Goal: Task Accomplishment & Management: Manage account settings

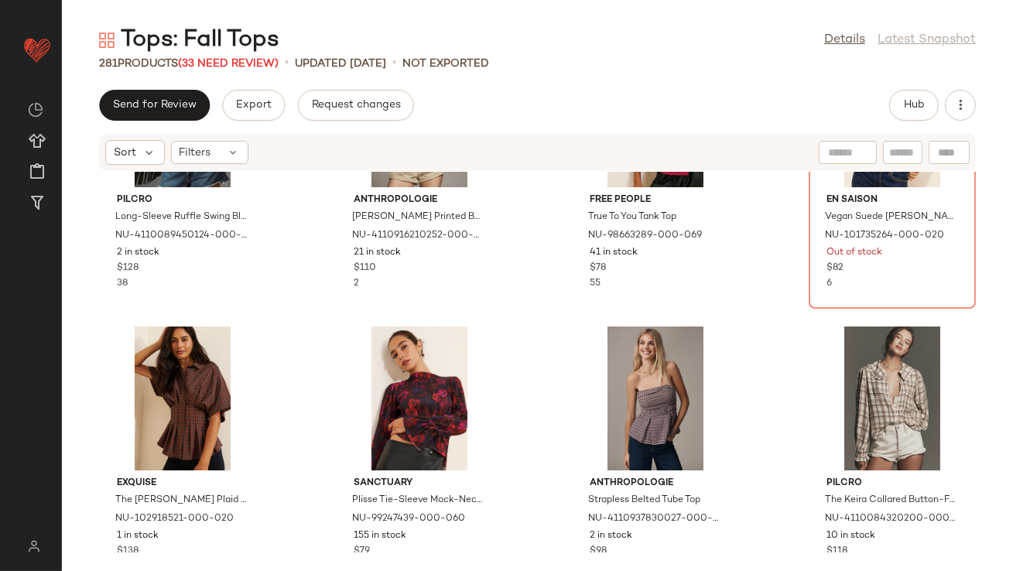
scroll to position [2085, 0]
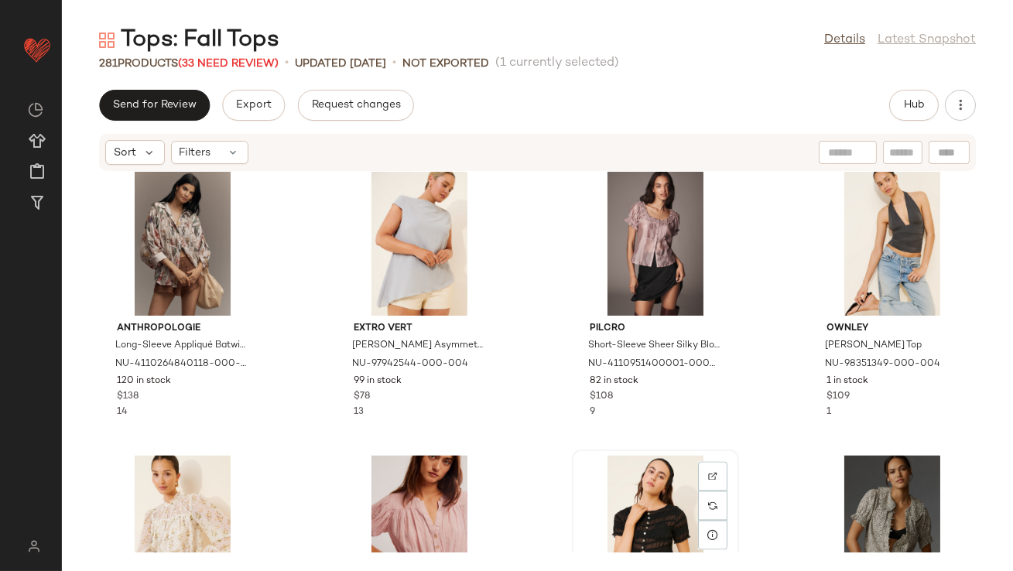
scroll to position [6357, 0]
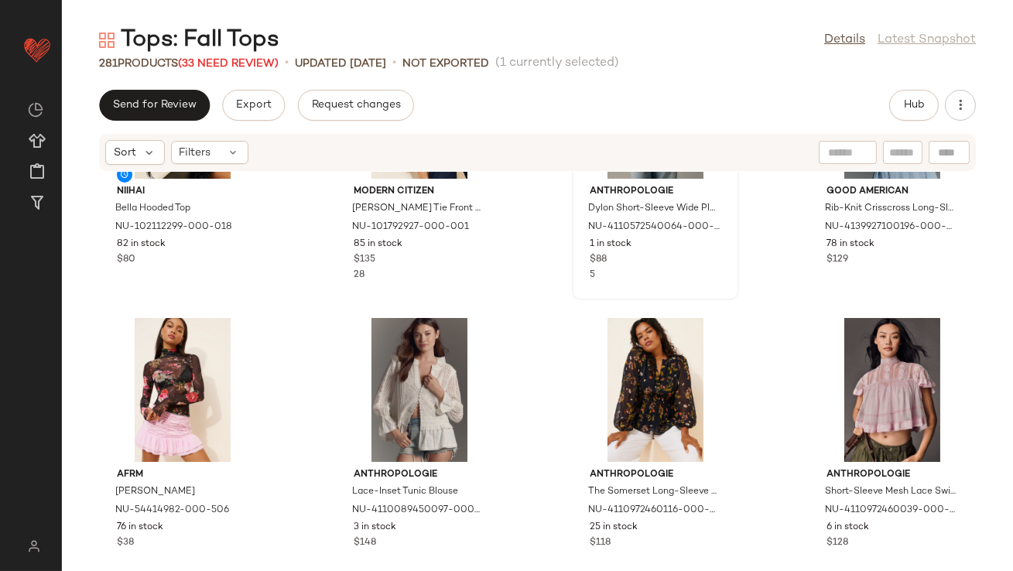
scroll to position [7542, 0]
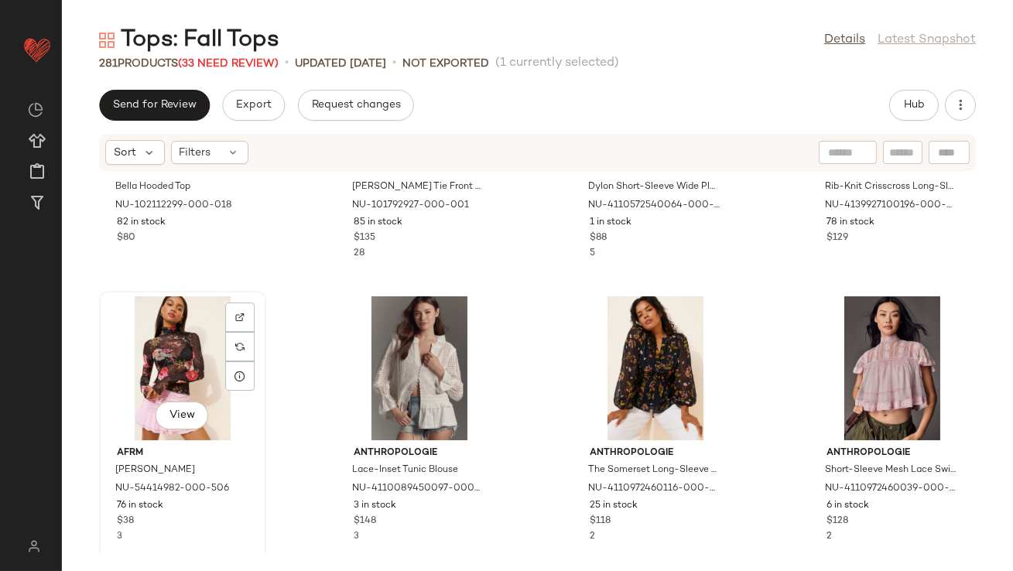
click at [166, 363] on div "View" at bounding box center [182, 368] width 156 height 144
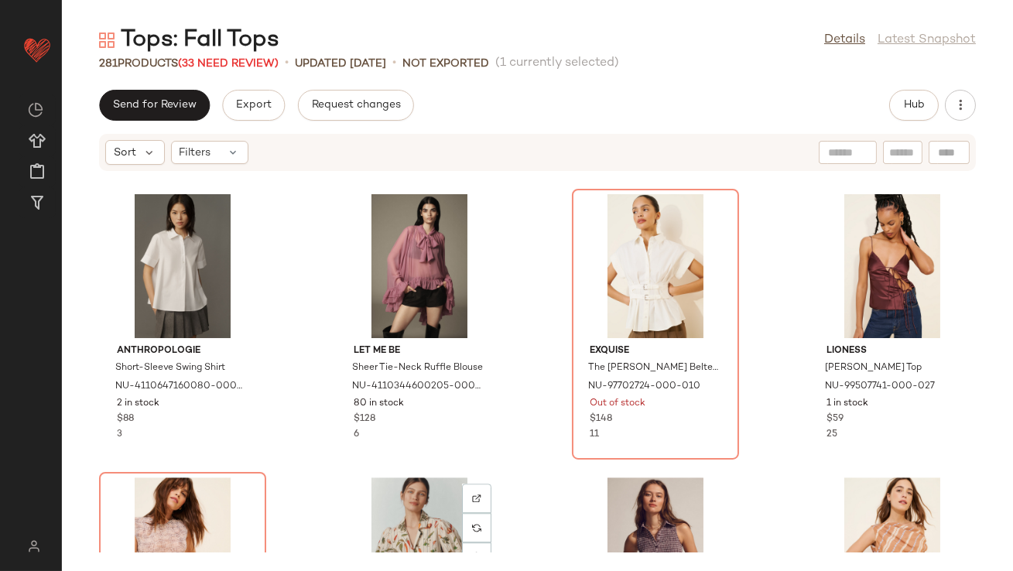
scroll to position [7718, 0]
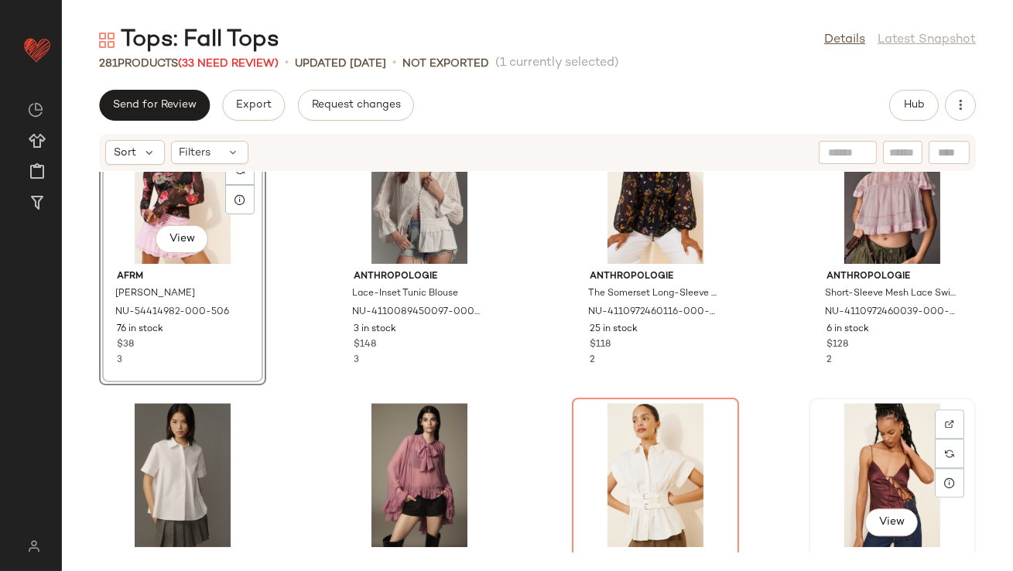
click at [860, 490] on div "View" at bounding box center [892, 475] width 156 height 144
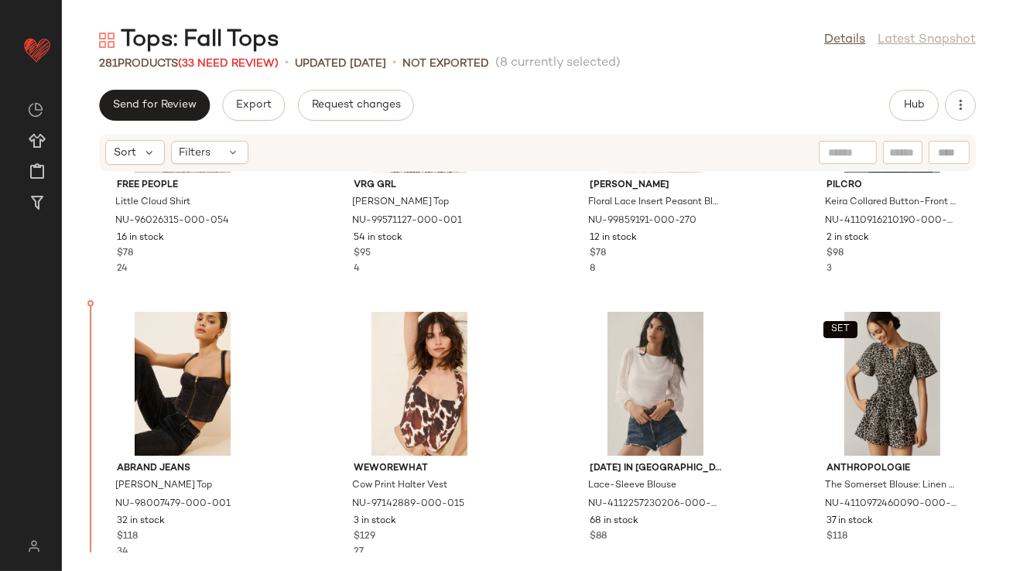
scroll to position [6762, 0]
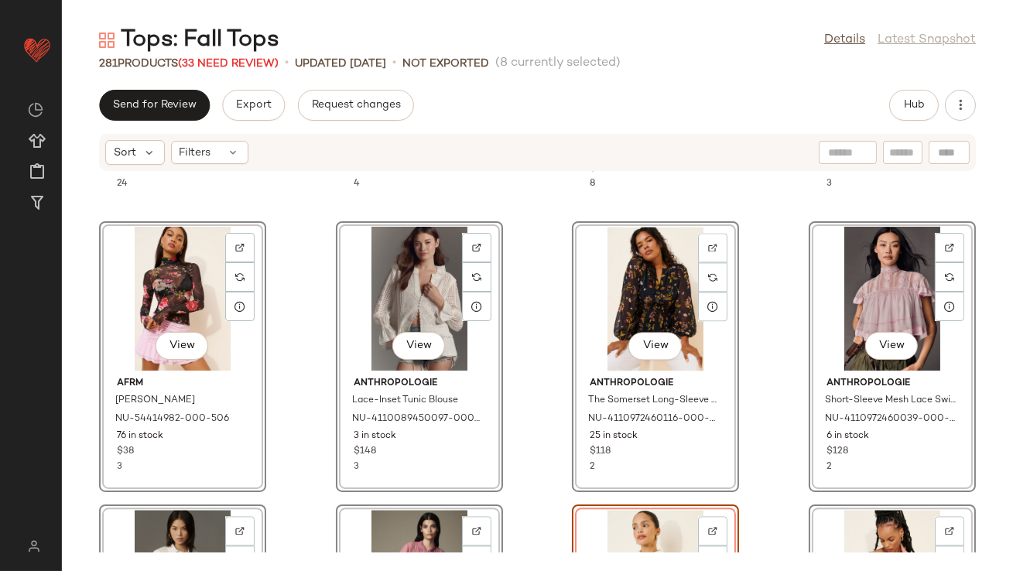
click at [292, 316] on div "Free People Little Cloud Shirt NU-96026315-000-054 16 in stock $78 24 VRG GRL S…" at bounding box center [537, 362] width 951 height 381
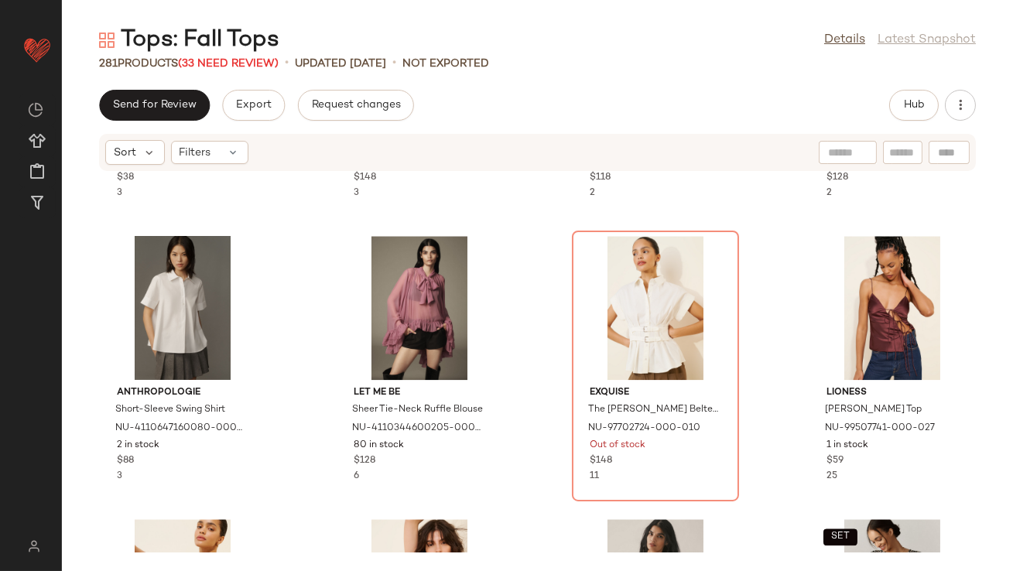
click at [292, 316] on div "AFRM Zadie Mesh Turtleneck NU-54414982-000-506 76 in stock $38 3 Anthropologie …" at bounding box center [537, 362] width 951 height 381
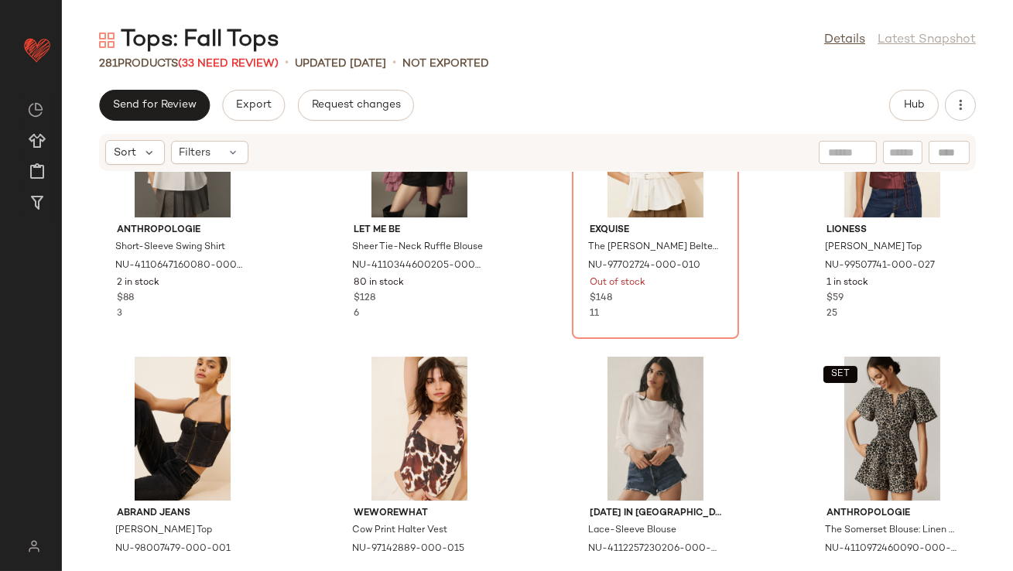
scroll to position [7256, 0]
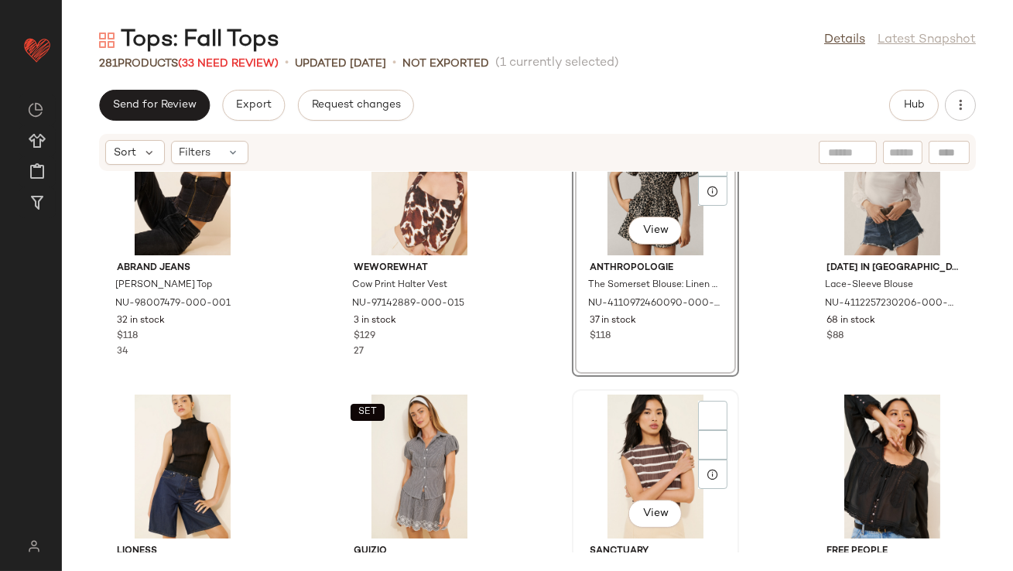
scroll to position [7460, 0]
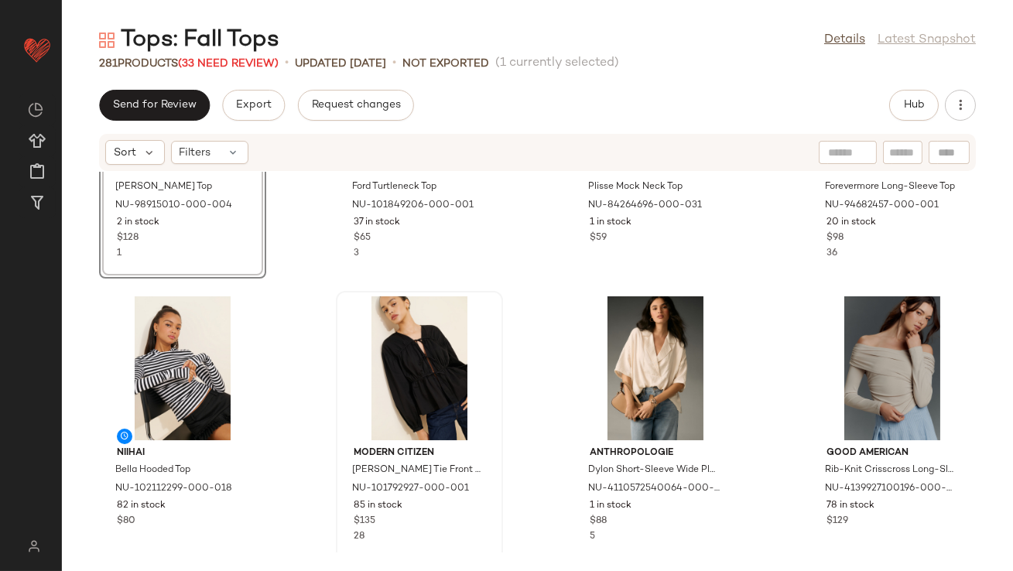
scroll to position [7776, 0]
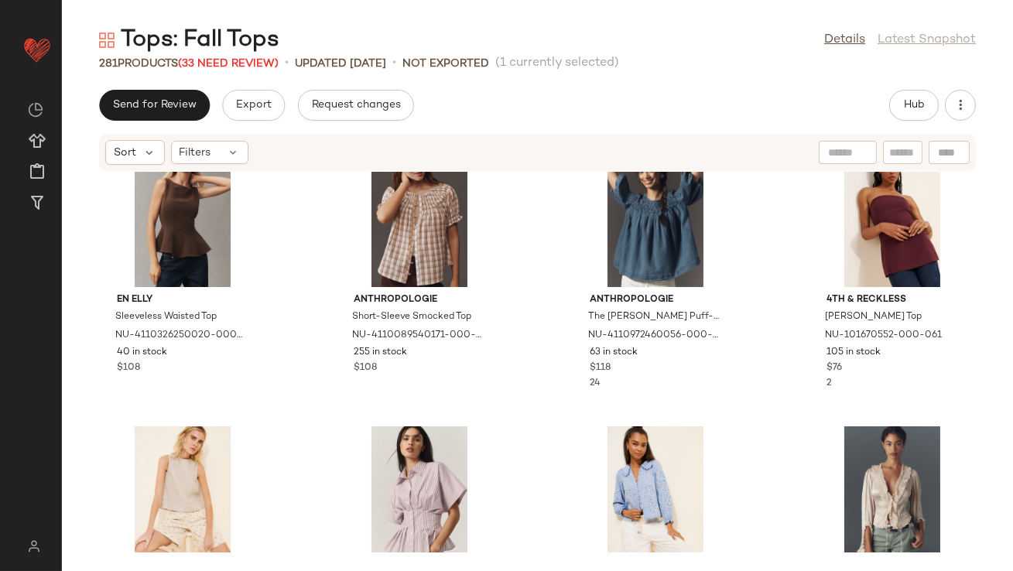
scroll to position [11344, 0]
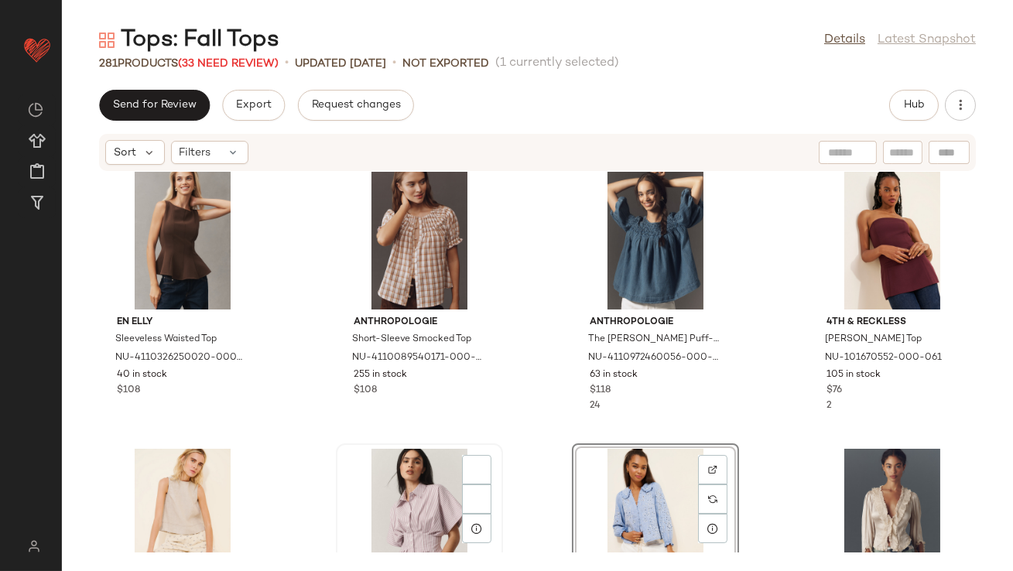
scroll to position [11356, 0]
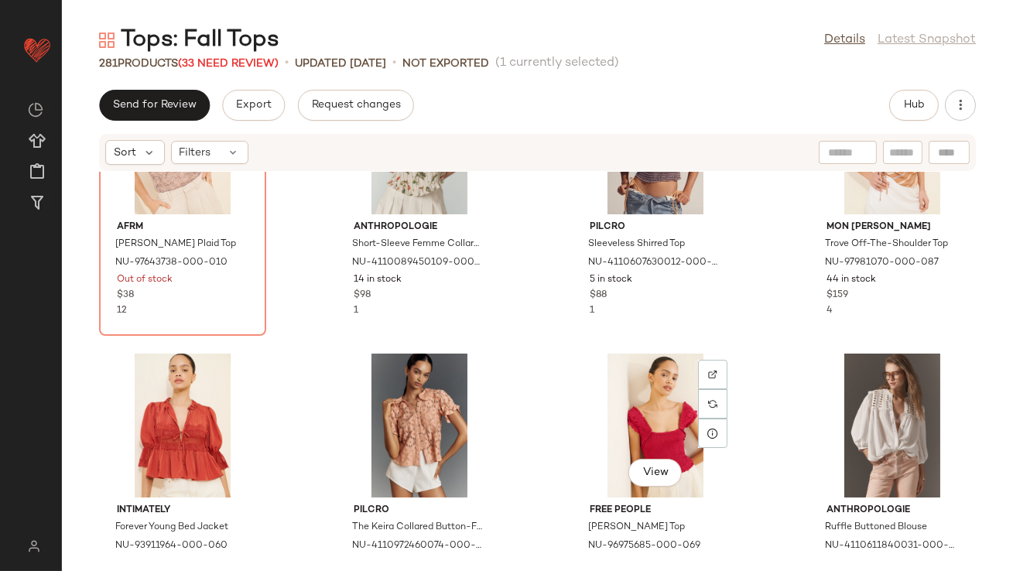
scroll to position [8340, 0]
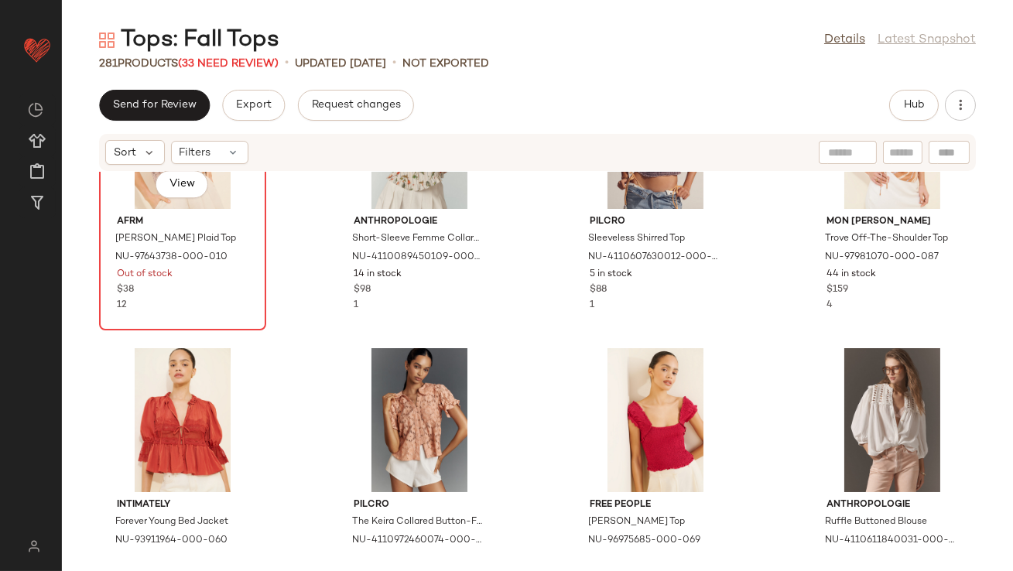
click at [230, 212] on div "AFRM Nina Lace Plaid Top NU-97643738-000-010 Out of stock $38 12" at bounding box center [182, 261] width 156 height 104
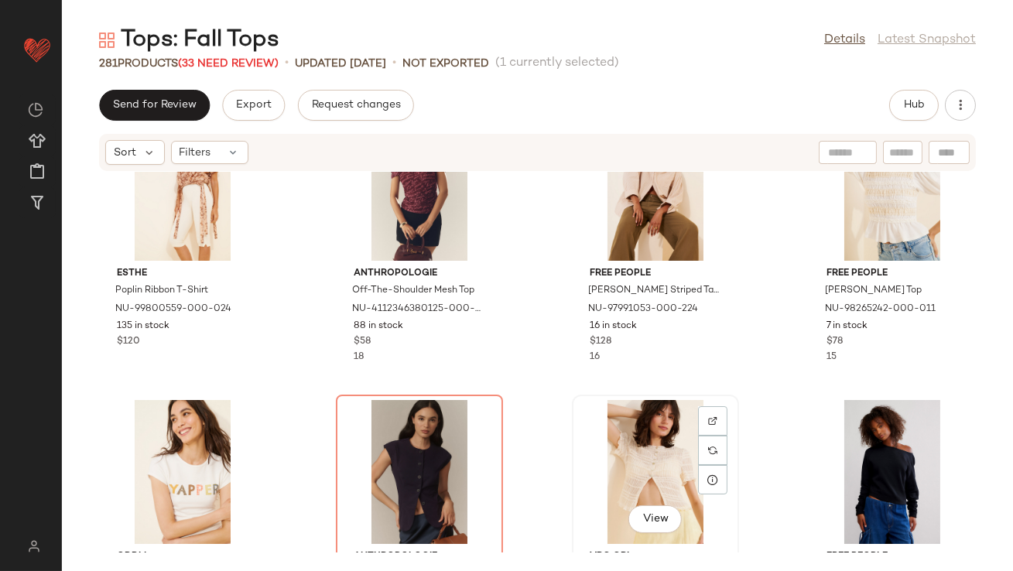
scroll to position [10288, 0]
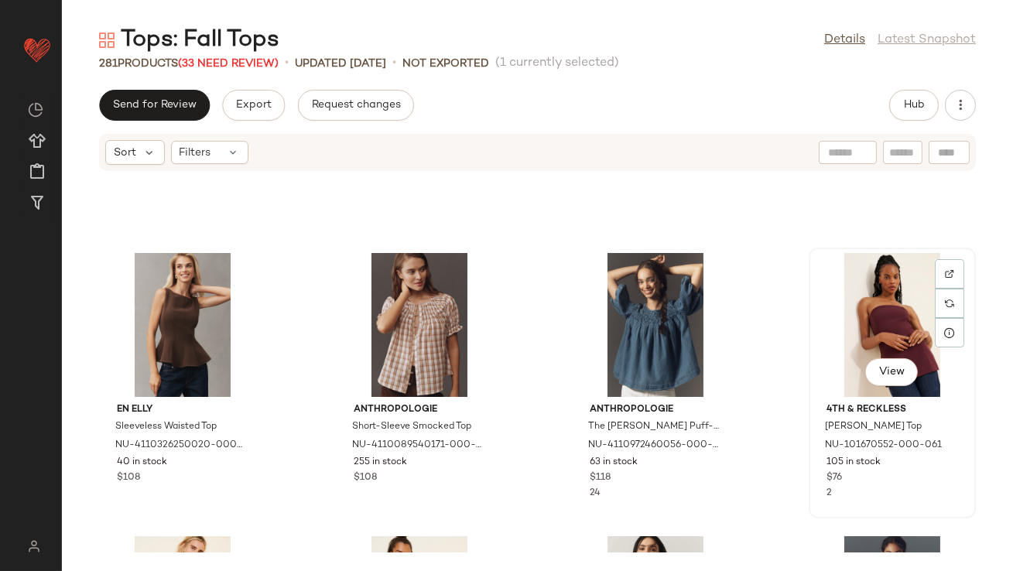
click at [867, 312] on div "View" at bounding box center [892, 325] width 156 height 144
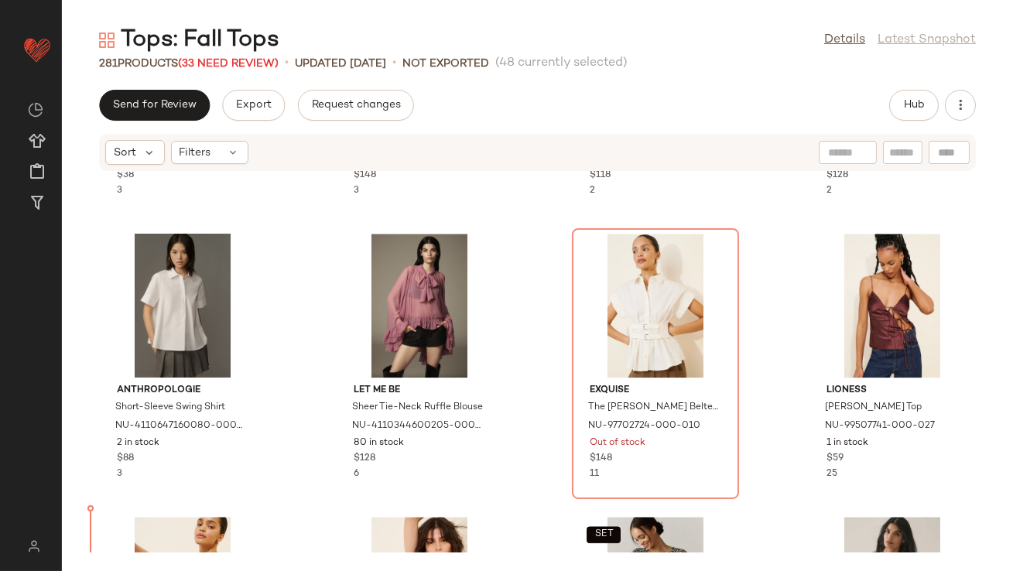
scroll to position [7173, 0]
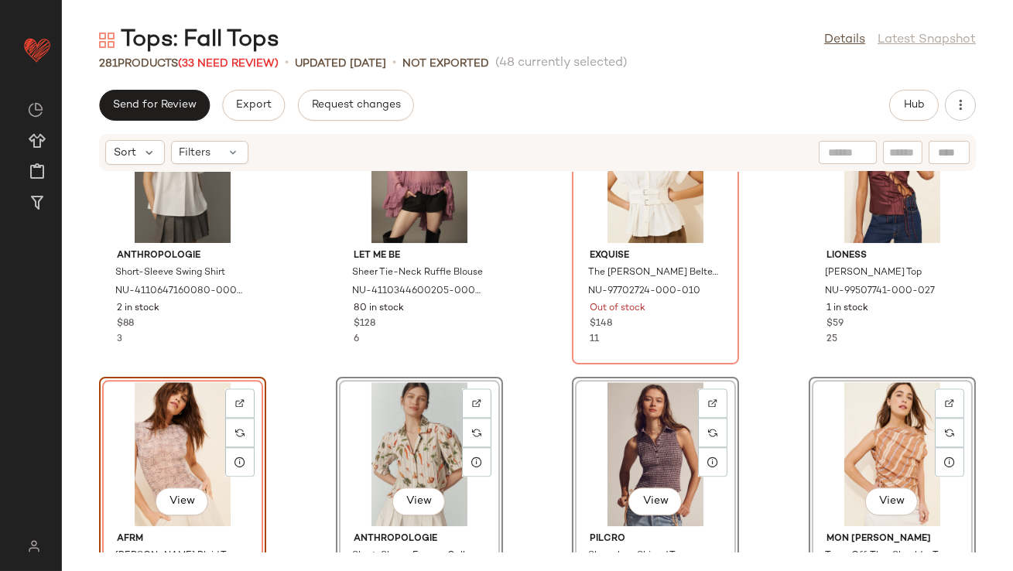
click at [288, 320] on div "AFRM Zadie Mesh Turtleneck NU-54414982-000-506 76 in stock $38 3 Anthropologie …" at bounding box center [537, 362] width 951 height 381
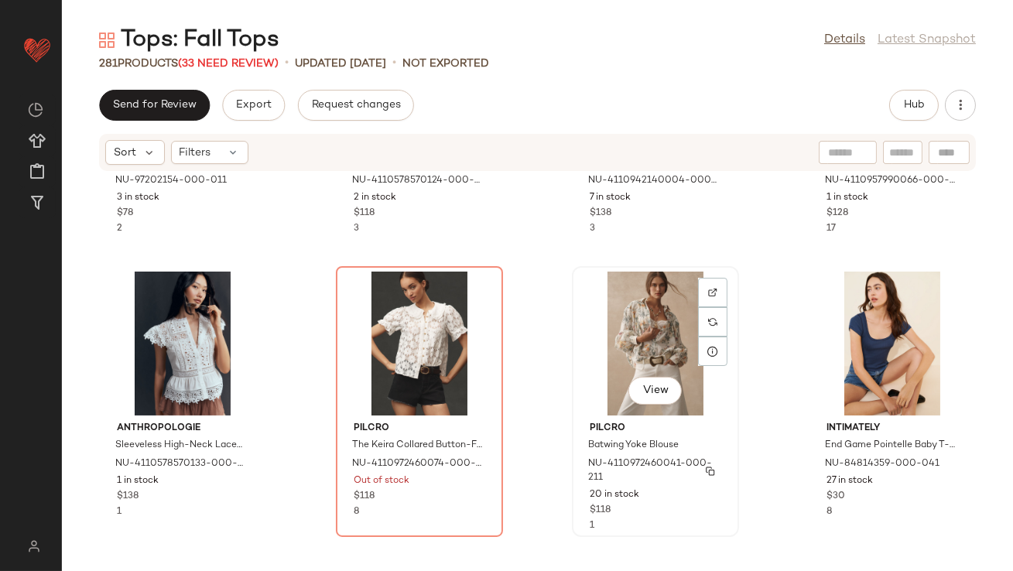
scroll to position [11836, 0]
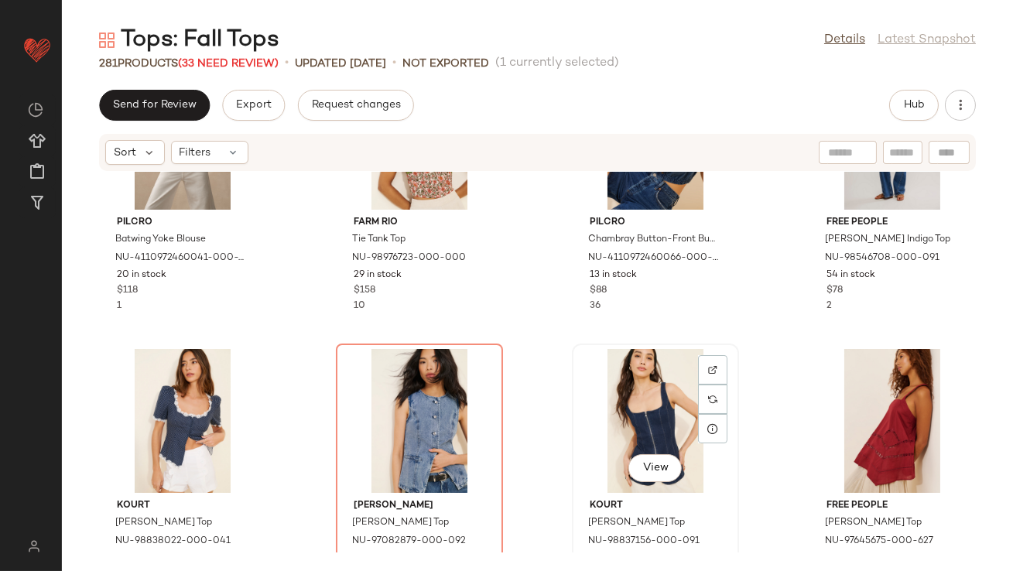
scroll to position [12313, 0]
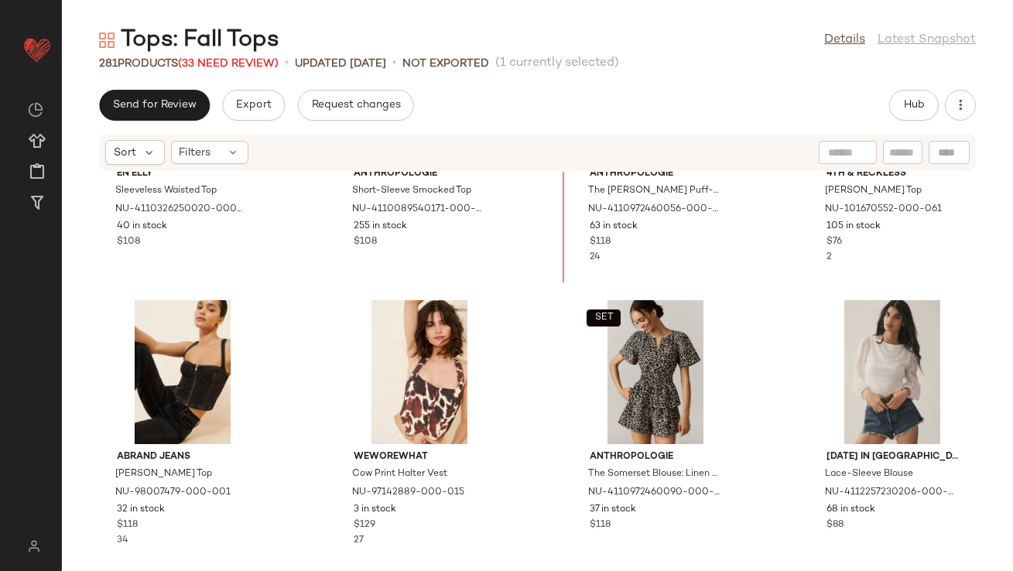
scroll to position [10658, 0]
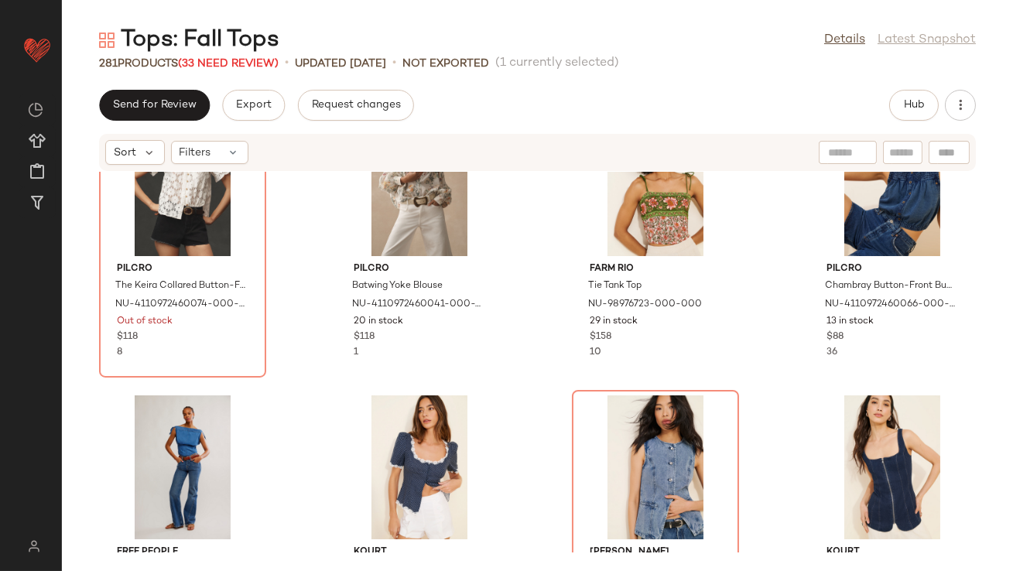
scroll to position [12599, 0]
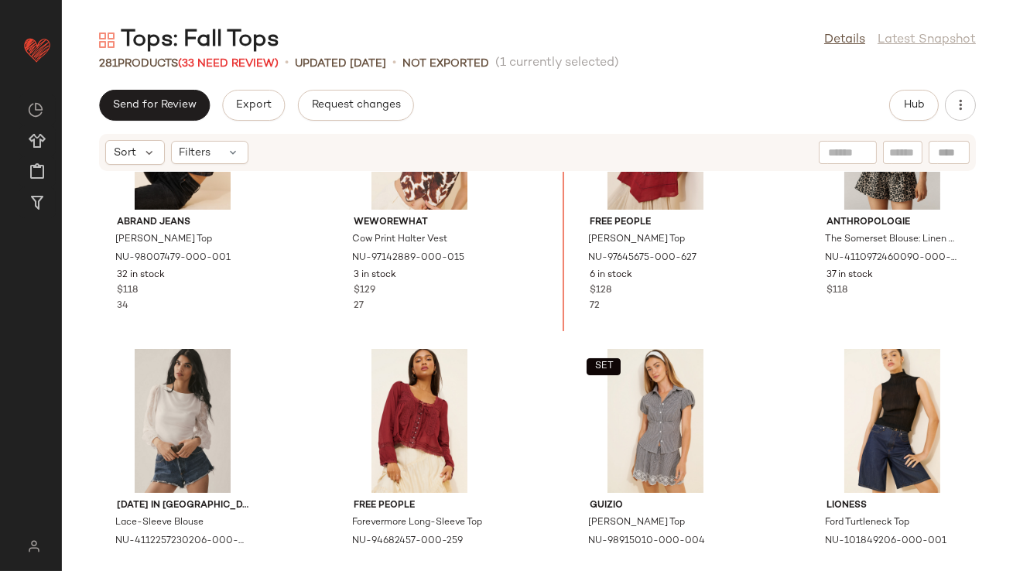
scroll to position [10887, 0]
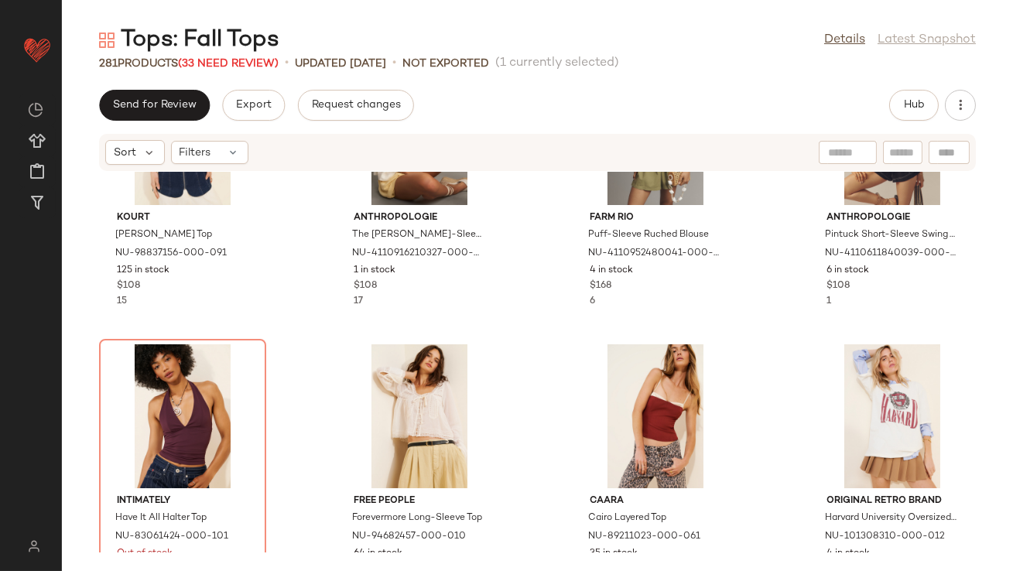
scroll to position [13016, 0]
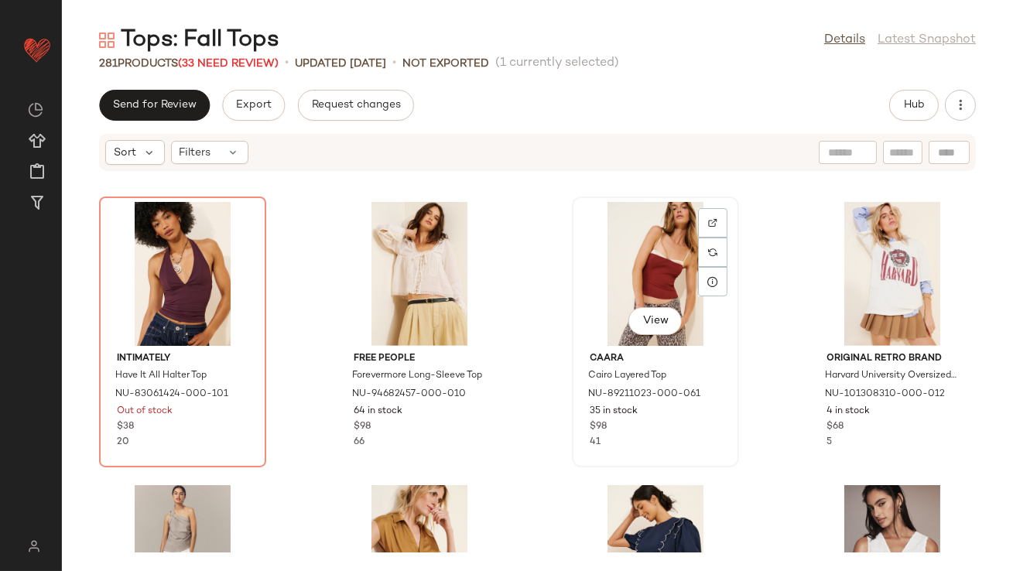
click at [629, 219] on div "View" at bounding box center [655, 274] width 156 height 144
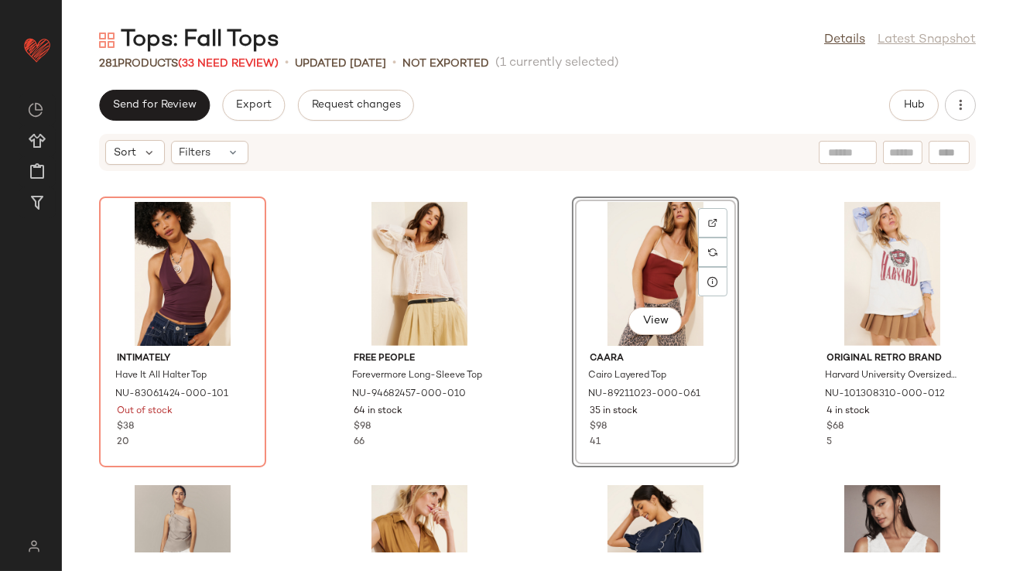
click at [638, 272] on div "View" at bounding box center [655, 274] width 156 height 144
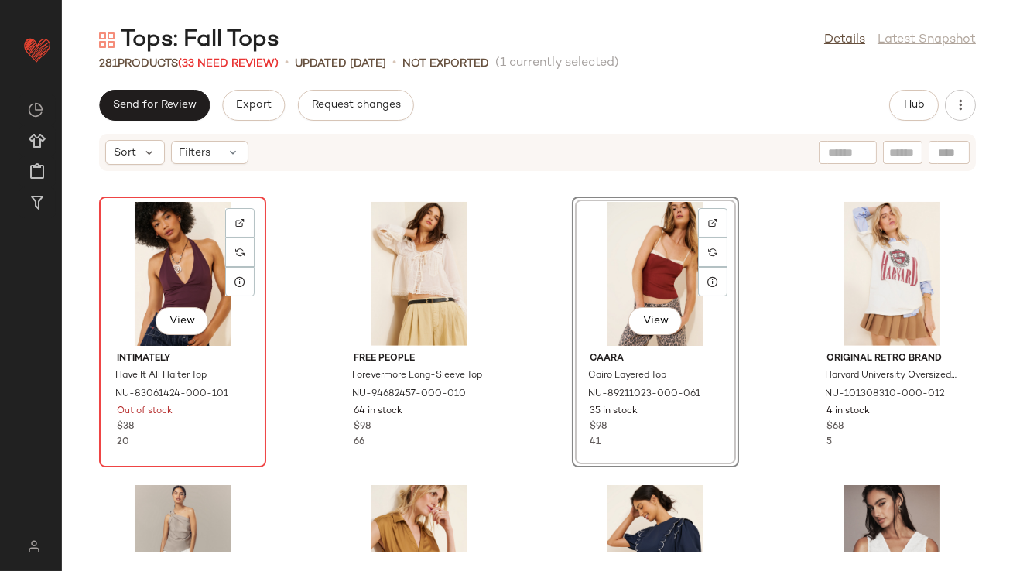
click at [186, 250] on div "View" at bounding box center [182, 274] width 156 height 144
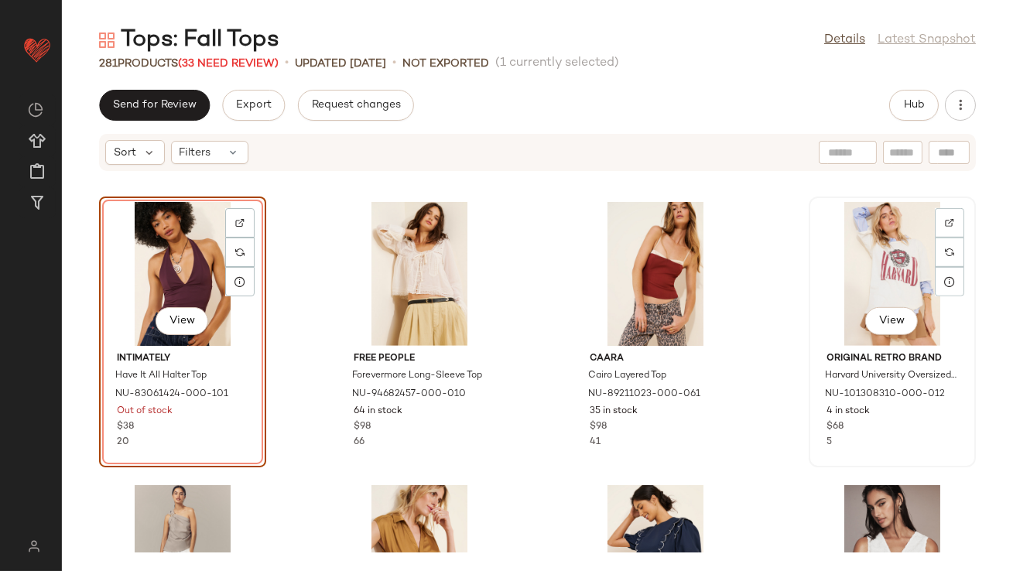
click at [887, 267] on div "View" at bounding box center [892, 274] width 156 height 144
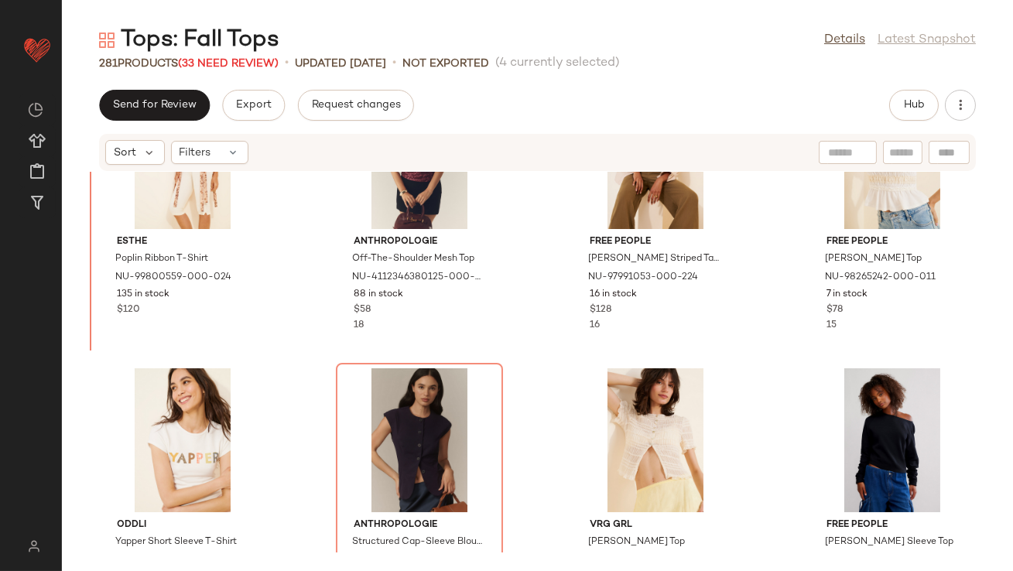
scroll to position [9160, 0]
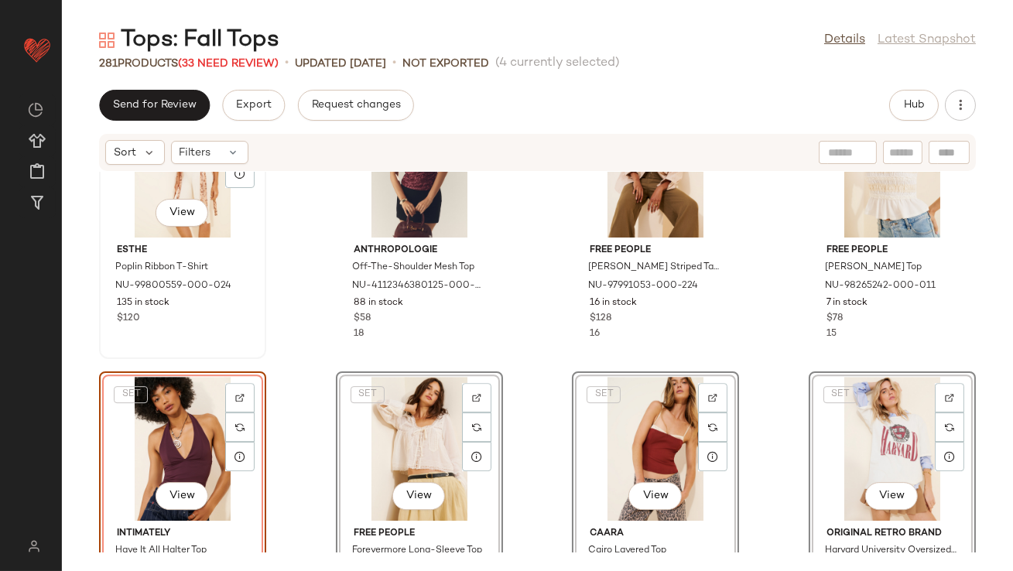
click at [264, 287] on div "View ESTHE Poplin Ribbon T-Shirt NU-99800559-000-024 135 in stock $120" at bounding box center [183, 224] width 164 height 268
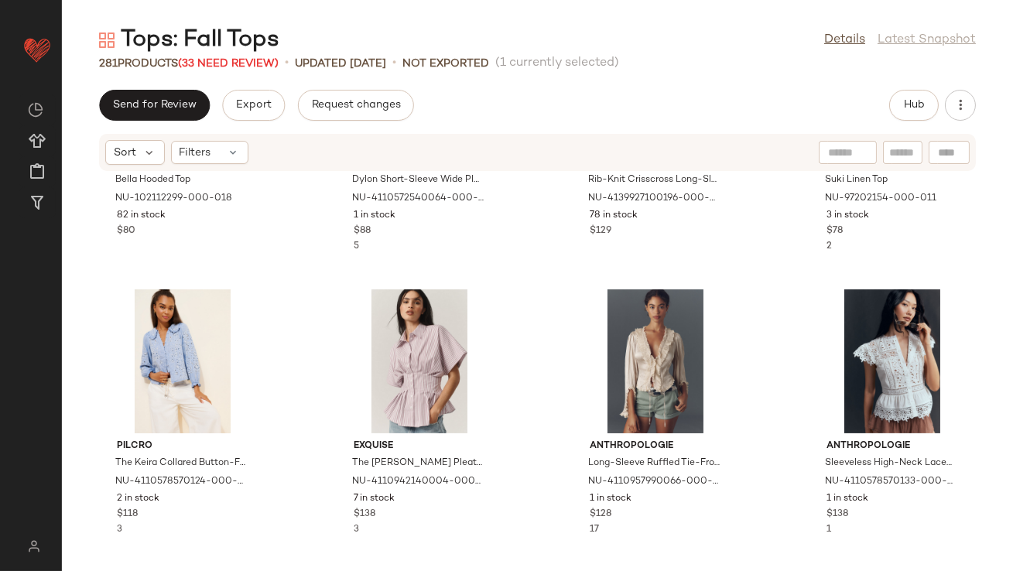
scroll to position [12247, 0]
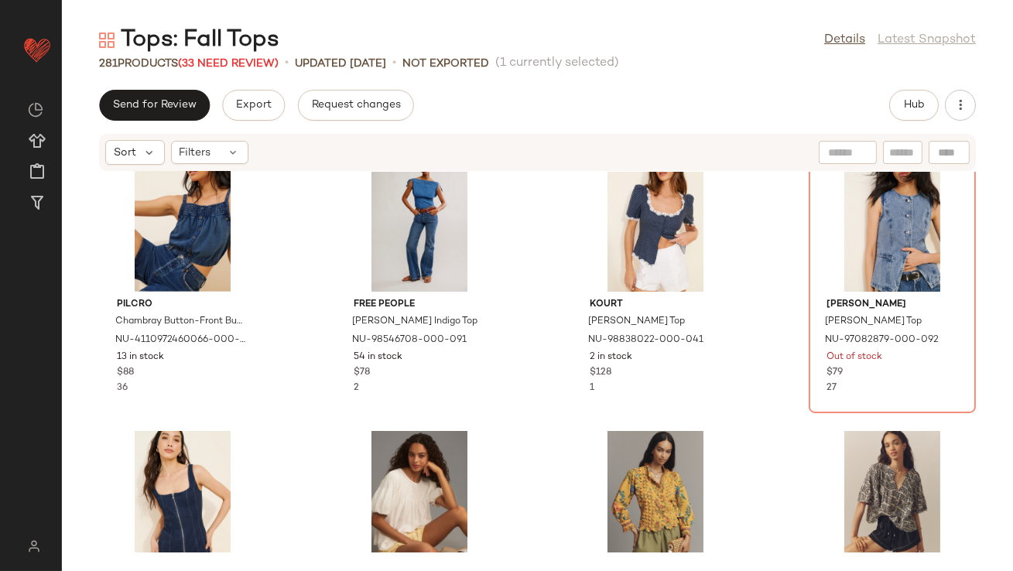
scroll to position [12815, 0]
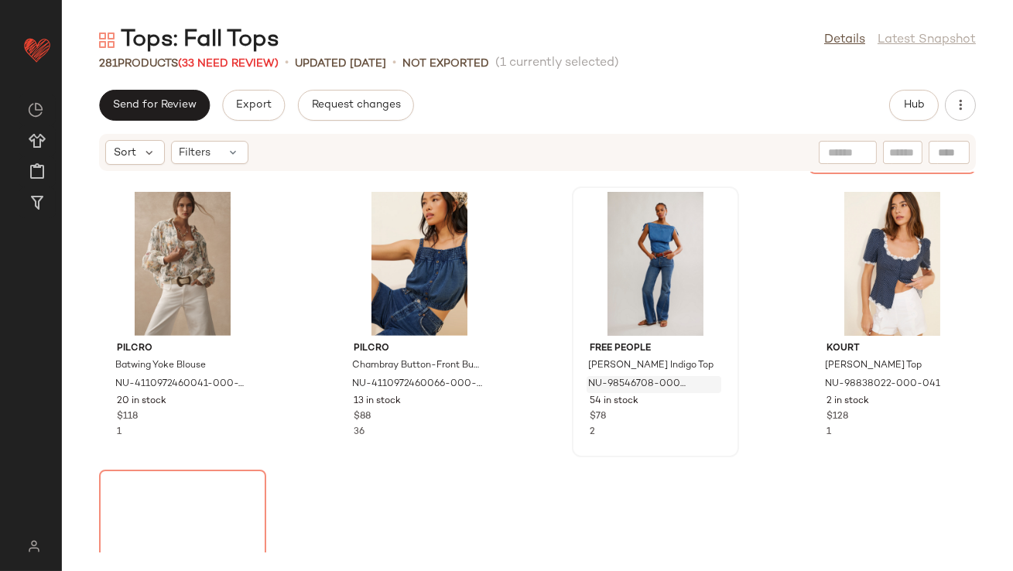
scroll to position [12765, 0]
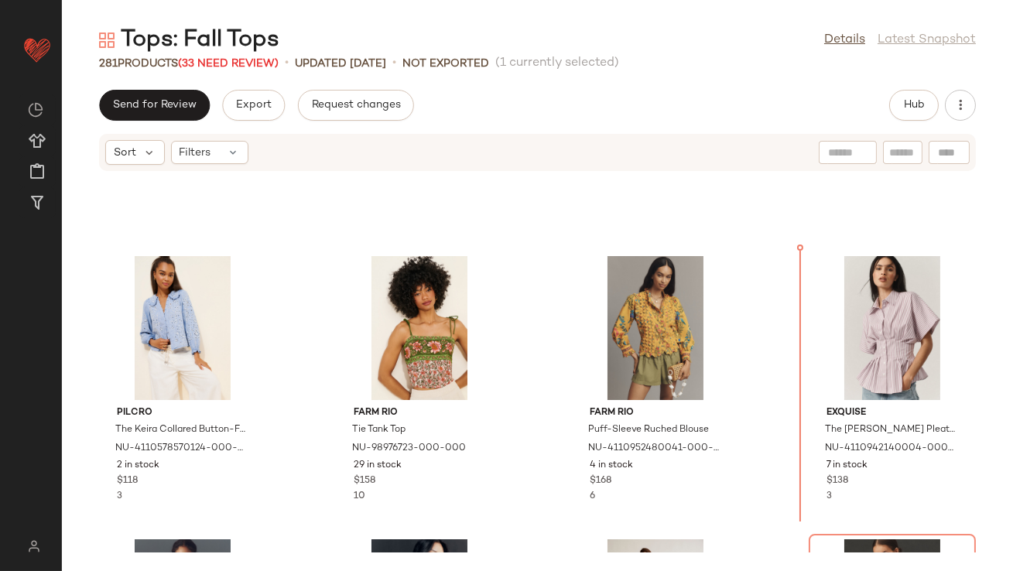
scroll to position [12110, 0]
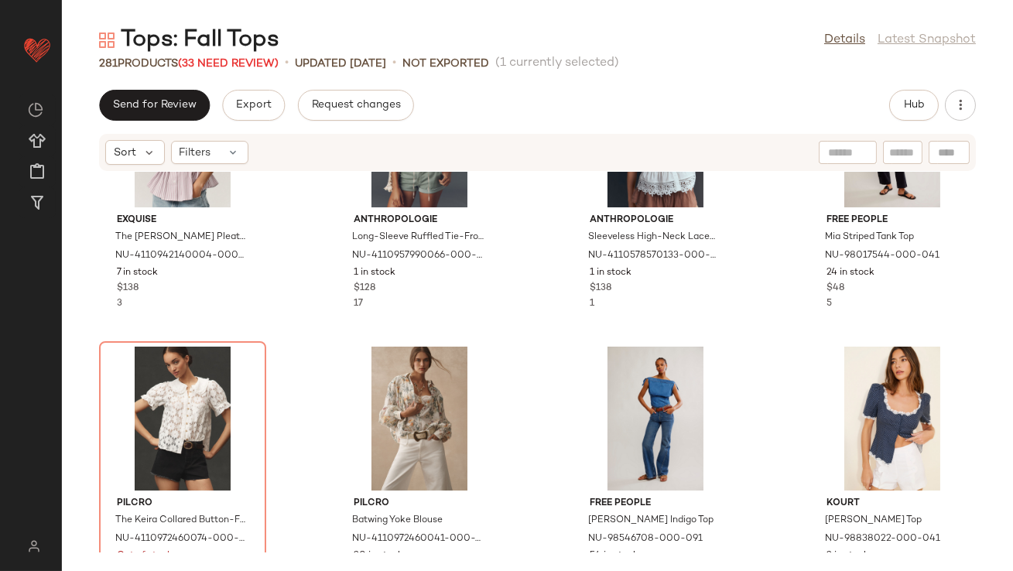
scroll to position [12615, 0]
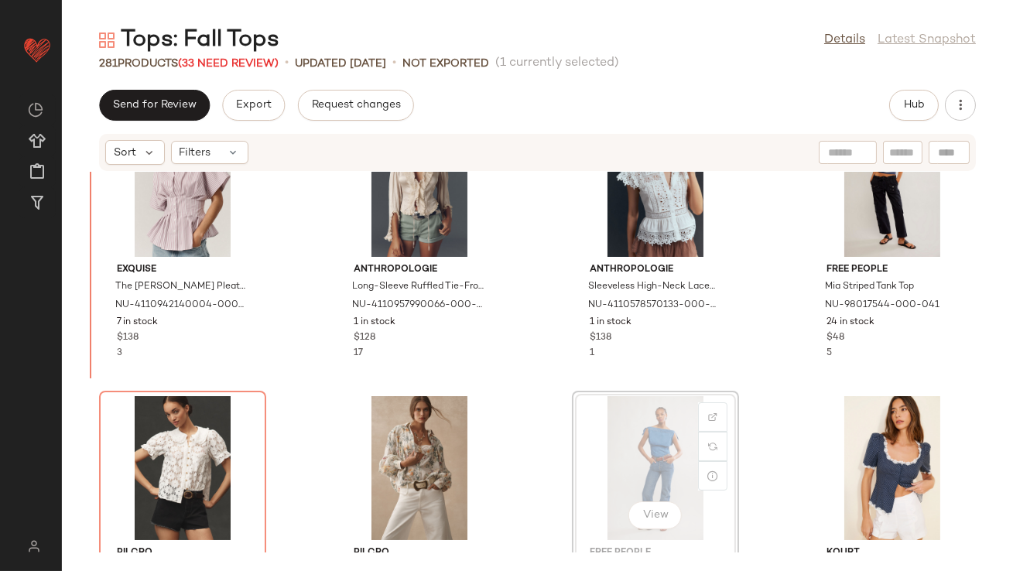
drag, startPoint x: 631, startPoint y: 387, endPoint x: 616, endPoint y: 385, distance: 15.6
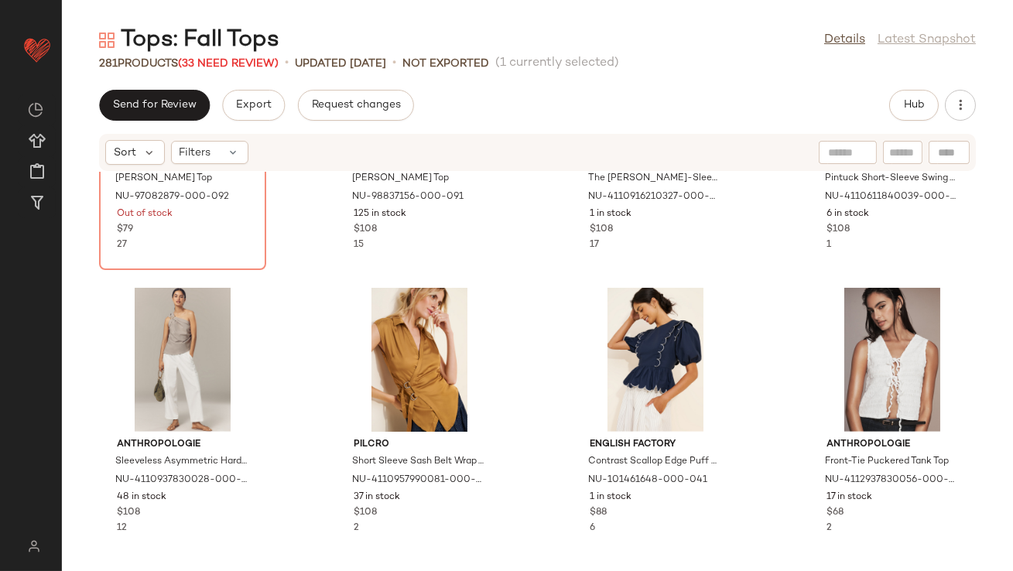
scroll to position [13237, 0]
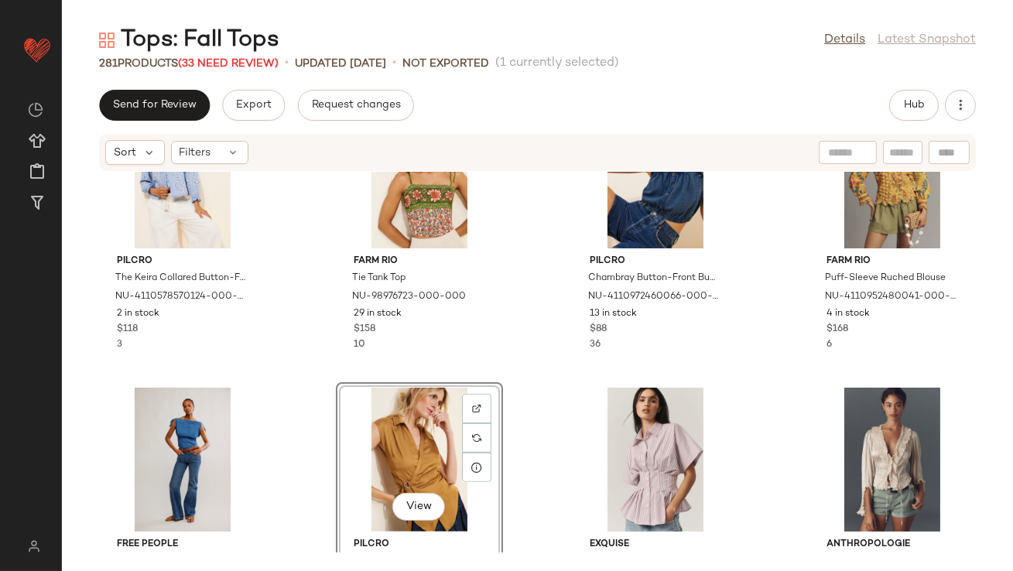
scroll to position [12278, 0]
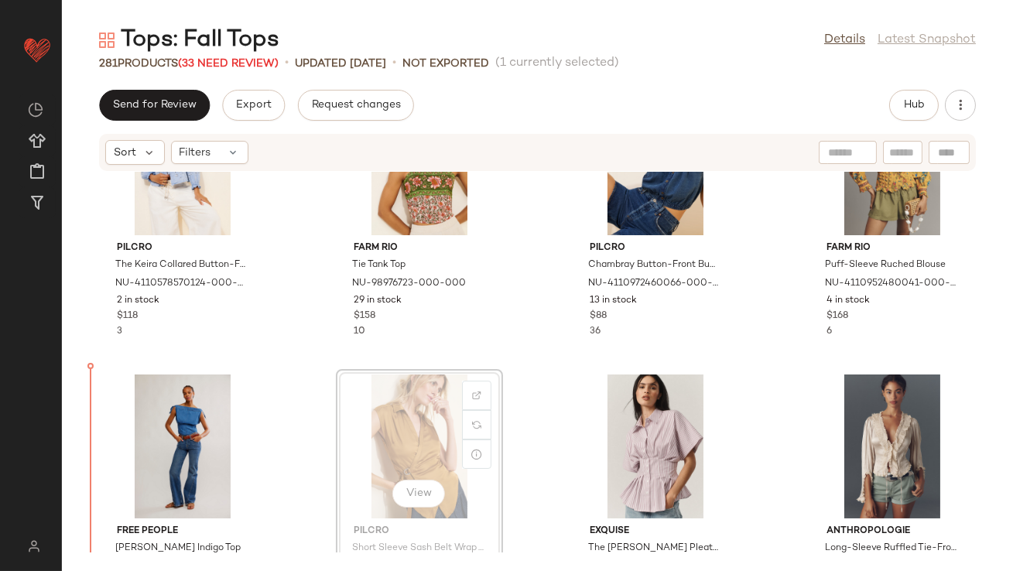
drag, startPoint x: 318, startPoint y: 436, endPoint x: 425, endPoint y: 400, distance: 112.8
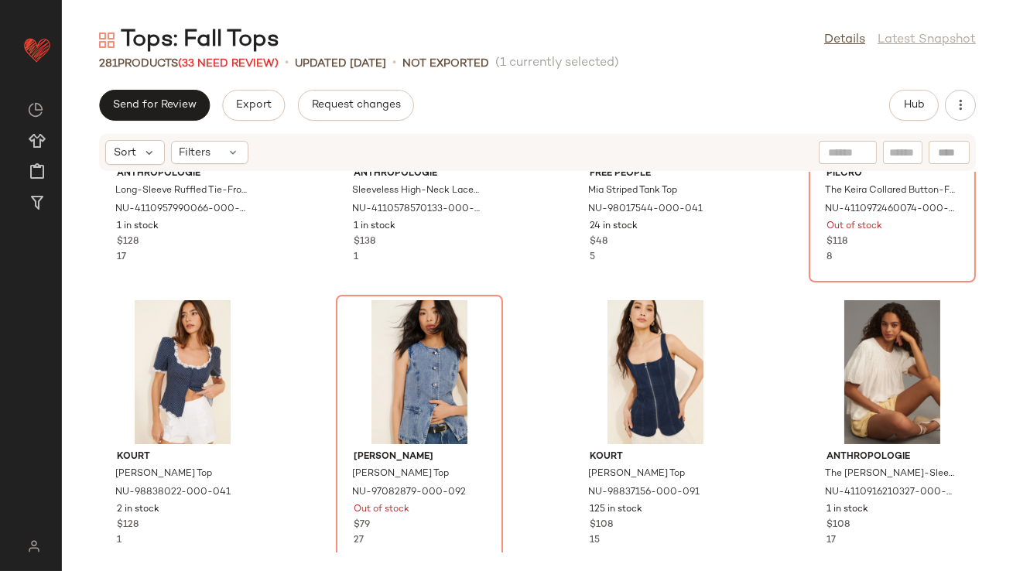
scroll to position [12961, 0]
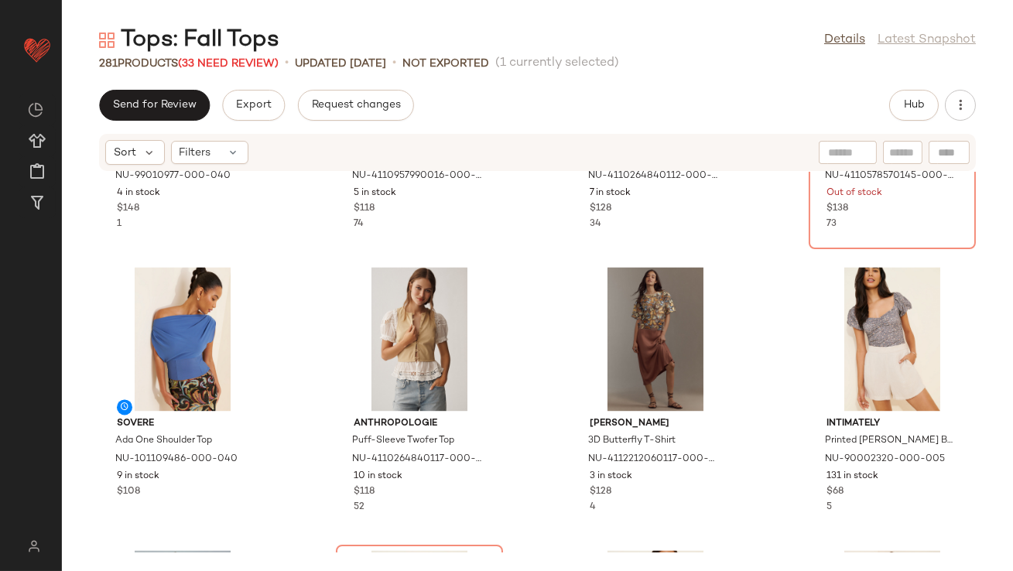
scroll to position [17402, 0]
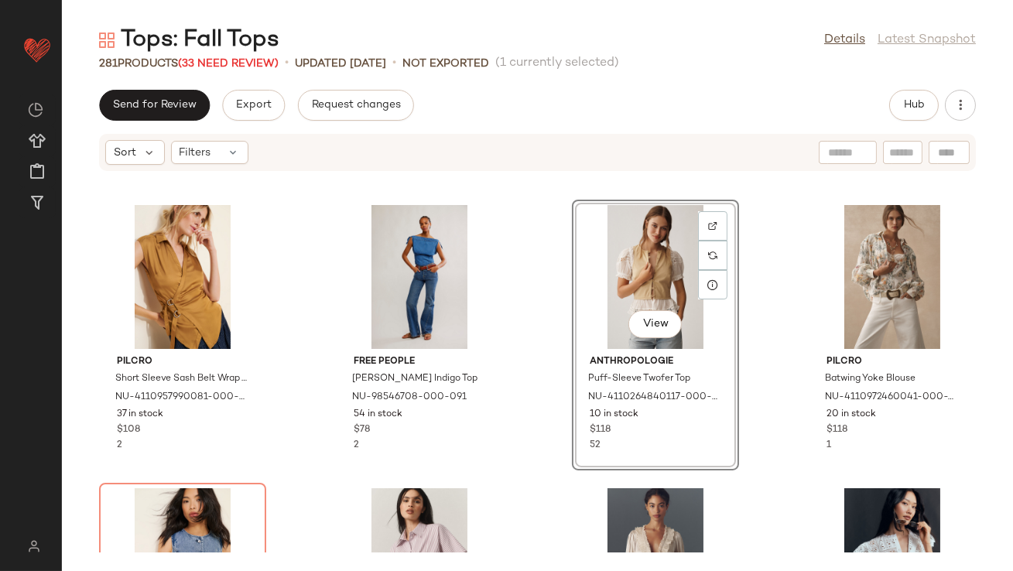
scroll to position [12475, 0]
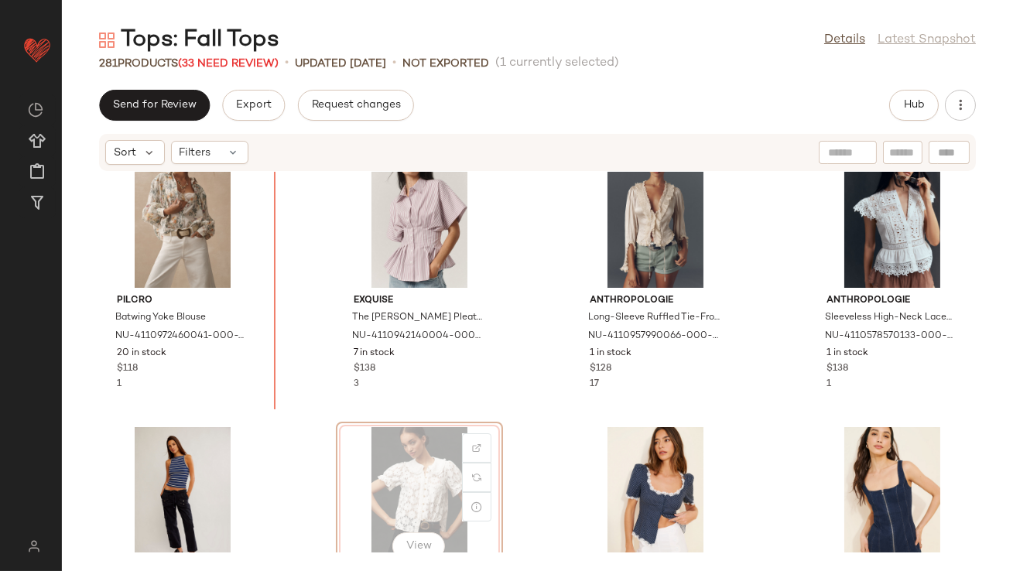
scroll to position [12792, 0]
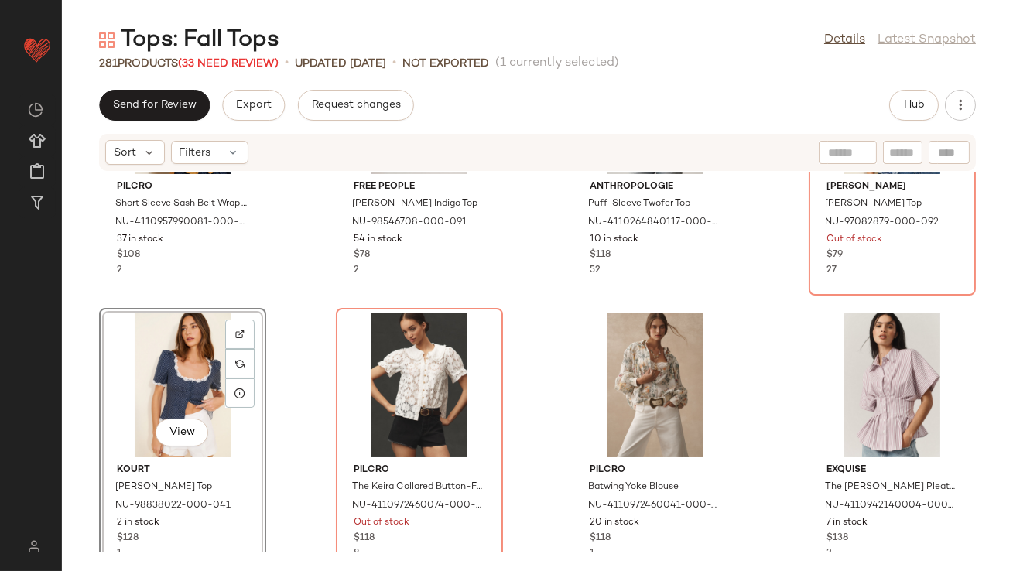
scroll to position [12931, 0]
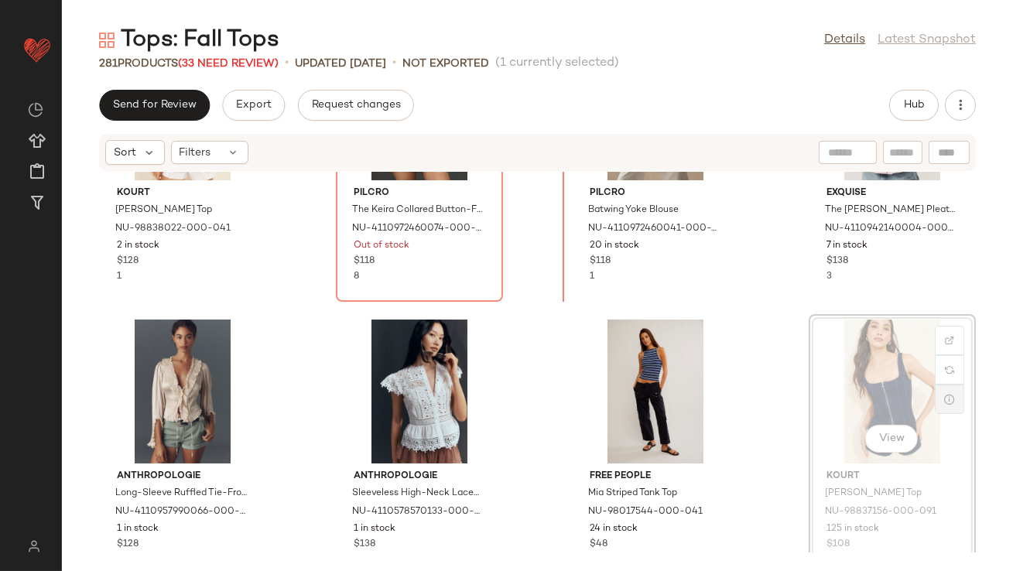
drag, startPoint x: 921, startPoint y: 358, endPoint x: 935, endPoint y: 364, distance: 15.7
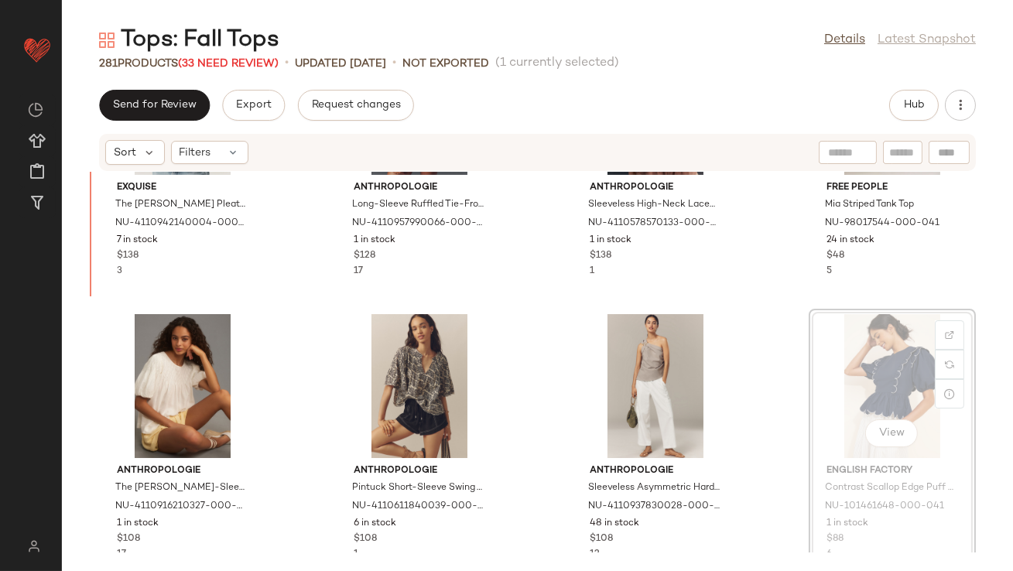
scroll to position [13134, 0]
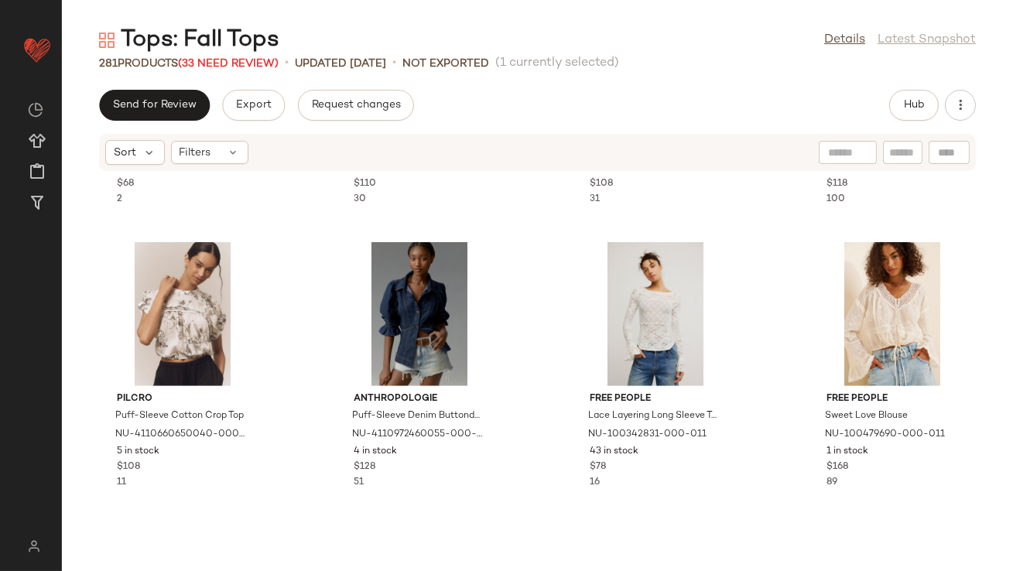
scroll to position [13861, 0]
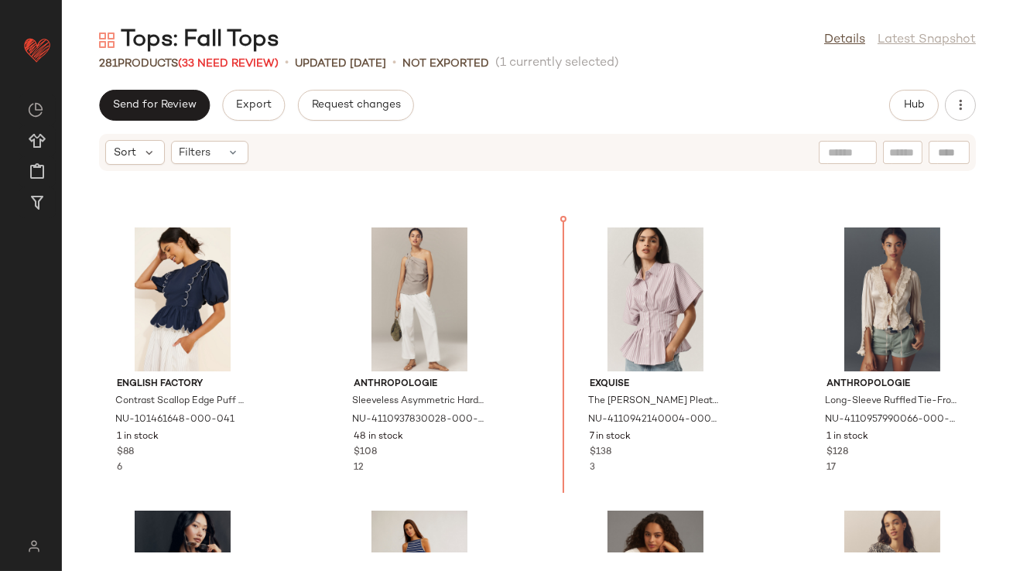
scroll to position [12991, 0]
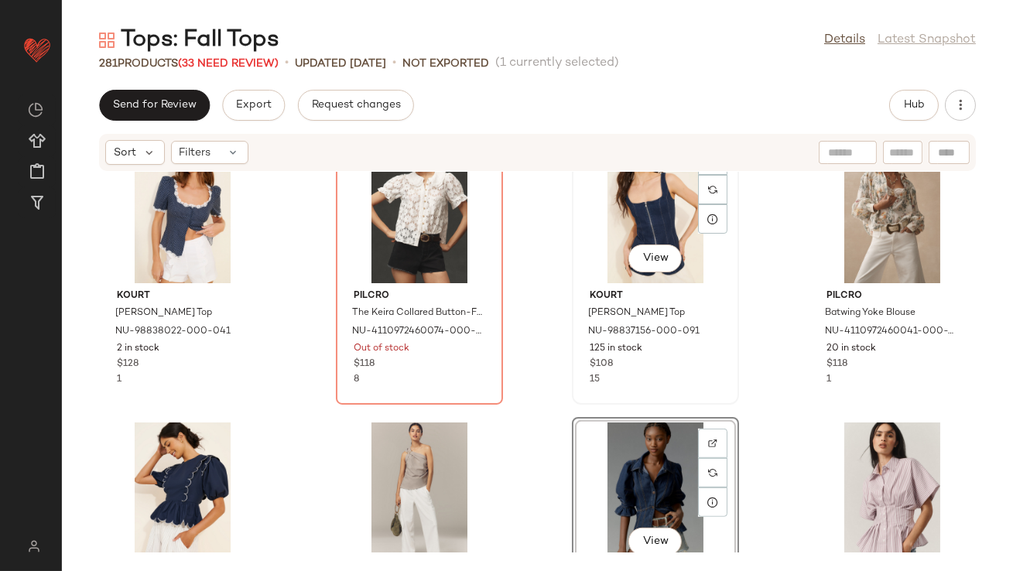
scroll to position [12870, 0]
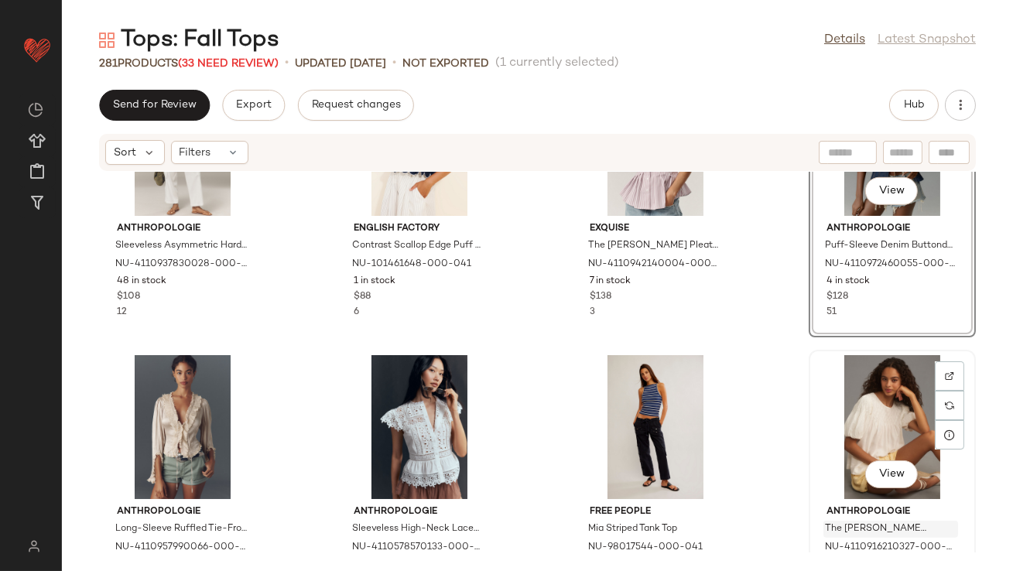
scroll to position [13147, 0]
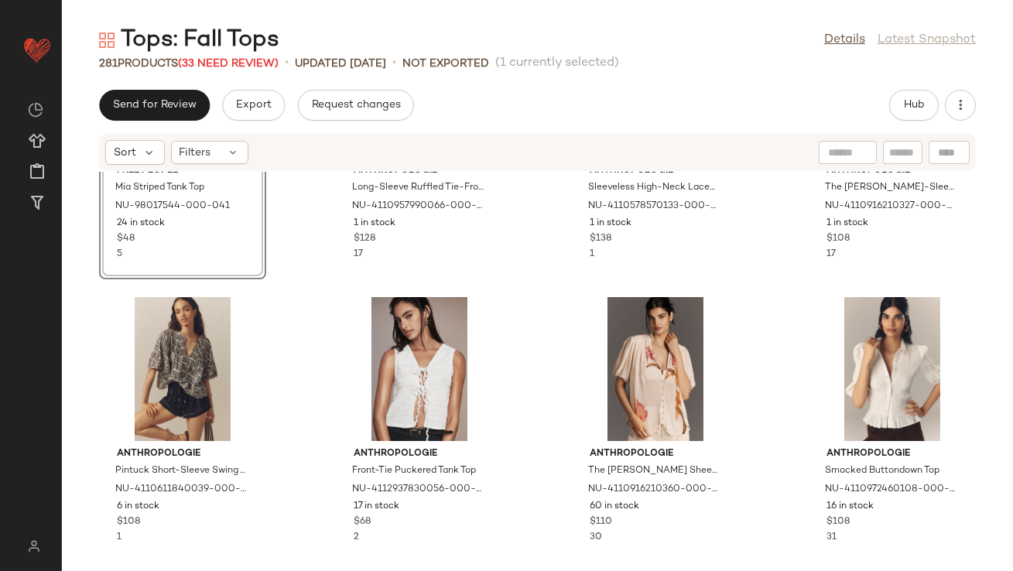
scroll to position [13519, 0]
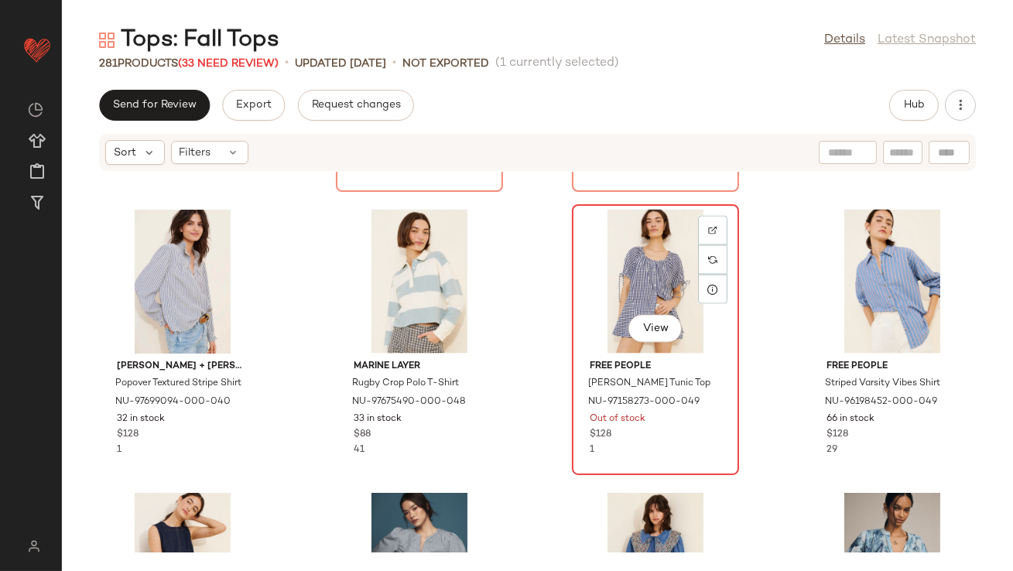
scroll to position [16647, 0]
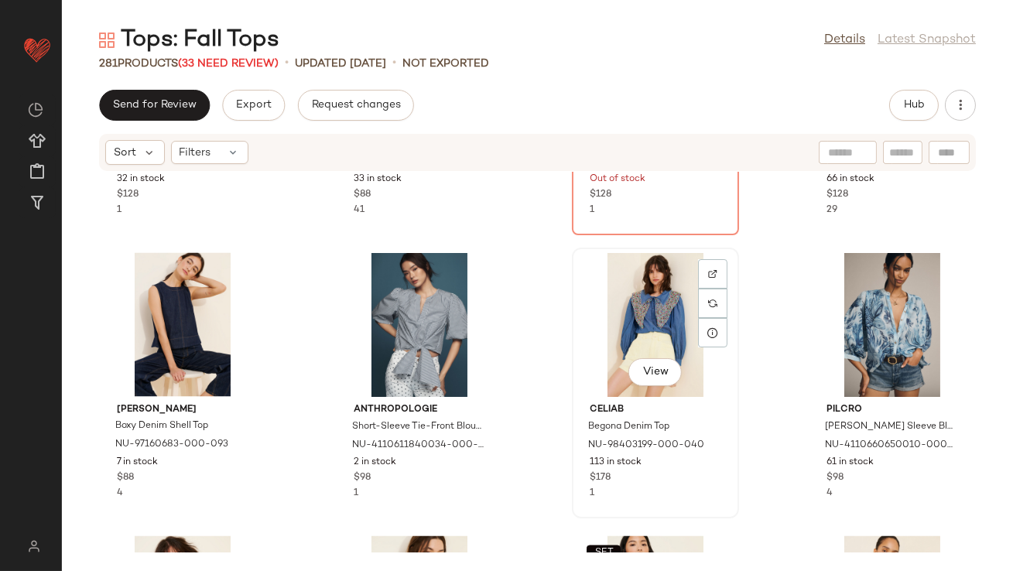
click at [628, 319] on div "View" at bounding box center [655, 325] width 156 height 144
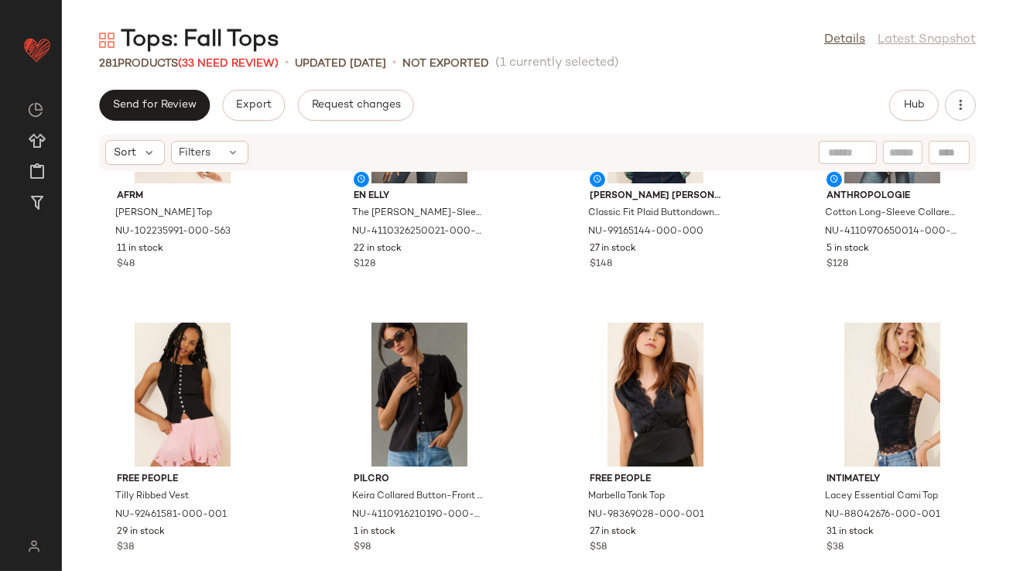
scroll to position [14932, 0]
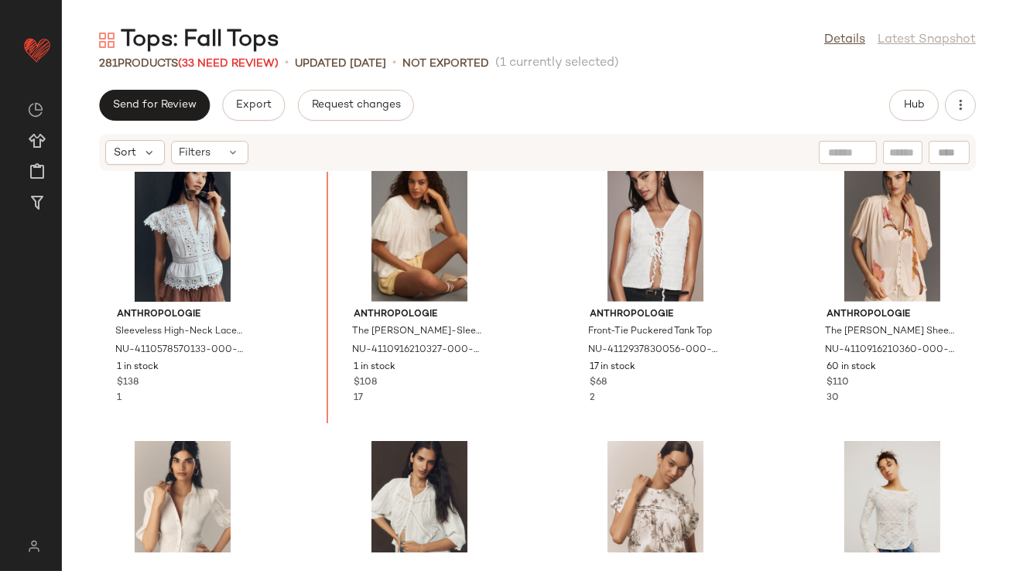
scroll to position [13667, 0]
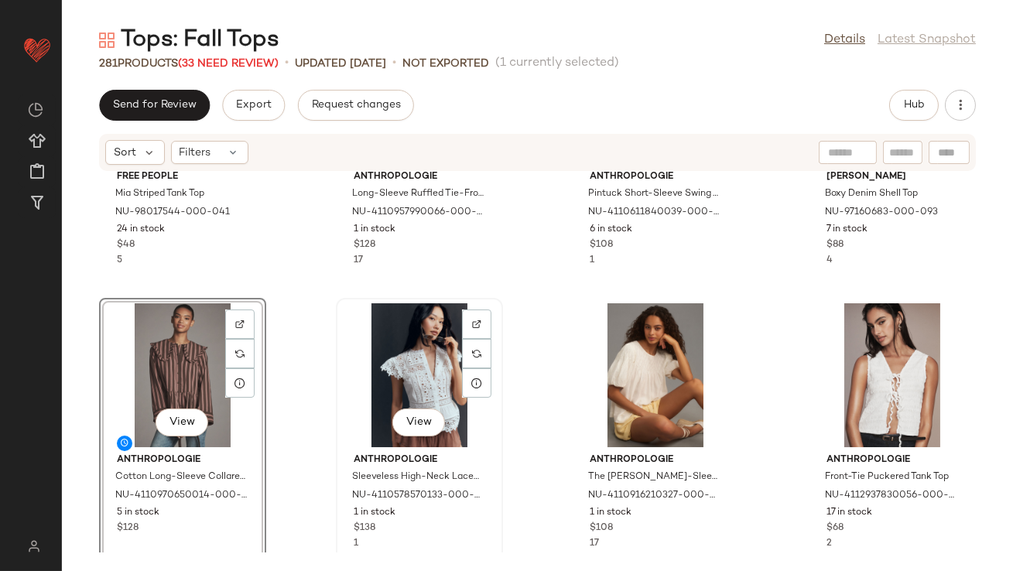
scroll to position [13490, 0]
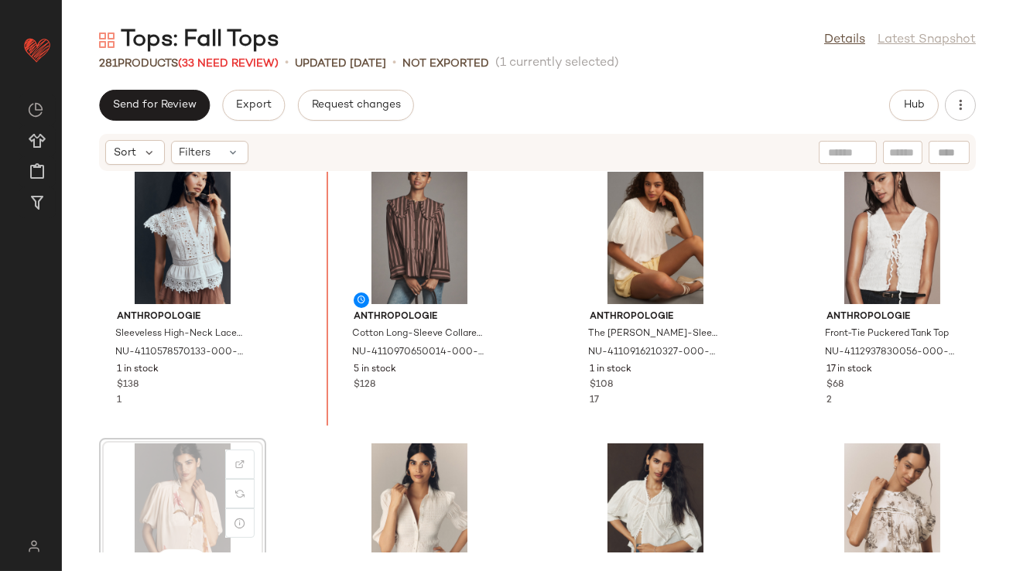
scroll to position [13625, 0]
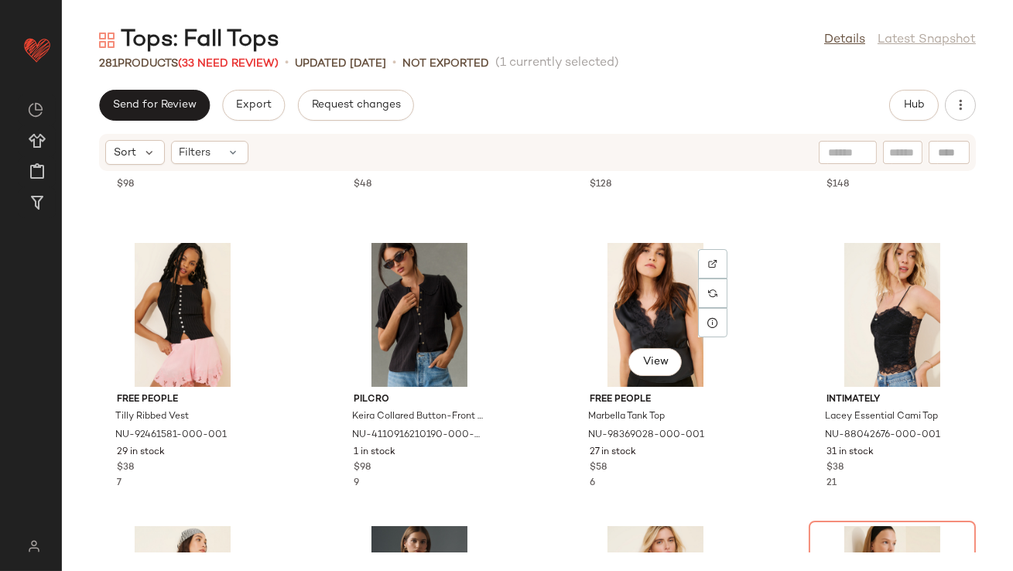
scroll to position [14955, 0]
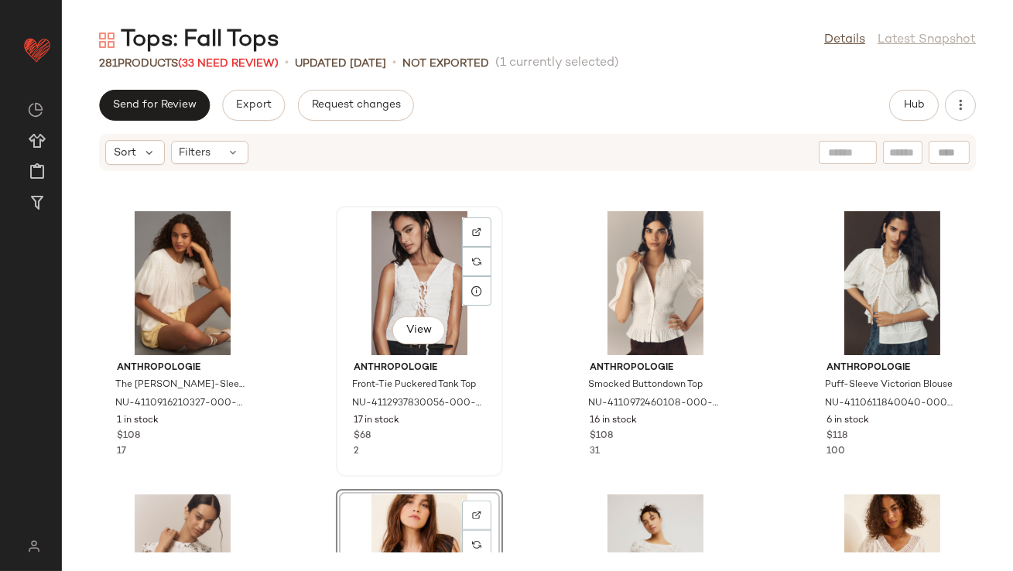
scroll to position [13847, 0]
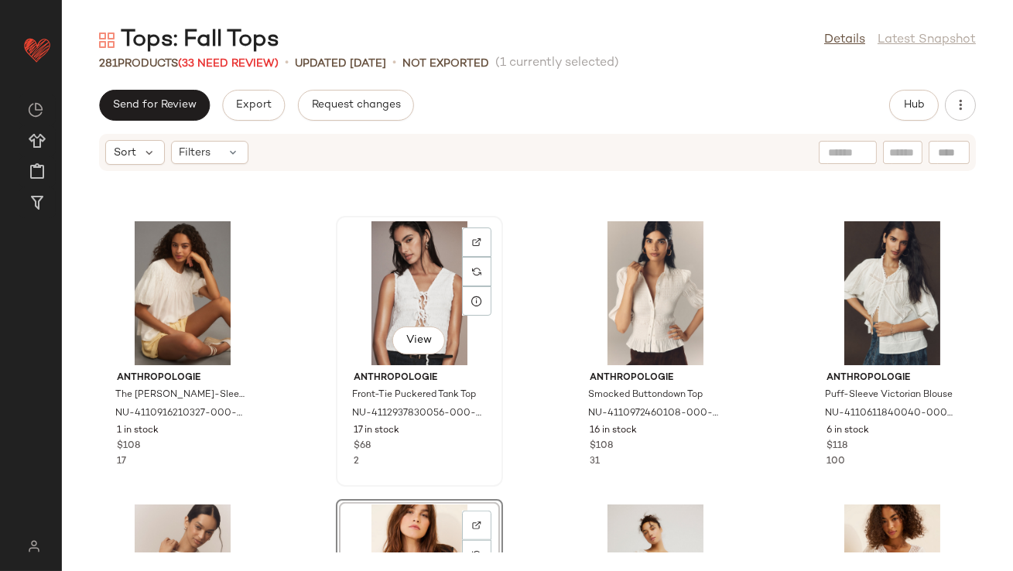
drag, startPoint x: 405, startPoint y: 488, endPoint x: 364, endPoint y: 370, distance: 125.3
click at [364, 370] on div "Anthropologie The Liza Puff-Sleeve Smocked Linen Top NU-4110916210327-000-010 1…" at bounding box center [537, 362] width 951 height 381
drag, startPoint x: 408, startPoint y: 556, endPoint x: 366, endPoint y: 383, distance: 178.3
click at [366, 383] on div "Sort Filters Anthropologie The Liza Puff-Sleeve Smocked Linen Top NU-4110916210…" at bounding box center [537, 352] width 951 height 438
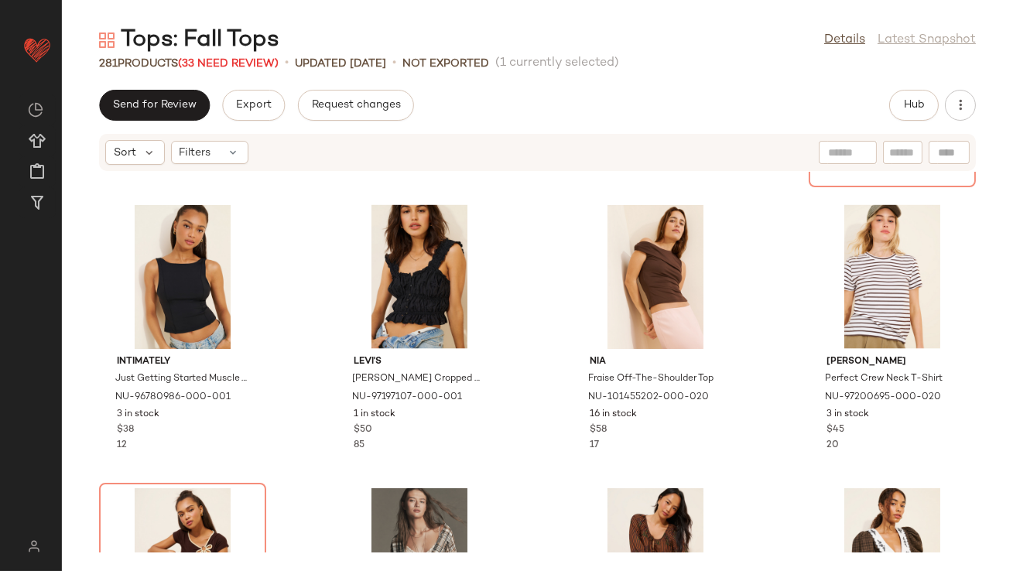
scroll to position [15709, 0]
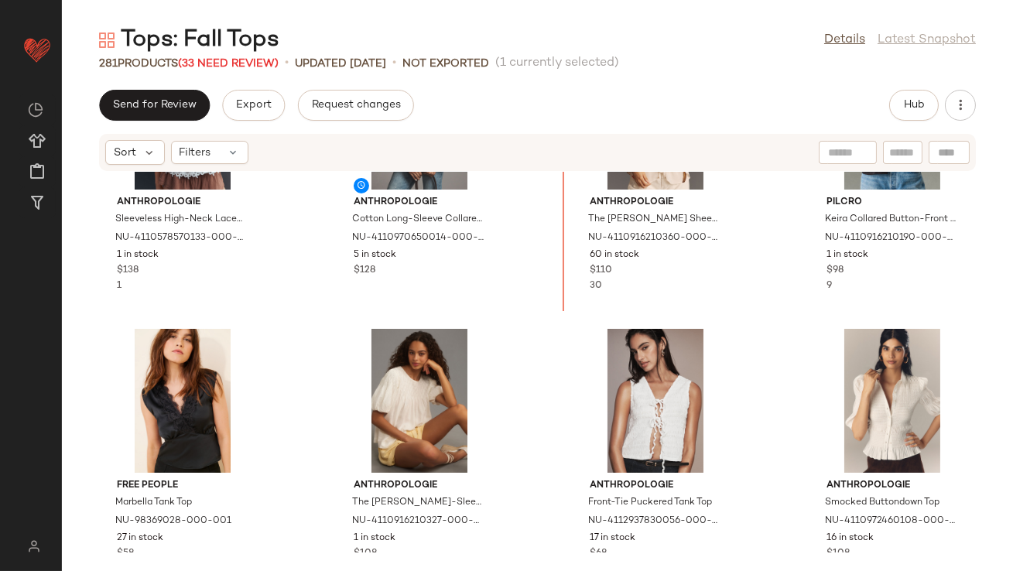
scroll to position [13724, 0]
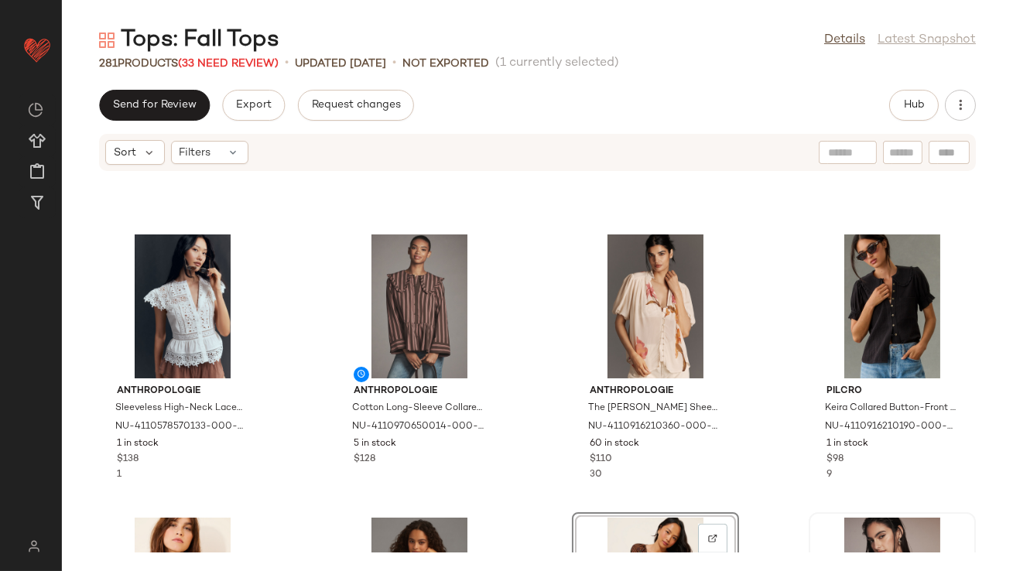
scroll to position [13445, 0]
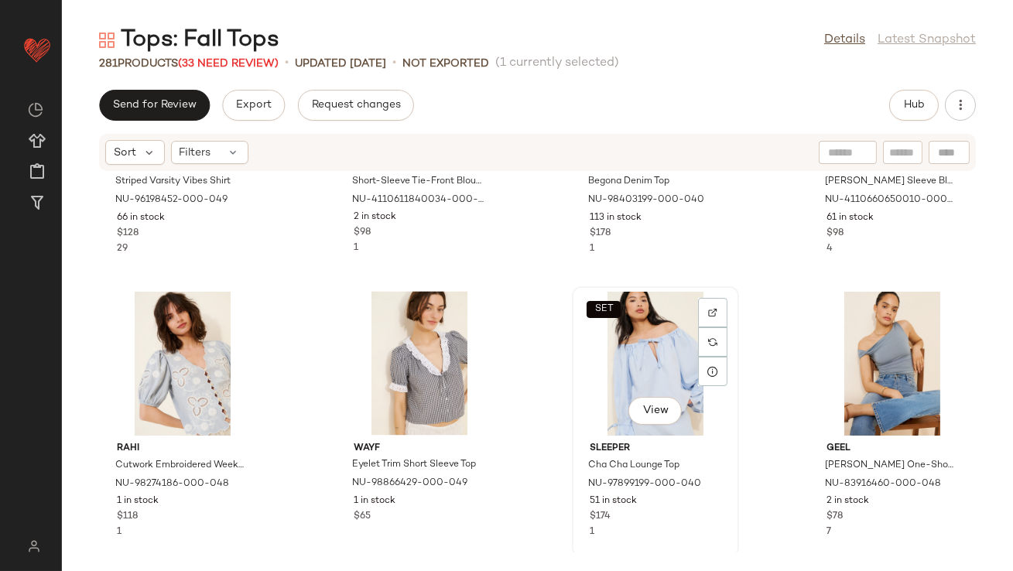
scroll to position [17211, 0]
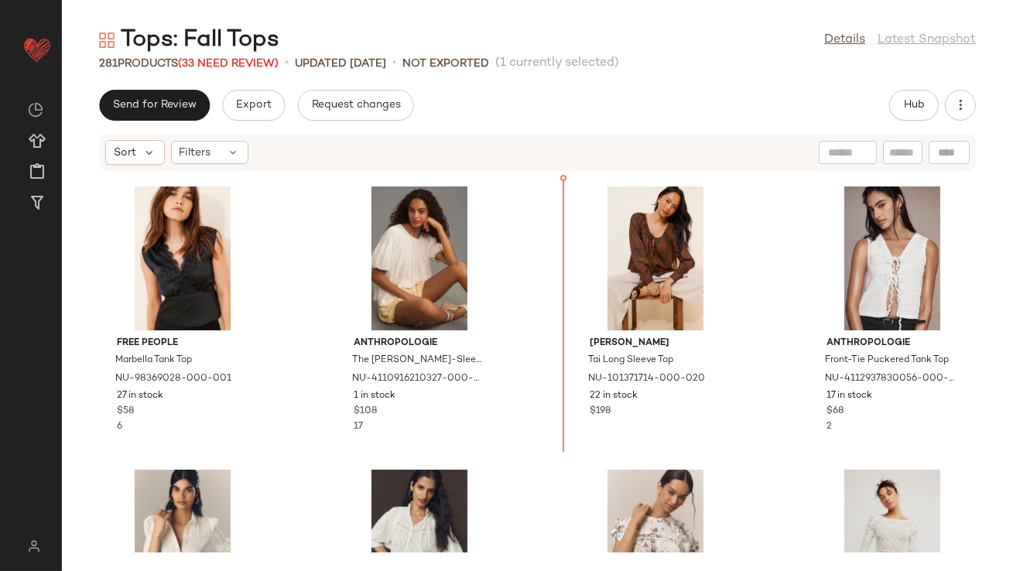
scroll to position [13803, 0]
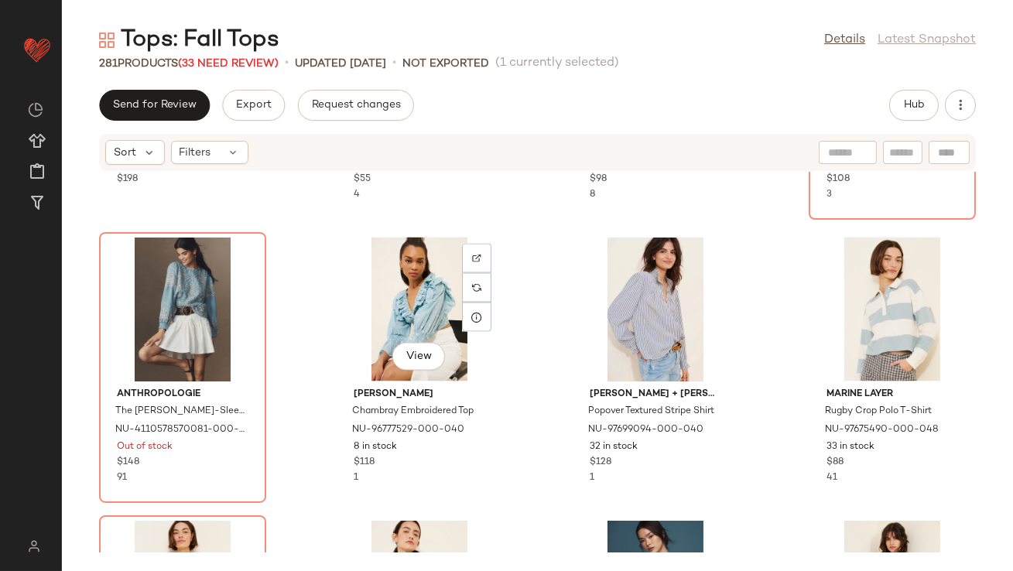
scroll to position [16416, 0]
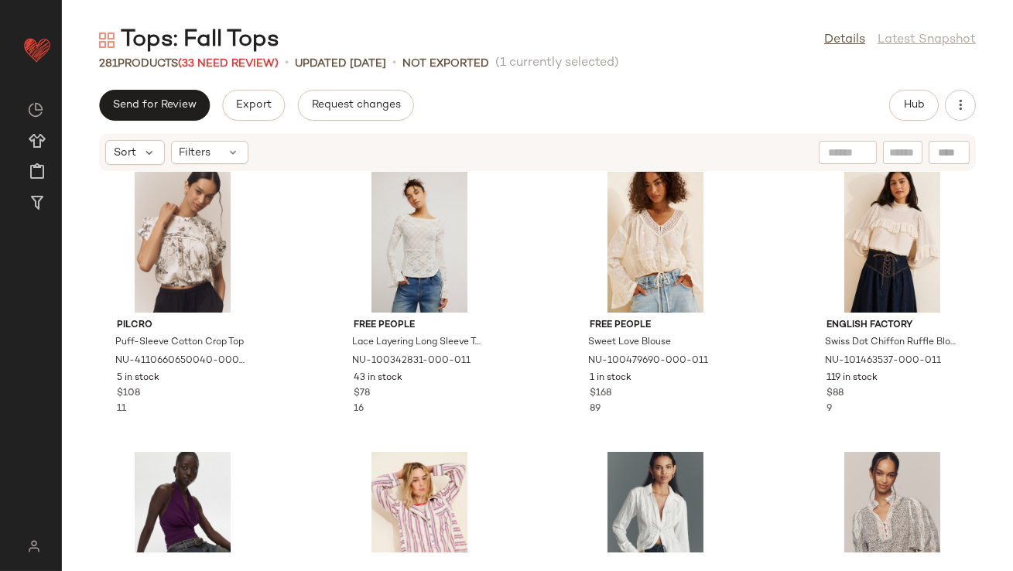
scroll to position [14526, 0]
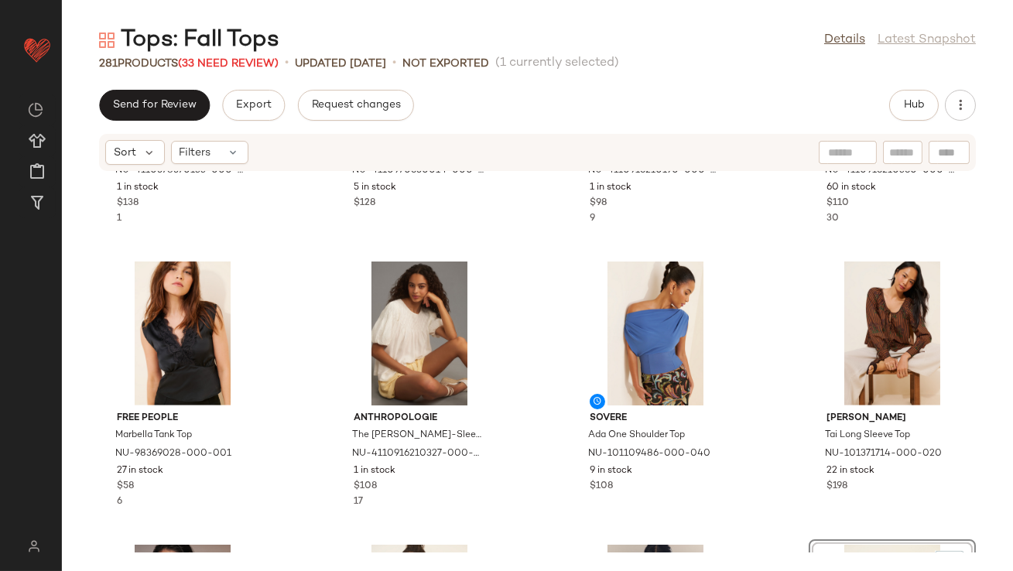
scroll to position [14056, 0]
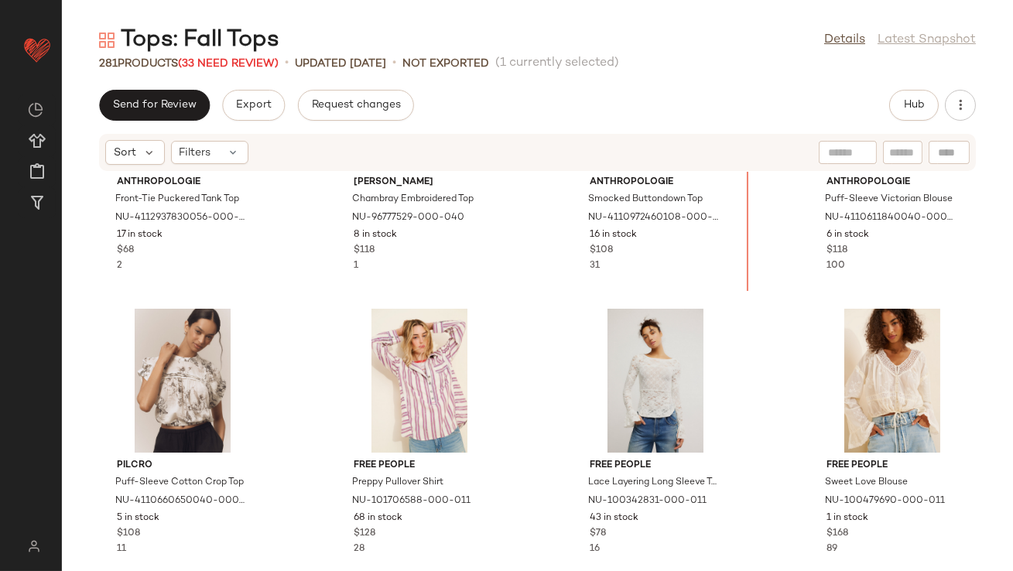
scroll to position [14289, 0]
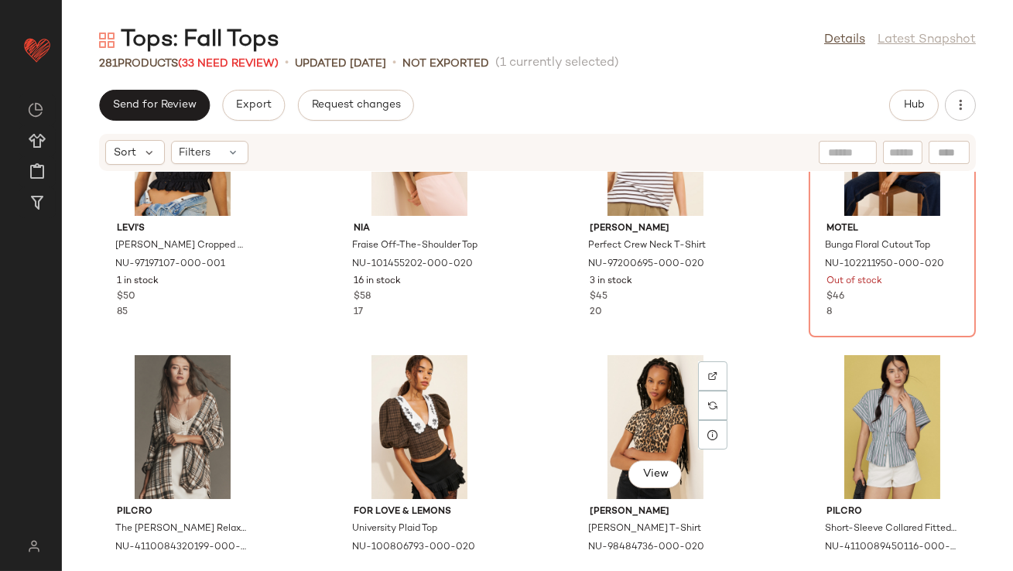
scroll to position [15983, 0]
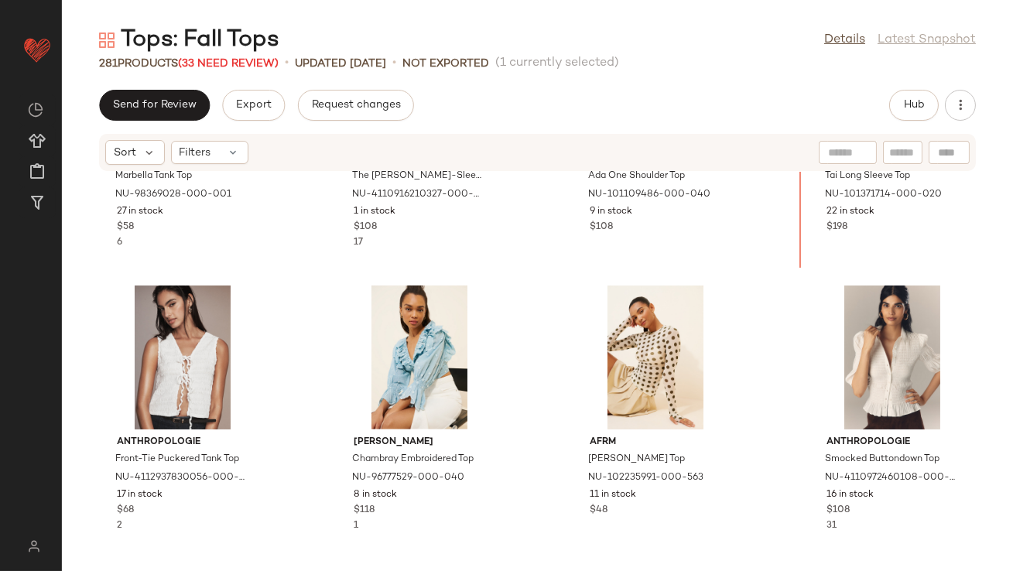
scroll to position [13983, 0]
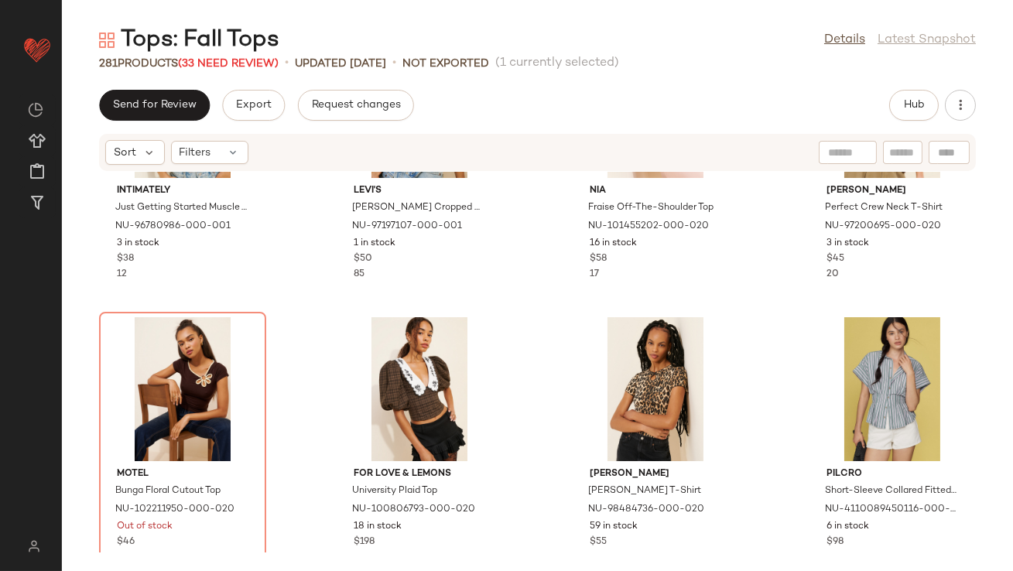
scroll to position [16548, 0]
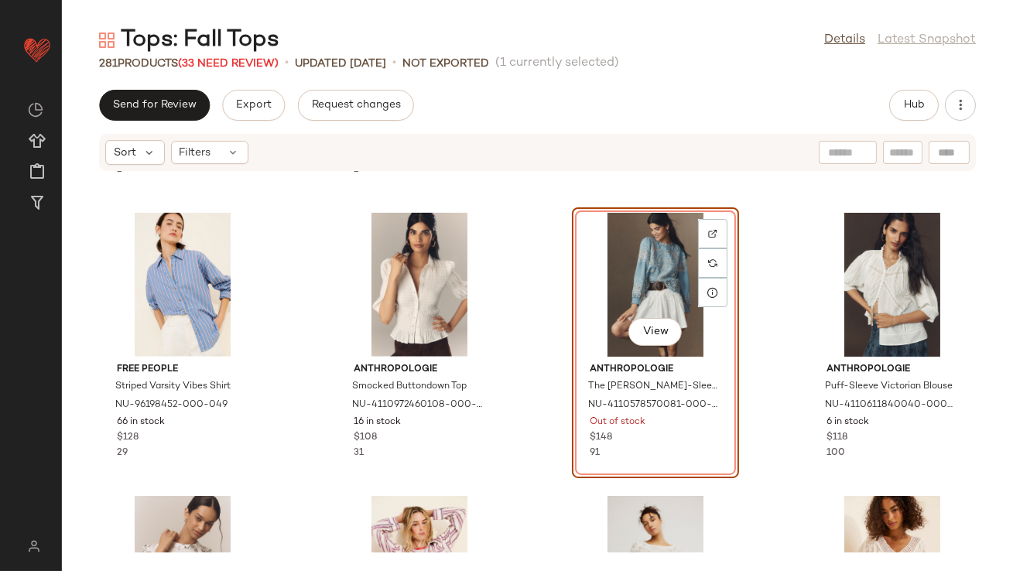
scroll to position [14531, 0]
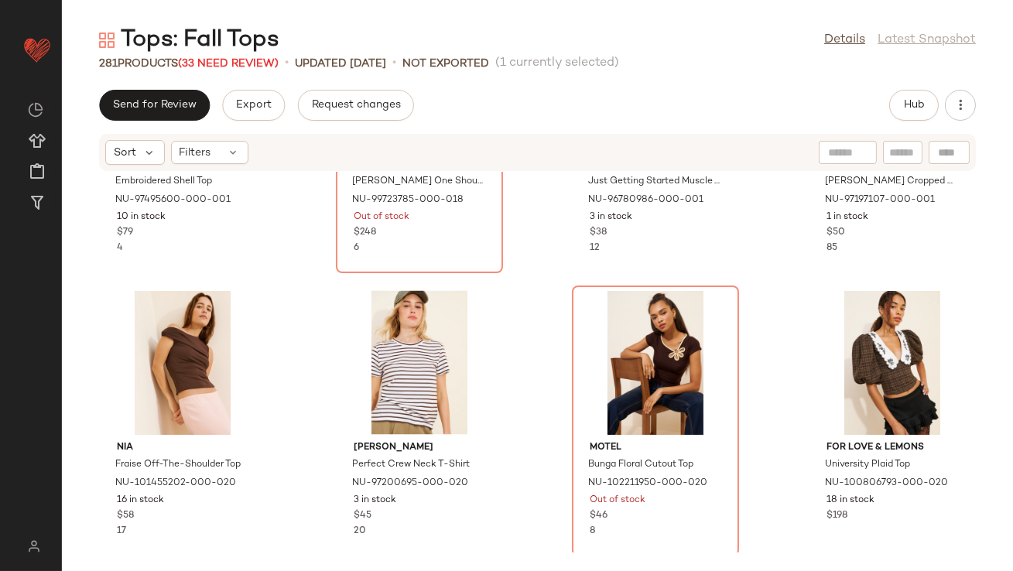
scroll to position [16121, 0]
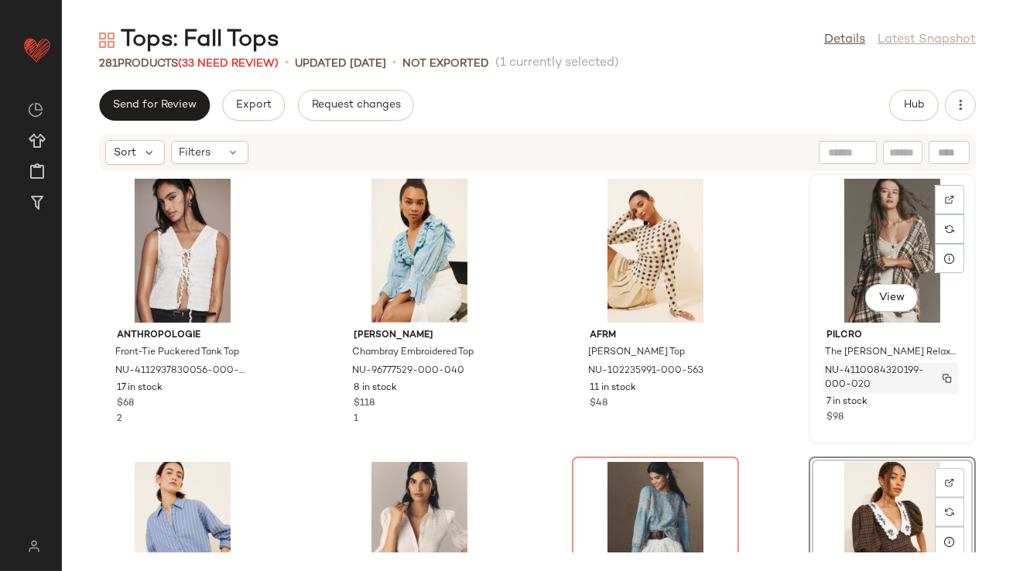
scroll to position [14246, 0]
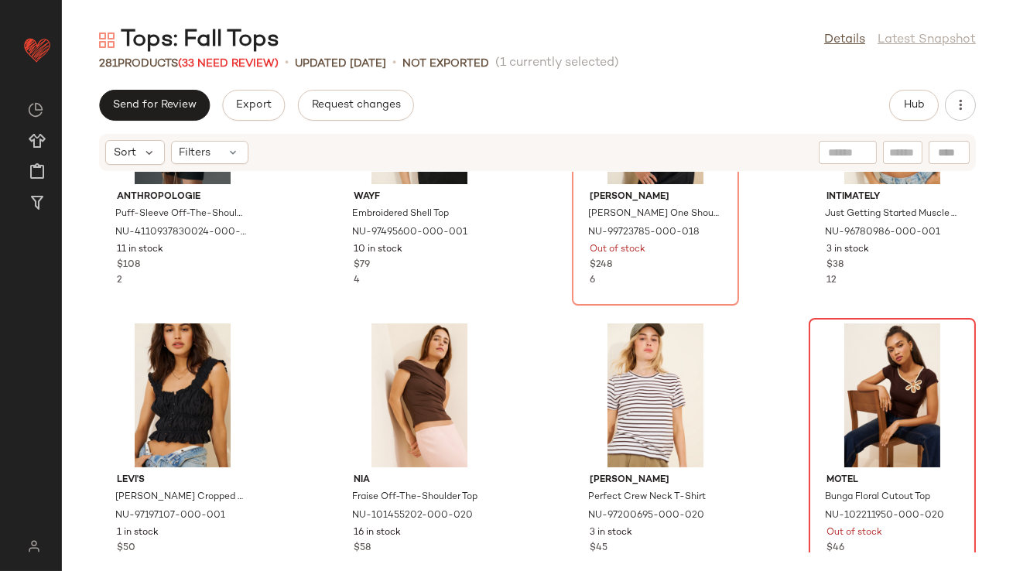
scroll to position [16498, 0]
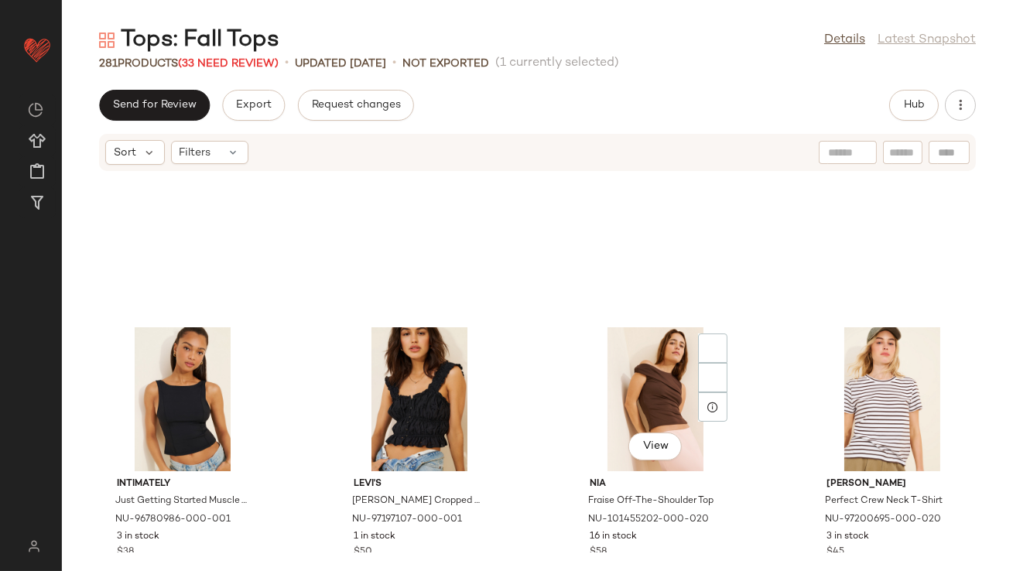
scroll to position [16425, 0]
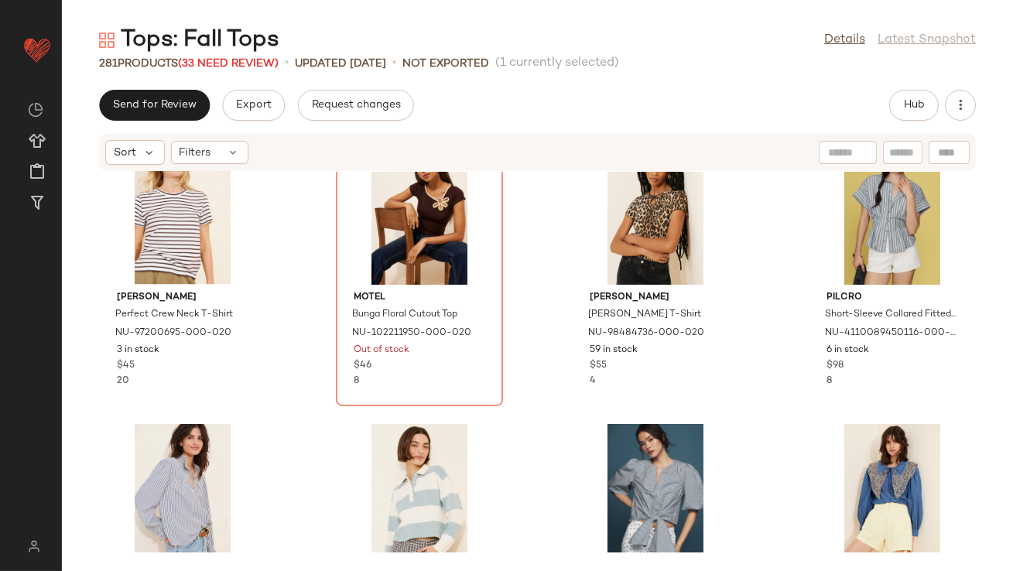
scroll to position [16568, 0]
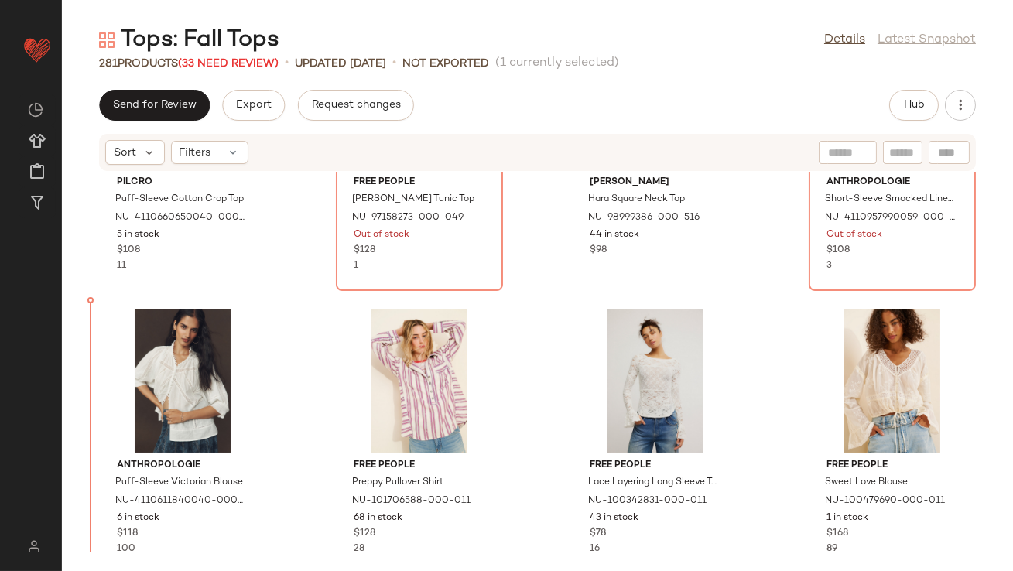
scroll to position [14903, 0]
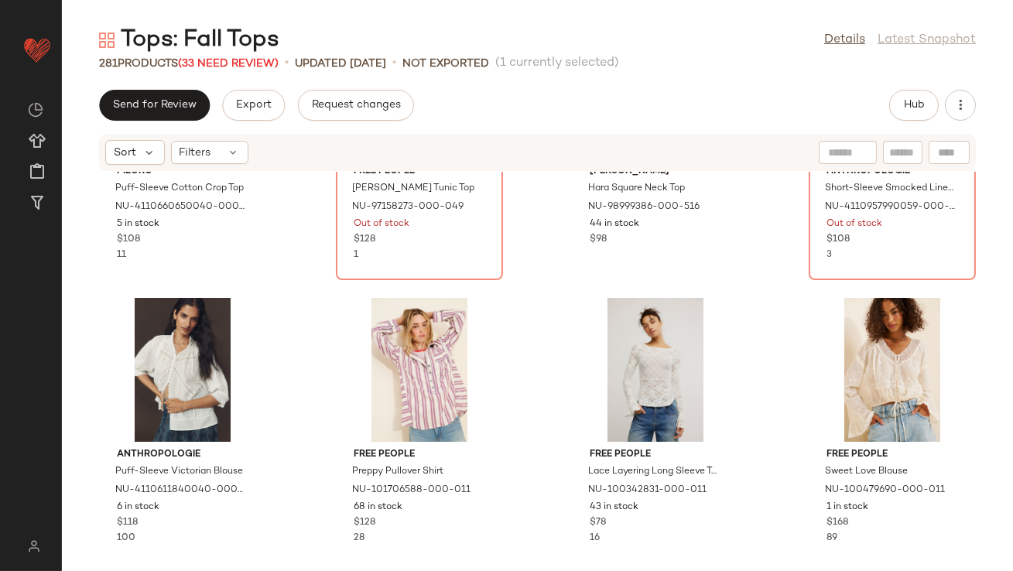
drag, startPoint x: 833, startPoint y: 374, endPoint x: 820, endPoint y: 374, distance: 13.2
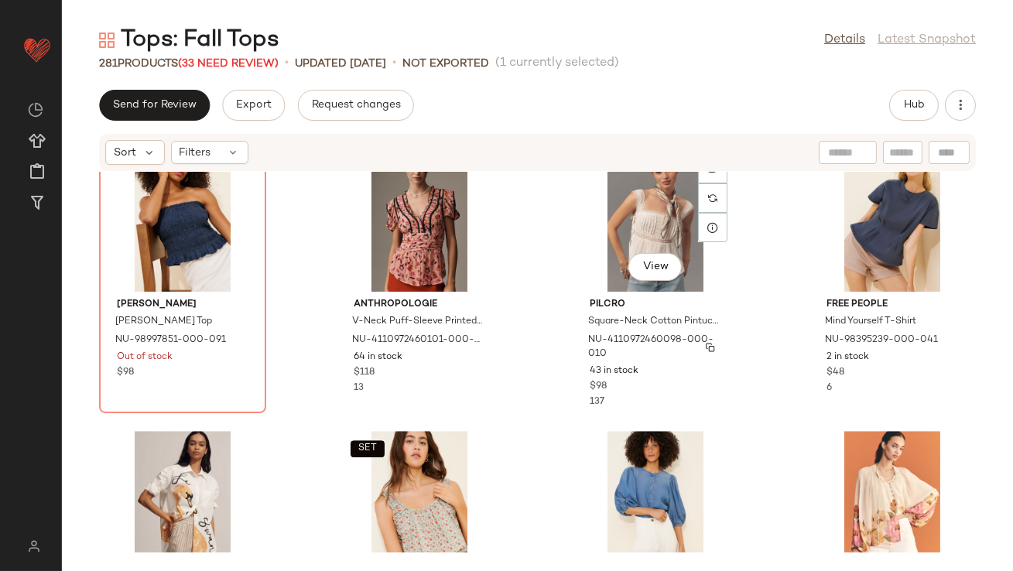
scroll to position [19235, 0]
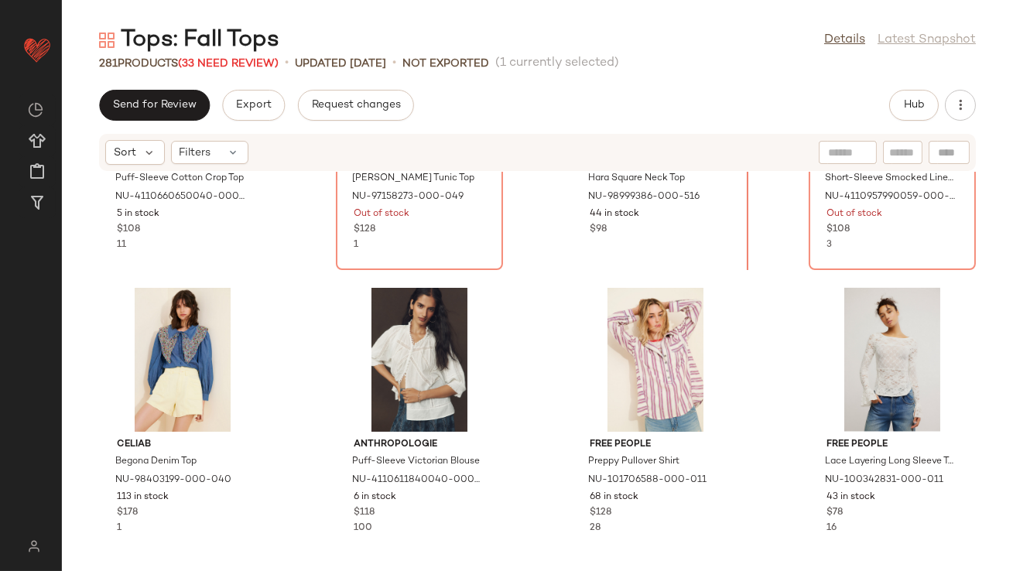
scroll to position [14825, 0]
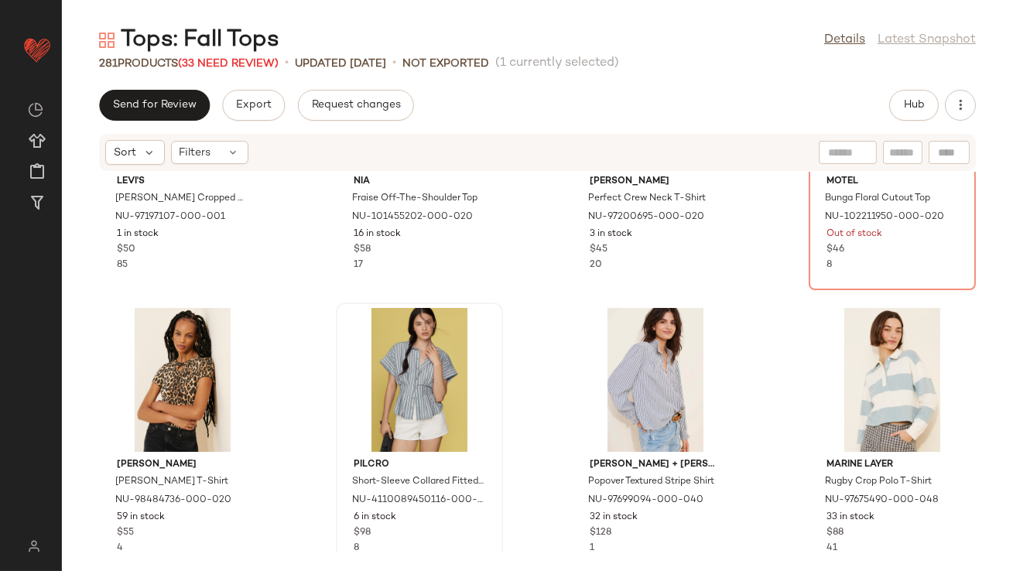
scroll to position [16597, 0]
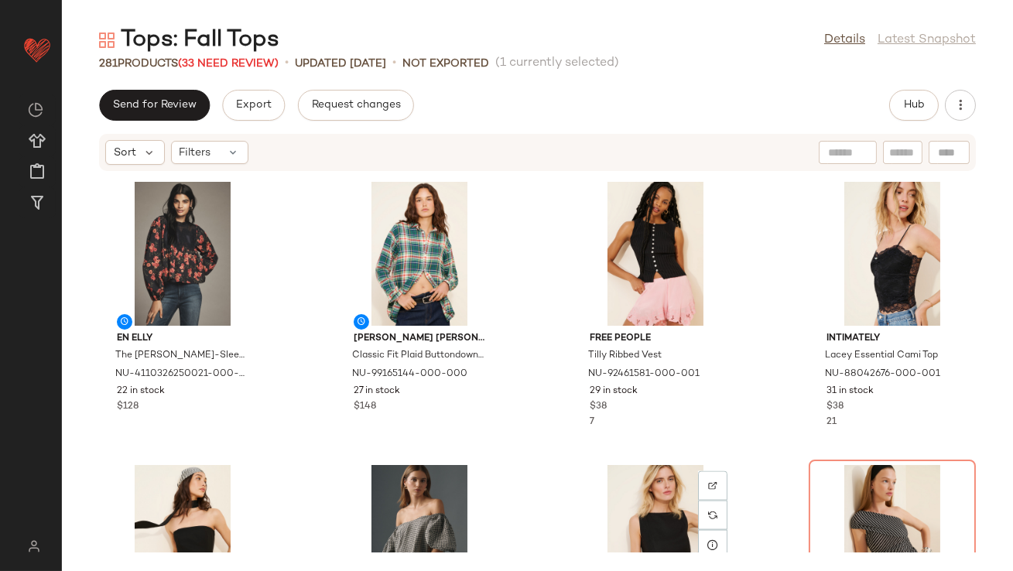
scroll to position [15620, 0]
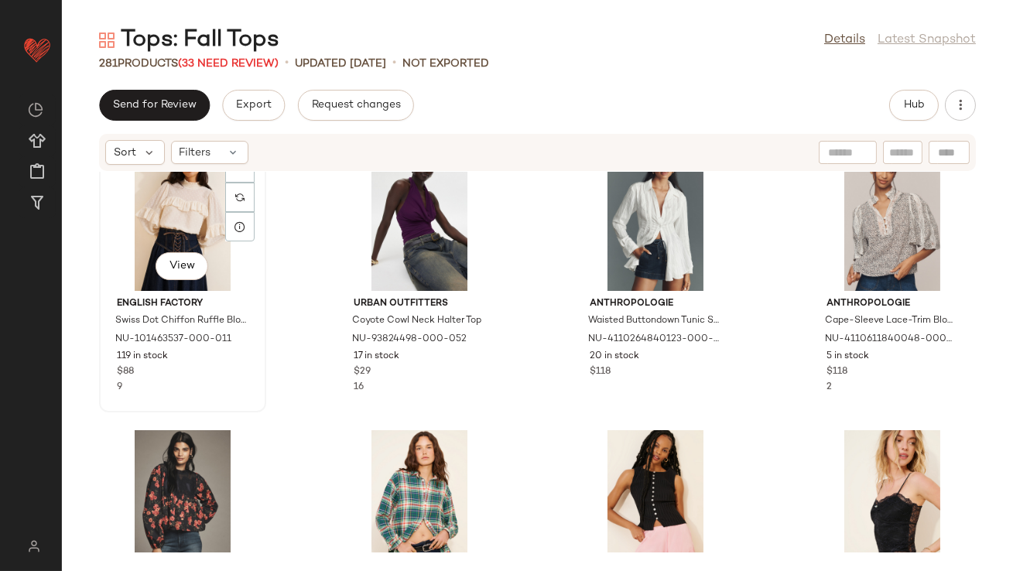
click at [140, 212] on div "View" at bounding box center [182, 219] width 156 height 144
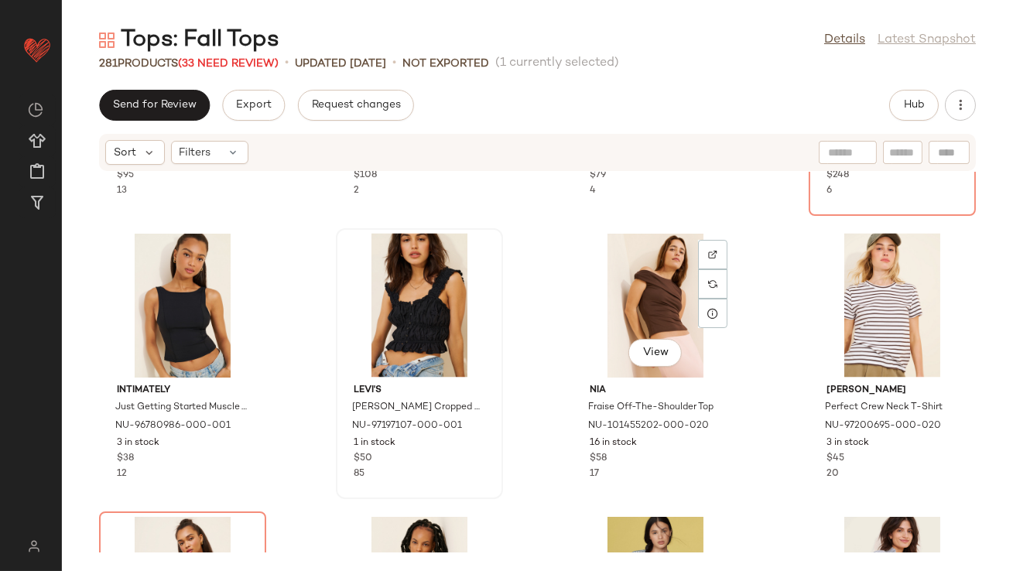
scroll to position [16318, 0]
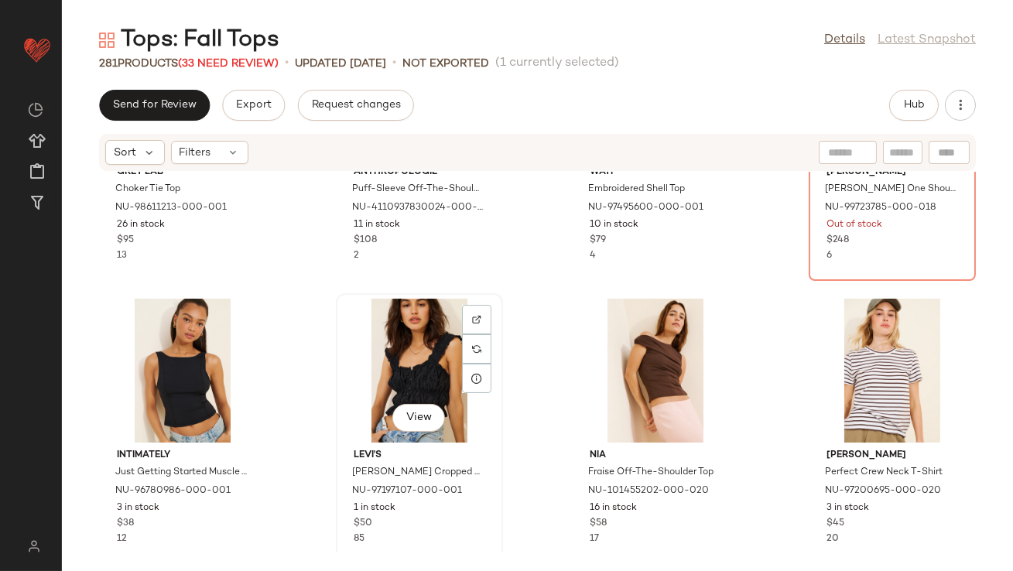
click at [412, 345] on div "View" at bounding box center [419, 371] width 156 height 144
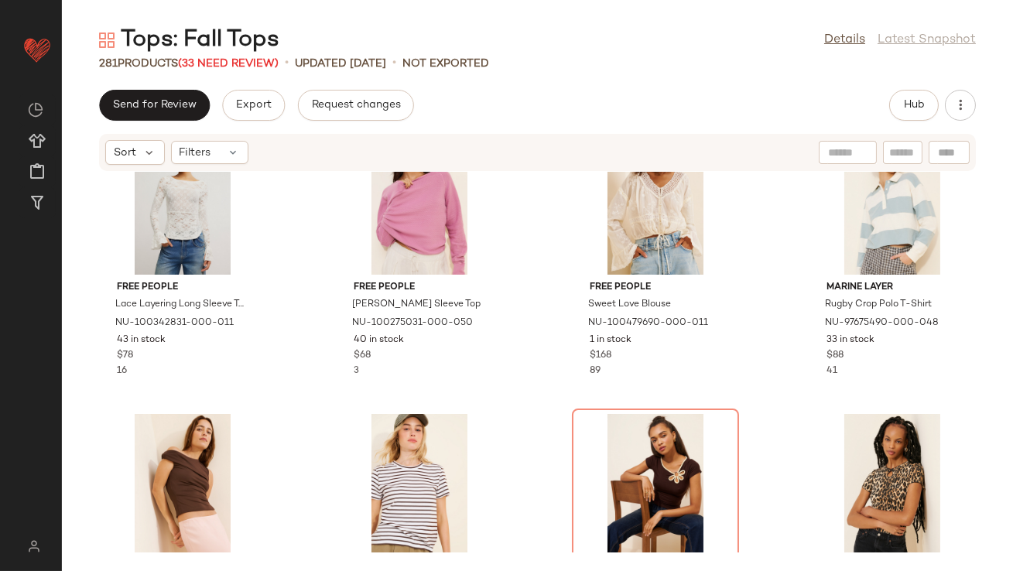
scroll to position [15334, 0]
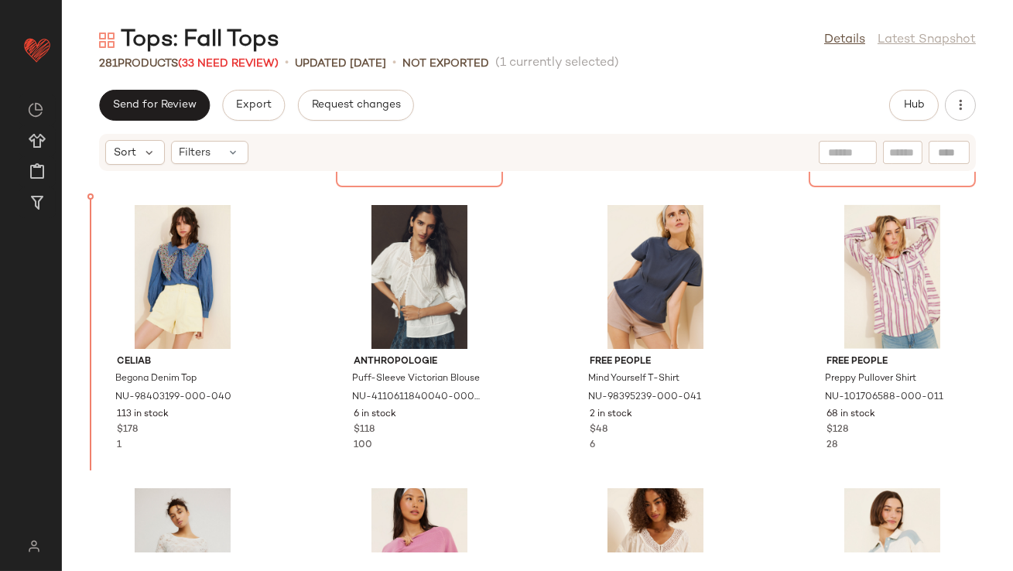
scroll to position [14976, 0]
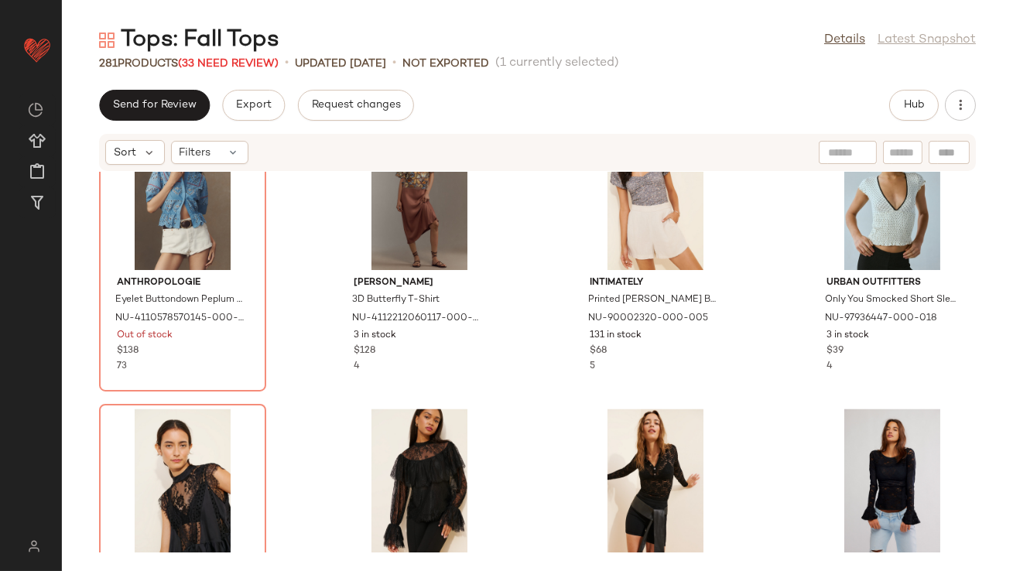
scroll to position [16801, 0]
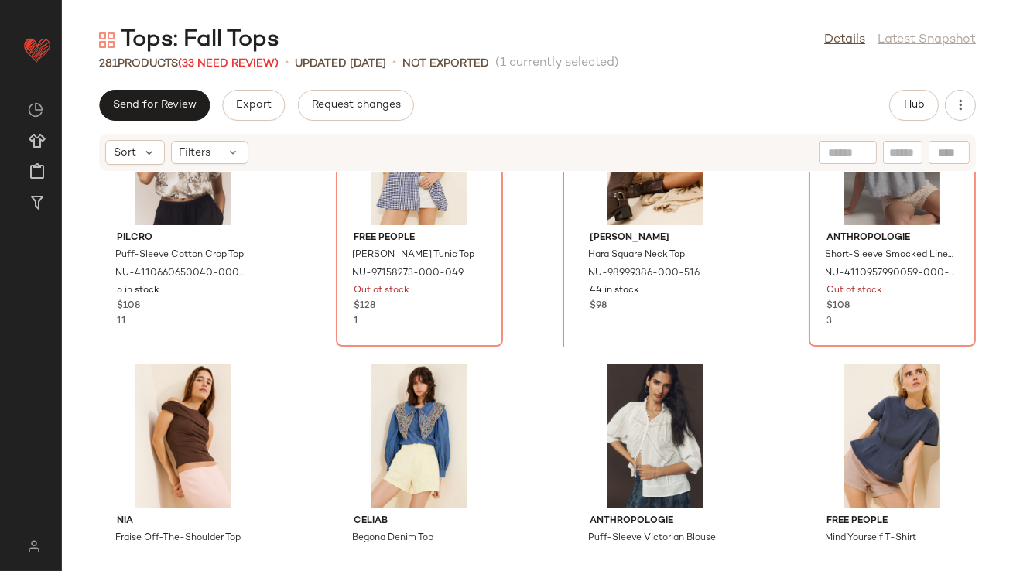
scroll to position [14812, 0]
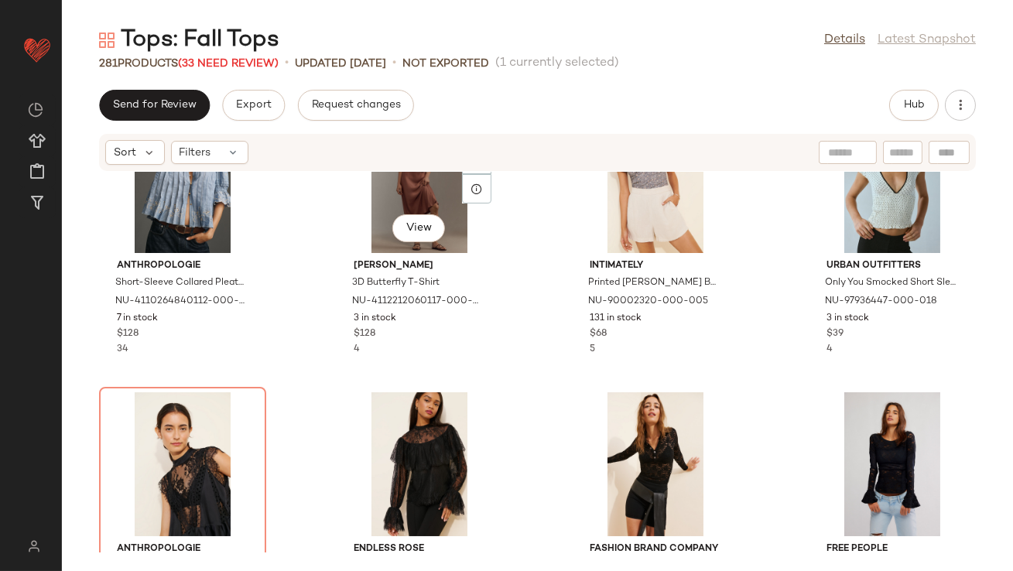
scroll to position [16796, 0]
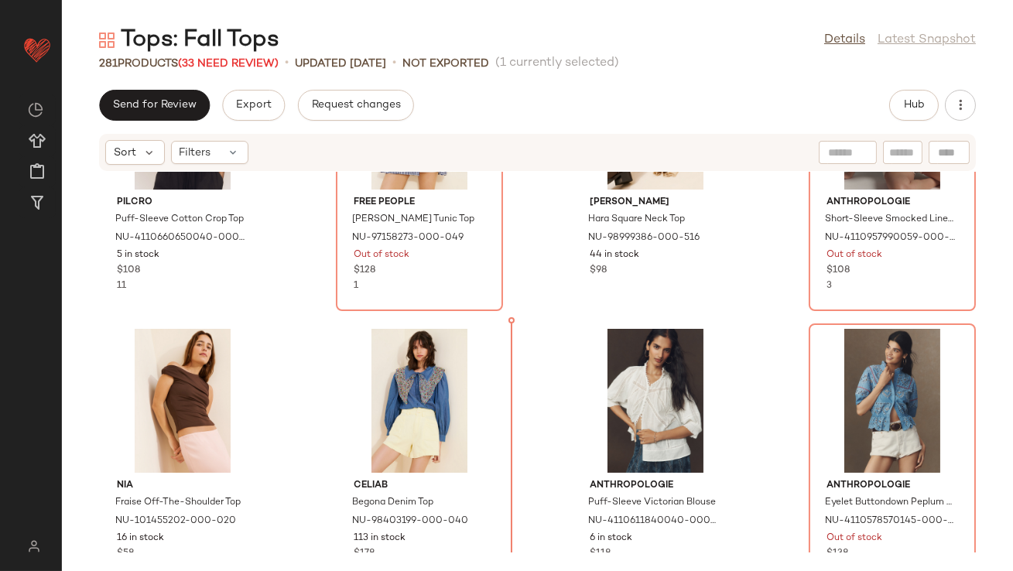
scroll to position [14869, 0]
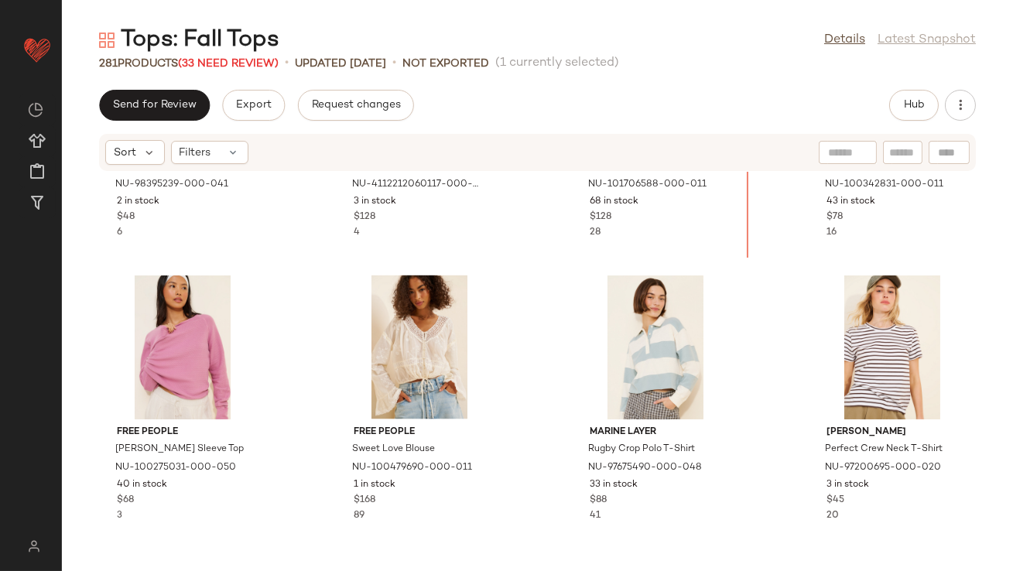
scroll to position [15382, 0]
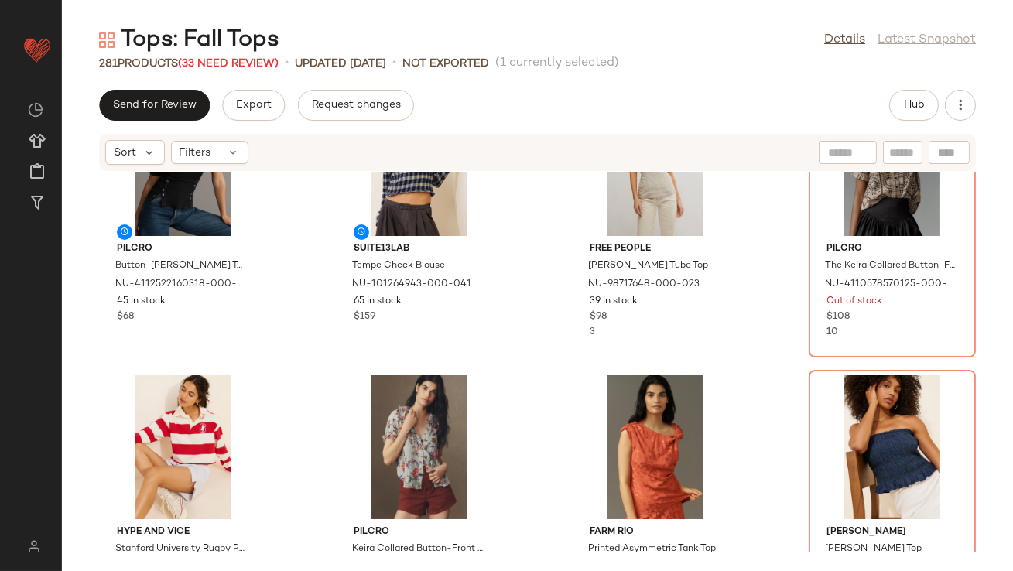
scroll to position [18049, 0]
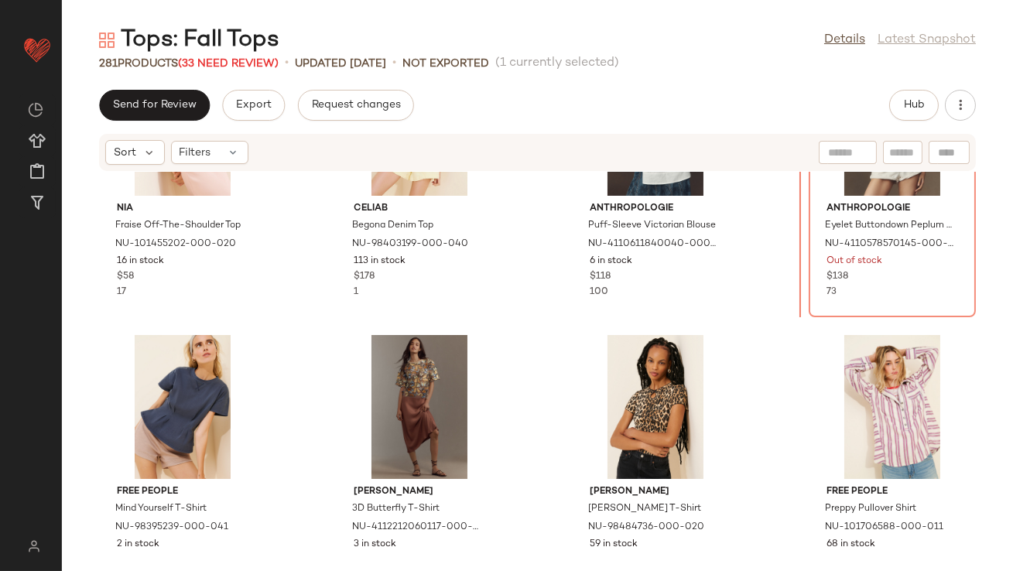
scroll to position [15232, 0]
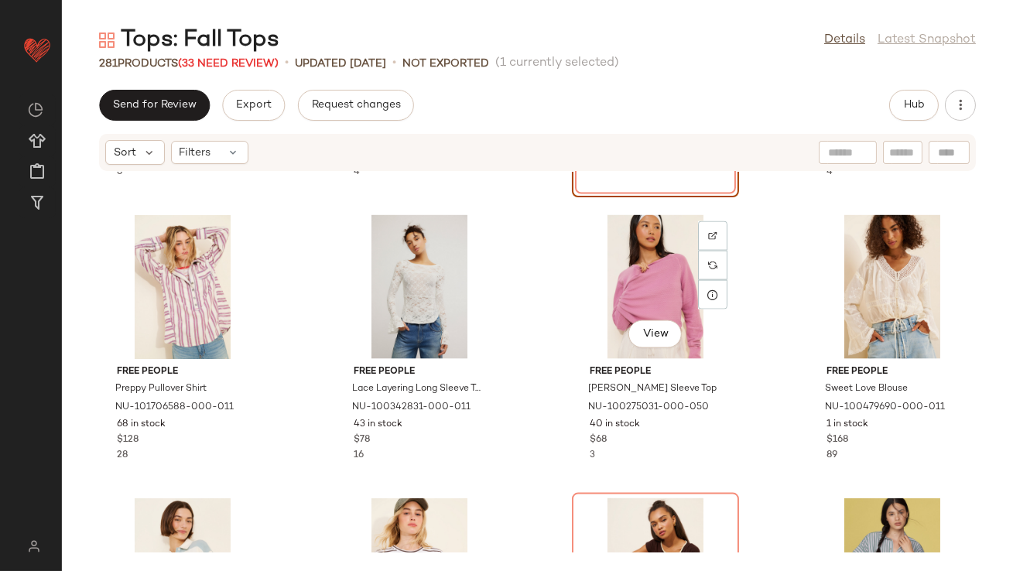
scroll to position [15556, 0]
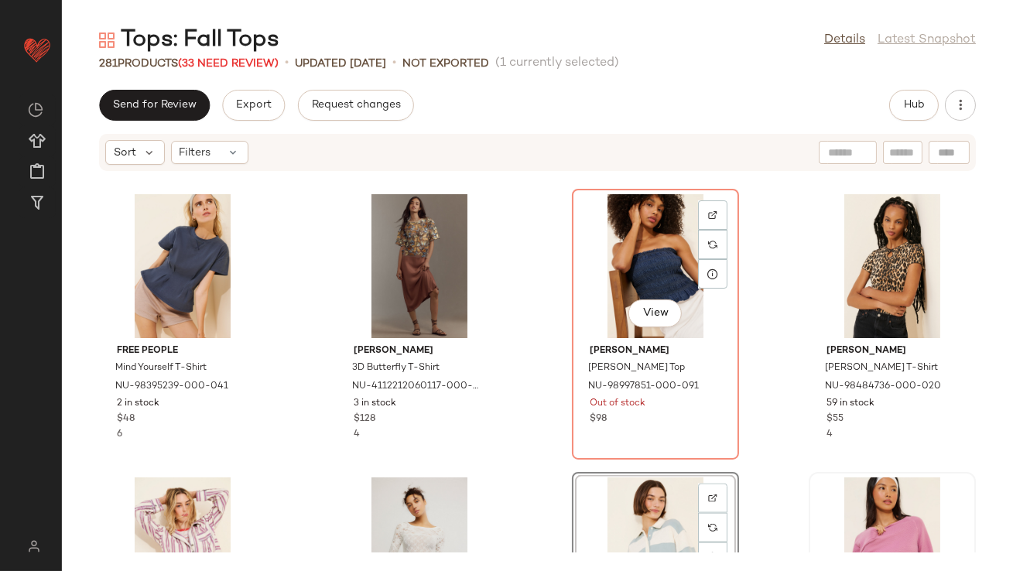
scroll to position [15427, 0]
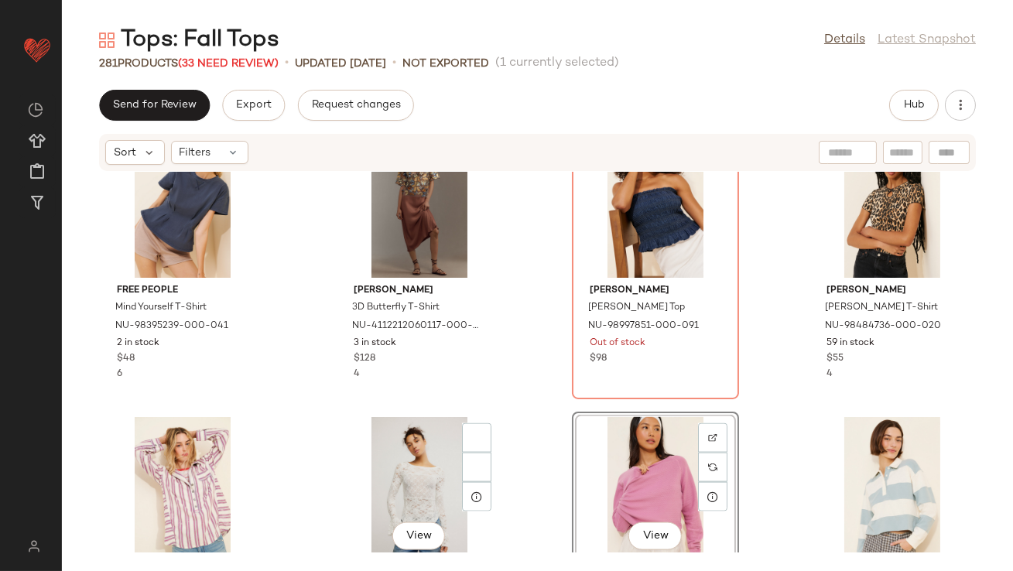
scroll to position [15493, 0]
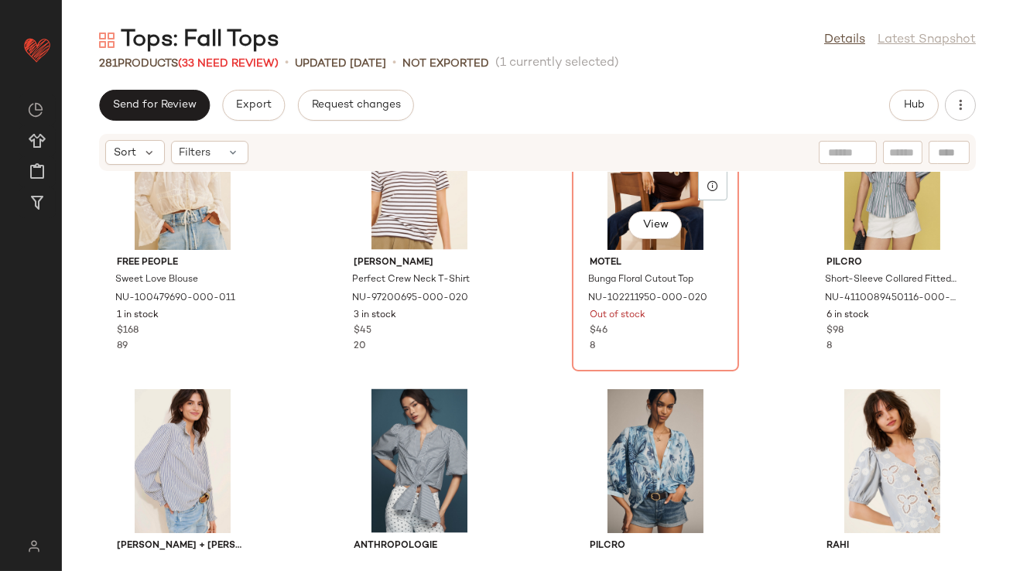
scroll to position [15890, 0]
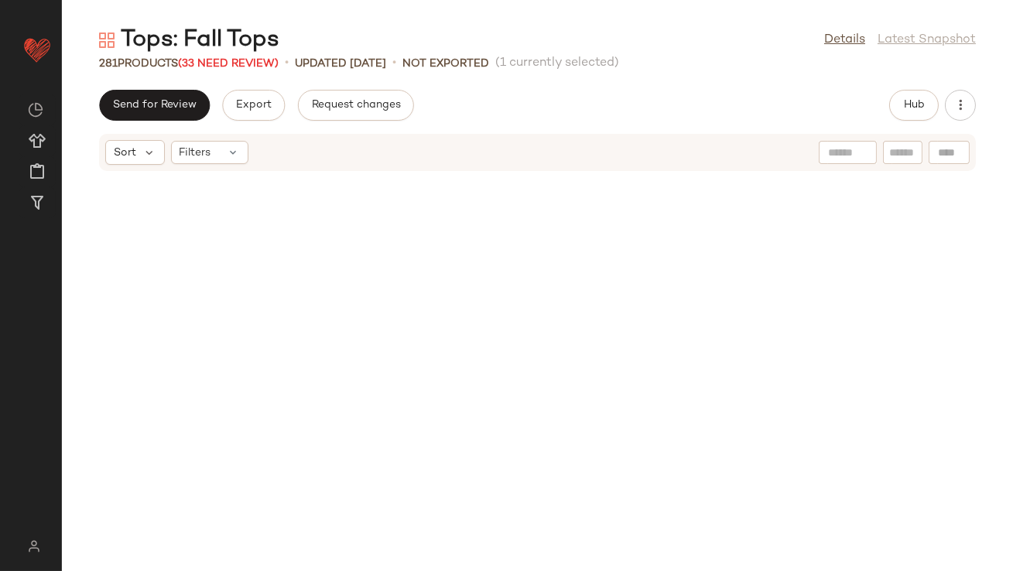
scroll to position [15760, 0]
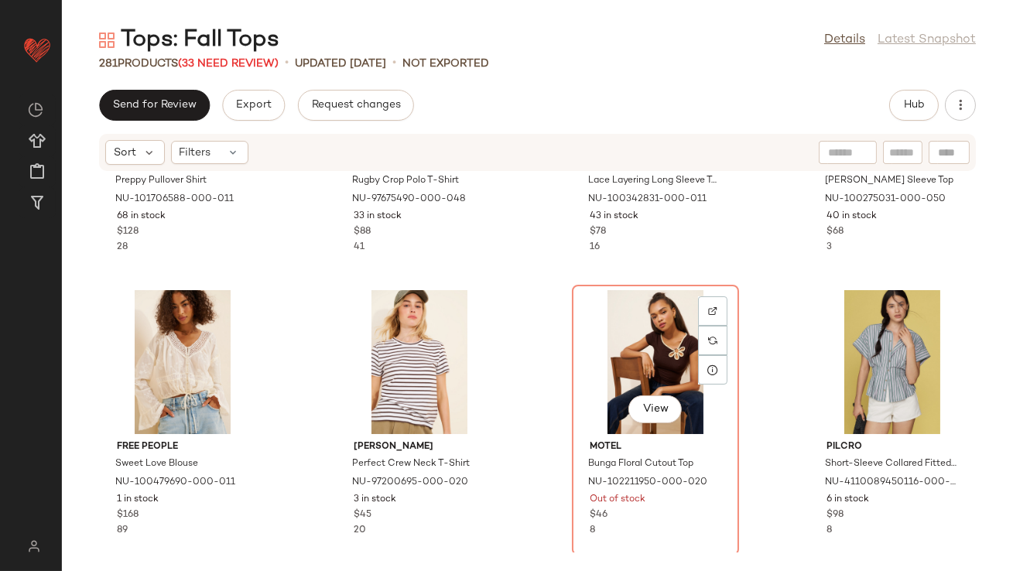
click at [644, 325] on div "View" at bounding box center [655, 362] width 156 height 144
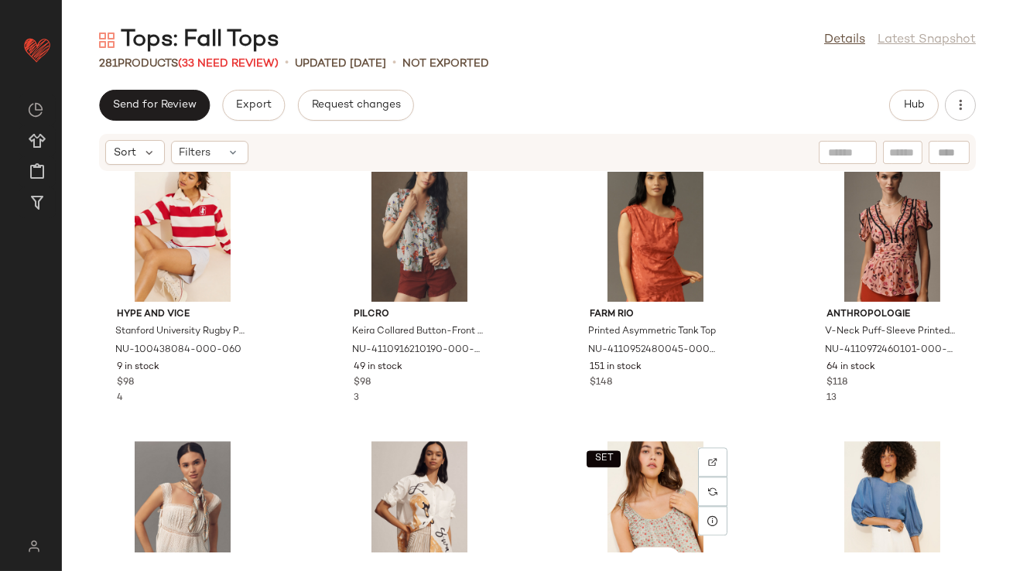
scroll to position [18123, 0]
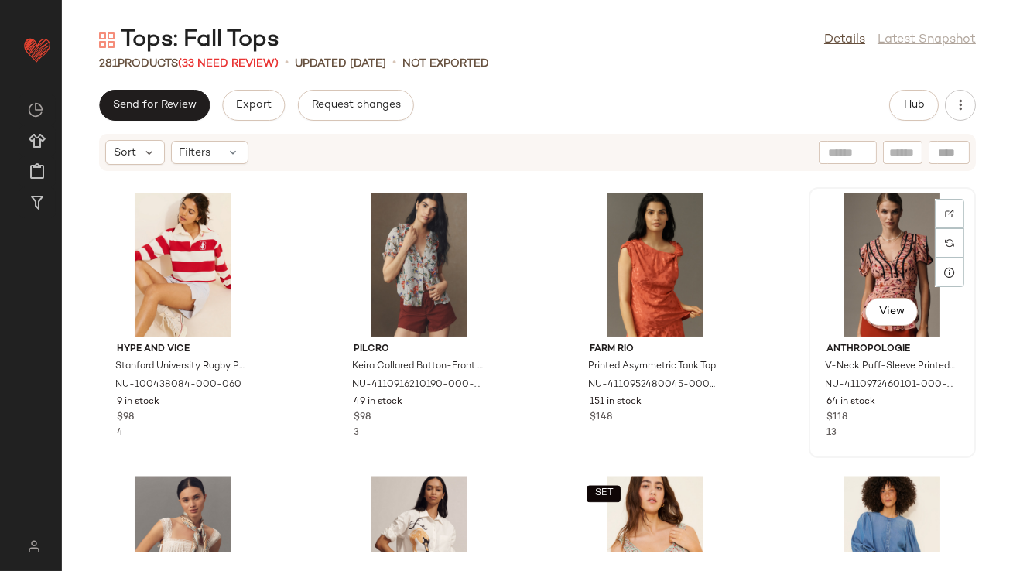
click at [887, 274] on div "View" at bounding box center [892, 265] width 156 height 144
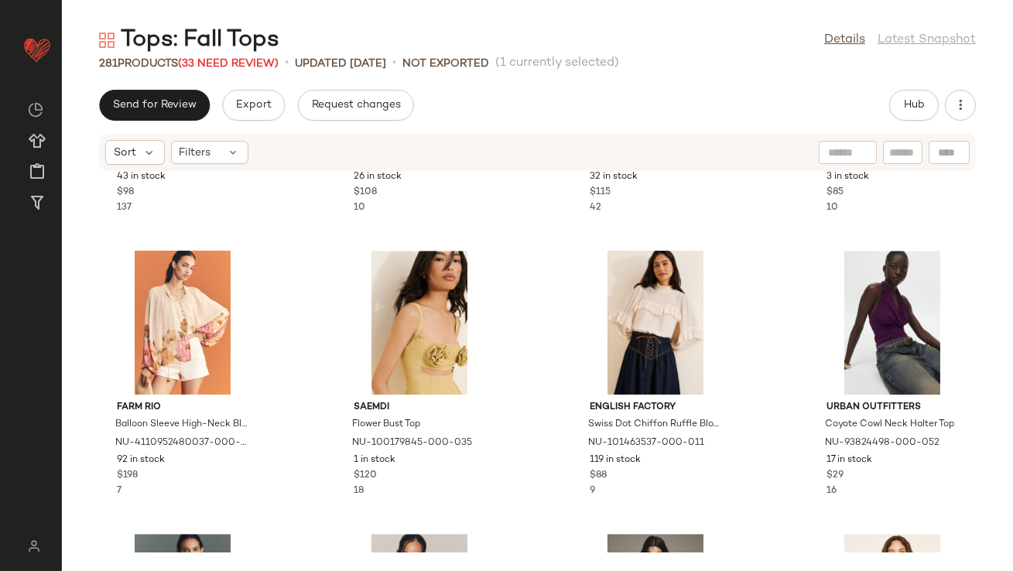
scroll to position [18571, 0]
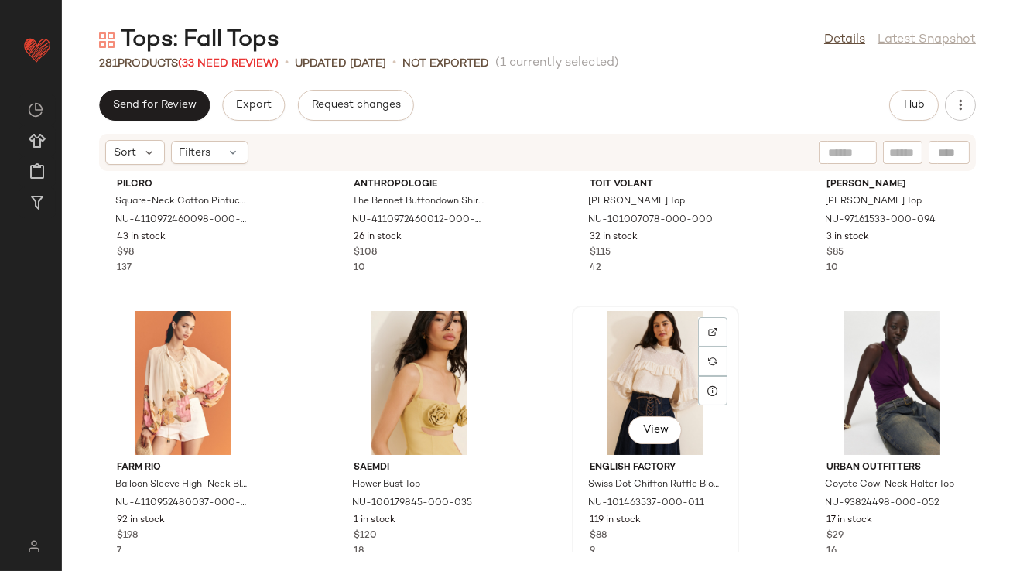
click at [620, 351] on div "View" at bounding box center [655, 383] width 156 height 144
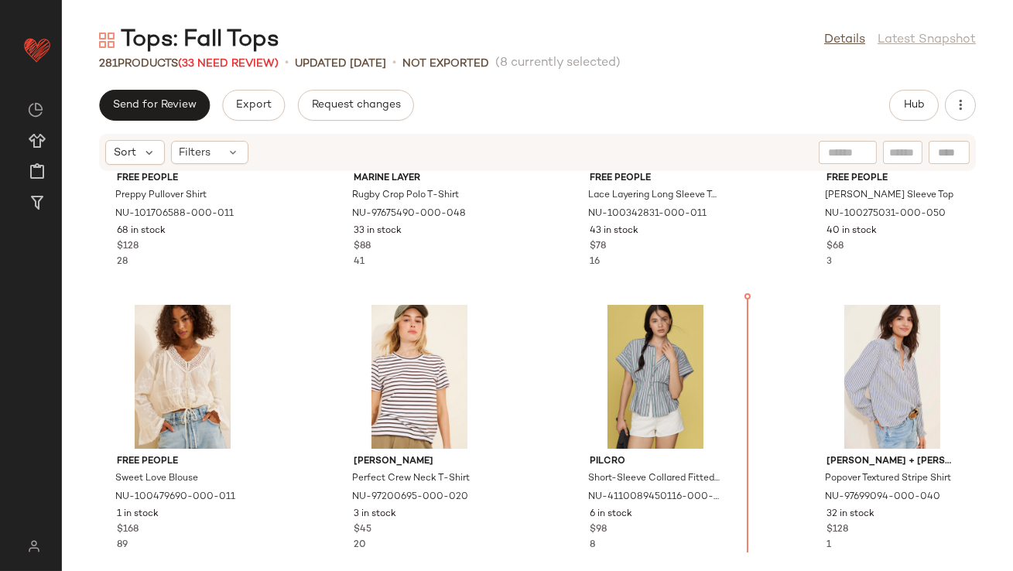
scroll to position [15779, 0]
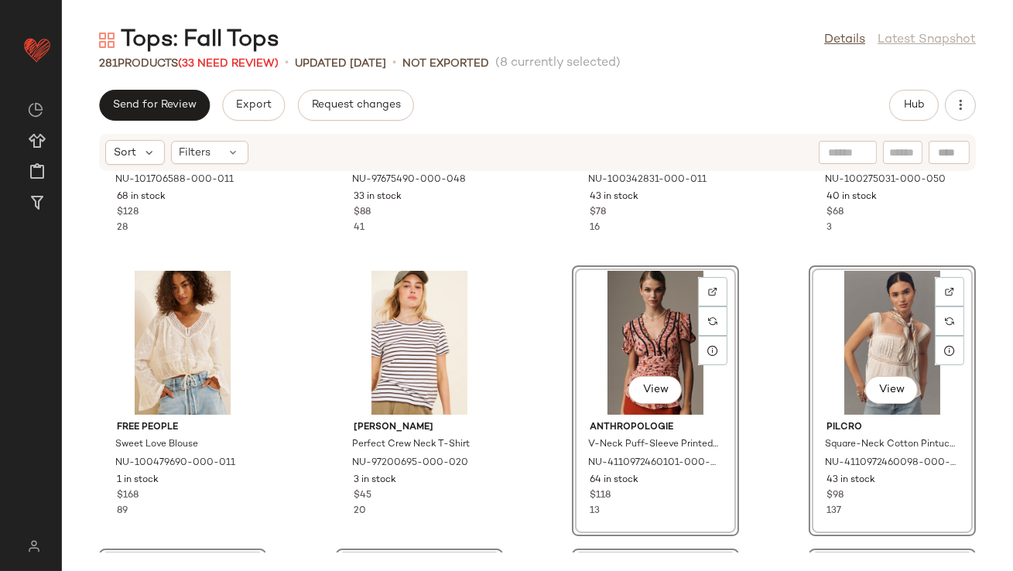
click at [551, 386] on div "Free People Preppy Pullover Shirt NU-101706588-000-011 68 in stock $128 28 Mari…" at bounding box center [537, 362] width 951 height 381
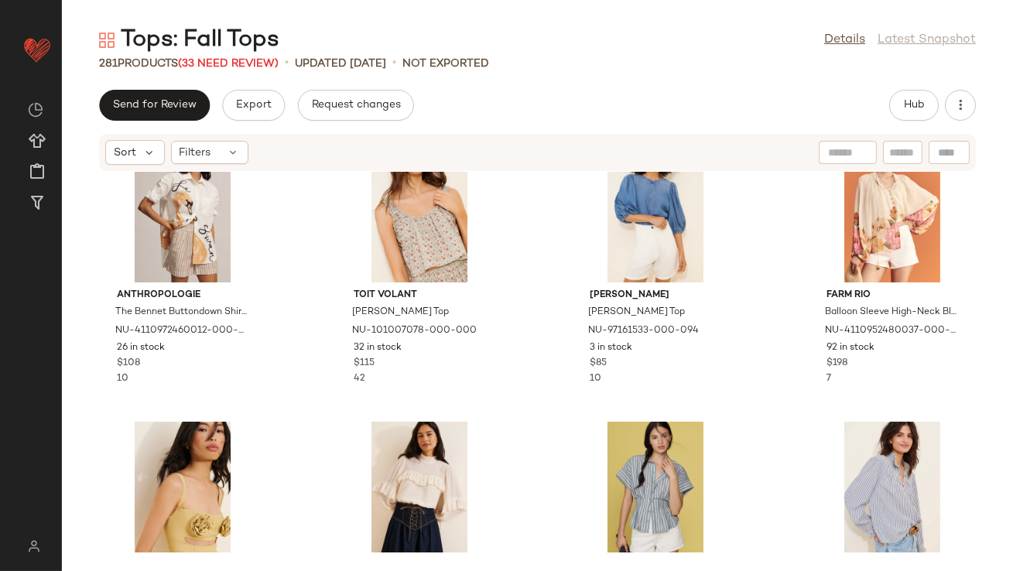
scroll to position [16253, 0]
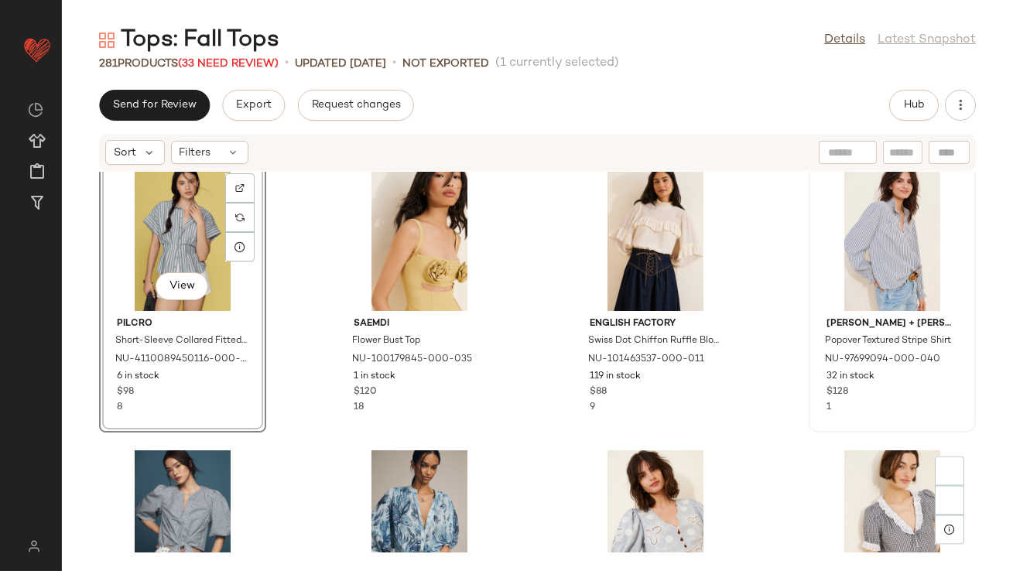
scroll to position [16522, 0]
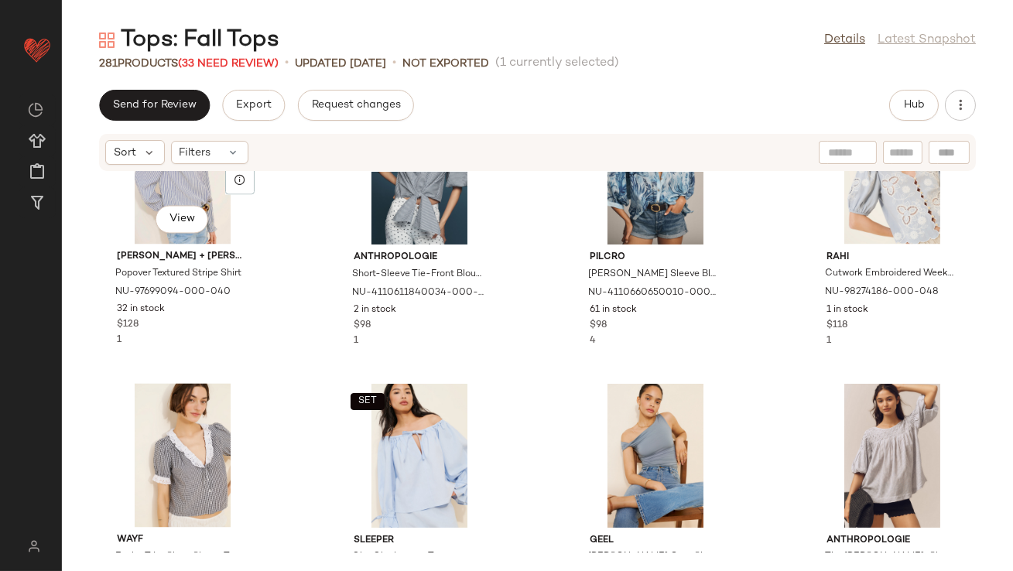
scroll to position [16938, 0]
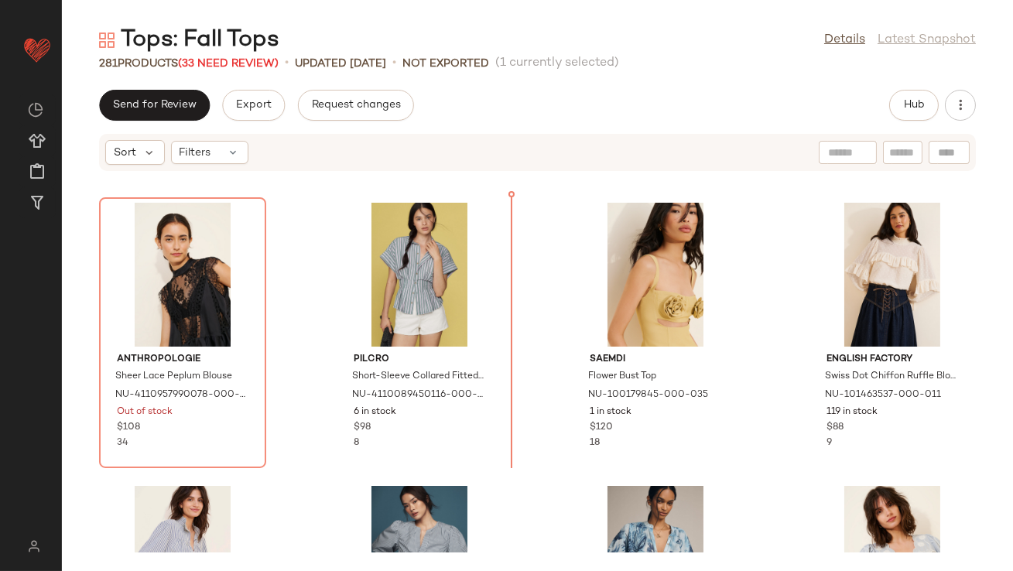
scroll to position [16376, 0]
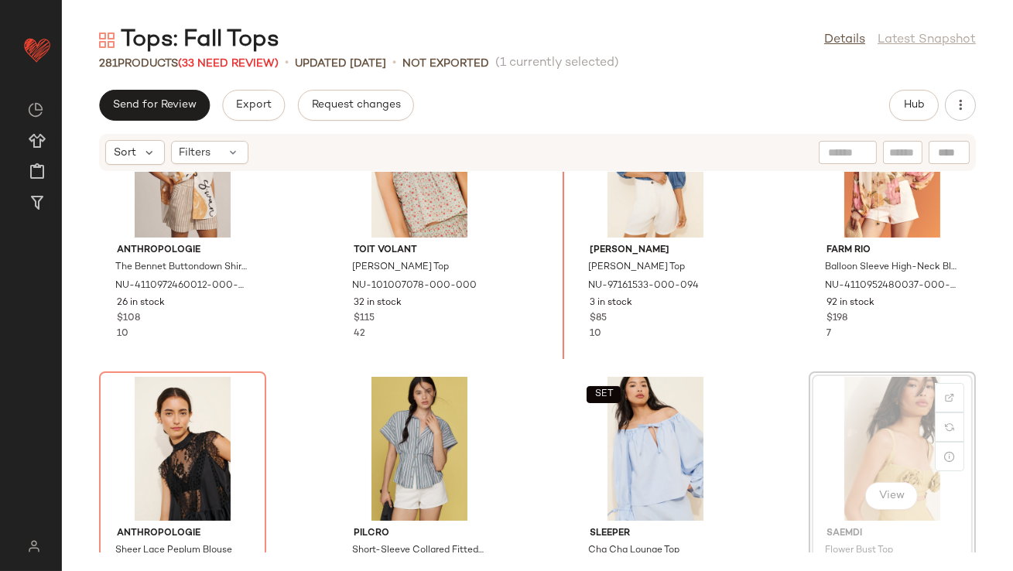
drag, startPoint x: 860, startPoint y: 282, endPoint x: 852, endPoint y: 279, distance: 8.1
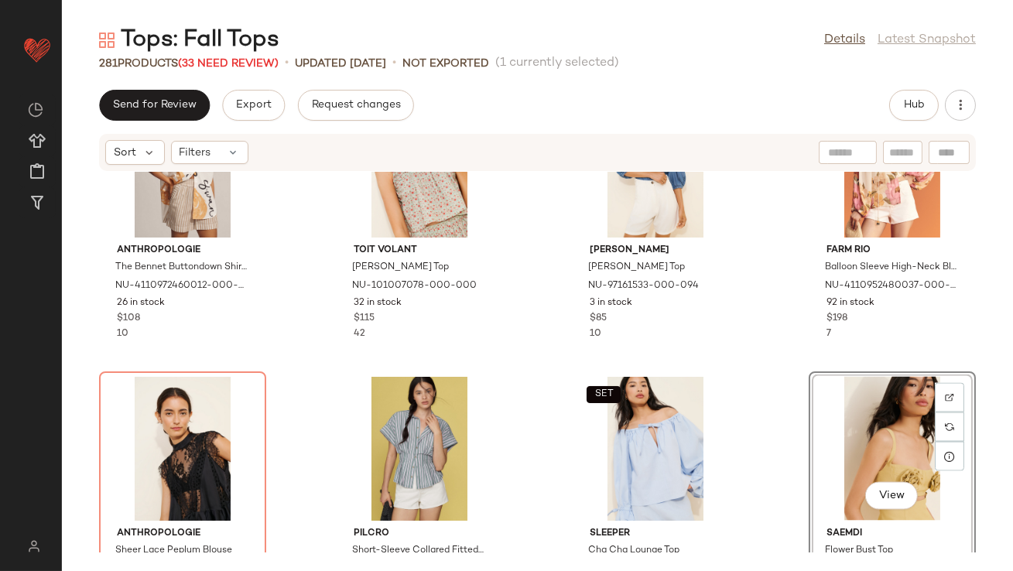
scroll to position [16222, 0]
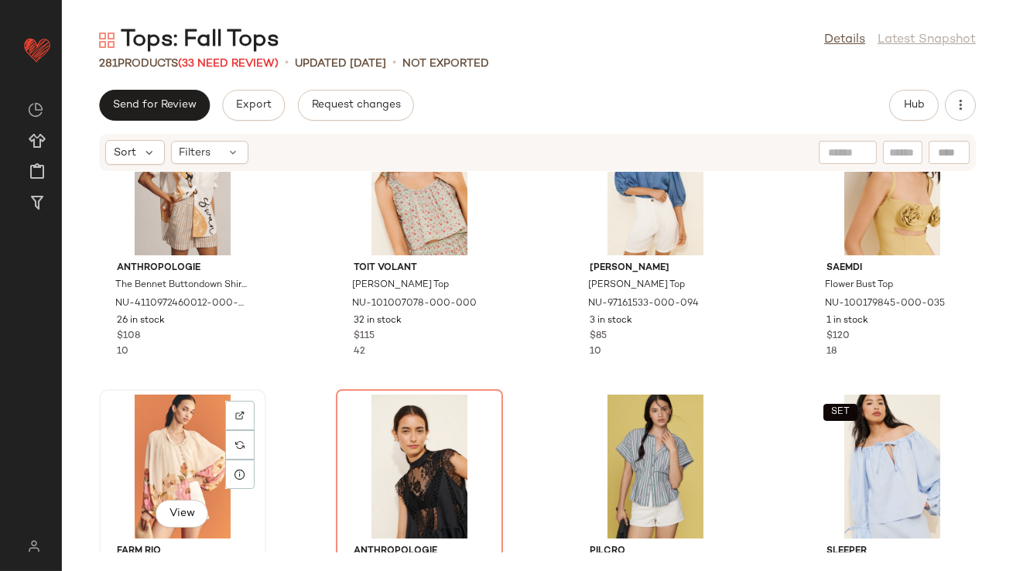
scroll to position [16224, 0]
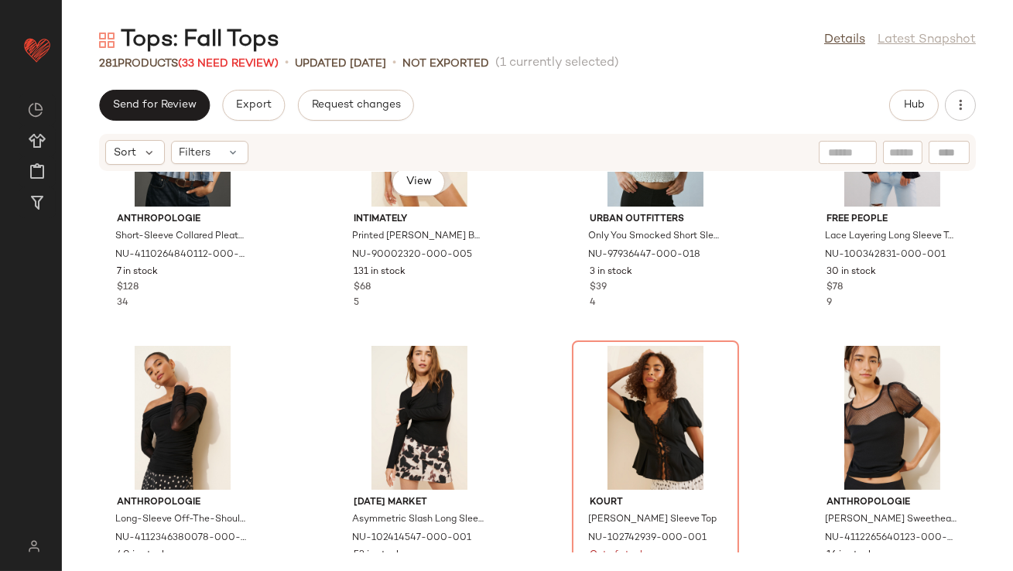
scroll to position [17710, 0]
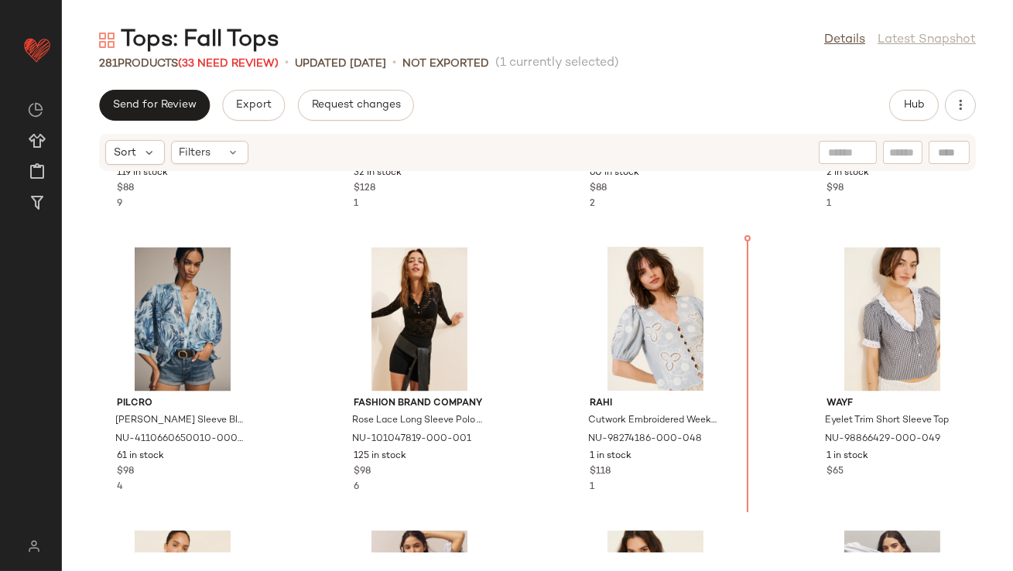
scroll to position [16831, 0]
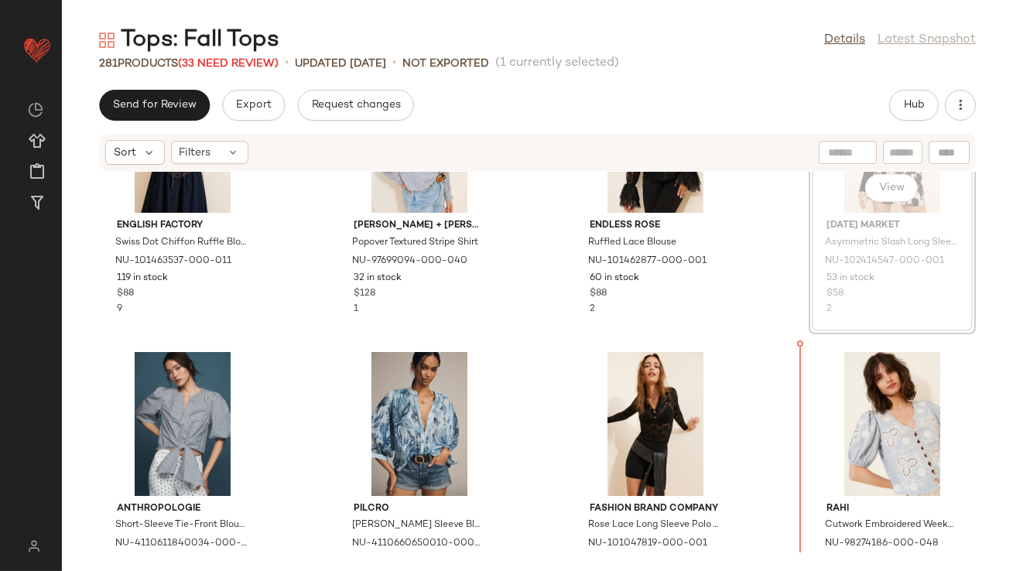
scroll to position [16829, 0]
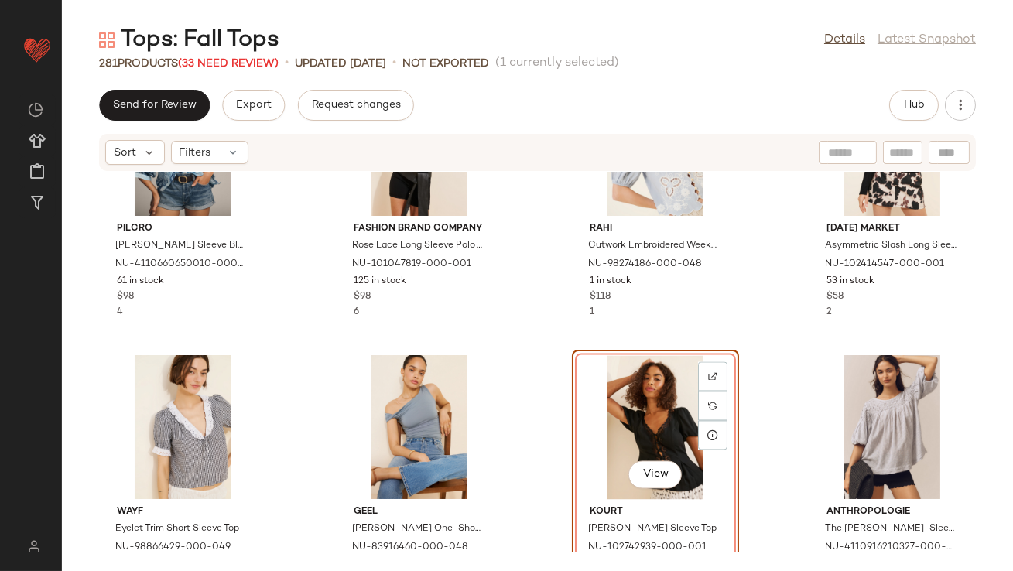
scroll to position [17057, 0]
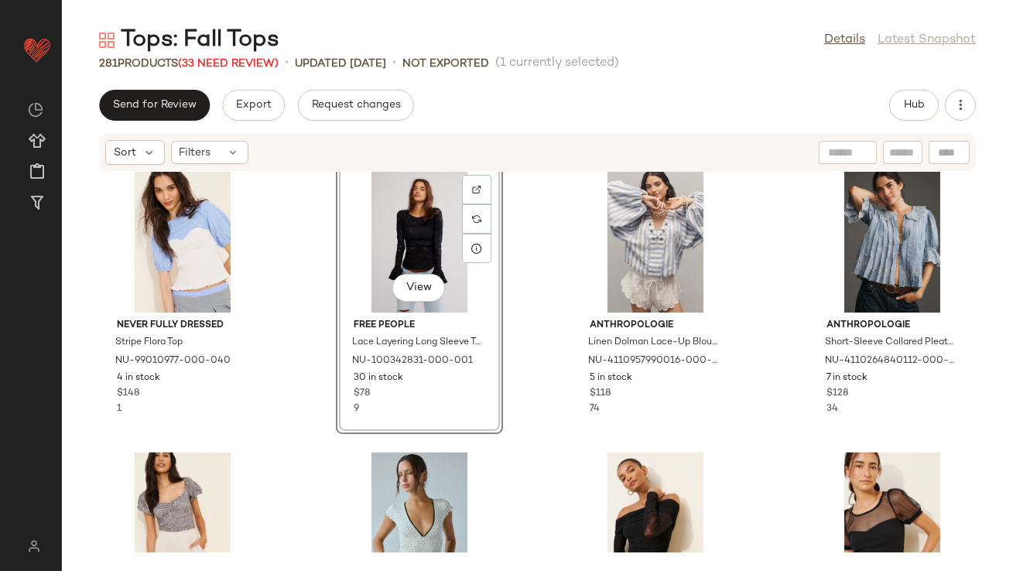
scroll to position [17646, 0]
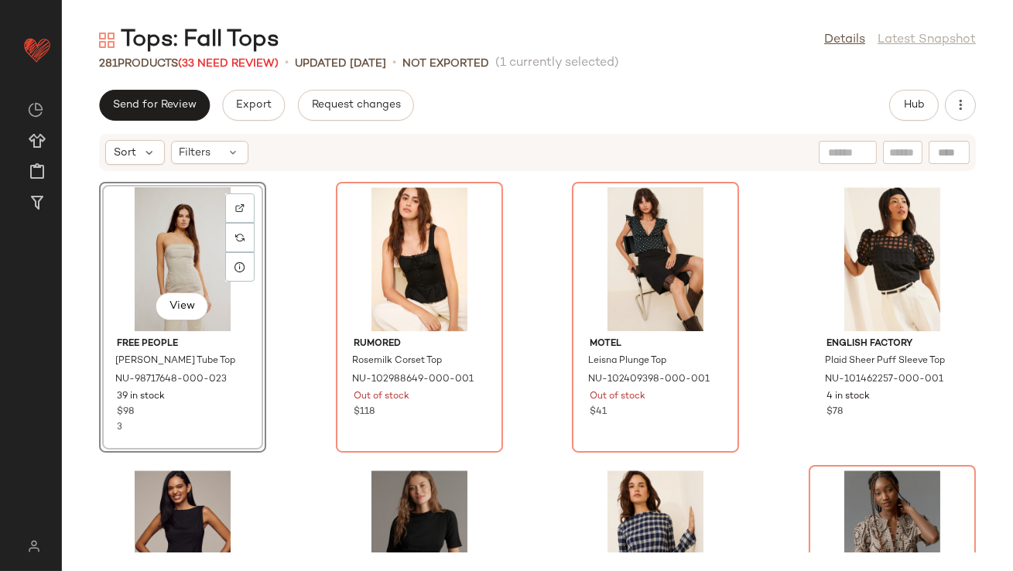
scroll to position [18237, 0]
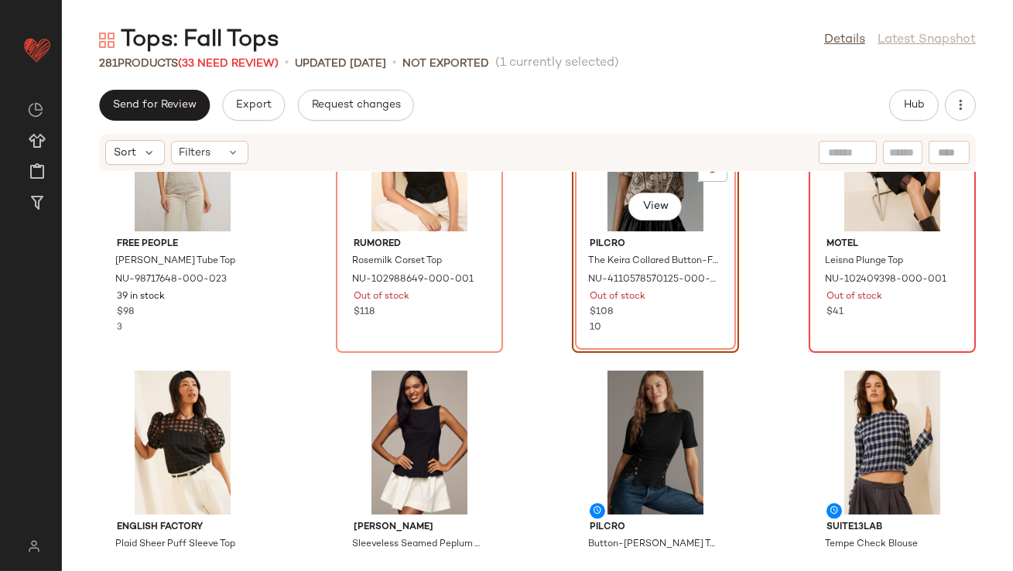
scroll to position [18223, 0]
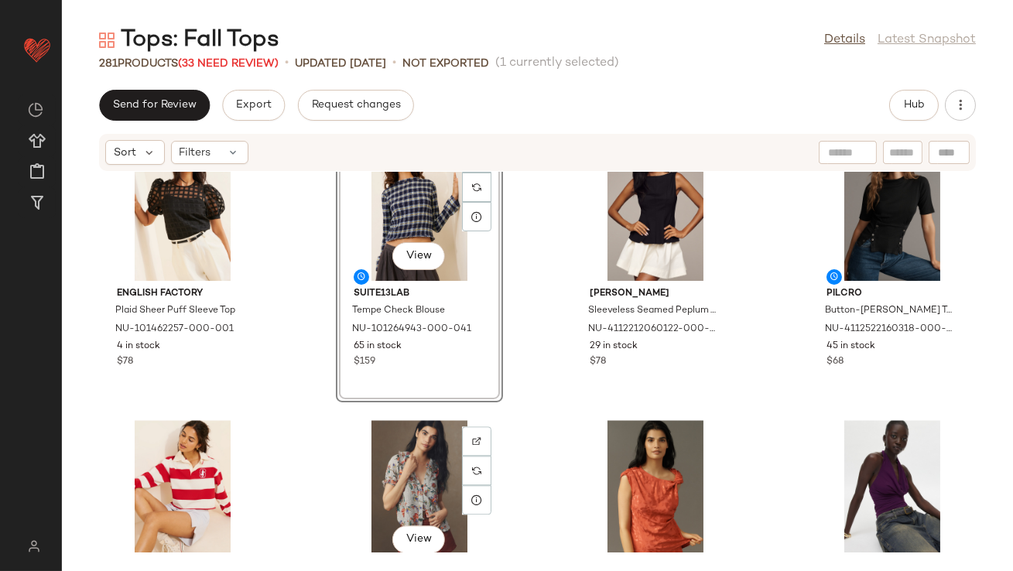
scroll to position [18483, 0]
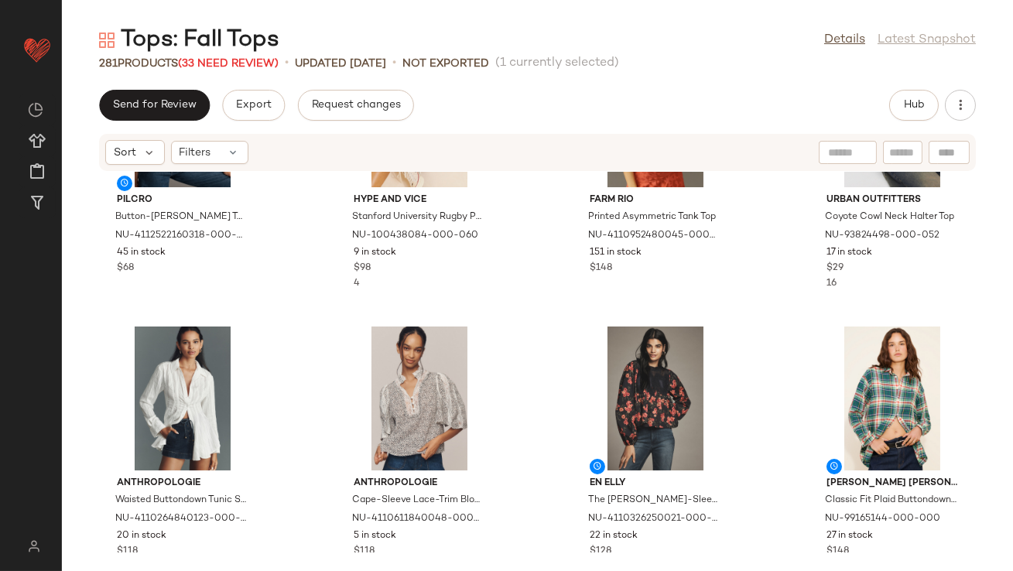
scroll to position [18909, 0]
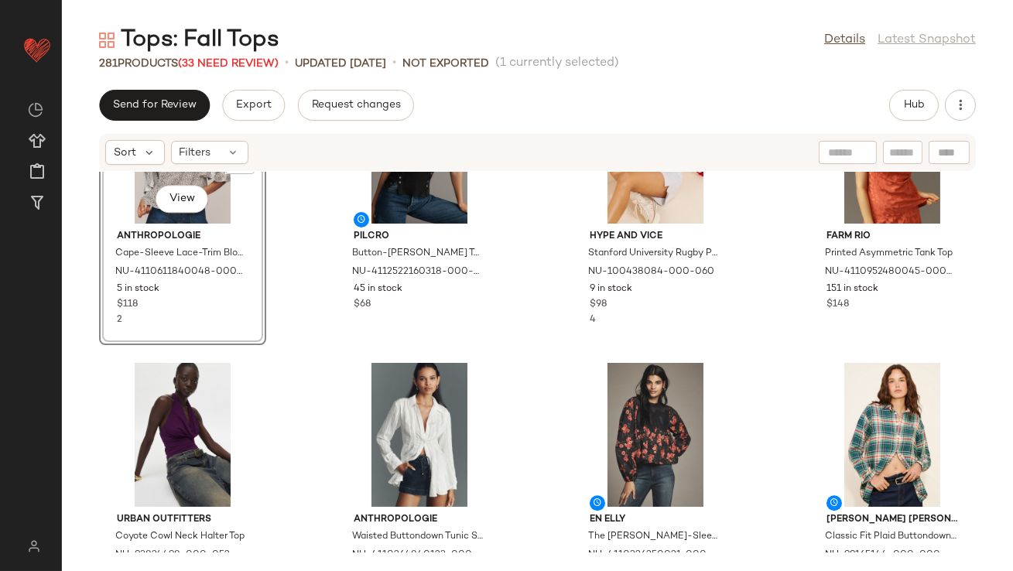
scroll to position [18798, 0]
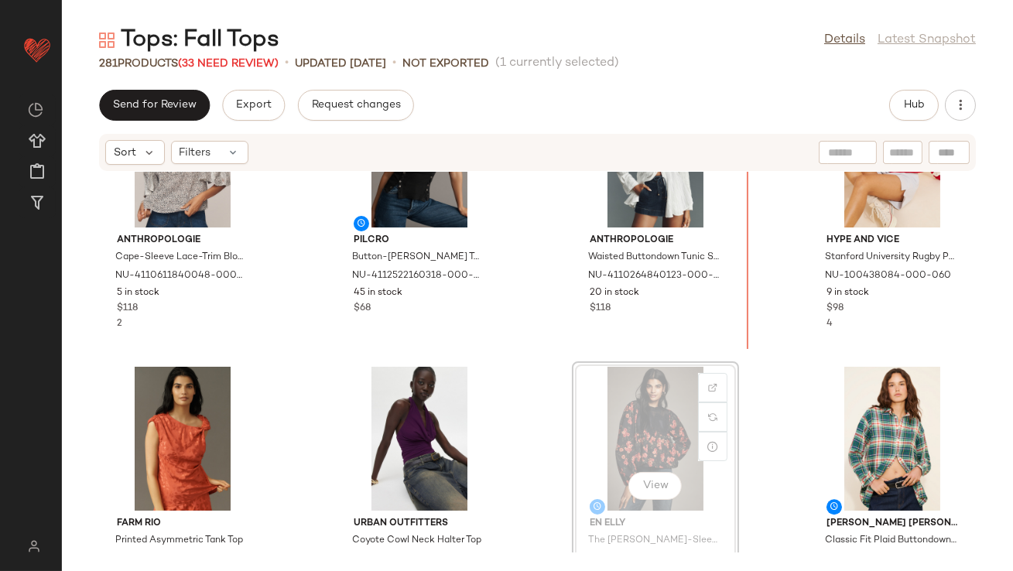
drag, startPoint x: 631, startPoint y: 422, endPoint x: 783, endPoint y: 276, distance: 210.7
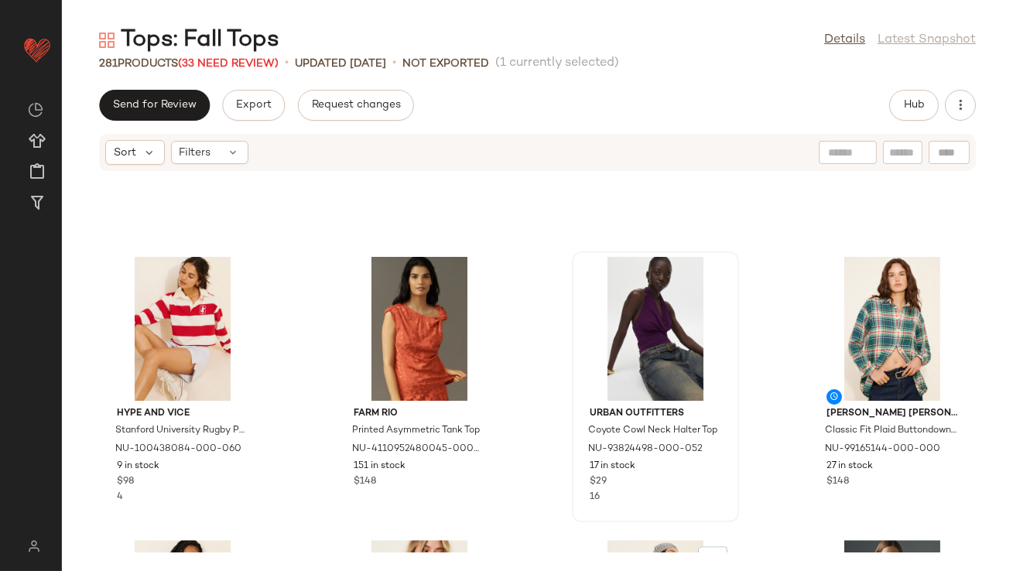
scroll to position [19084, 0]
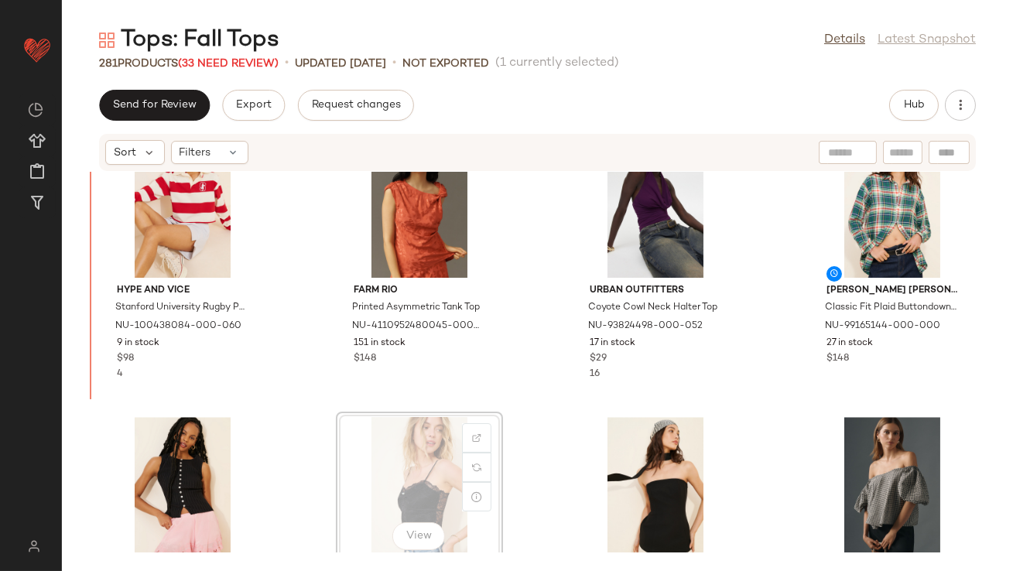
scroll to position [19026, 0]
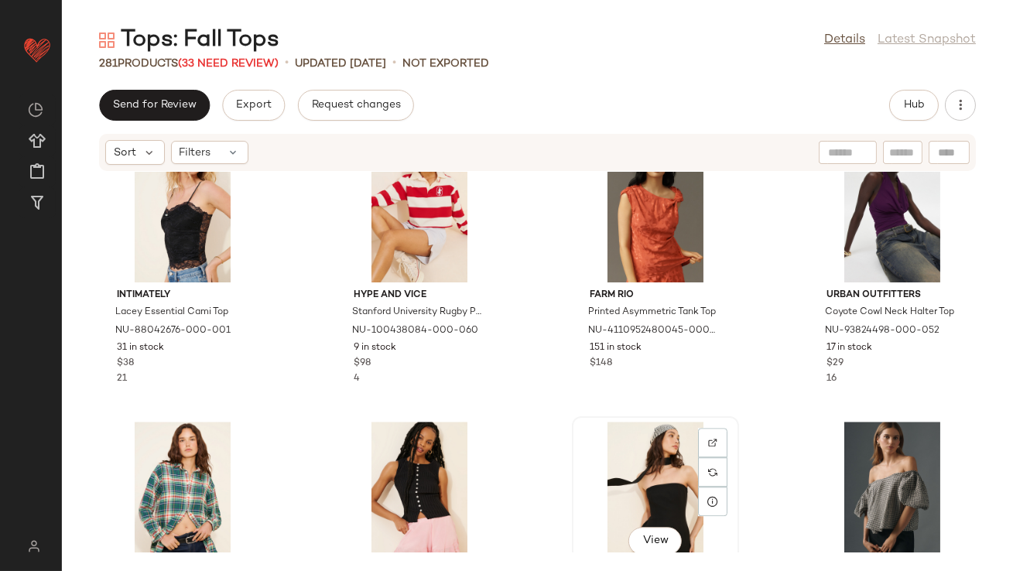
scroll to position [19027, 0]
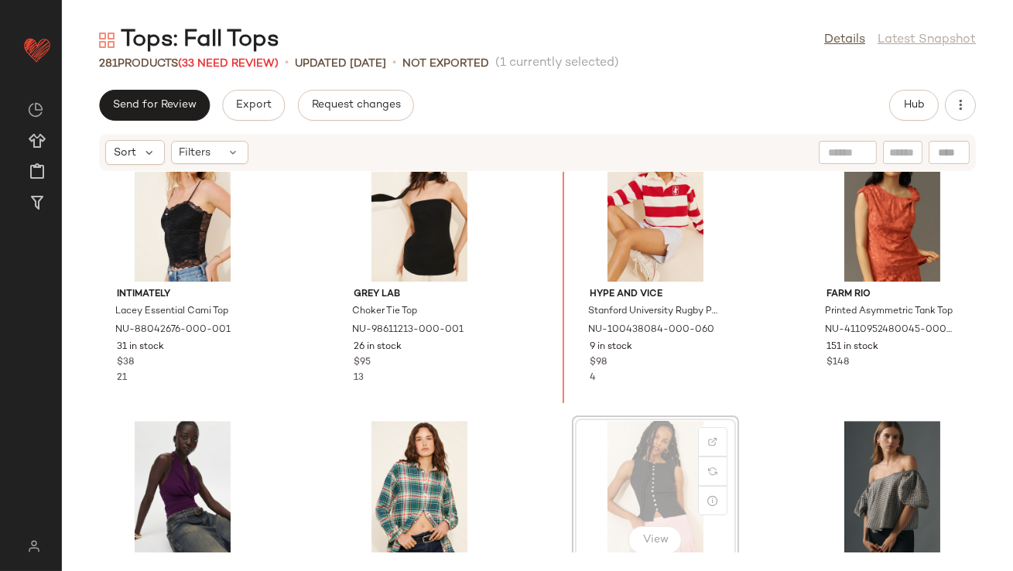
drag, startPoint x: 665, startPoint y: 437, endPoint x: 659, endPoint y: 431, distance: 8.8
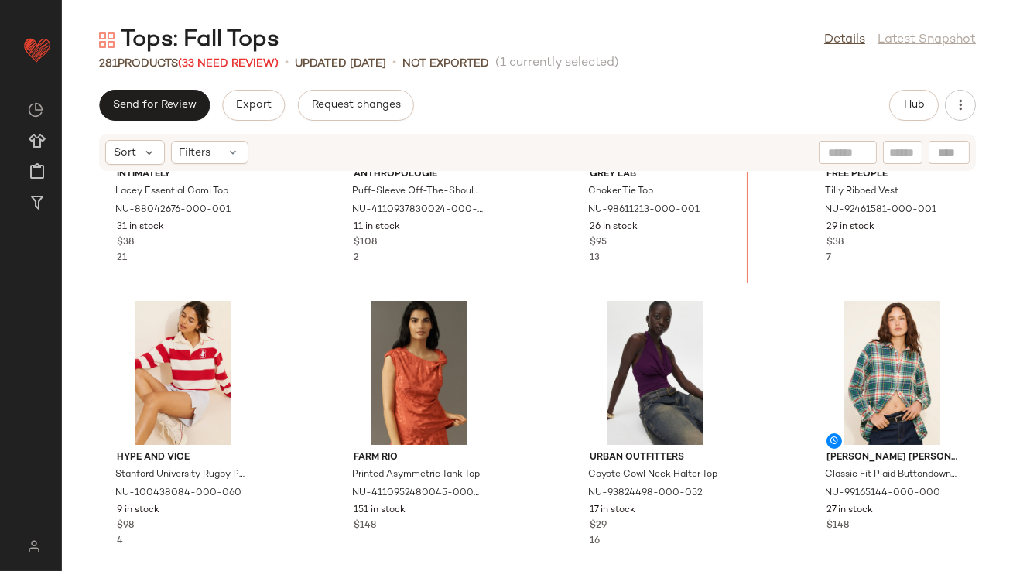
scroll to position [19075, 0]
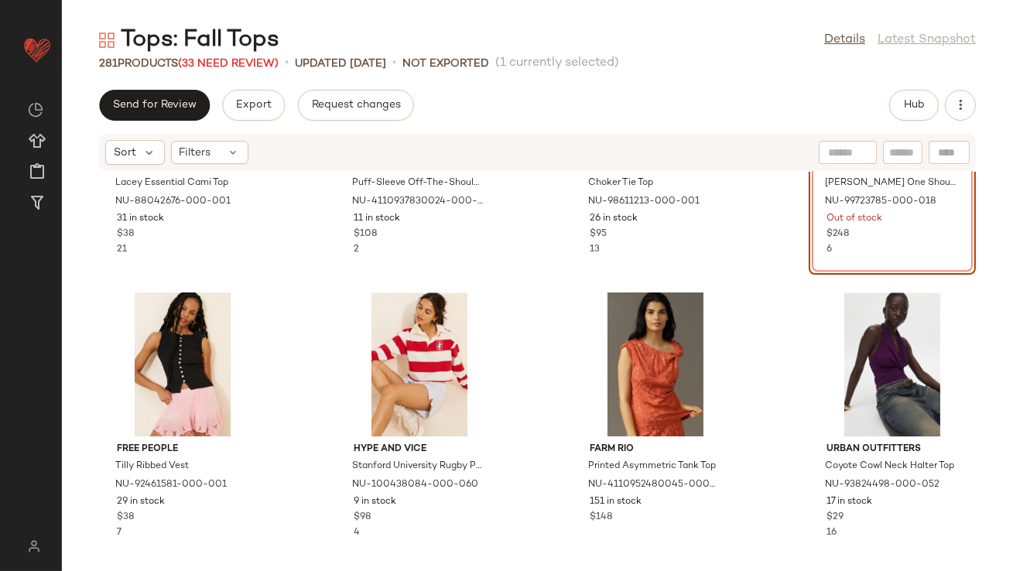
scroll to position [19154, 0]
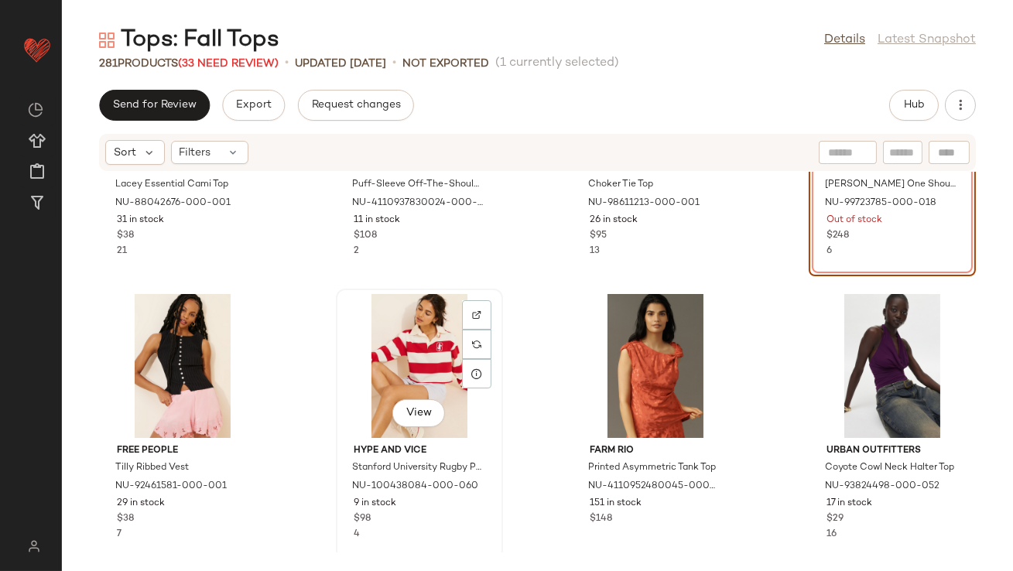
click at [432, 359] on div "View" at bounding box center [419, 366] width 156 height 144
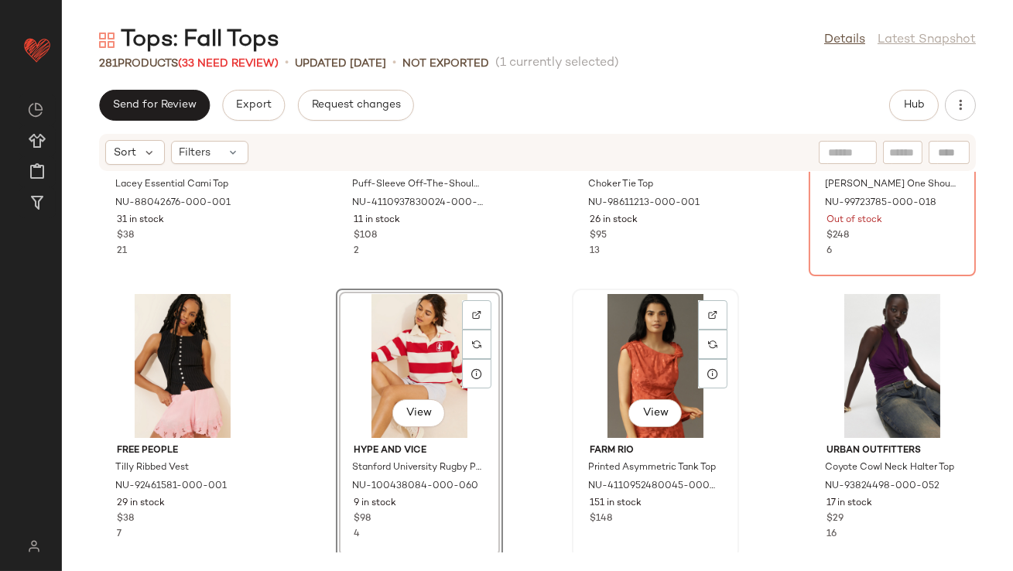
click at [638, 368] on div "View" at bounding box center [655, 366] width 156 height 144
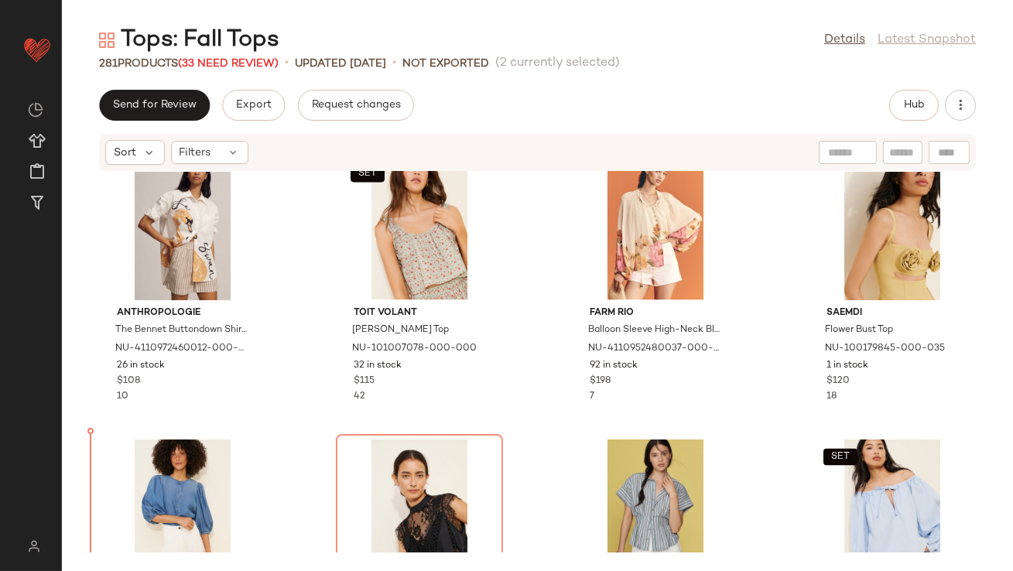
scroll to position [16257, 0]
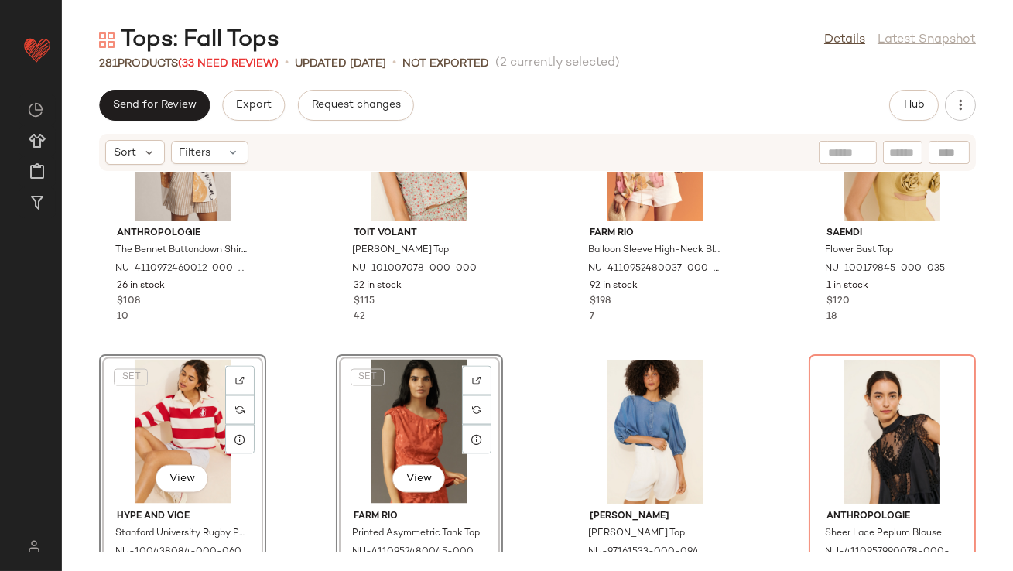
click at [306, 298] on div "Anthropologie The Bennet Buttondown Shirt: Novelty Edition NU-4110972460012-000…" at bounding box center [537, 362] width 951 height 381
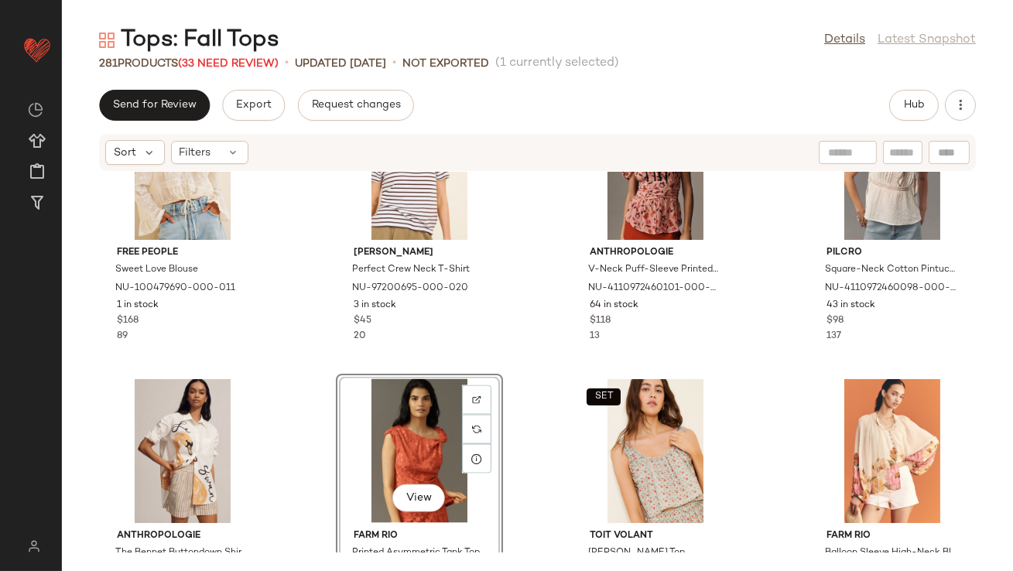
scroll to position [15687, 0]
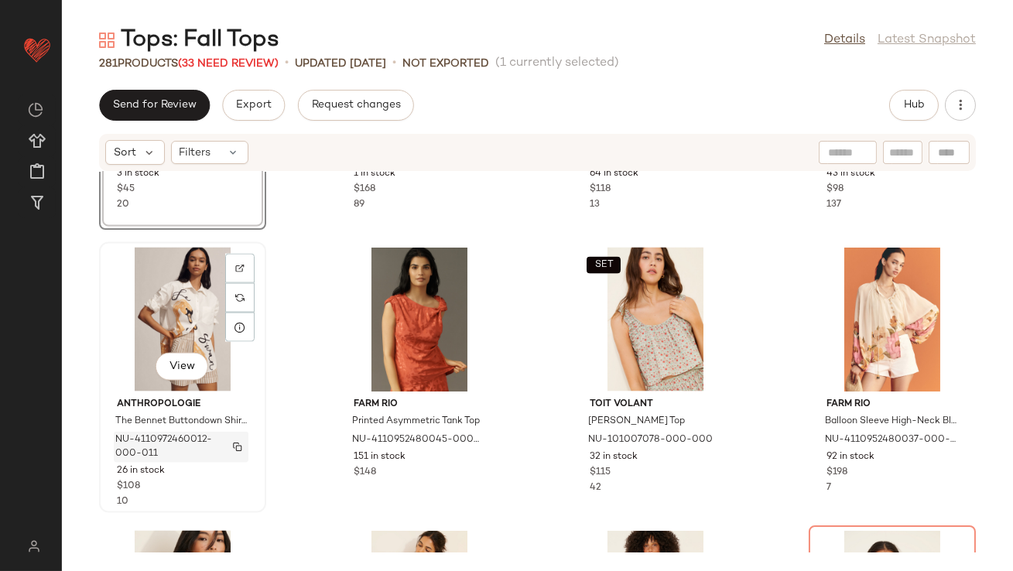
scroll to position [16166, 0]
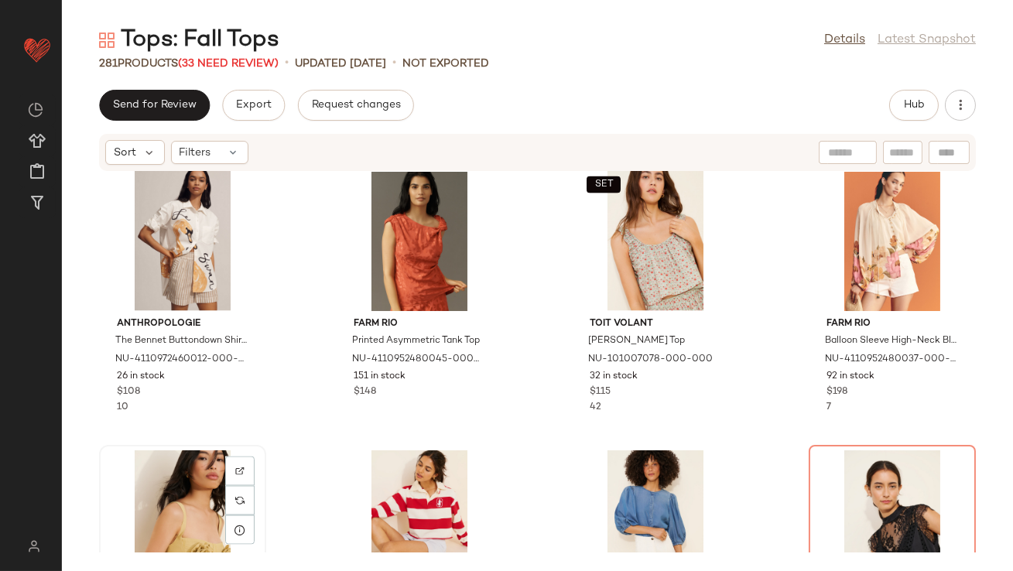
scroll to position [16167, 0]
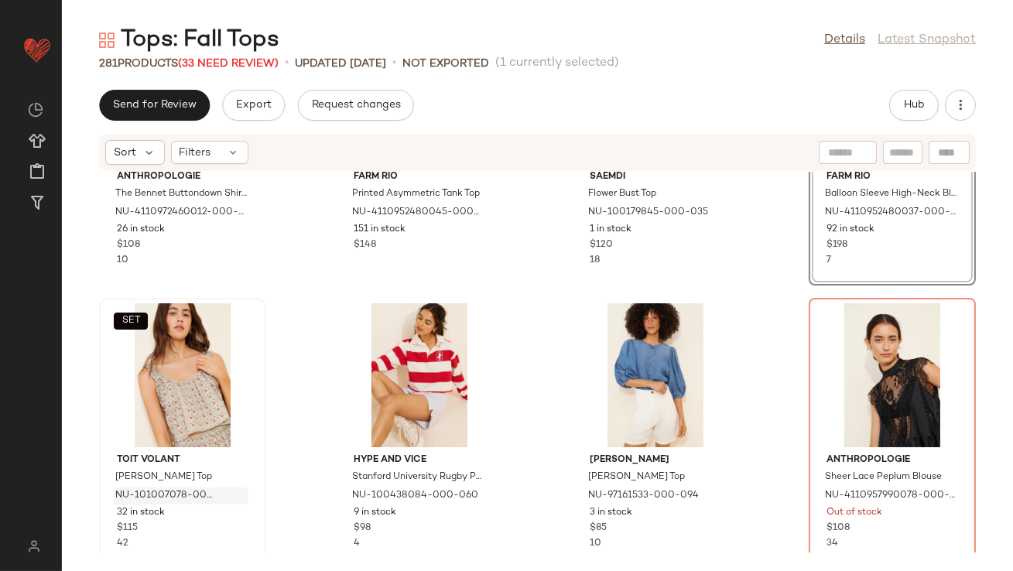
scroll to position [16346, 0]
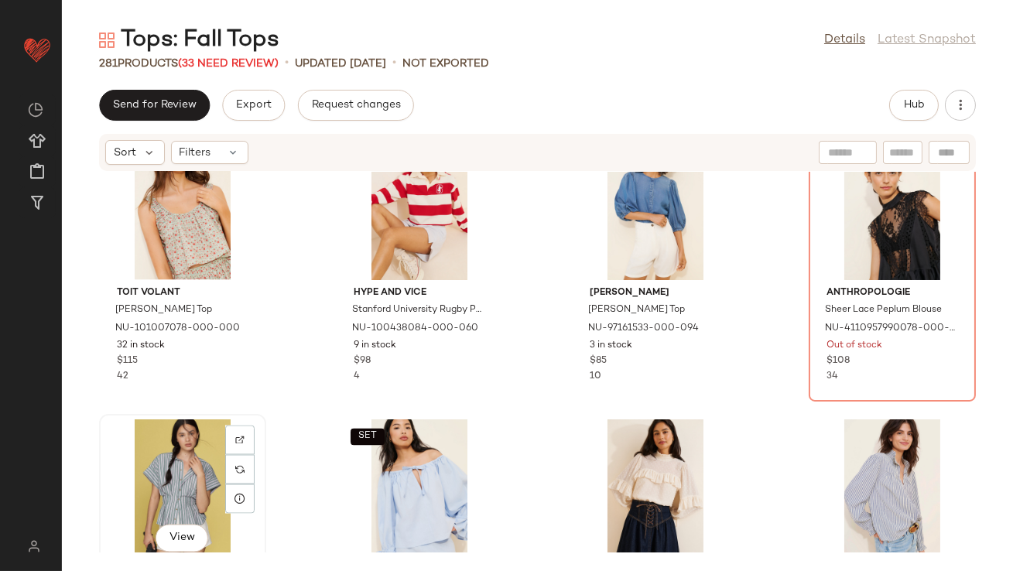
scroll to position [16481, 0]
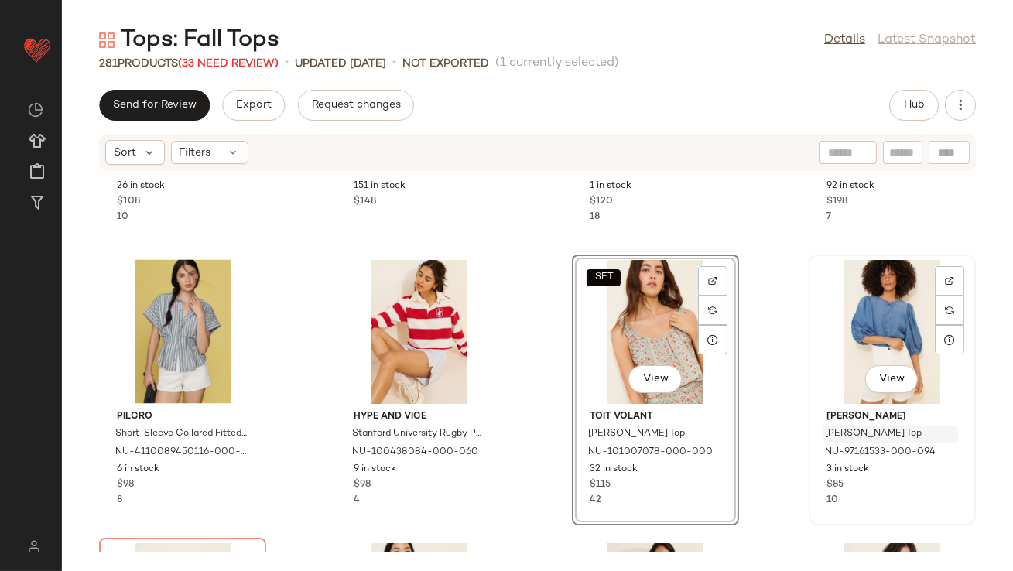
scroll to position [16207, 0]
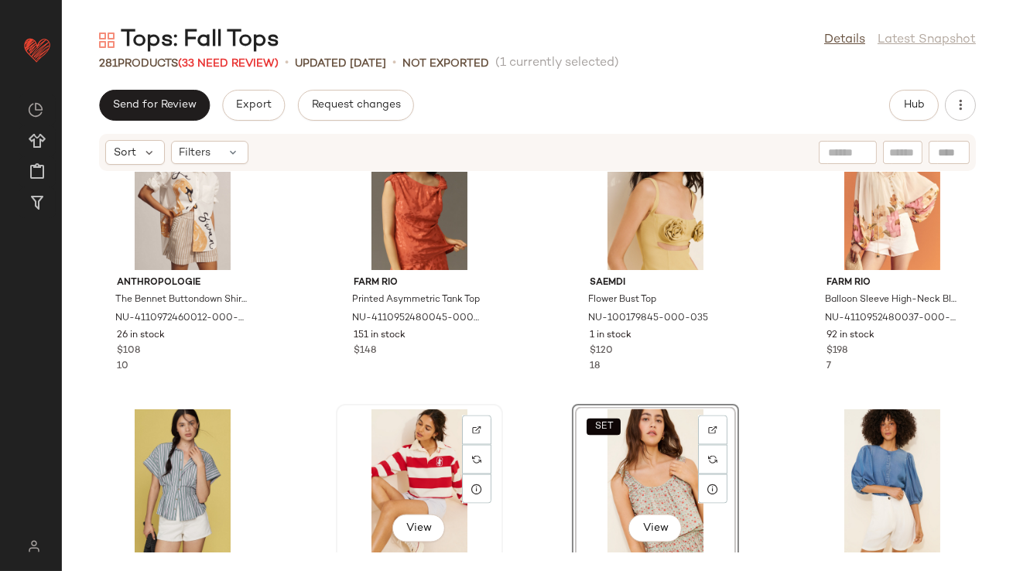
click at [436, 474] on div "View" at bounding box center [419, 481] width 156 height 144
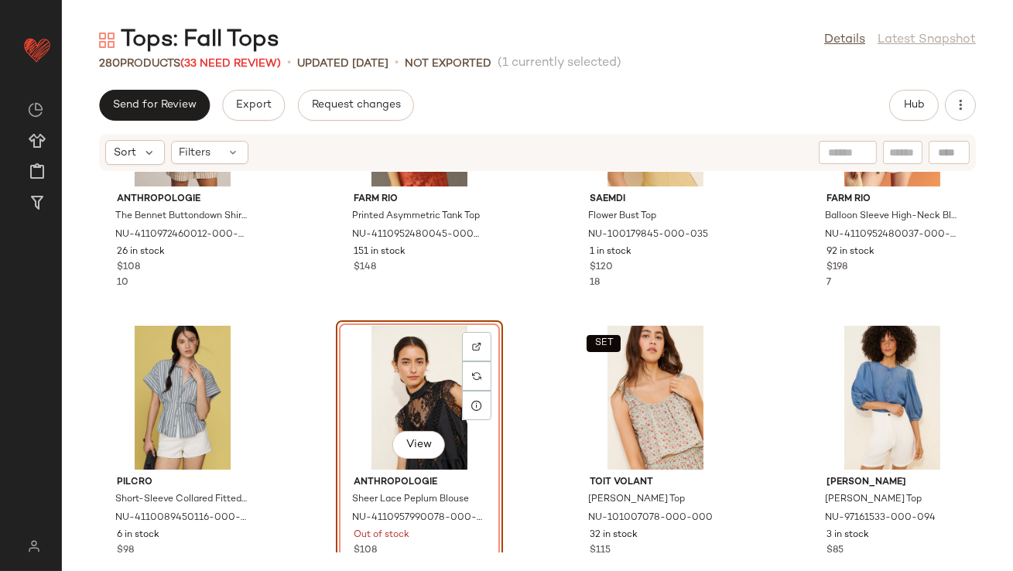
scroll to position [16444, 0]
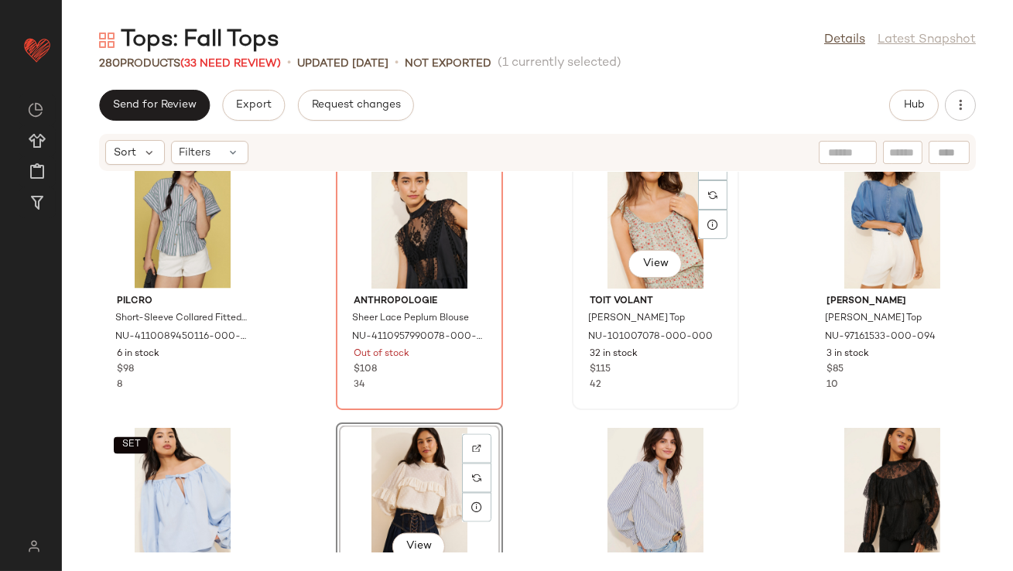
scroll to position [16490, 0]
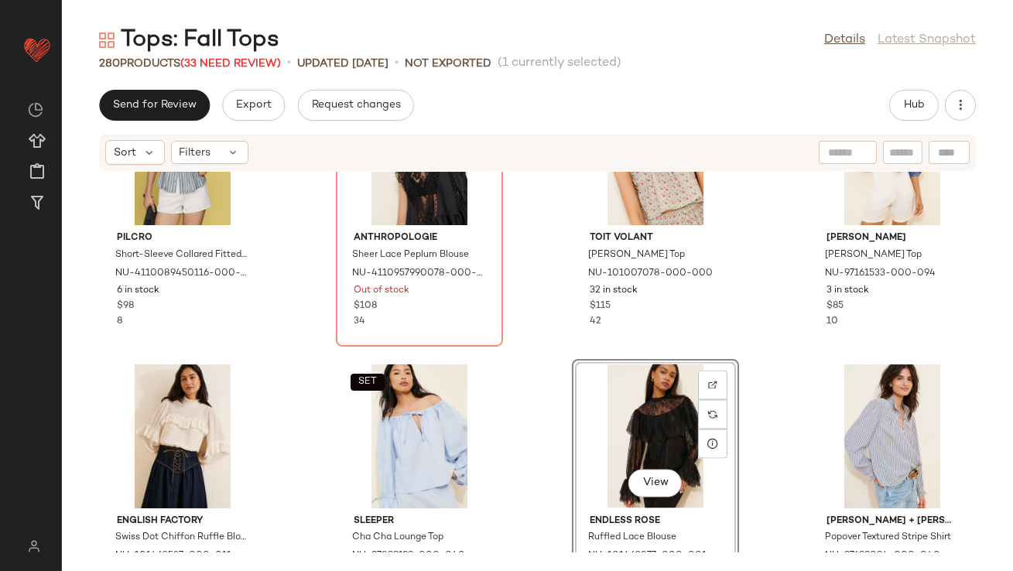
scroll to position [16513, 0]
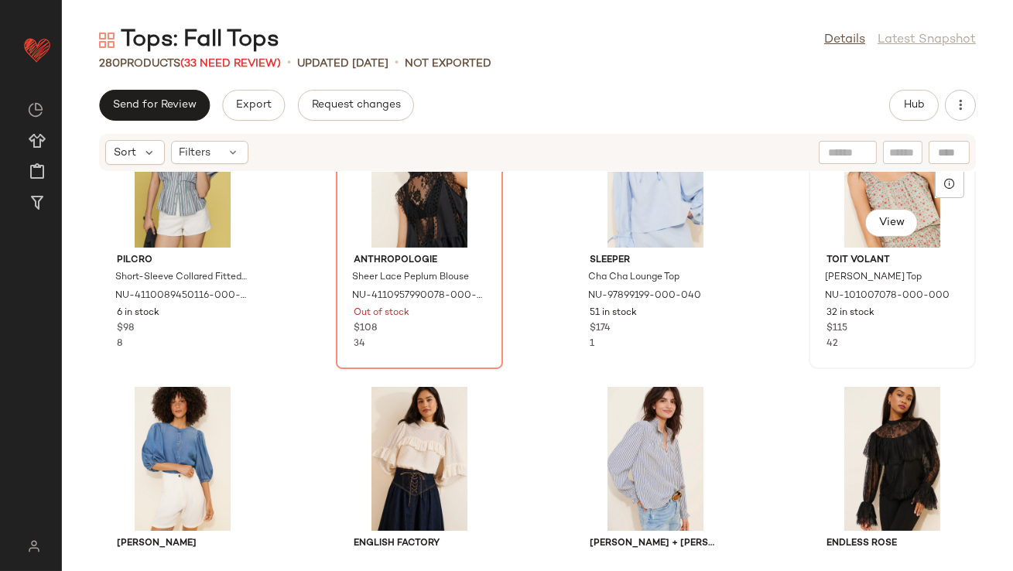
scroll to position [16511, 0]
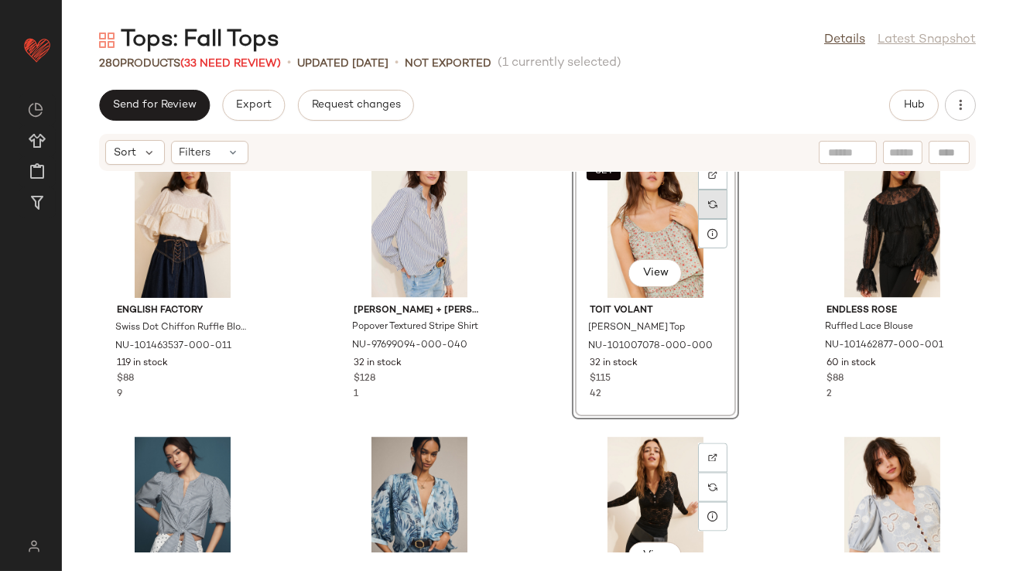
scroll to position [16697, 0]
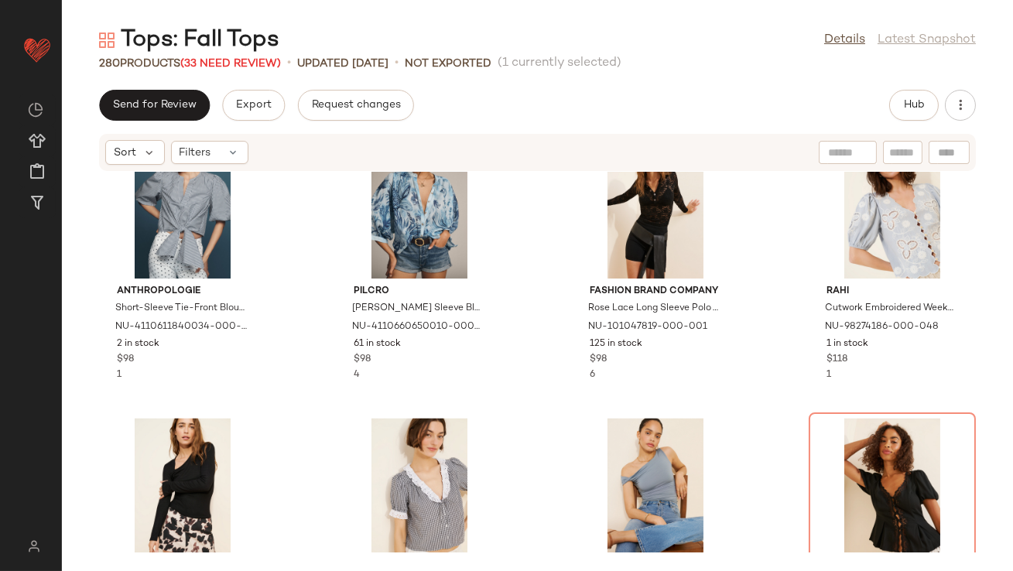
scroll to position [17048, 0]
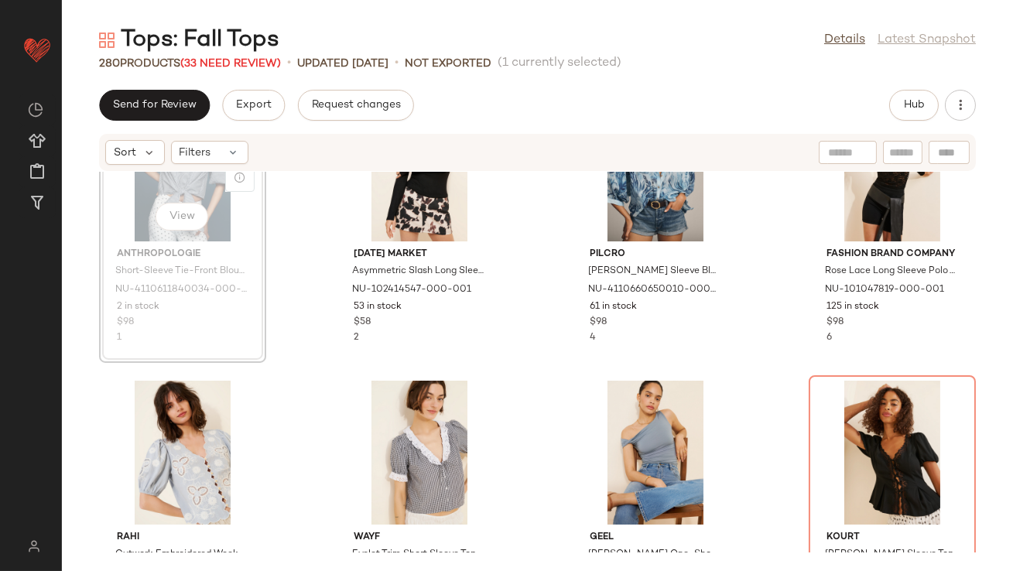
scroll to position [17129, 0]
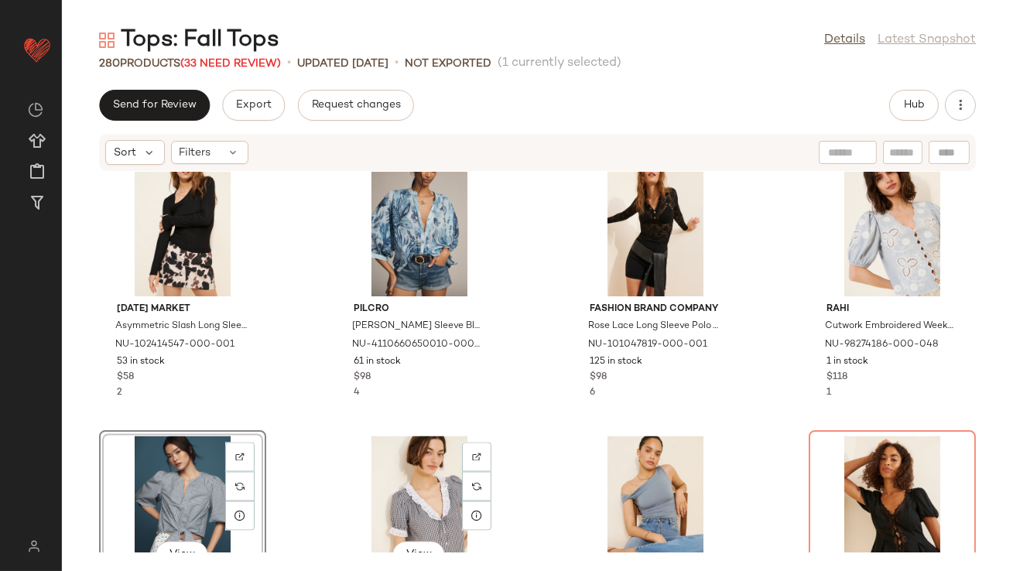
scroll to position [16965, 0]
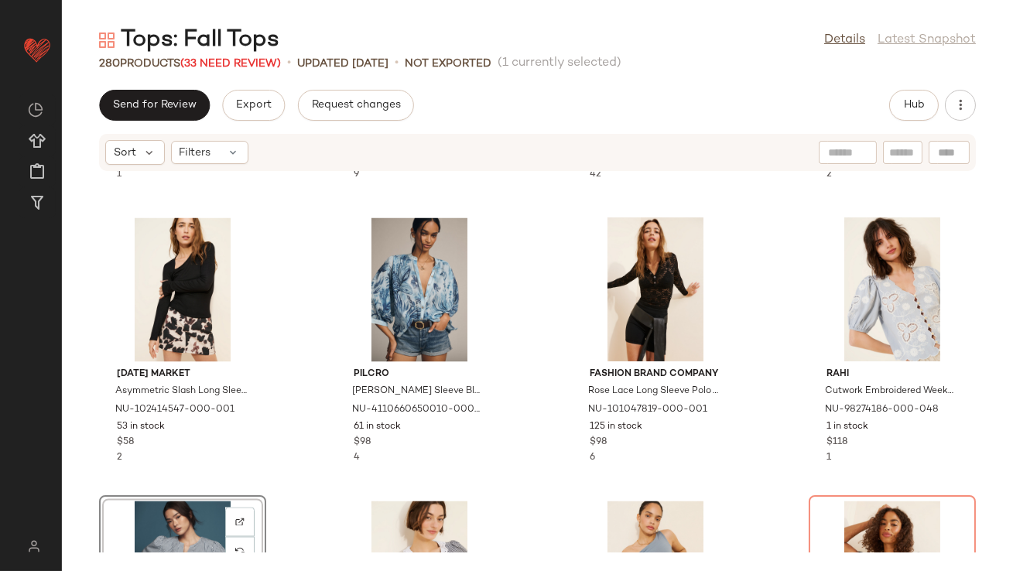
click at [197, 488] on div "Bishop + Young Popover Textured Stripe Shirt NU-97699094-000-040 32 in stock $1…" at bounding box center [537, 362] width 951 height 381
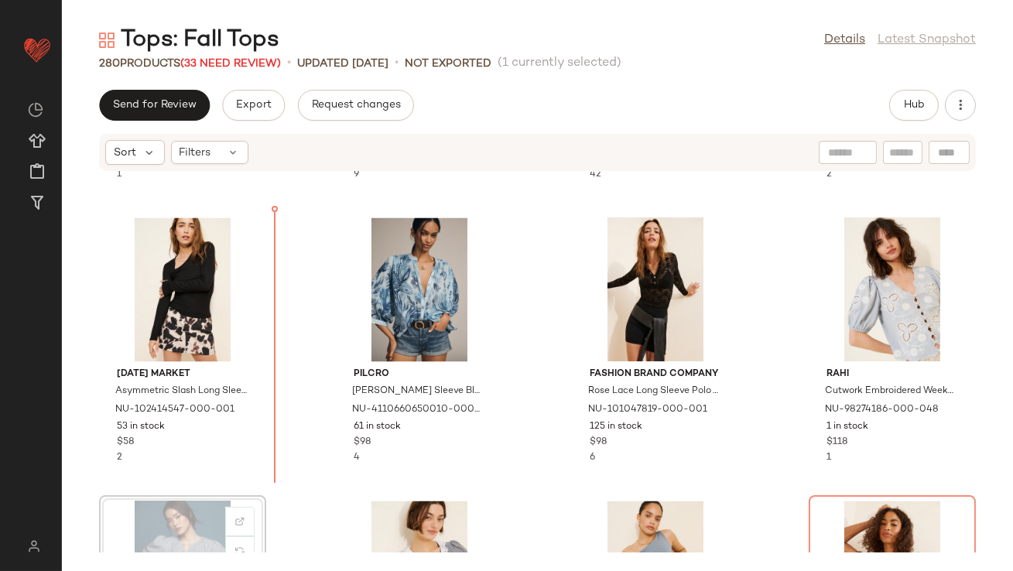
scroll to position [16967, 0]
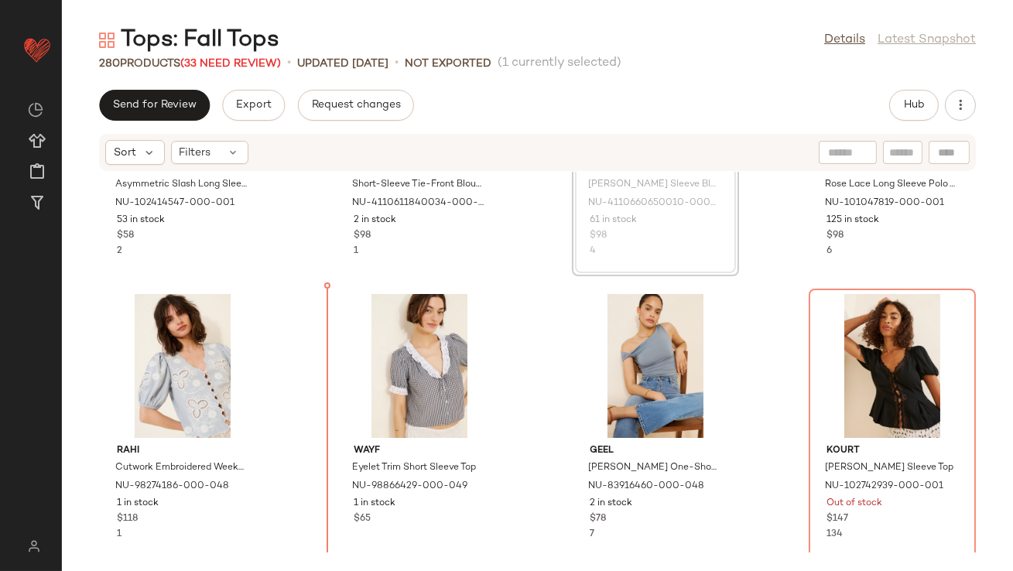
scroll to position [17188, 0]
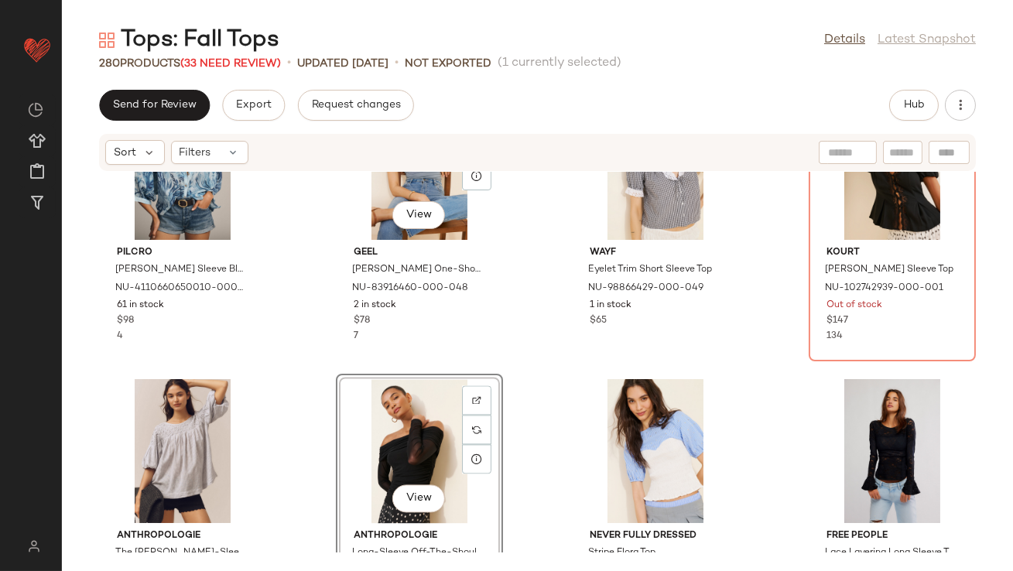
scroll to position [17382, 0]
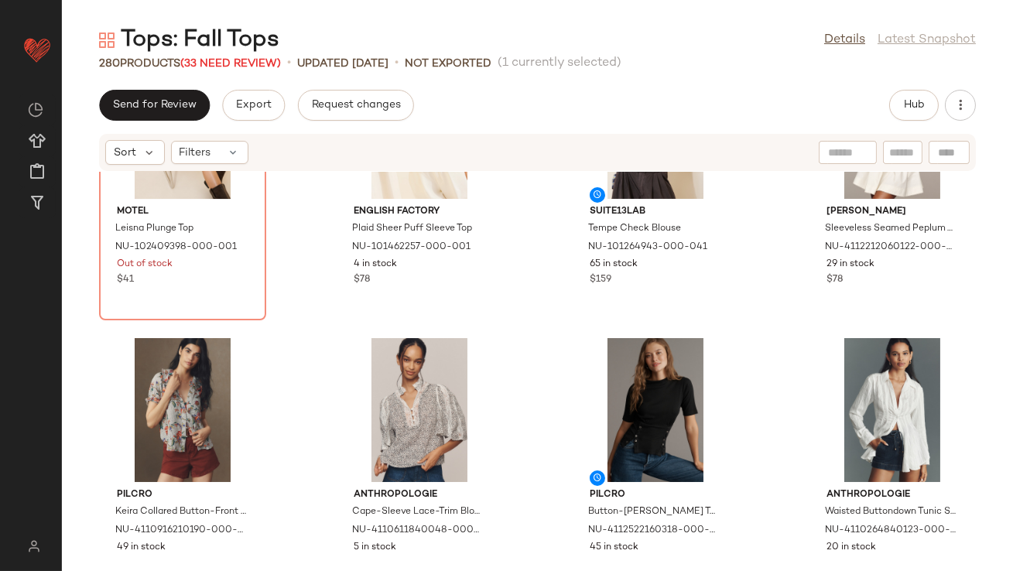
scroll to position [18553, 0]
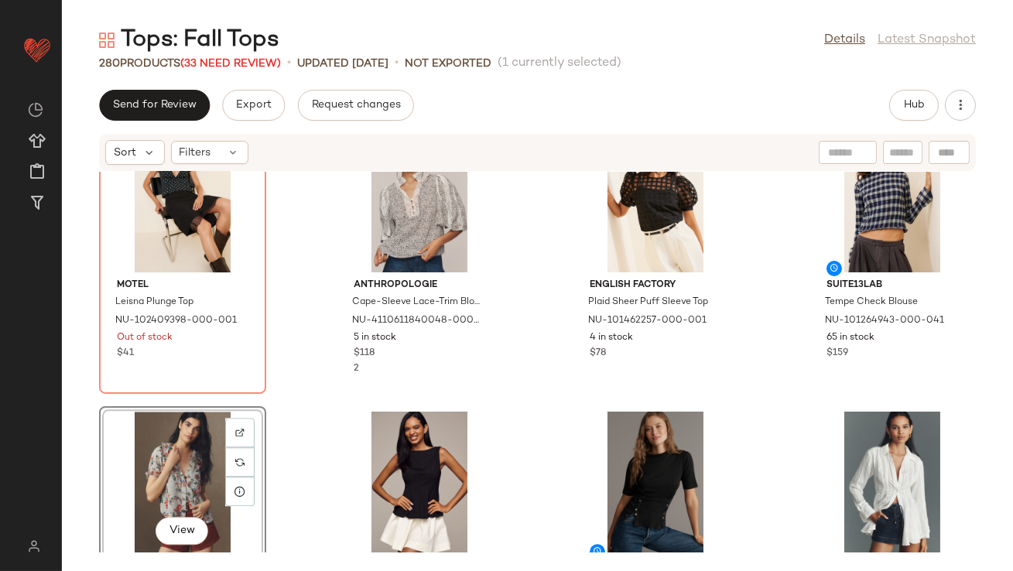
scroll to position [18522, 0]
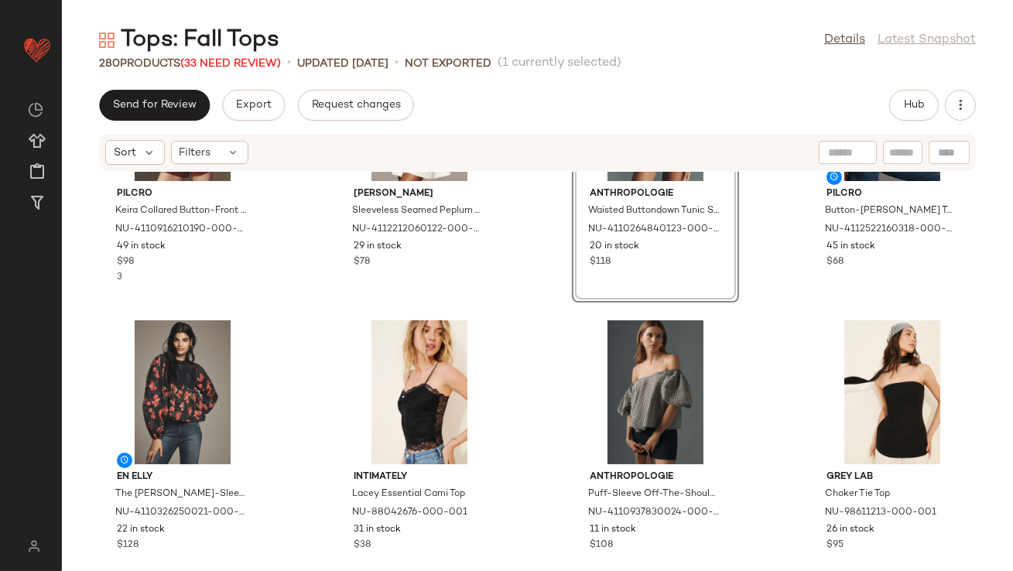
scroll to position [18769, 0]
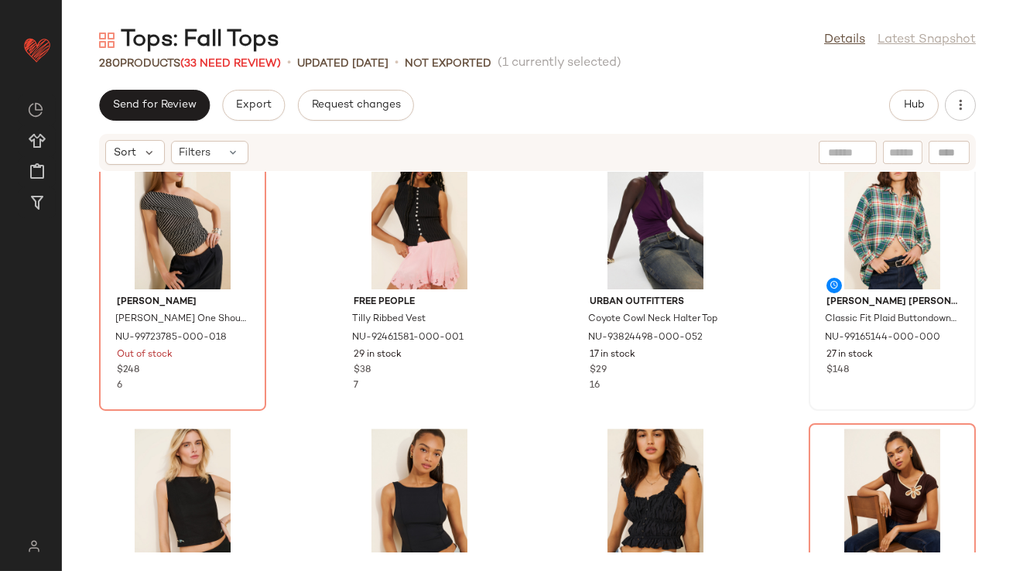
scroll to position [19269, 0]
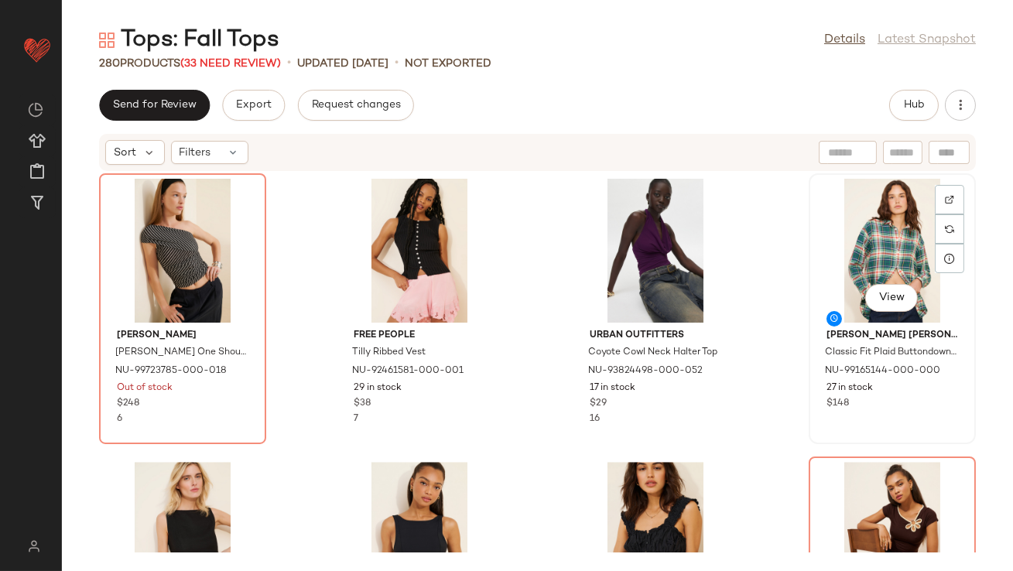
click at [860, 251] on div "View" at bounding box center [892, 251] width 156 height 144
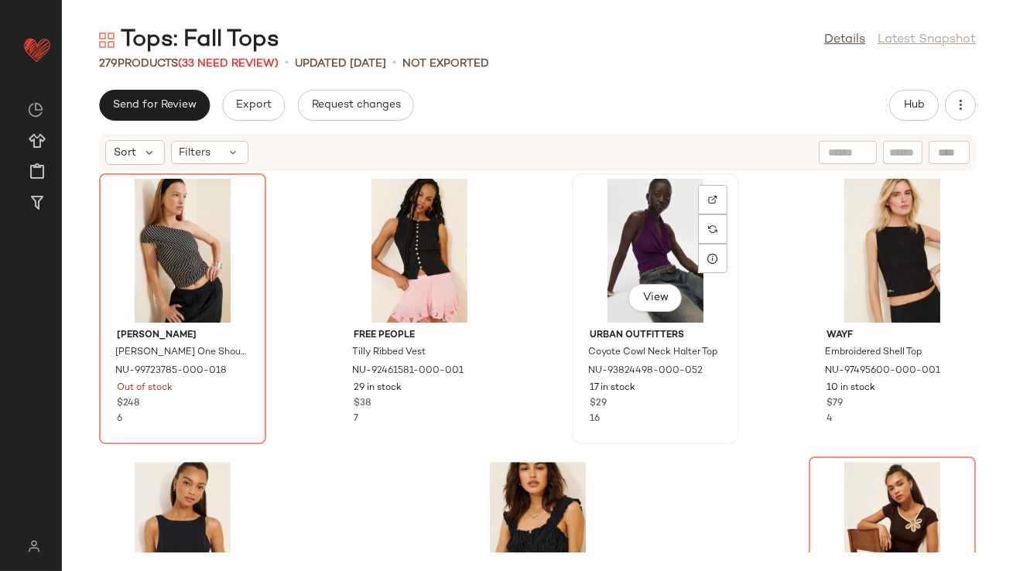
click at [630, 228] on div "View" at bounding box center [655, 251] width 156 height 144
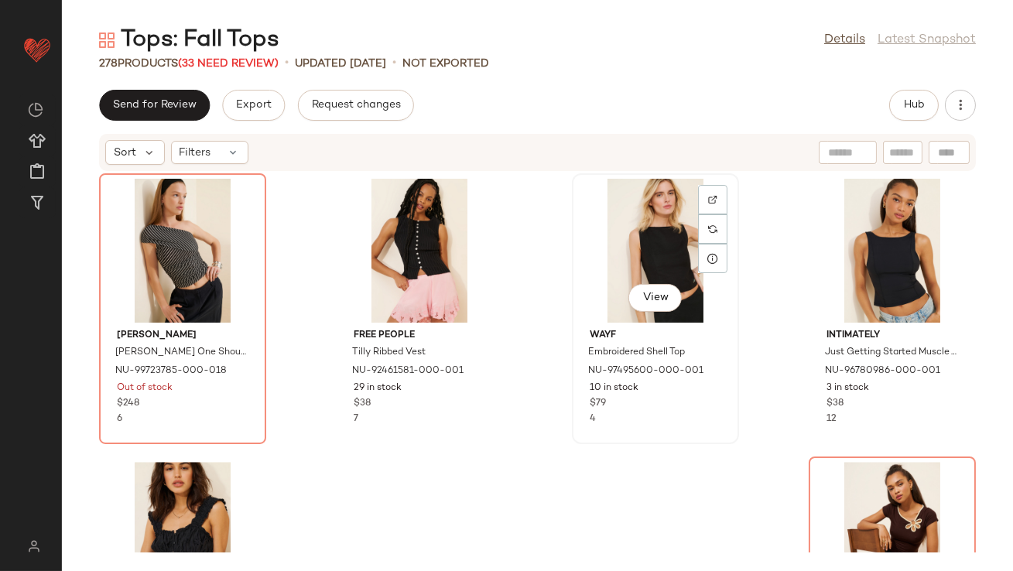
click at [686, 243] on div "View" at bounding box center [655, 251] width 156 height 144
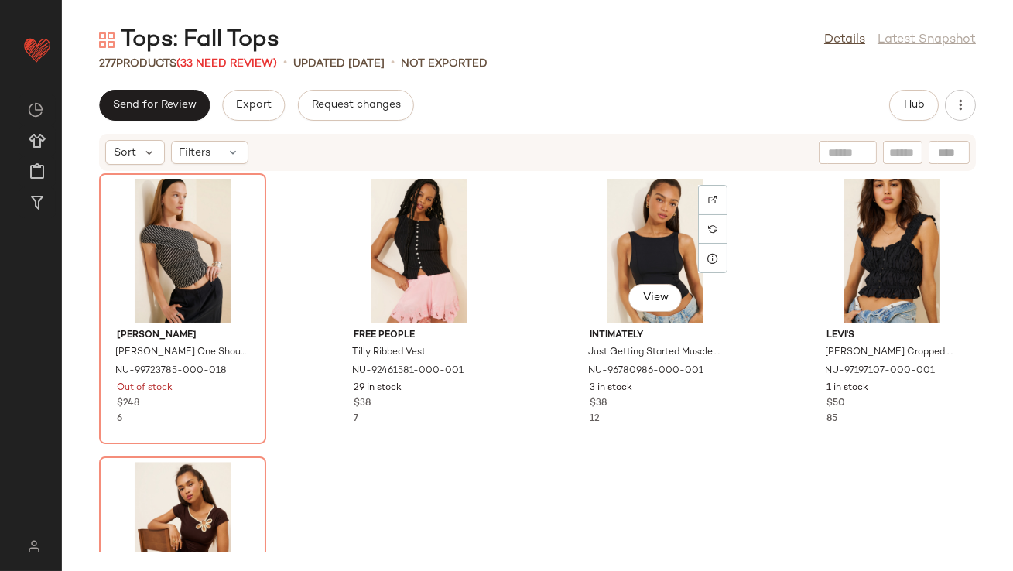
click at [687, 243] on div "View" at bounding box center [655, 251] width 156 height 144
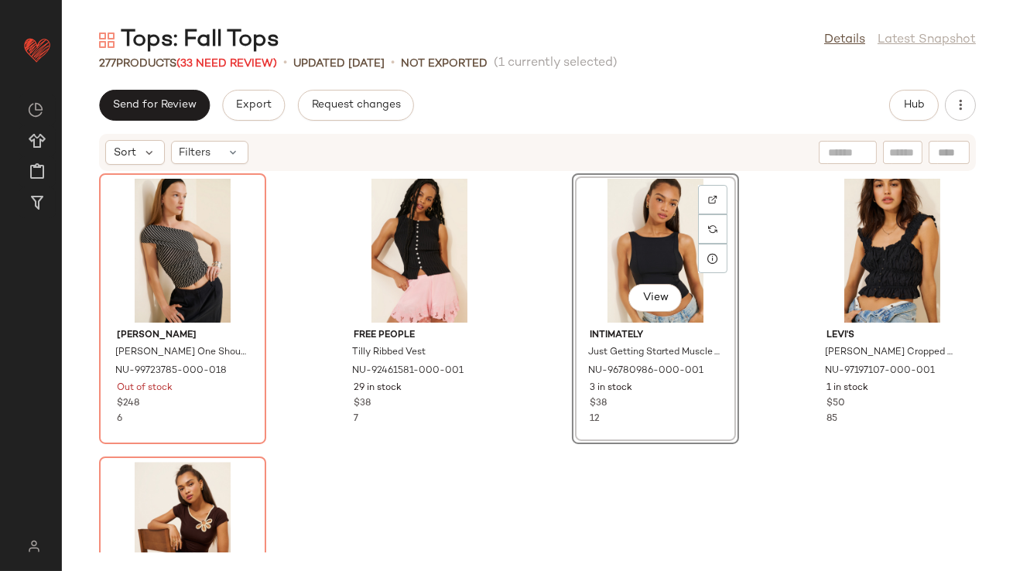
scroll to position [19160, 0]
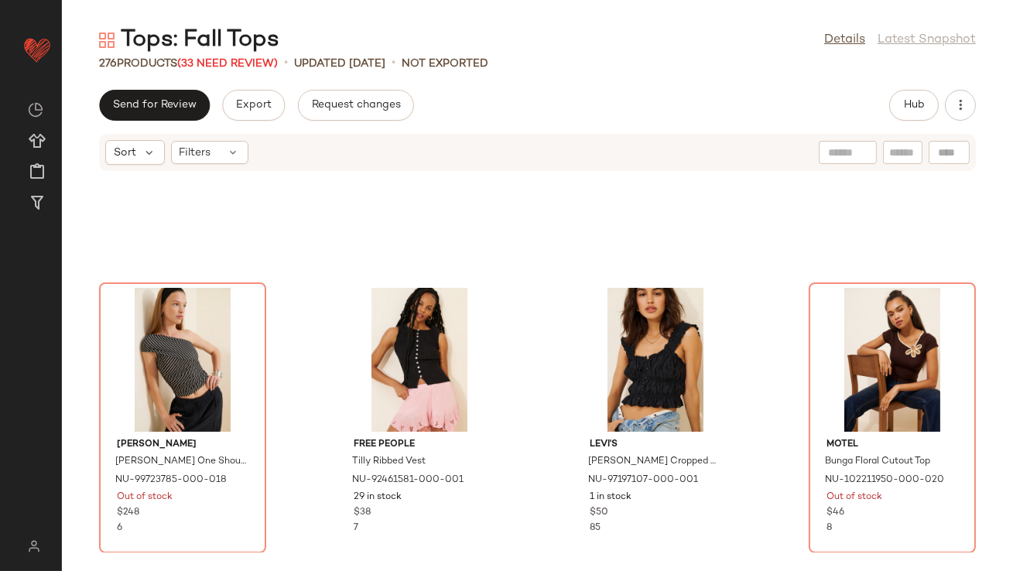
click at [638, 365] on div "View" at bounding box center [655, 360] width 156 height 144
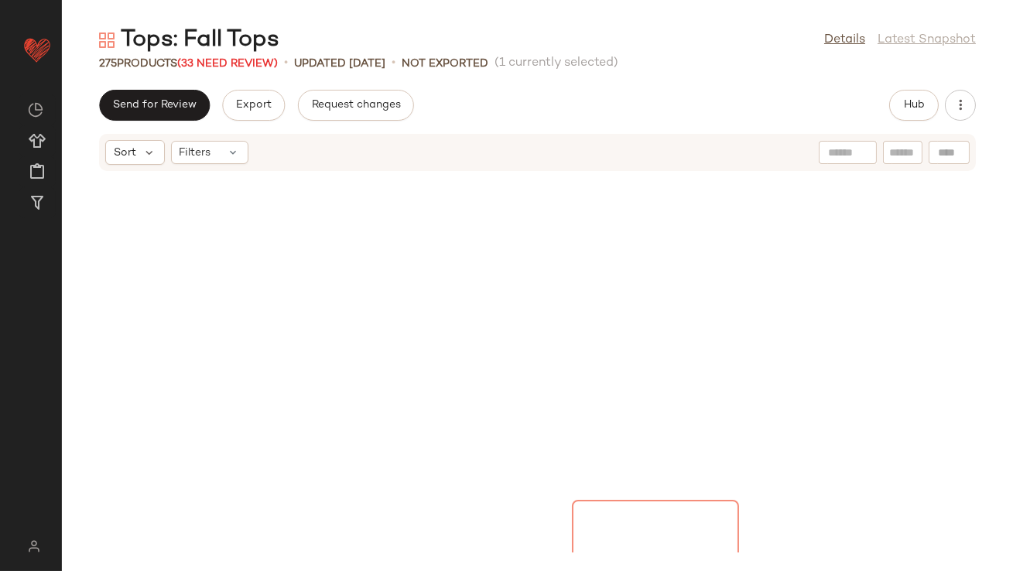
scroll to position [13702, 0]
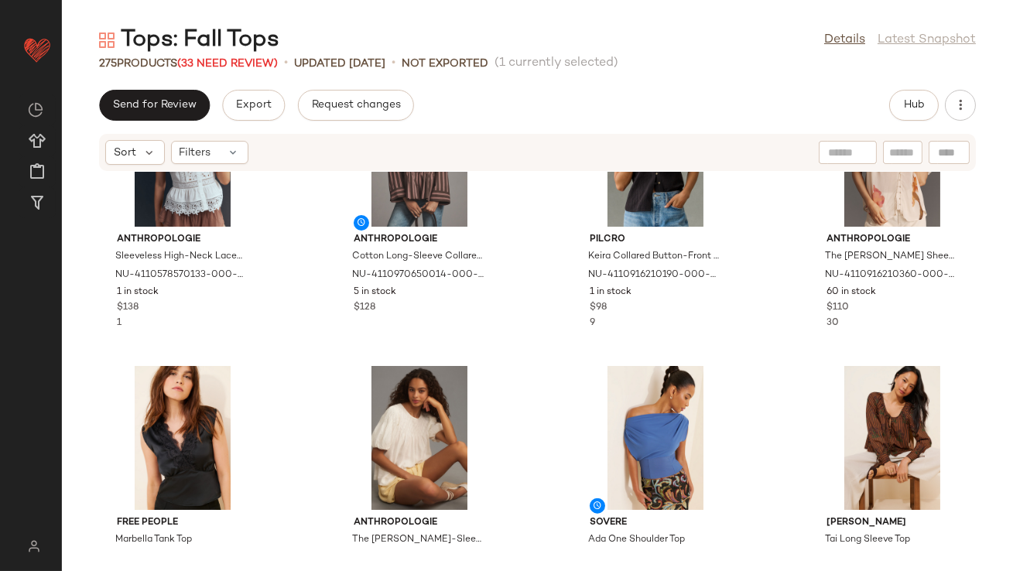
drag, startPoint x: 1013, startPoint y: 431, endPoint x: 1013, endPoint y: 46, distance: 384.5
click at [1012, 46] on div "Tops: Fall Tops Details Latest Snapshot 275 Products (33 Need Review) • updated…" at bounding box center [537, 298] width 951 height 546
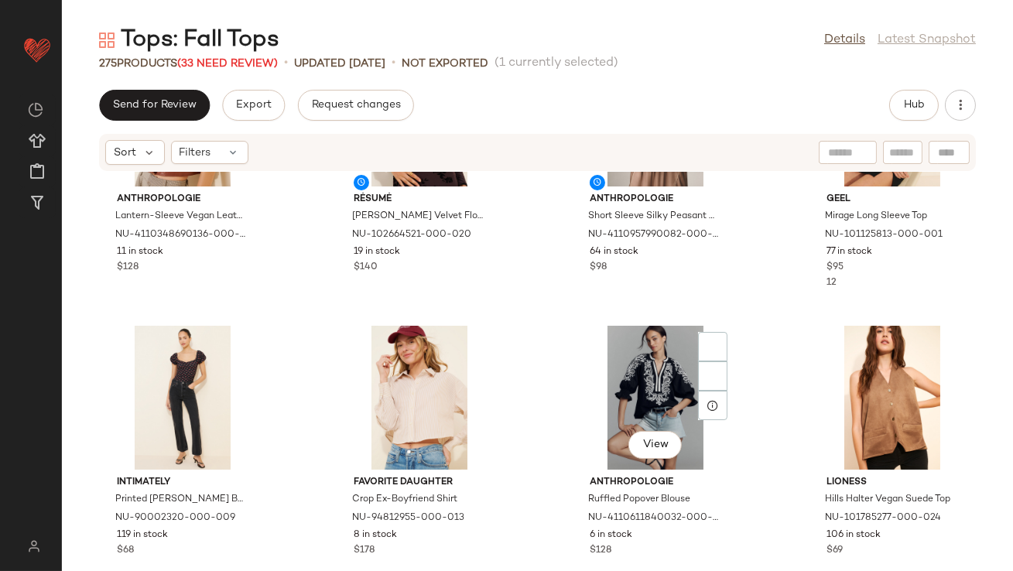
scroll to position [3386, 0]
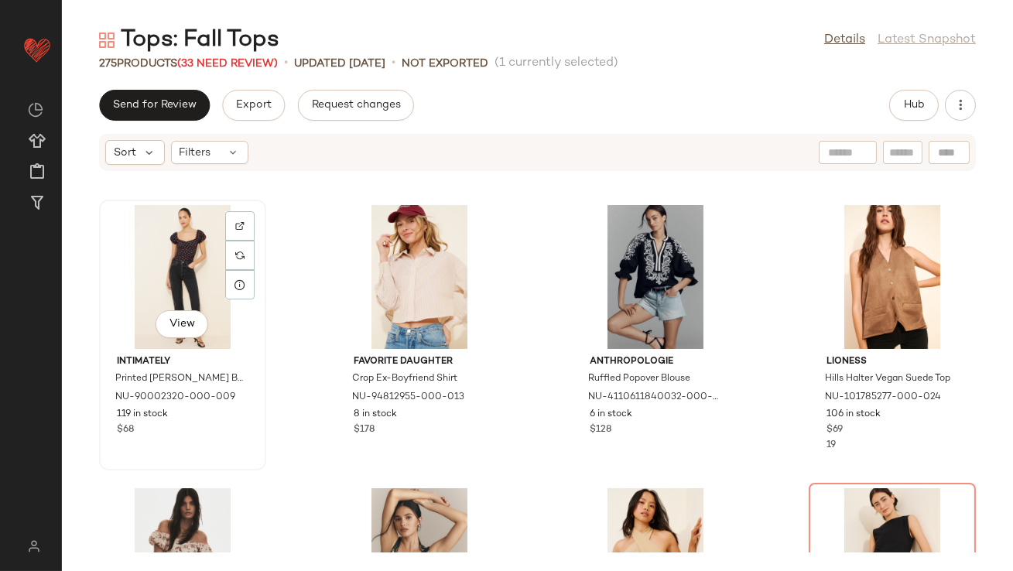
click at [188, 272] on div "View" at bounding box center [182, 277] width 156 height 144
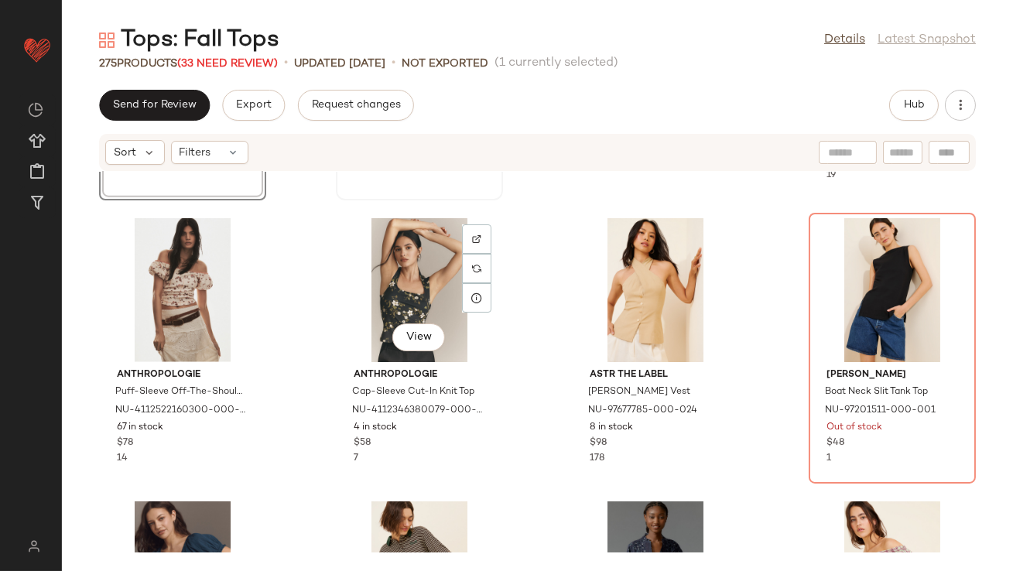
scroll to position [3720, 0]
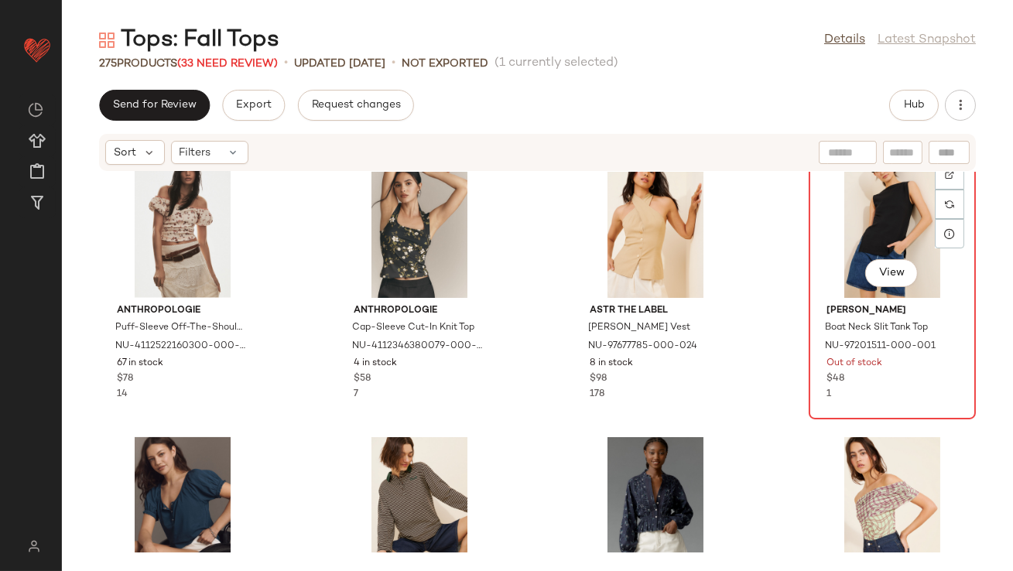
click at [849, 248] on div "View" at bounding box center [892, 226] width 156 height 144
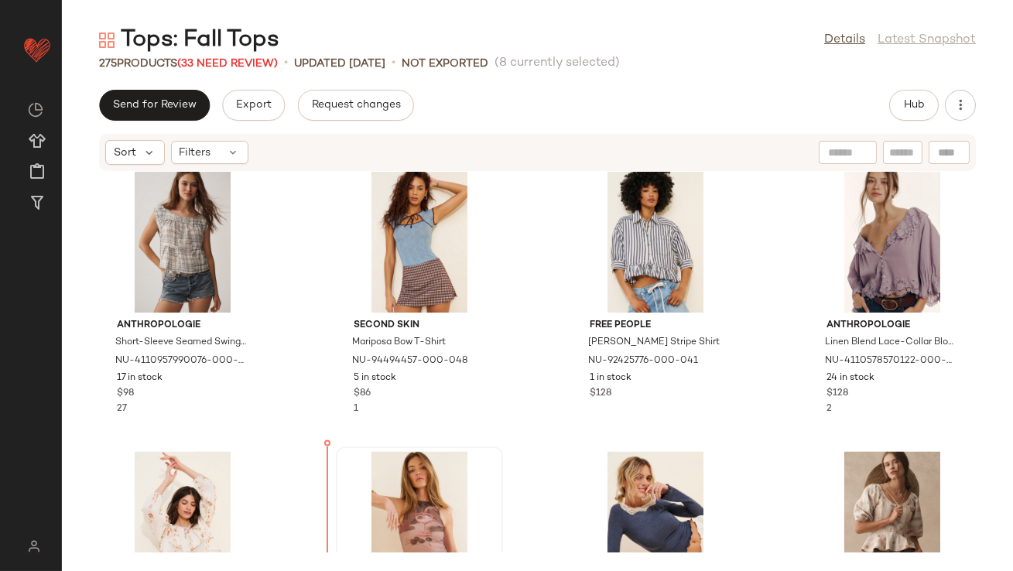
scroll to position [5734, 0]
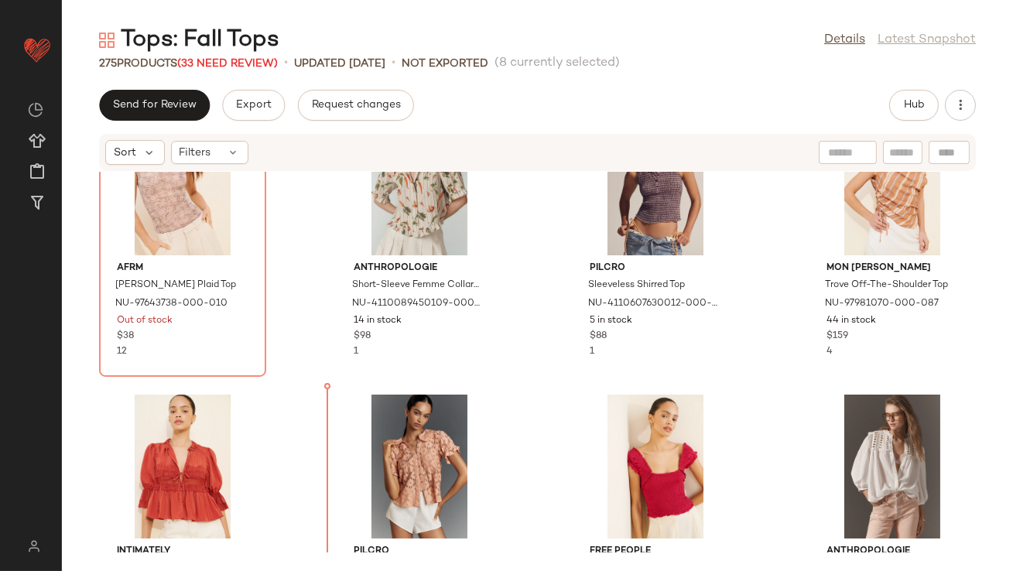
scroll to position [7513, 0]
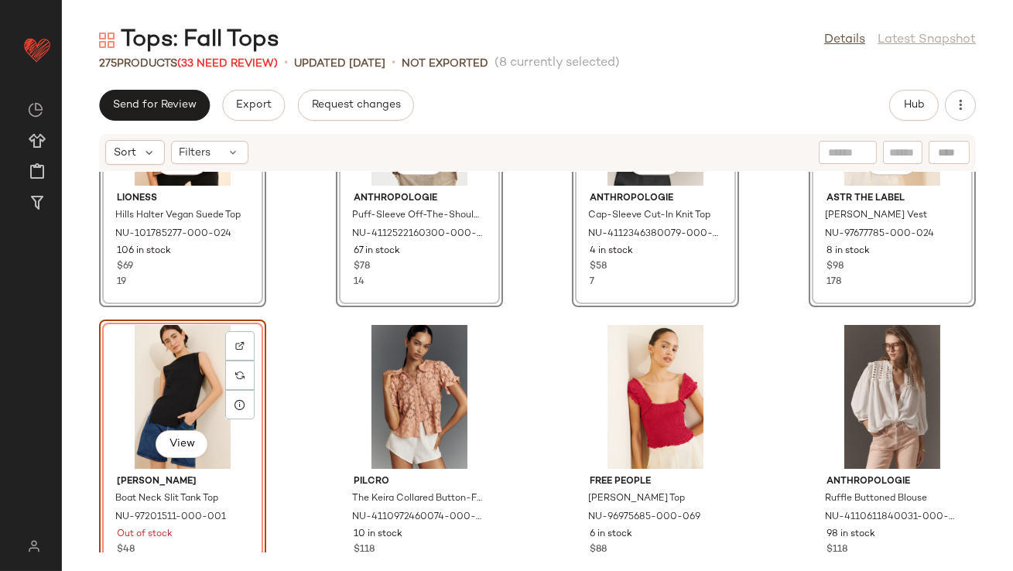
click at [301, 570] on div "Sort Filters View Lioness Hills Halter Vegan Suede Top NU-101785277-000-024 106…" at bounding box center [537, 352] width 951 height 438
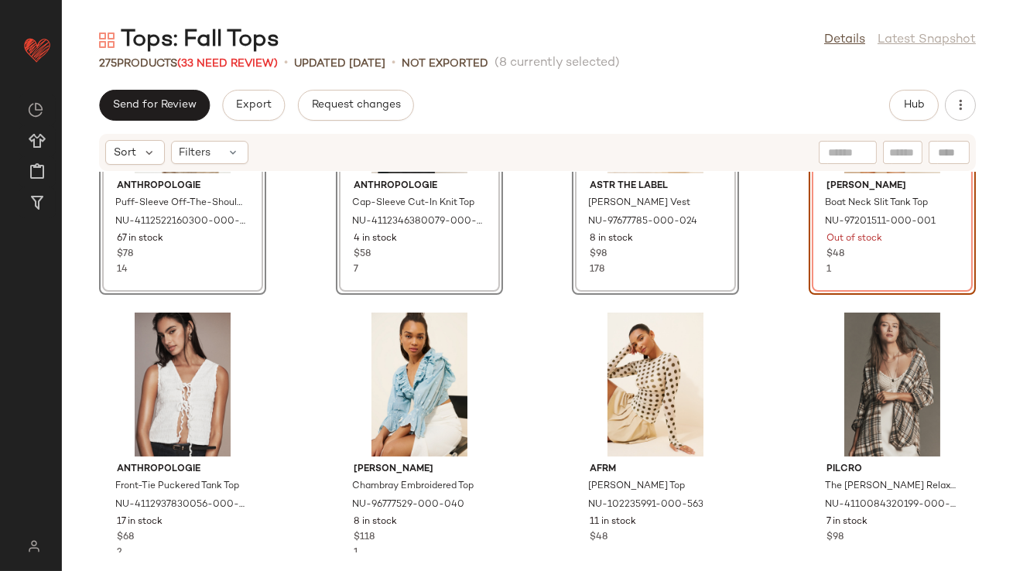
scroll to position [14008, 0]
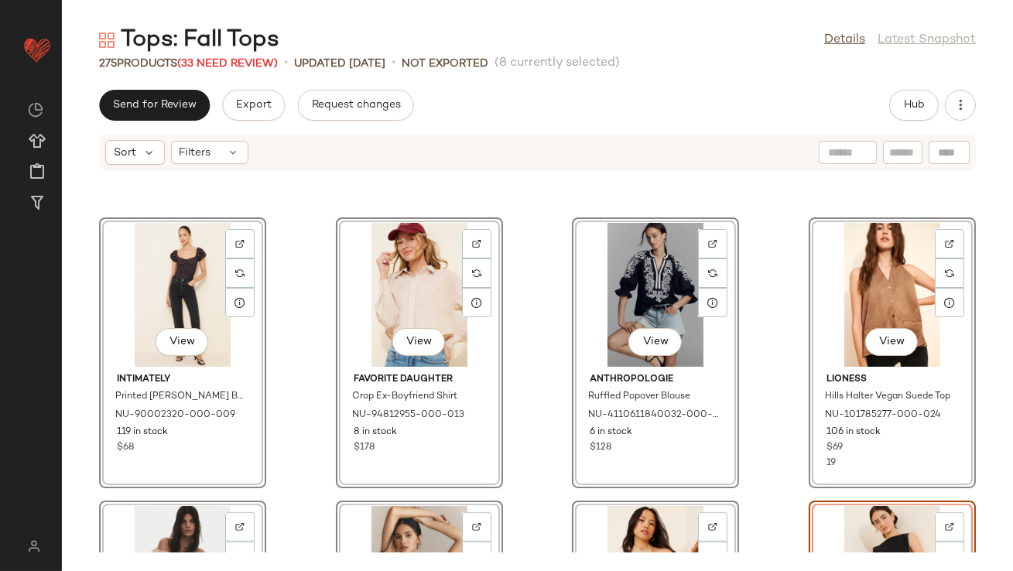
click at [296, 335] on div "View Intimately Printed Bella Bodysuit NU-90002320-000-009 119 in stock $68 Vie…" at bounding box center [537, 362] width 951 height 381
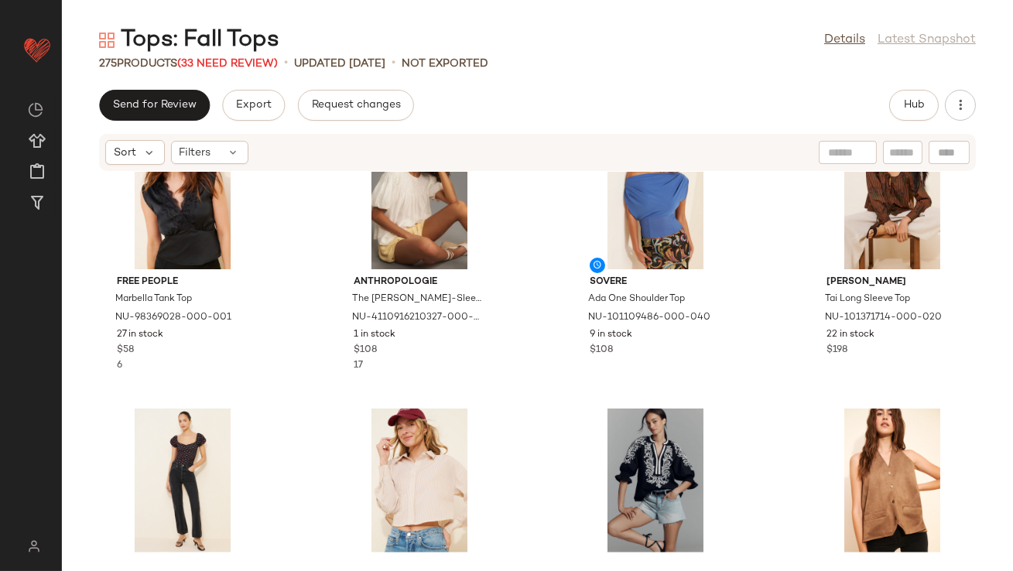
scroll to position [13454, 0]
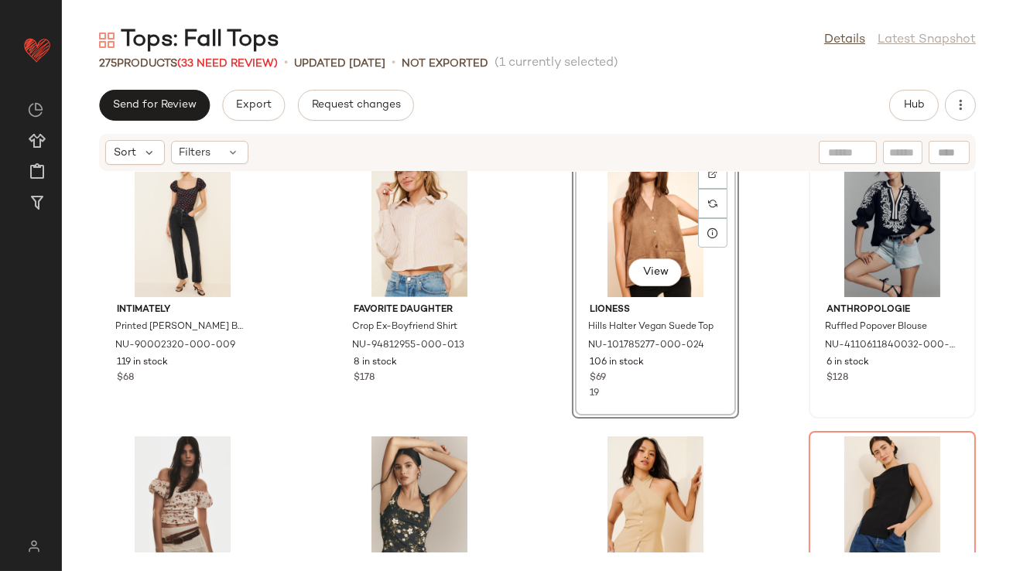
scroll to position [13789, 0]
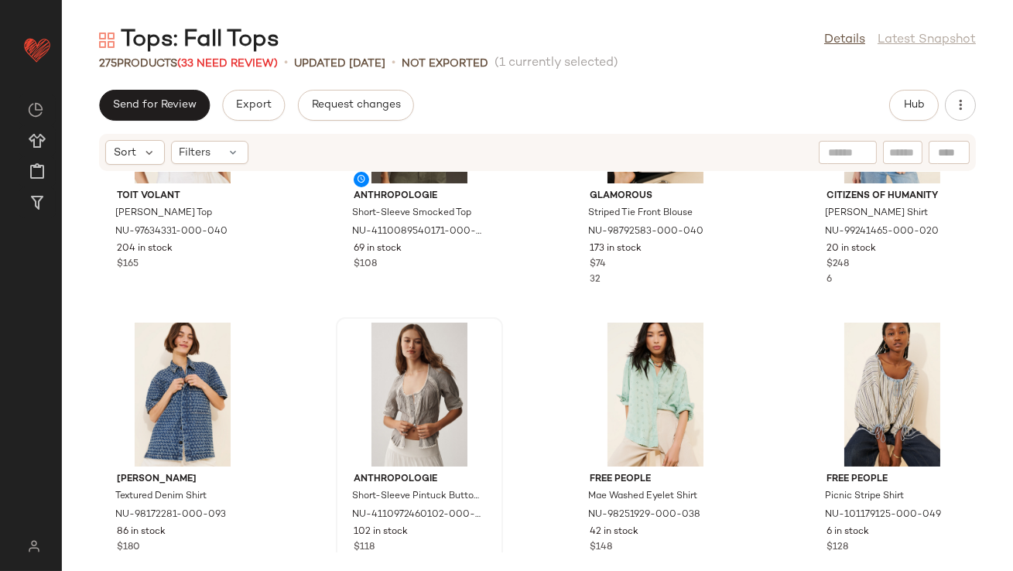
scroll to position [4131, 0]
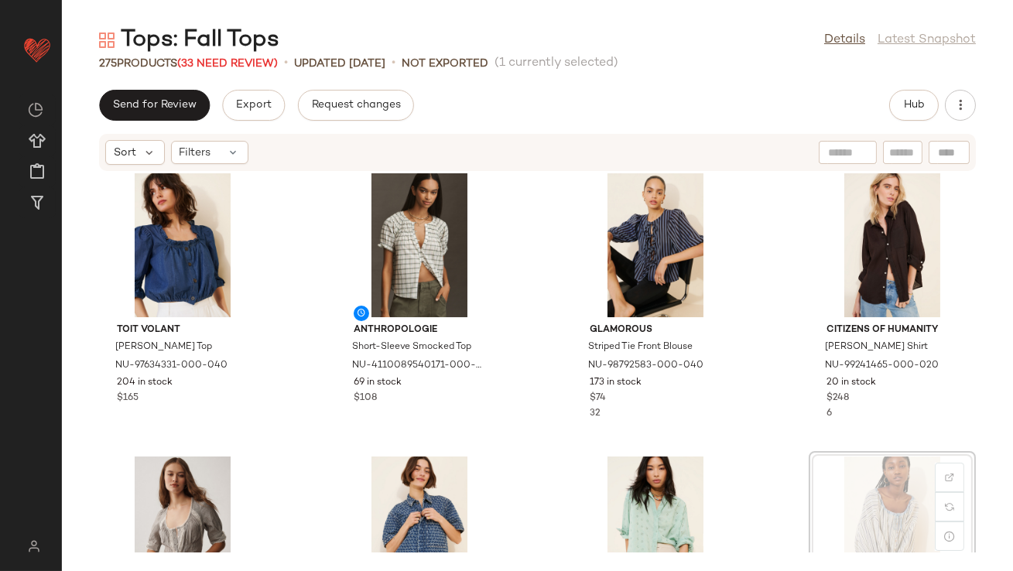
drag, startPoint x: 857, startPoint y: 501, endPoint x: 847, endPoint y: 501, distance: 10.1
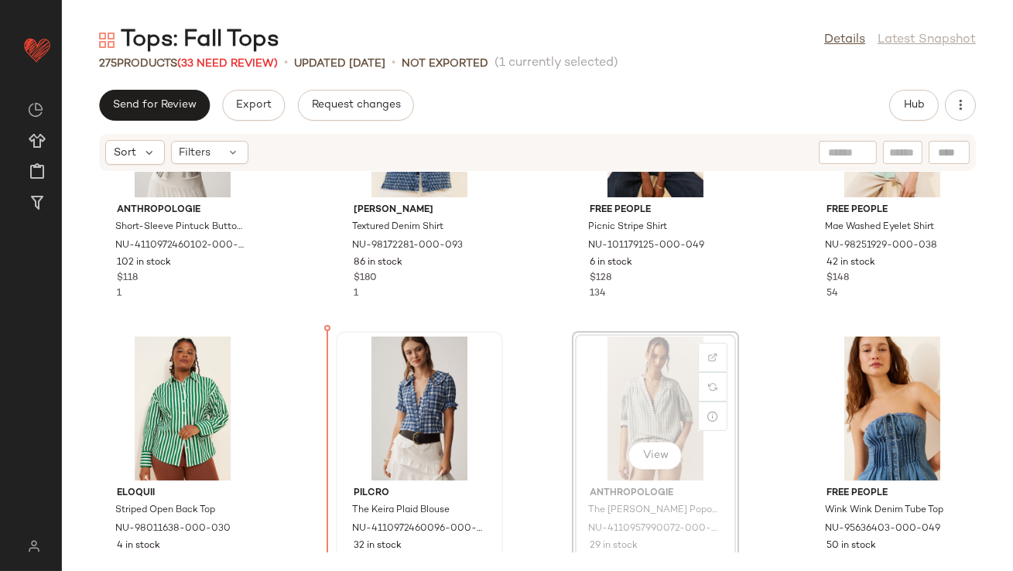
scroll to position [4393, 0]
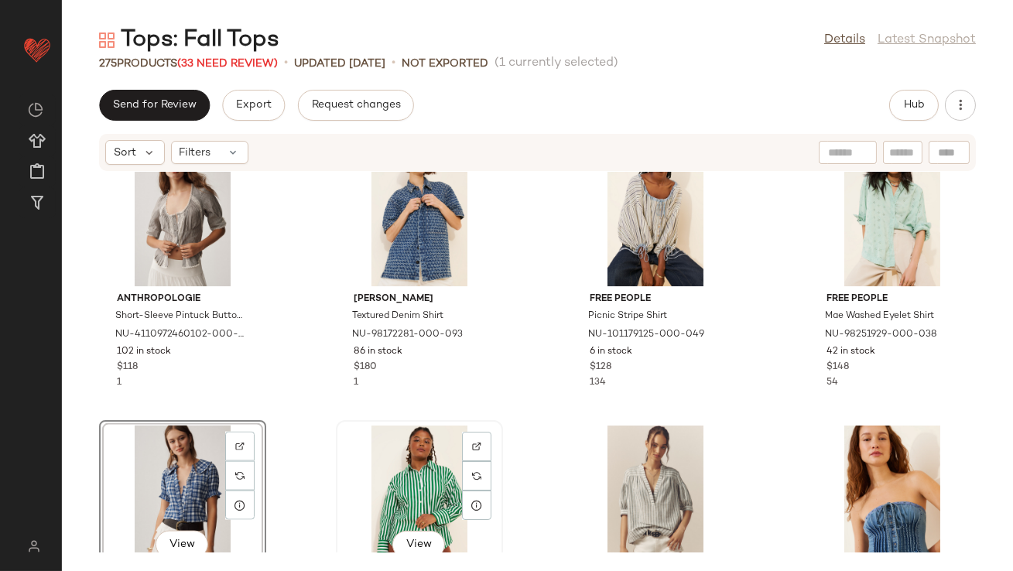
scroll to position [4299, 0]
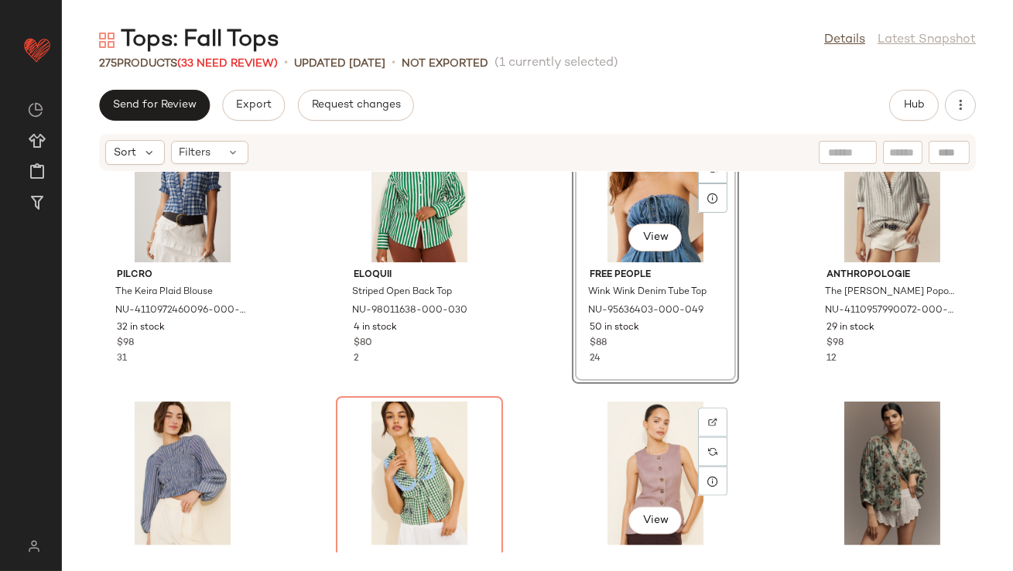
scroll to position [4595, 0]
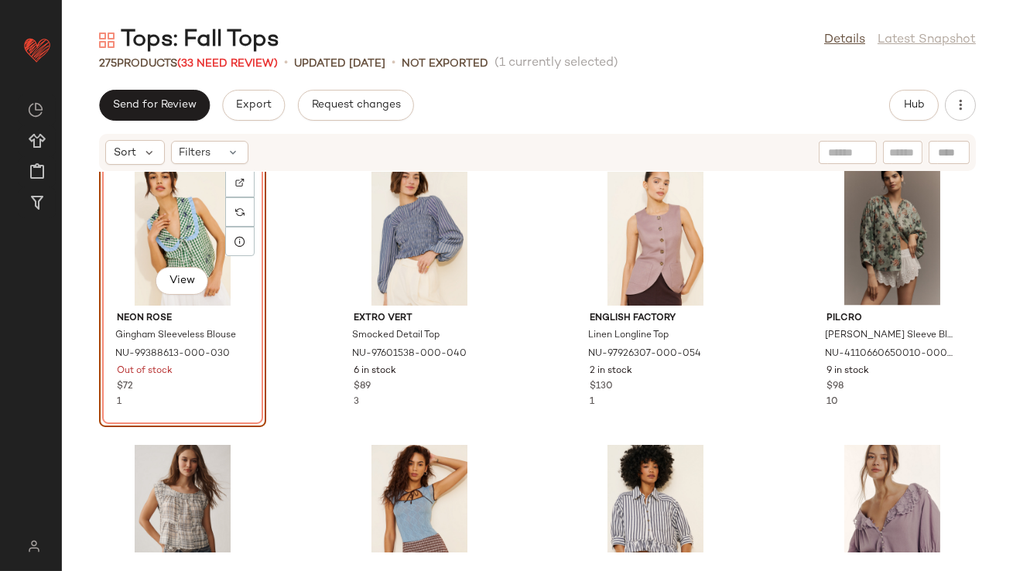
scroll to position [4846, 0]
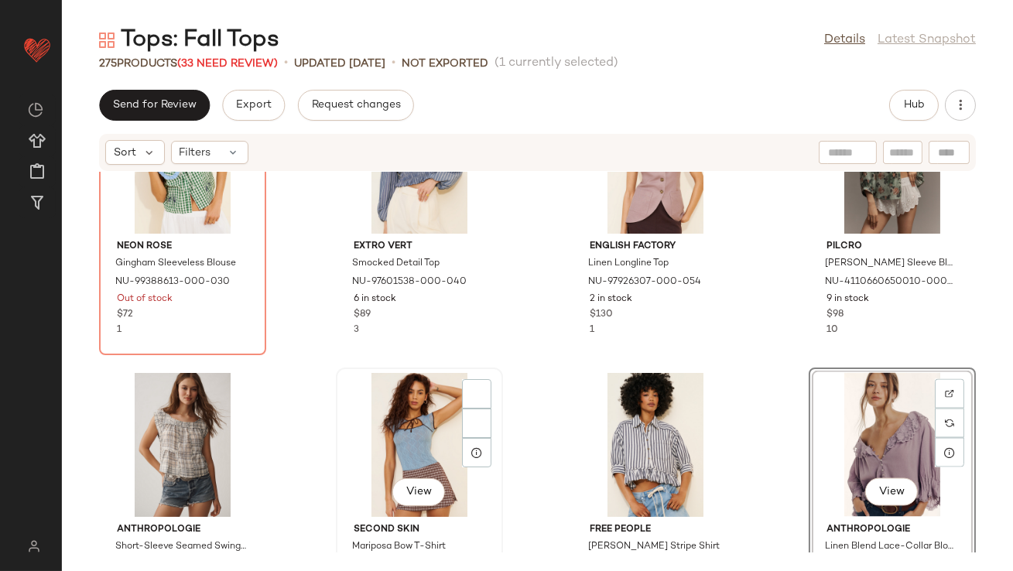
scroll to position [4926, 0]
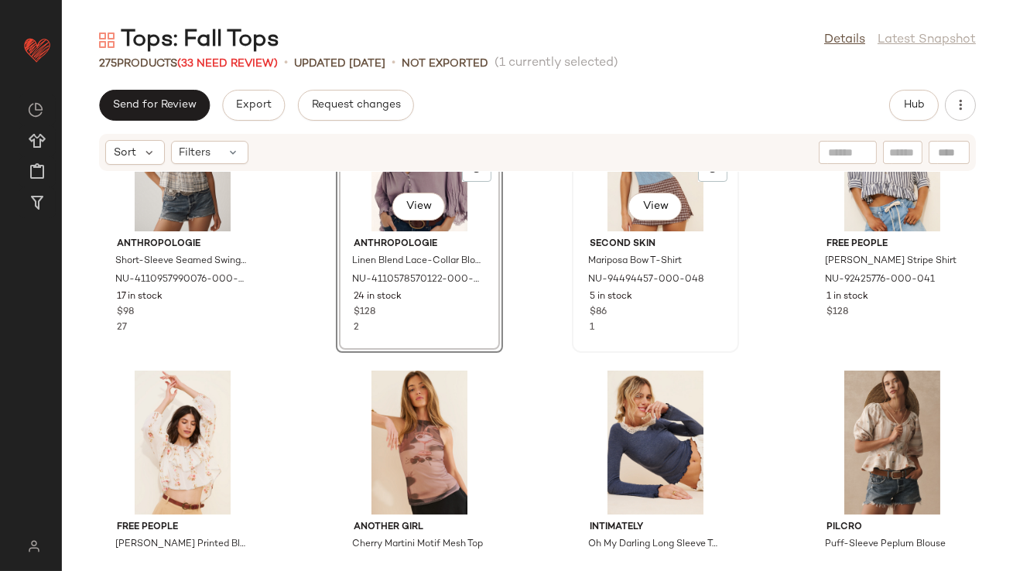
scroll to position [5227, 0]
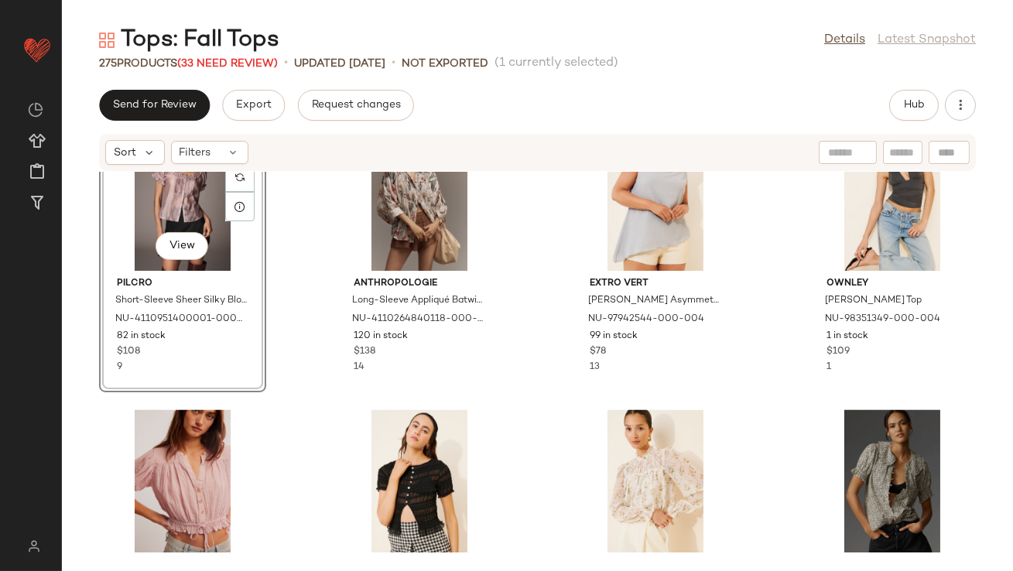
scroll to position [5735, 0]
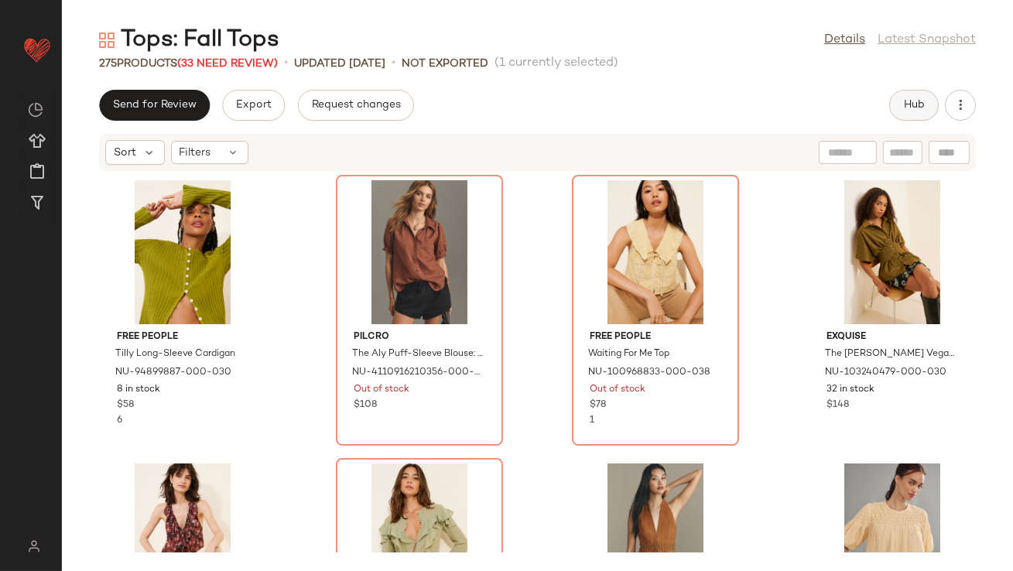
click at [935, 101] on button "Hub" at bounding box center [914, 105] width 50 height 31
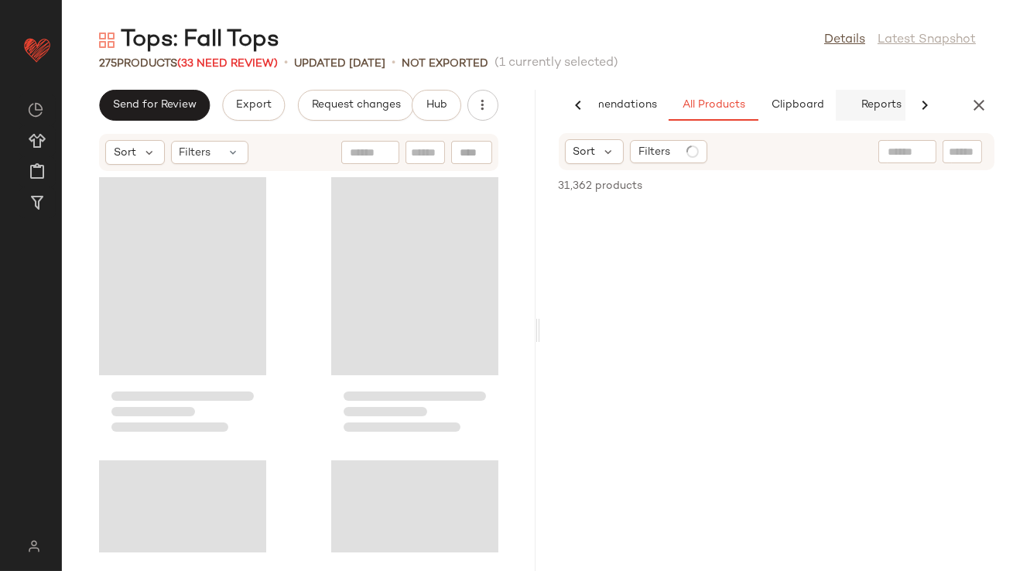
scroll to position [0, 87]
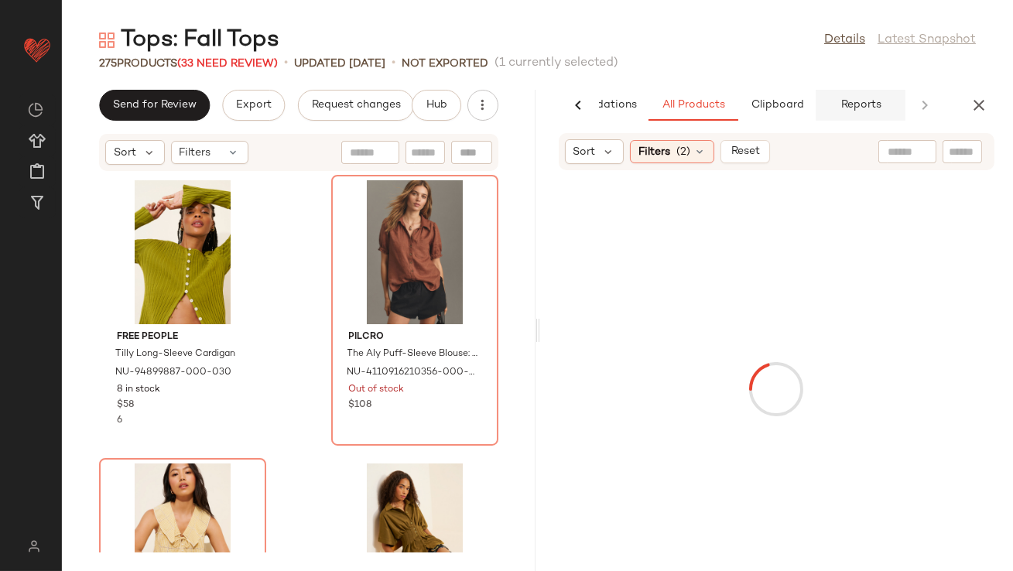
click at [857, 105] on span "Reports" at bounding box center [859, 105] width 41 height 12
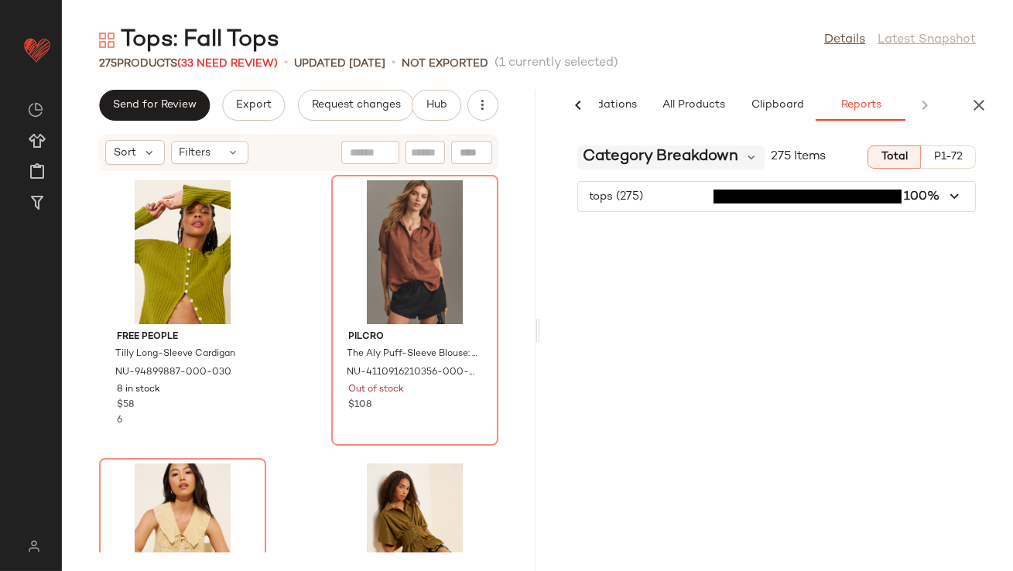
click at [706, 154] on span "Category Breakdown" at bounding box center [661, 156] width 156 height 23
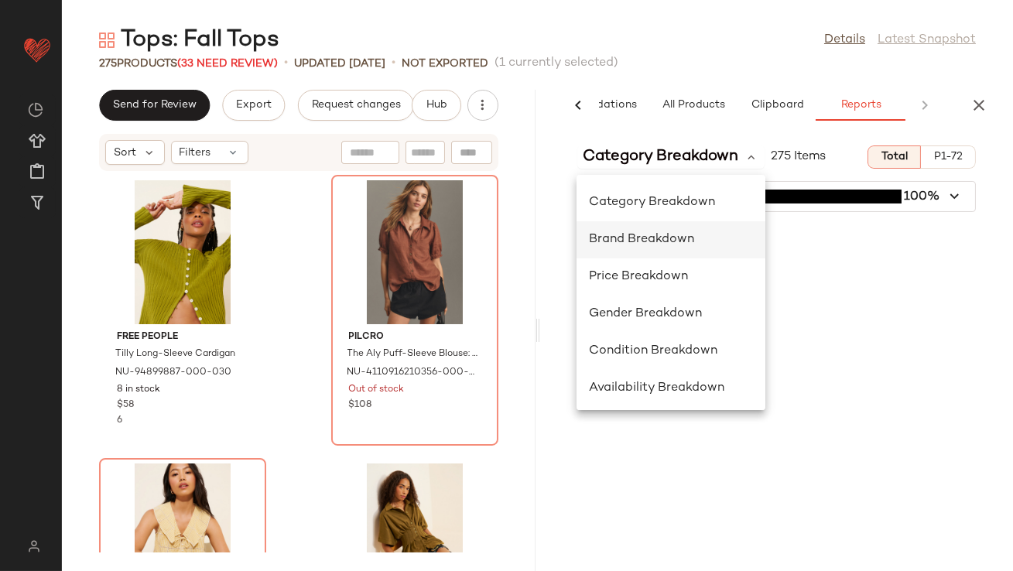
click at [636, 240] on span "Brand Breakdown" at bounding box center [641, 239] width 105 height 13
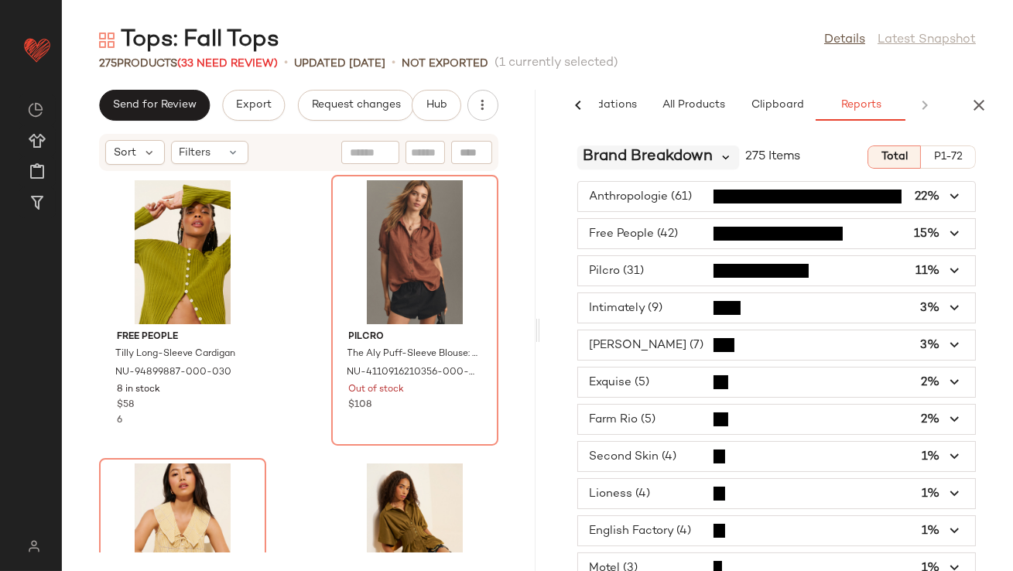
click at [721, 162] on icon at bounding box center [727, 157] width 14 height 14
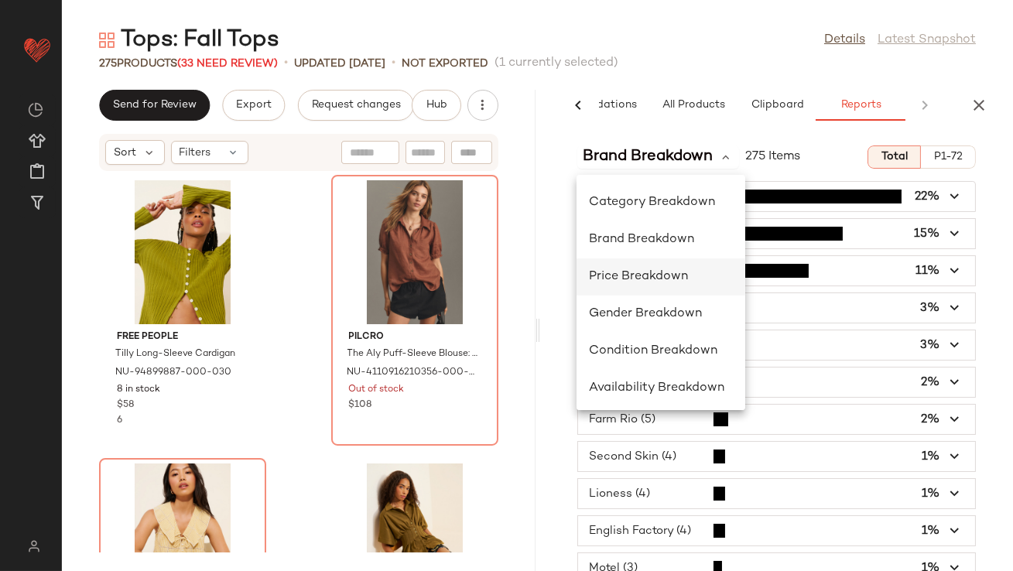
click at [638, 274] on span "Price Breakdown" at bounding box center [638, 276] width 99 height 13
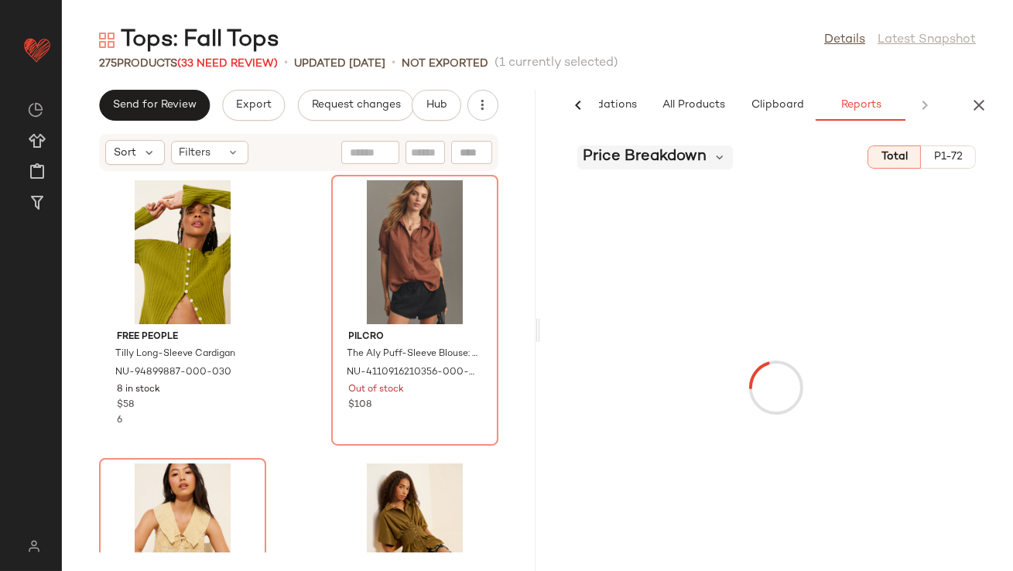
click at [692, 155] on span "Price Breakdown" at bounding box center [645, 156] width 124 height 23
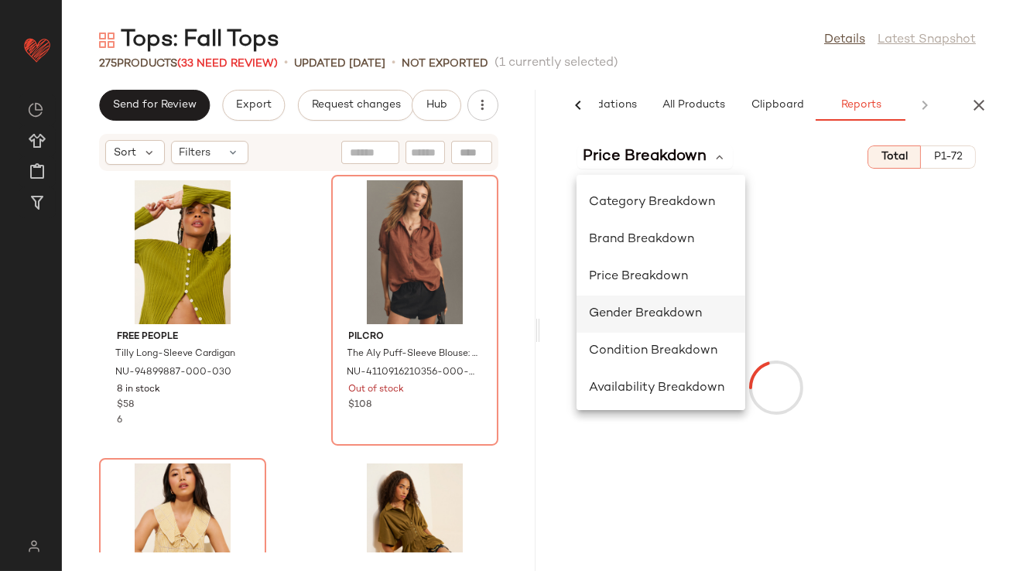
click at [638, 309] on span "Gender Breakdown" at bounding box center [645, 313] width 113 height 13
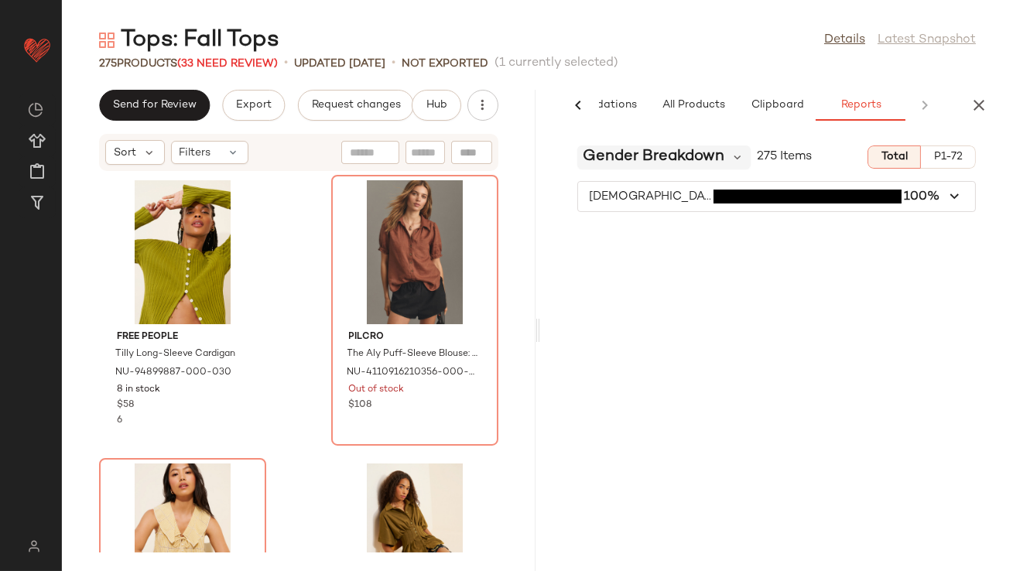
click at [666, 152] on span "Gender Breakdown" at bounding box center [654, 156] width 142 height 23
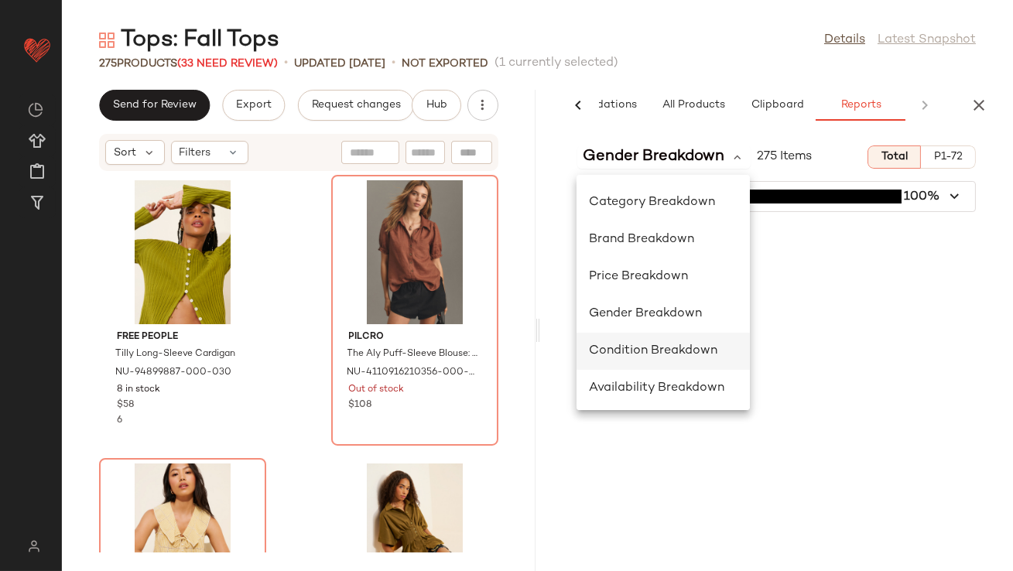
click at [644, 359] on div "Condition Breakdown" at bounding box center [663, 351] width 149 height 19
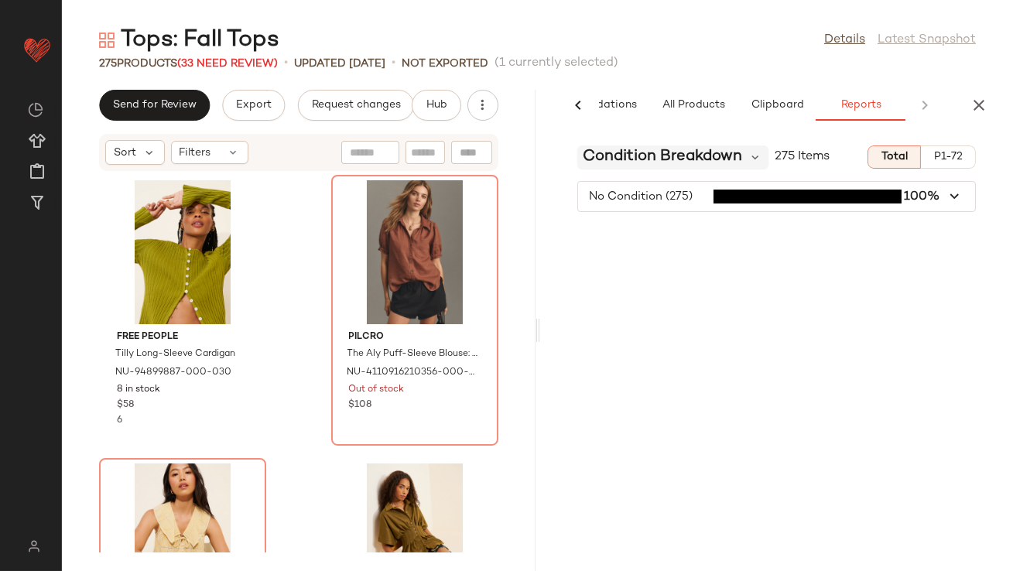
click at [673, 154] on span "Condition Breakdown" at bounding box center [662, 156] width 159 height 23
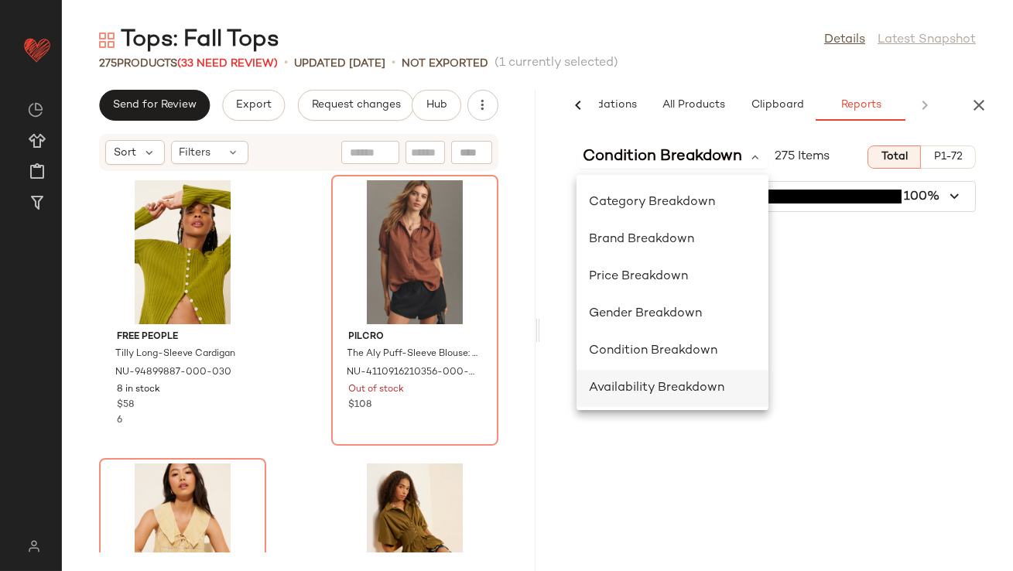
click at [665, 379] on div "Availability Breakdown" at bounding box center [672, 388] width 167 height 19
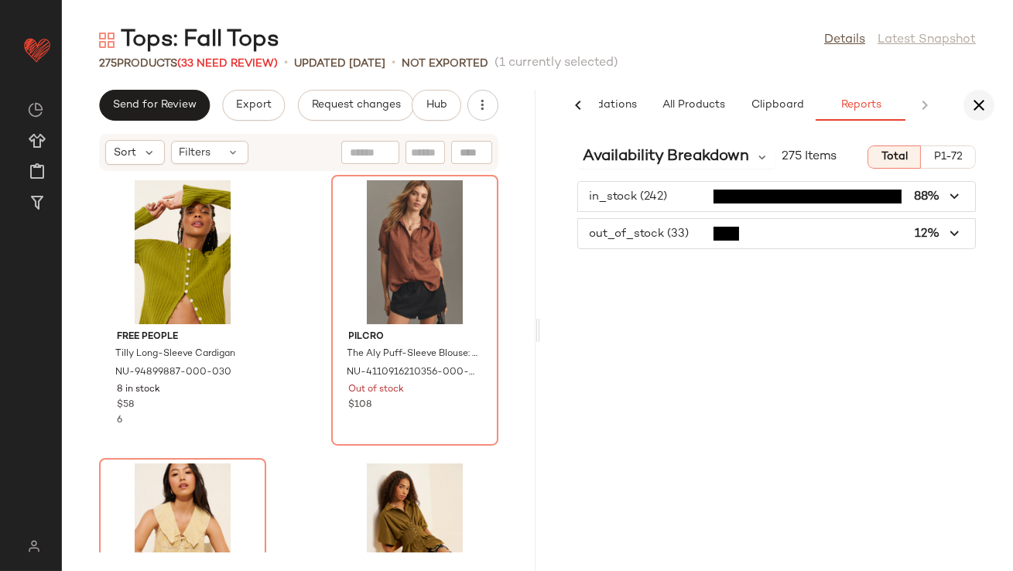
click at [977, 107] on icon "button" at bounding box center [978, 105] width 19 height 19
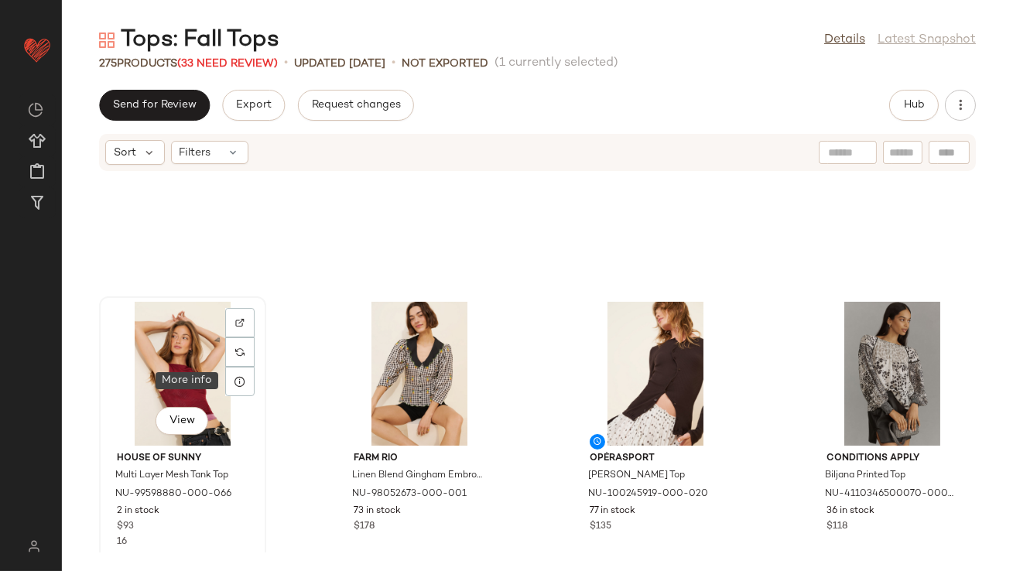
click at [203, 374] on div "View" at bounding box center [182, 374] width 156 height 144
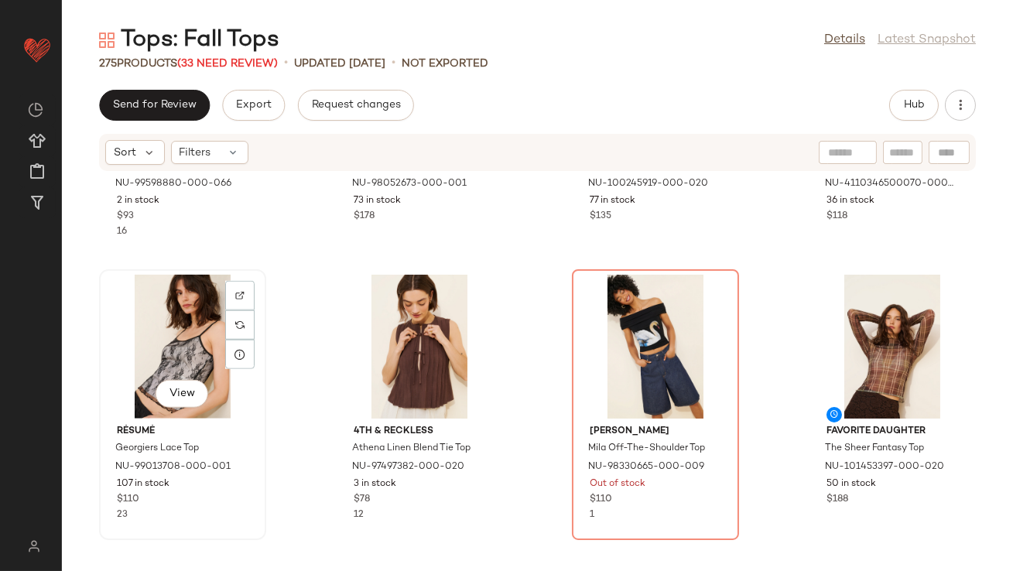
click at [142, 322] on div "View" at bounding box center [182, 347] width 156 height 144
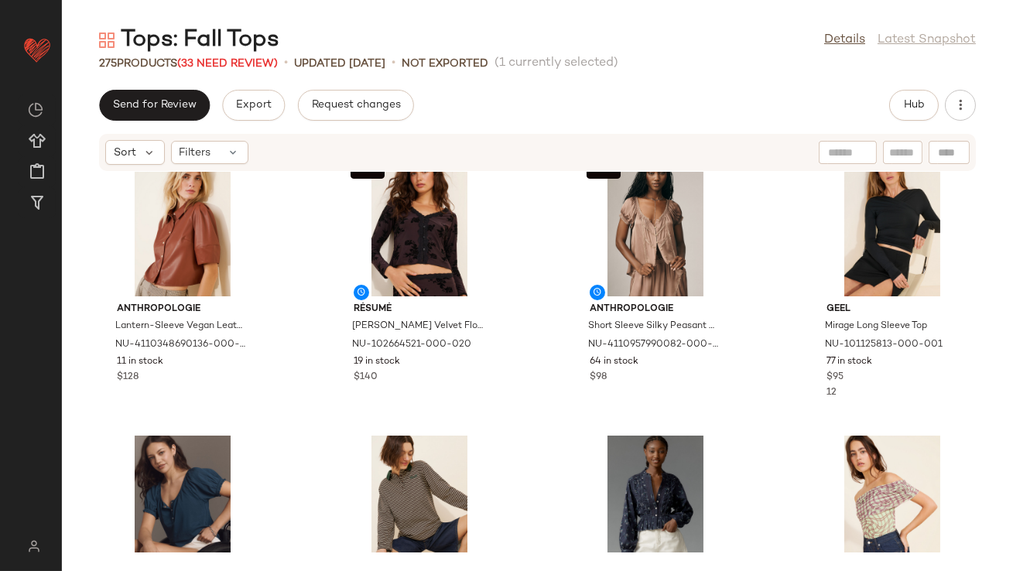
scroll to position [3161, 0]
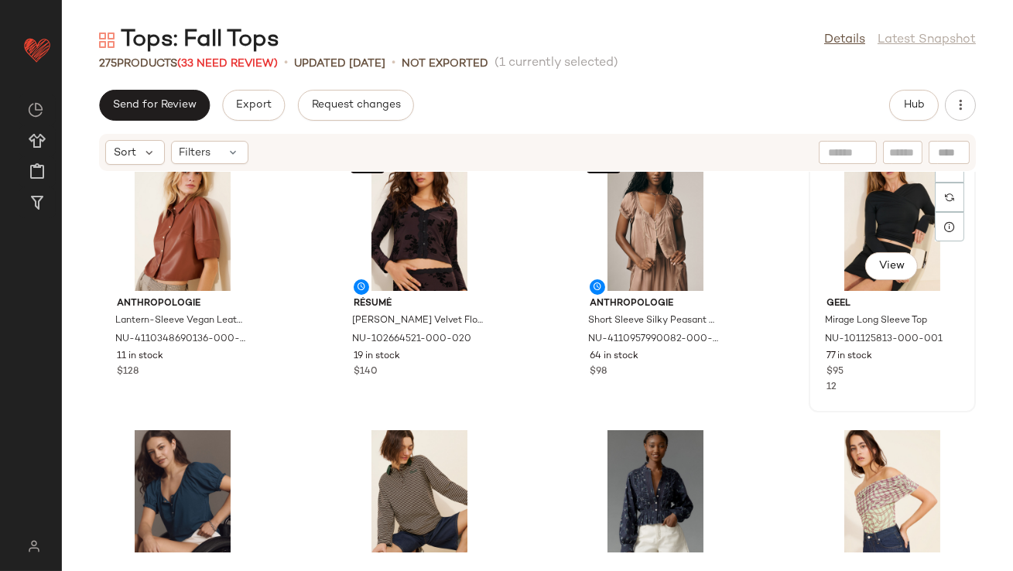
click at [848, 250] on div "View" at bounding box center [892, 219] width 156 height 144
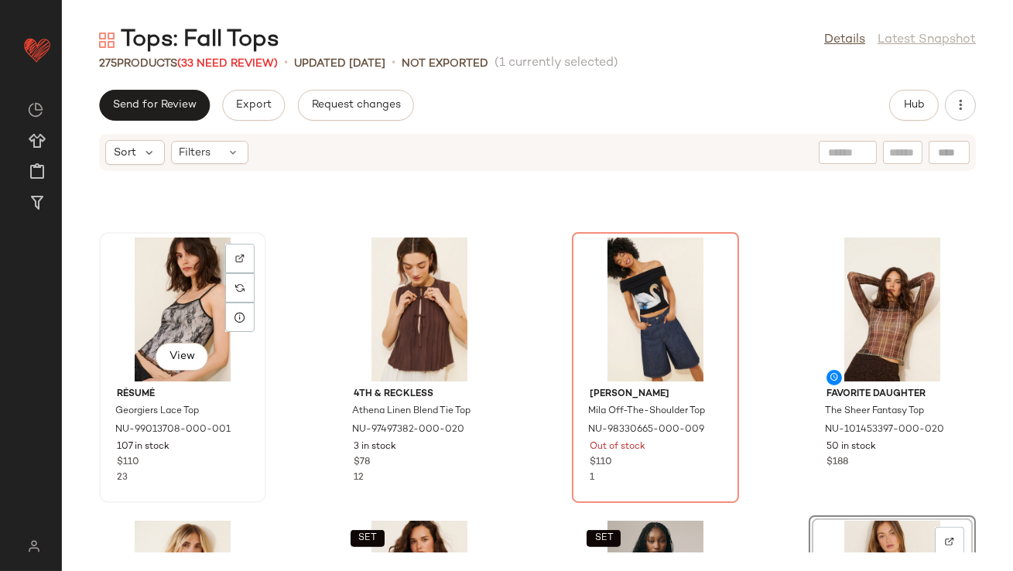
click at [190, 286] on div "View" at bounding box center [182, 310] width 156 height 144
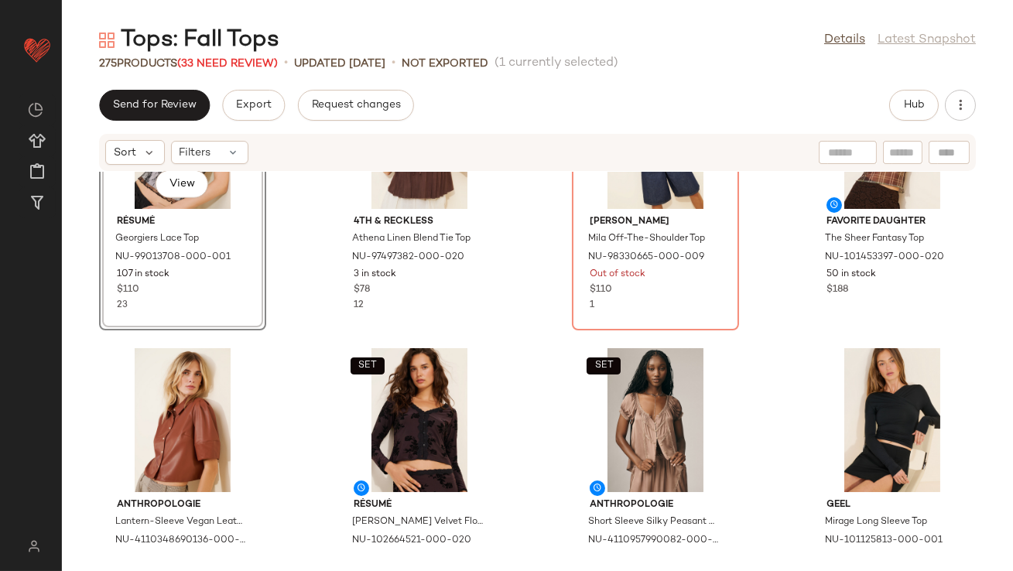
scroll to position [2978, 0]
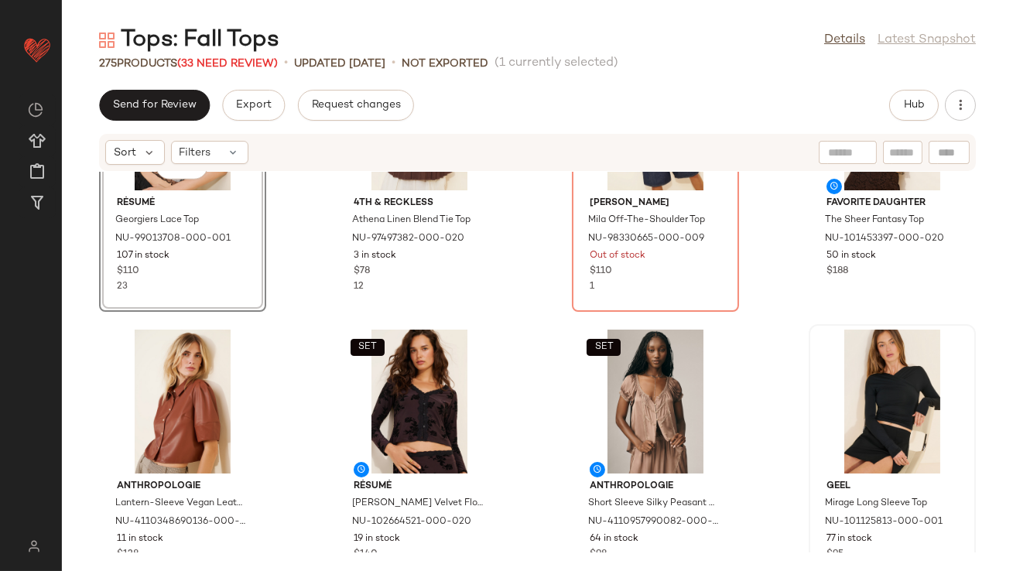
click at [846, 343] on div at bounding box center [892, 402] width 156 height 144
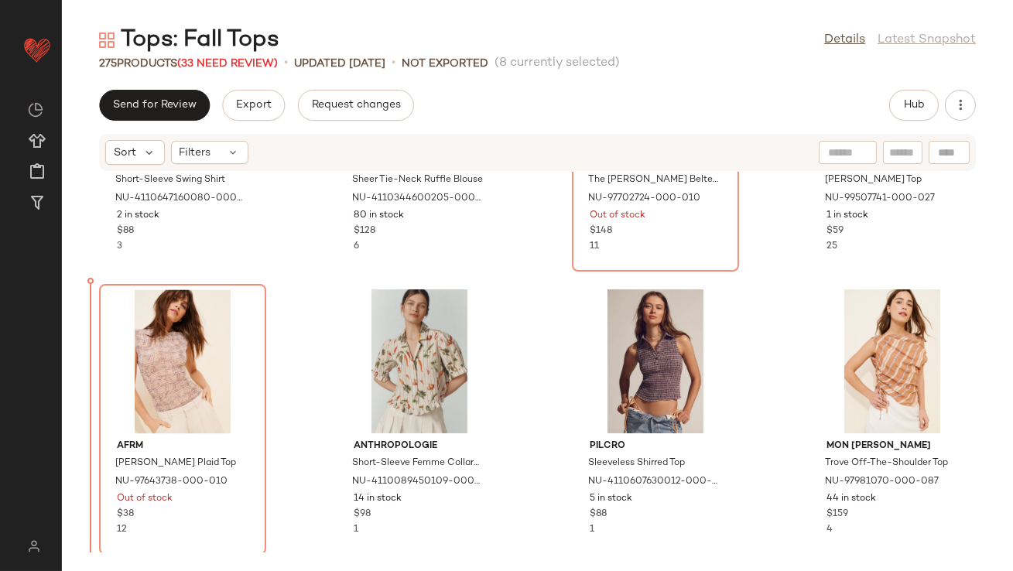
scroll to position [6692, 0]
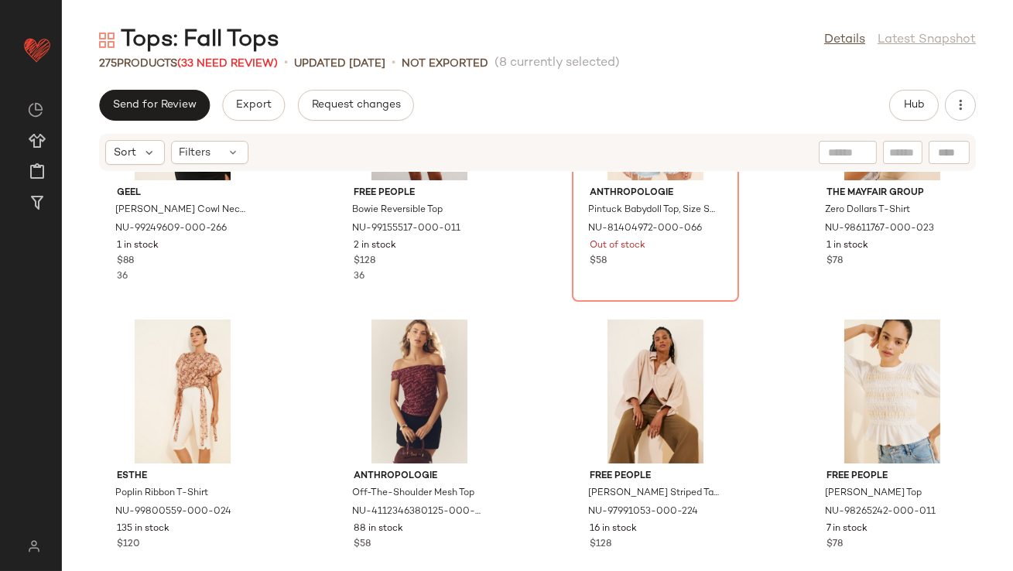
click at [281, 268] on div "Geel Jameson Cowl Neck Top NU-99249609-000-266 1 in stock $88 36 Free People Bo…" at bounding box center [537, 362] width 951 height 381
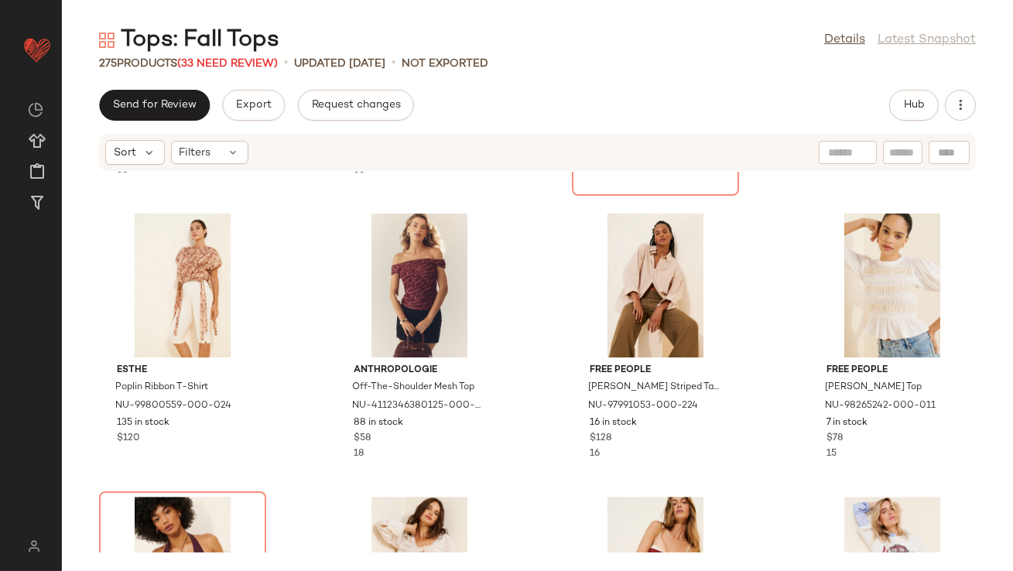
scroll to position [8476, 0]
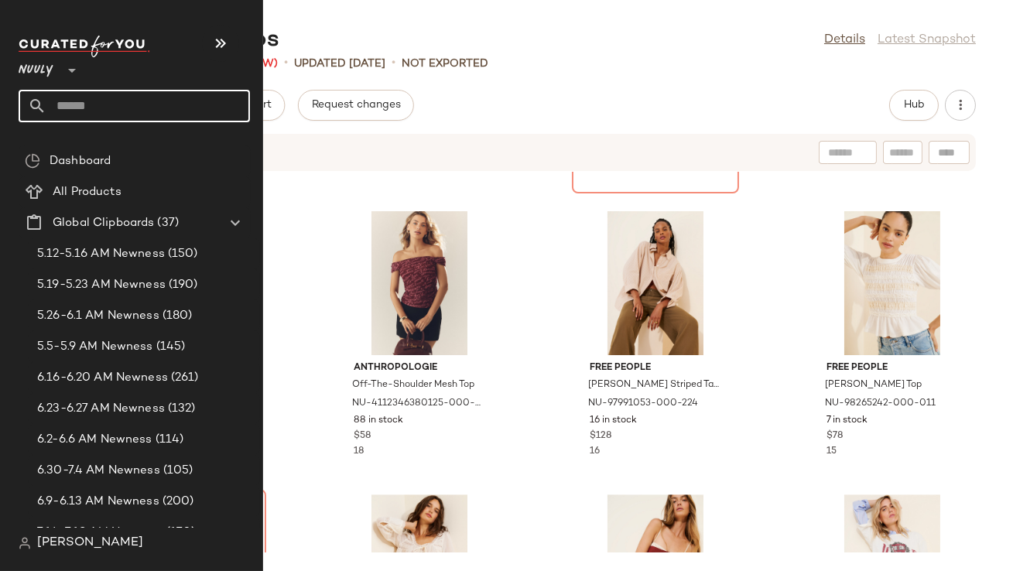
click at [39, 118] on div at bounding box center [37, 106] width 19 height 32
type input "*********"
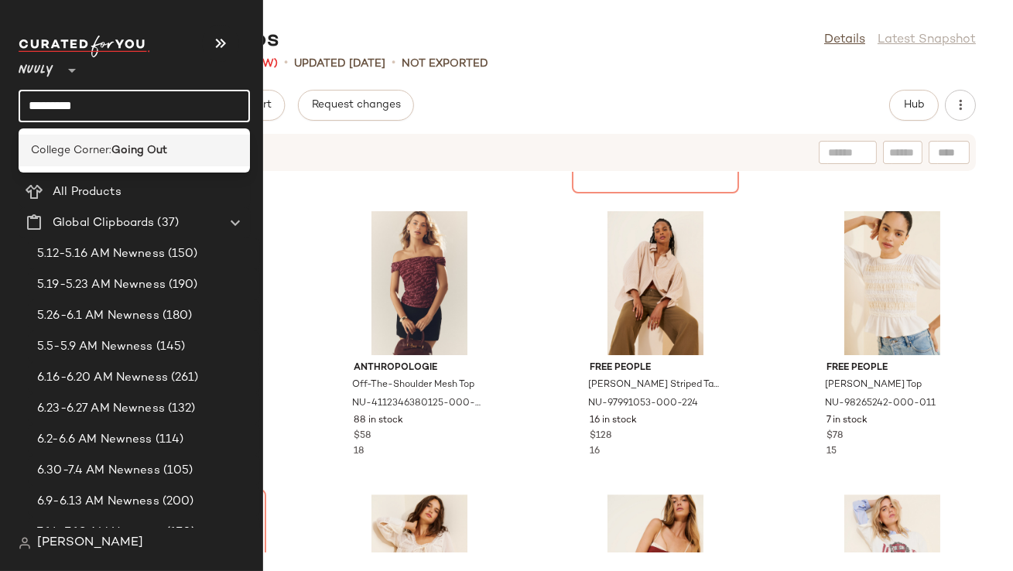
click at [95, 146] on span "College Corner:" at bounding box center [71, 150] width 80 height 16
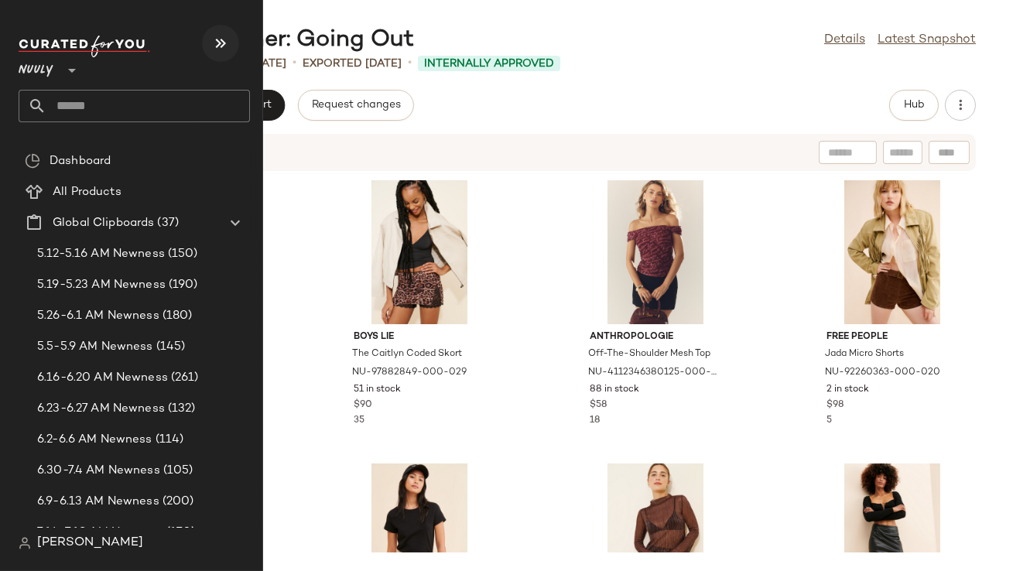
click at [231, 39] on button "button" at bounding box center [220, 43] width 37 height 37
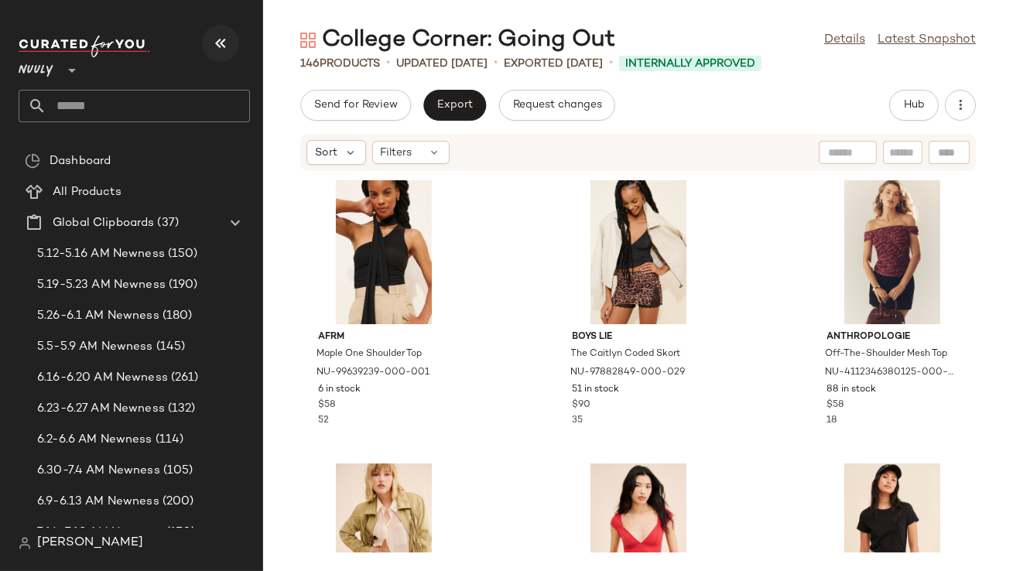
click at [231, 38] on button "button" at bounding box center [220, 43] width 37 height 37
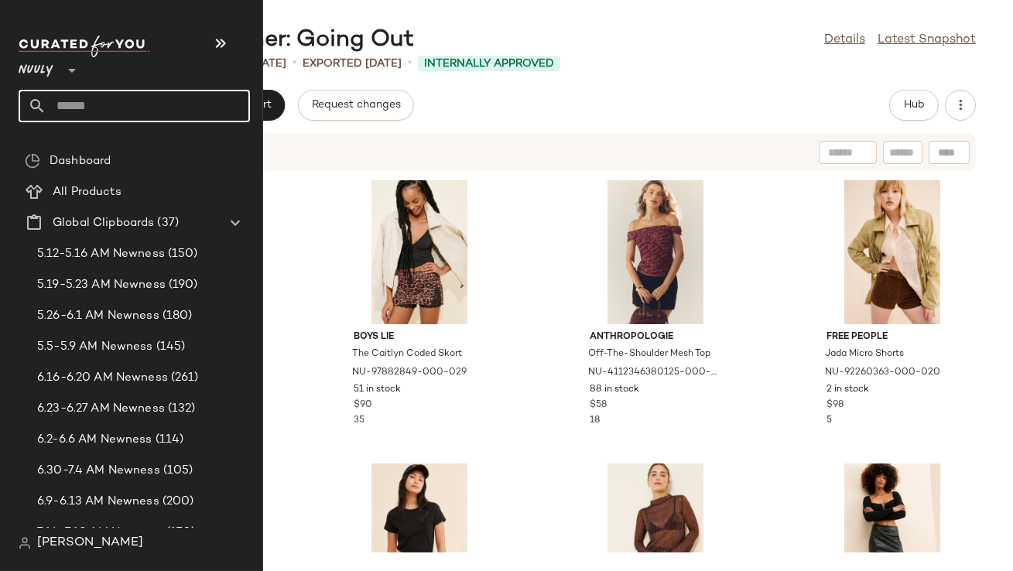
click at [76, 101] on input "text" at bounding box center [147, 106] width 203 height 32
click at [65, 101] on input "text" at bounding box center [147, 106] width 203 height 32
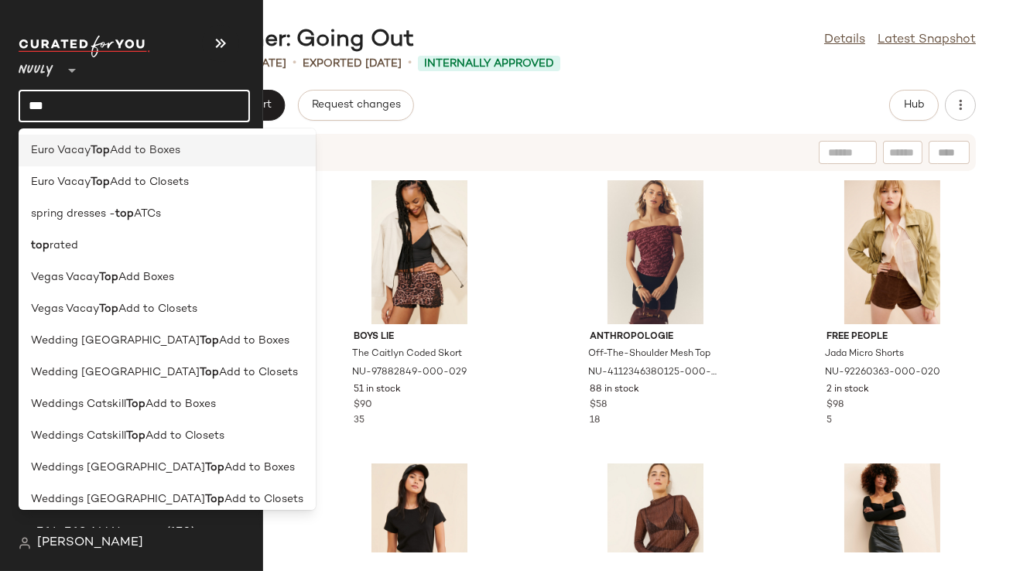
type input "****"
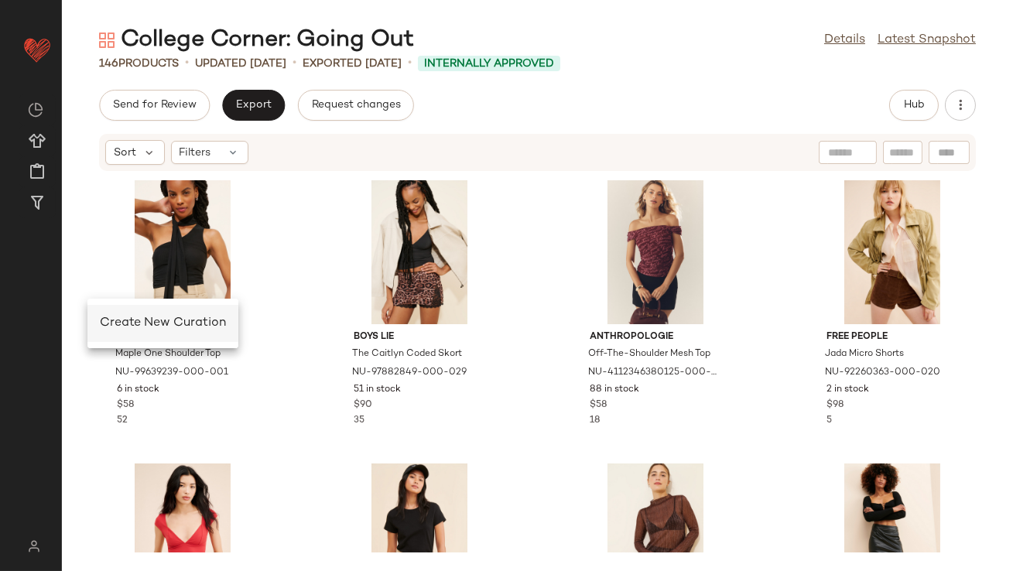
click at [110, 316] on span "Create New Curation" at bounding box center [163, 322] width 126 height 13
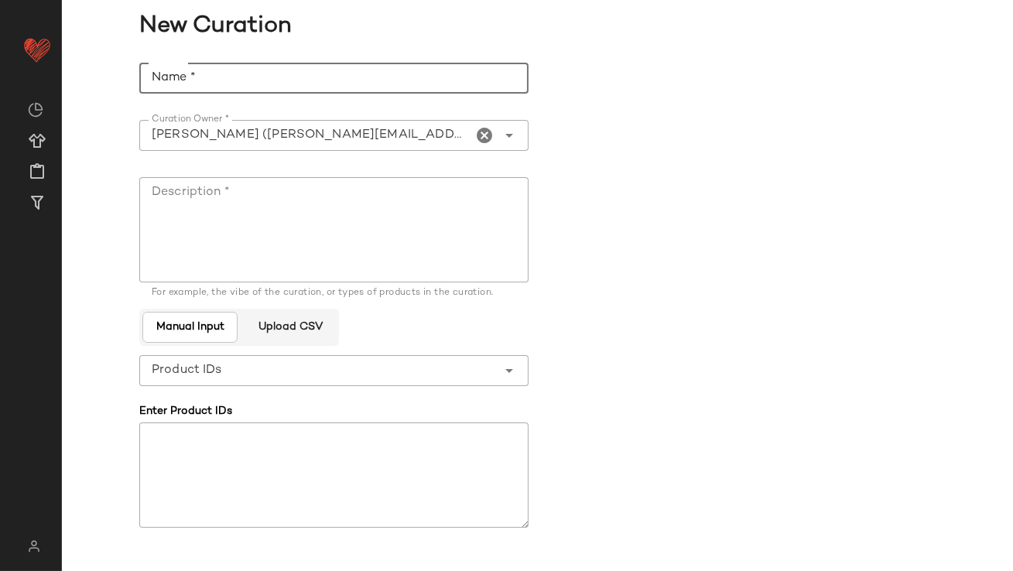
click at [324, 87] on input "Name *" at bounding box center [333, 78] width 389 height 31
type input "**********"
click at [342, 183] on textarea "Description *" at bounding box center [333, 229] width 389 height 105
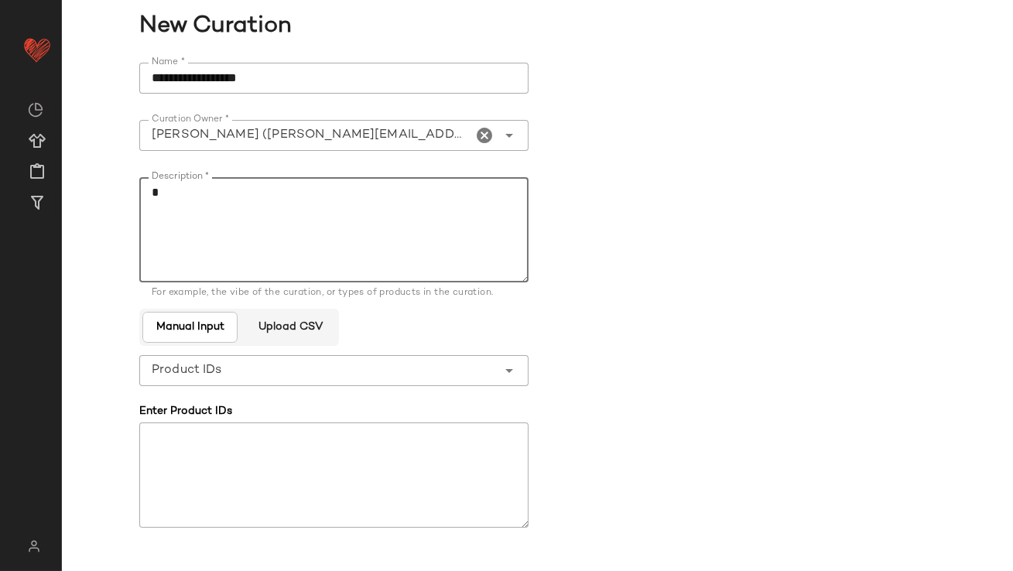
scroll to position [112, 0]
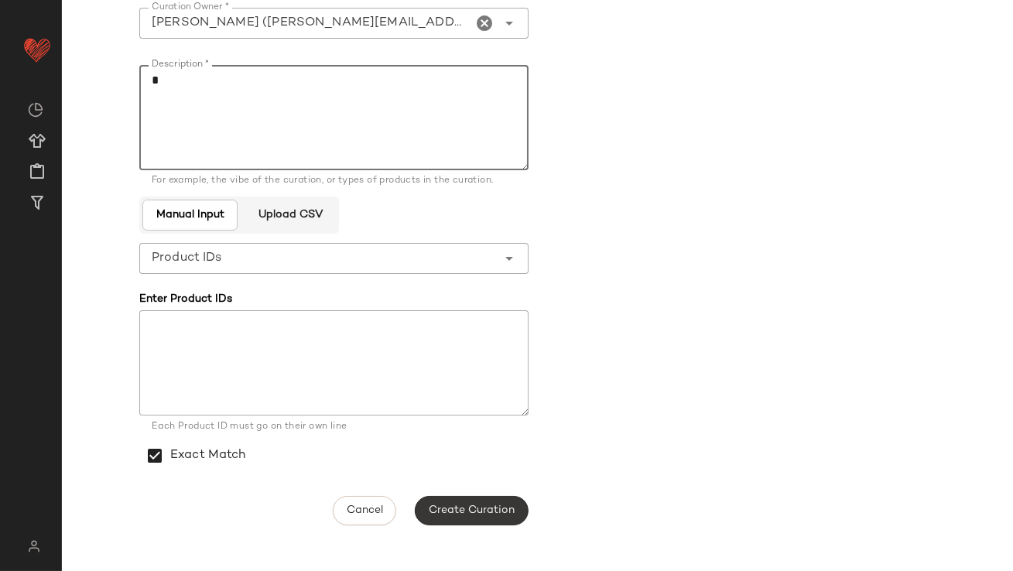
click at [494, 515] on span "Create Curation" at bounding box center [471, 510] width 87 height 12
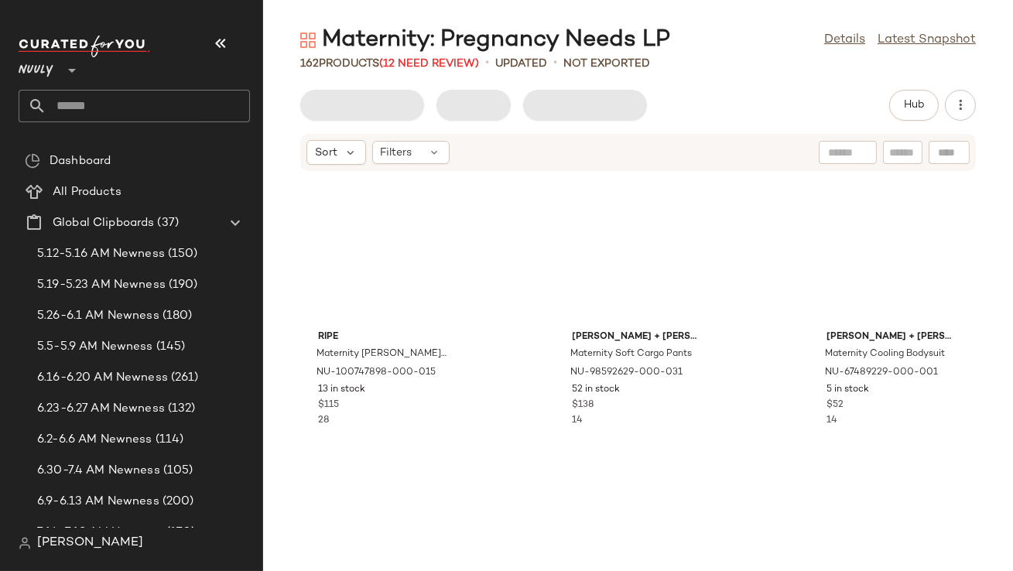
click at [839, 30] on div "Maternity: Pregnancy Needs LP Details Latest Snapshot" at bounding box center [638, 40] width 750 height 31
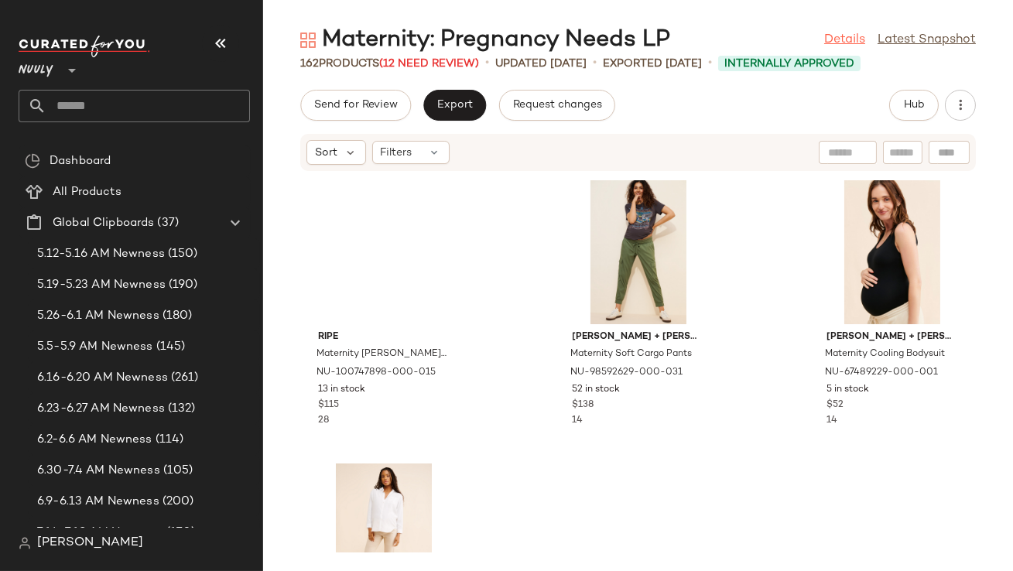
click at [836, 39] on link "Details" at bounding box center [844, 40] width 41 height 19
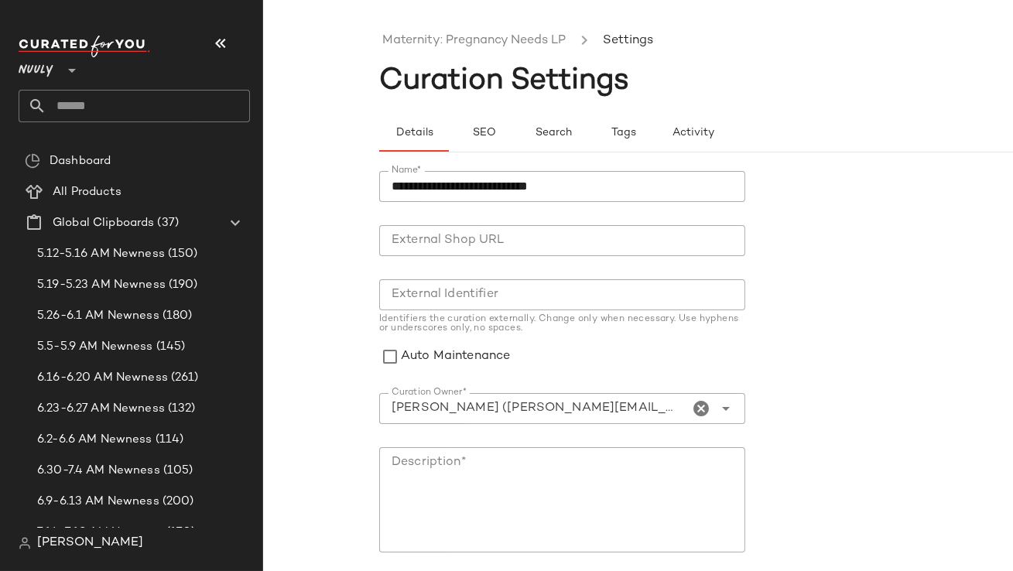
click at [221, 47] on icon "button" at bounding box center [220, 43] width 19 height 19
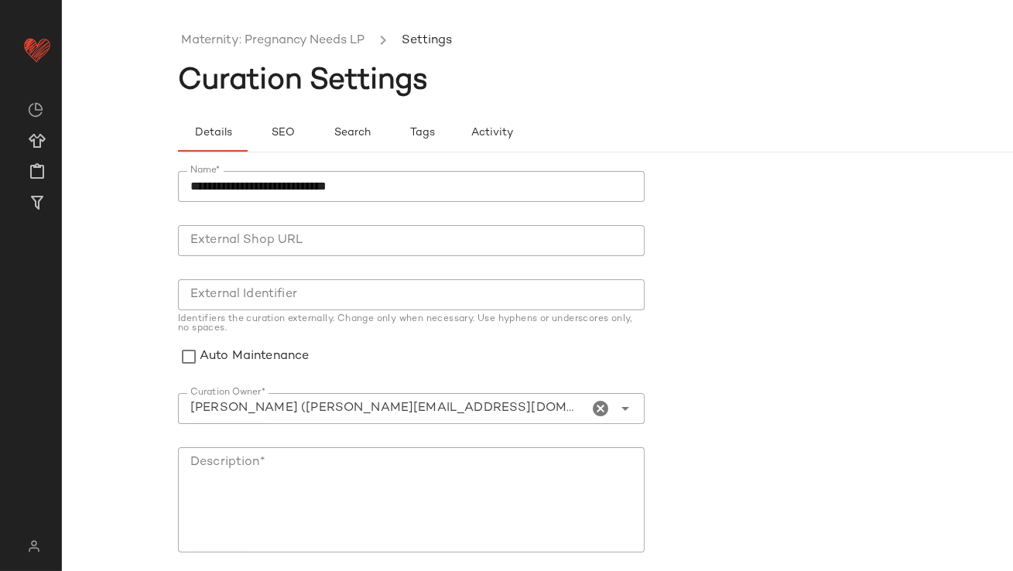
click at [593, 406] on icon "Clear Curation Owner*" at bounding box center [601, 408] width 19 height 19
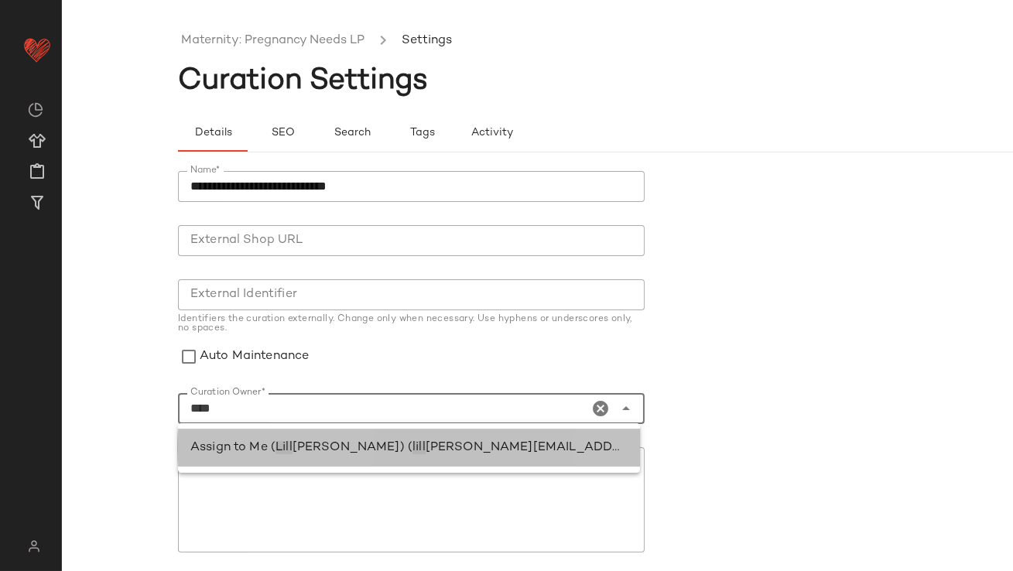
click at [426, 450] on span "ian.sisti@curatedforyou.io)" at bounding box center [648, 447] width 445 height 13
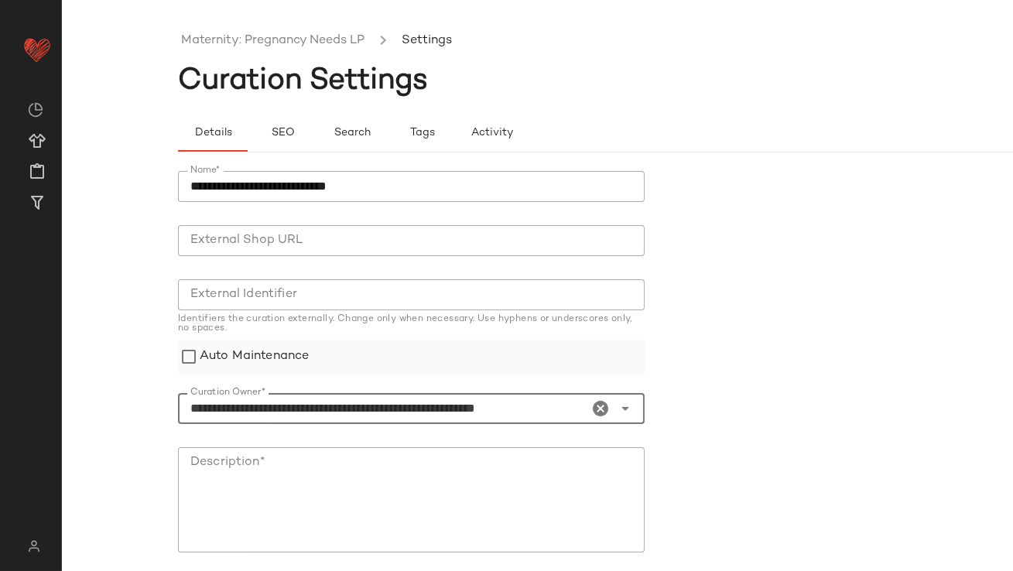
type input "**********"
click at [266, 357] on label "Auto Maintenance" at bounding box center [254, 357] width 109 height 35
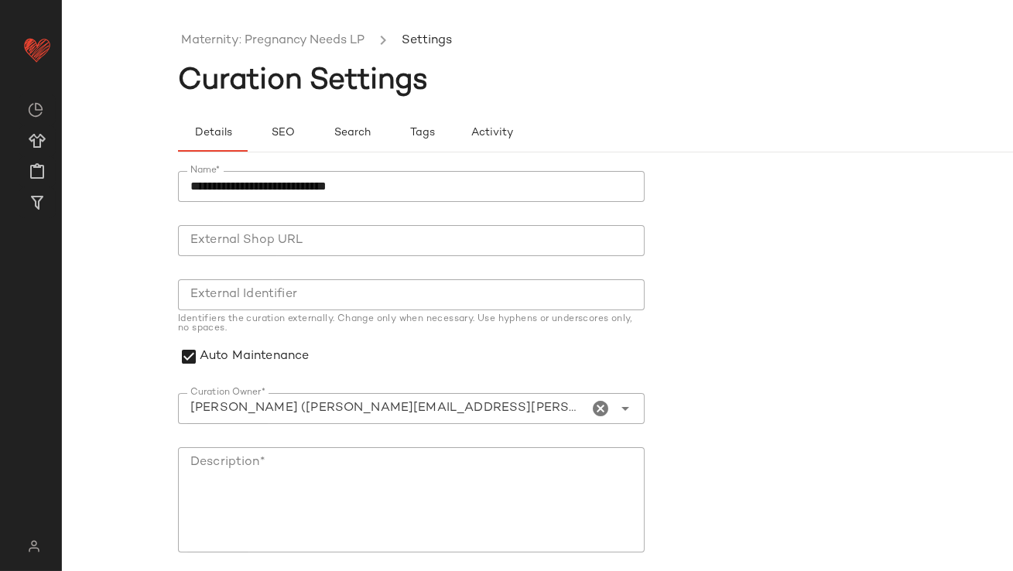
scroll to position [185, 0]
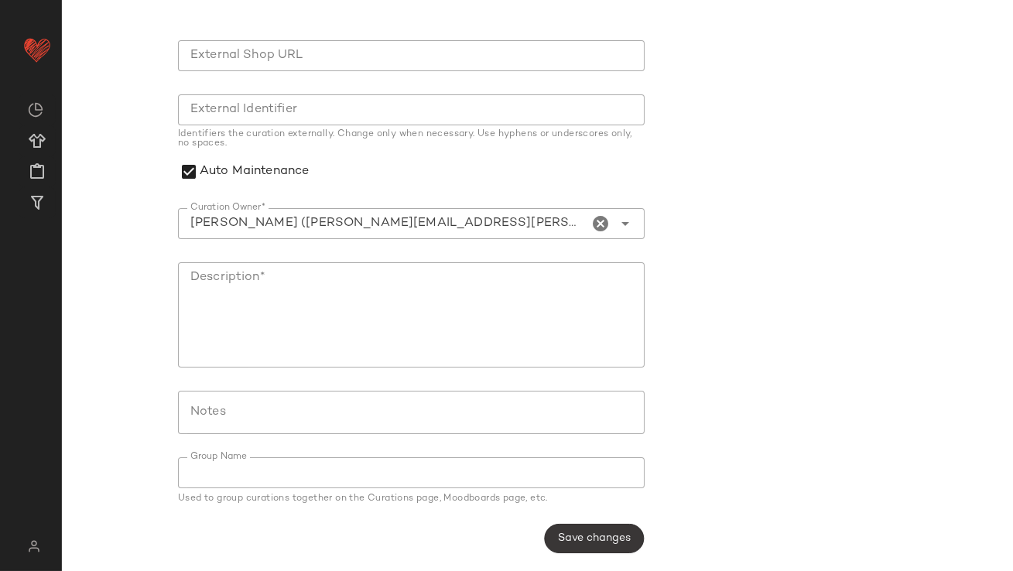
click at [597, 540] on span "Save changes" at bounding box center [594, 538] width 74 height 12
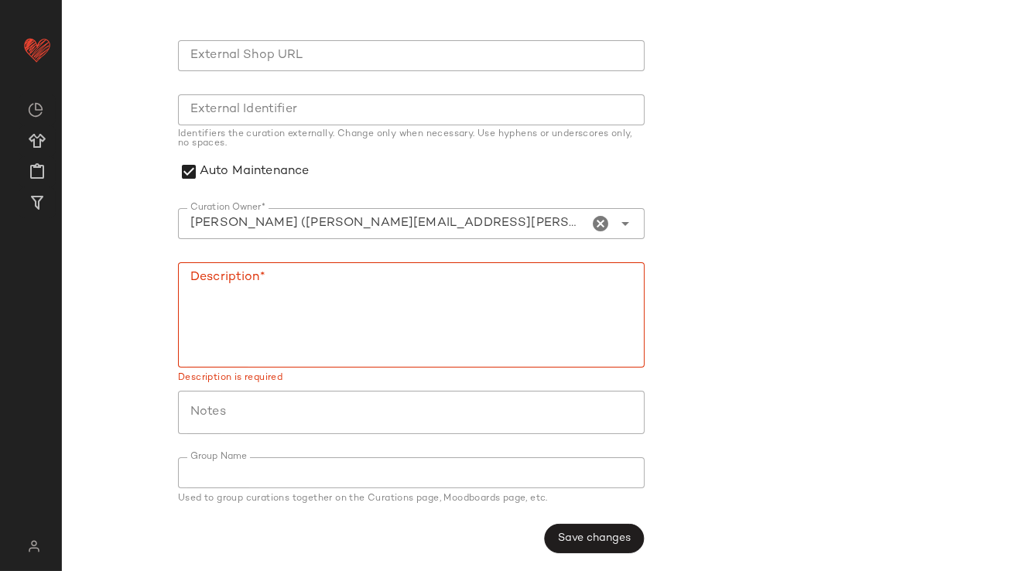
click at [458, 318] on textarea "Description*" at bounding box center [411, 314] width 467 height 105
click at [610, 521] on div "**********" at bounding box center [416, 270] width 476 height 586
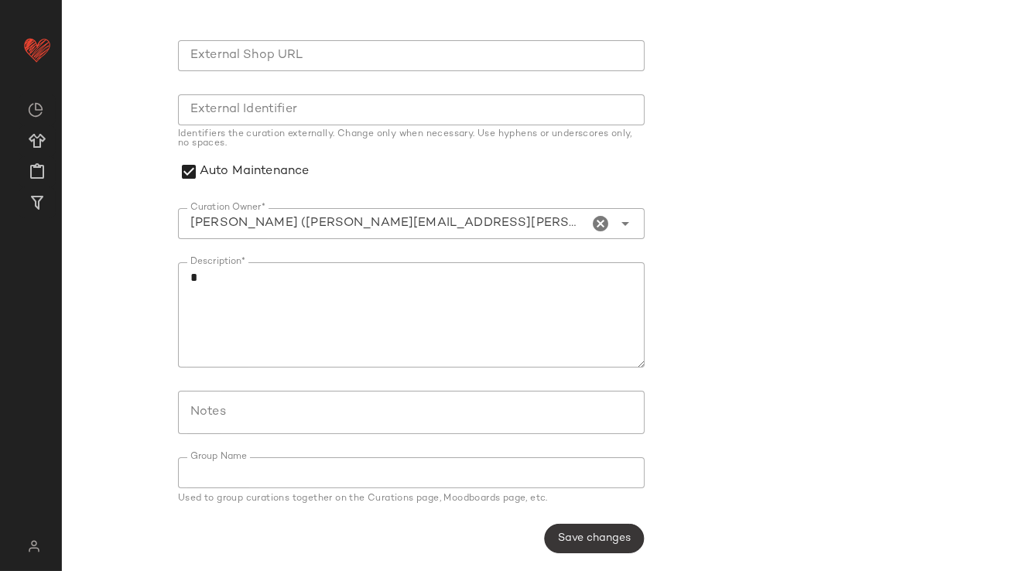
click at [610, 535] on span "Save changes" at bounding box center [594, 538] width 74 height 12
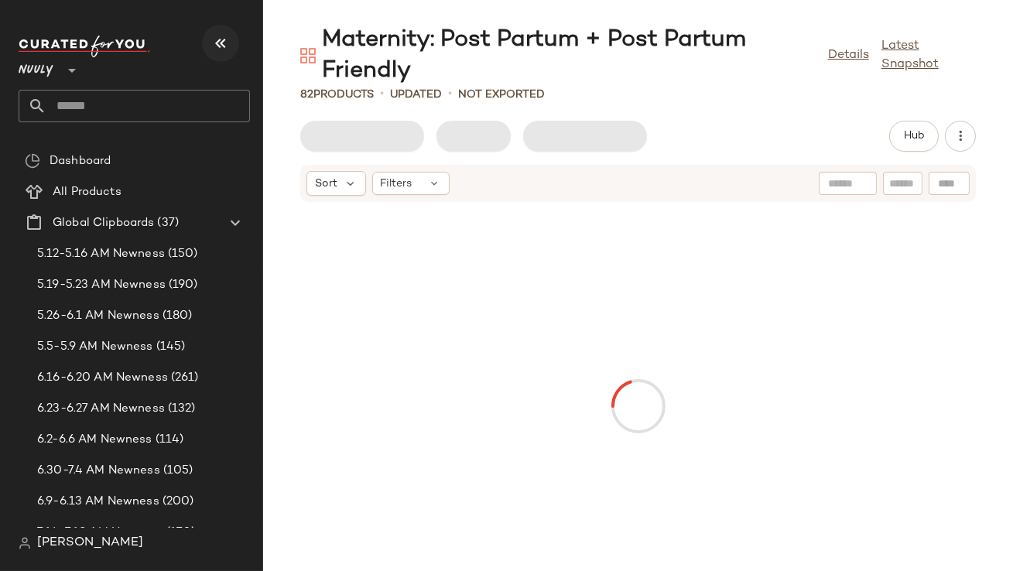
click at [217, 46] on icon "button" at bounding box center [220, 43] width 19 height 19
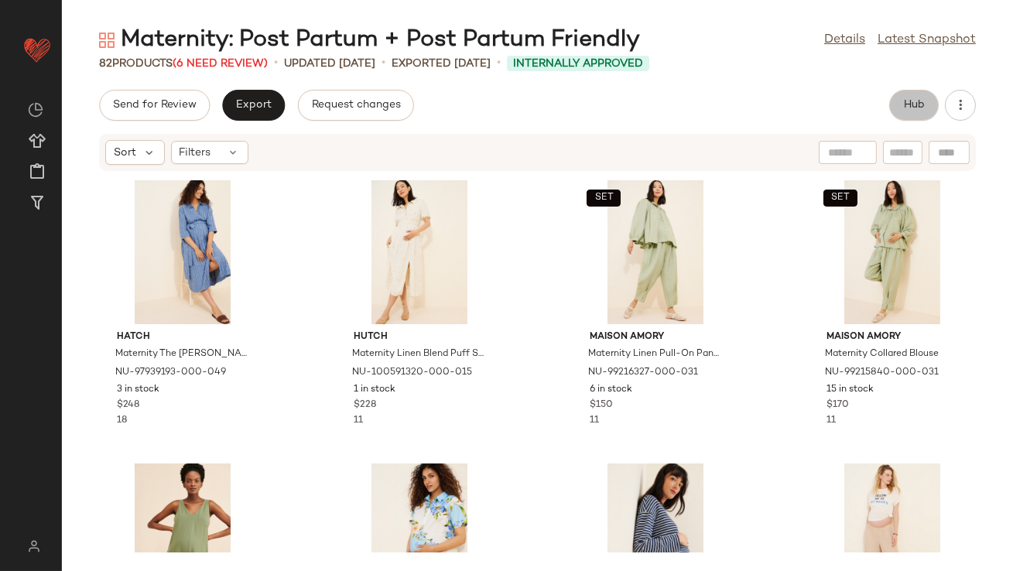
click at [908, 106] on span "Hub" at bounding box center [914, 105] width 22 height 12
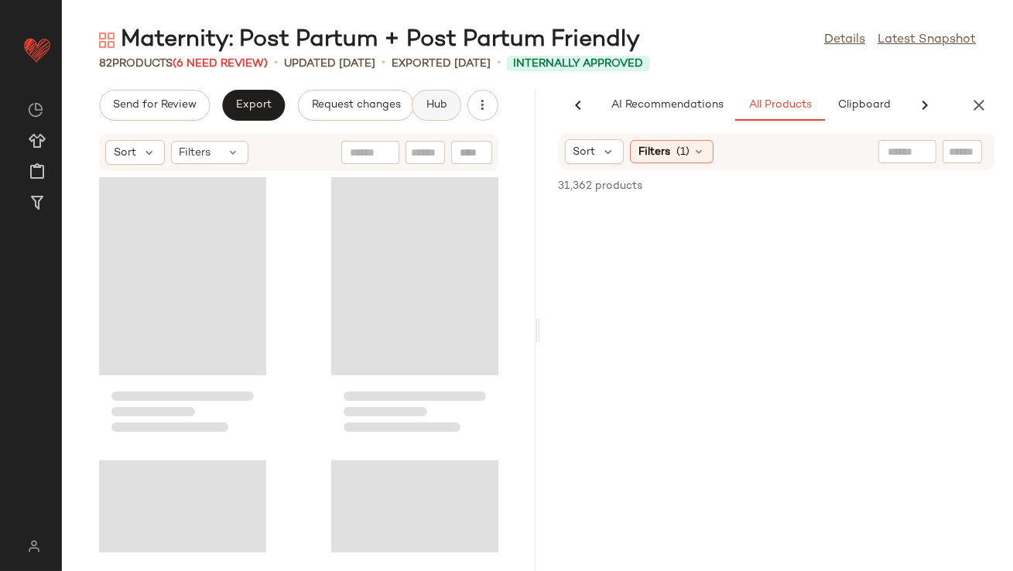
scroll to position [0, 87]
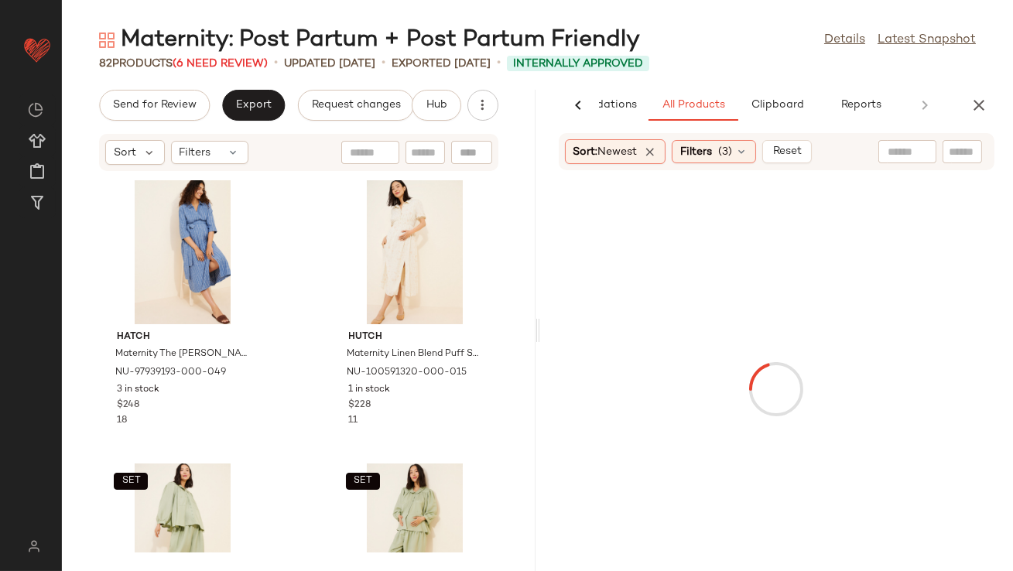
click at [962, 110] on div "AI Recommendations All Products Clipboard Reports" at bounding box center [752, 105] width 424 height 31
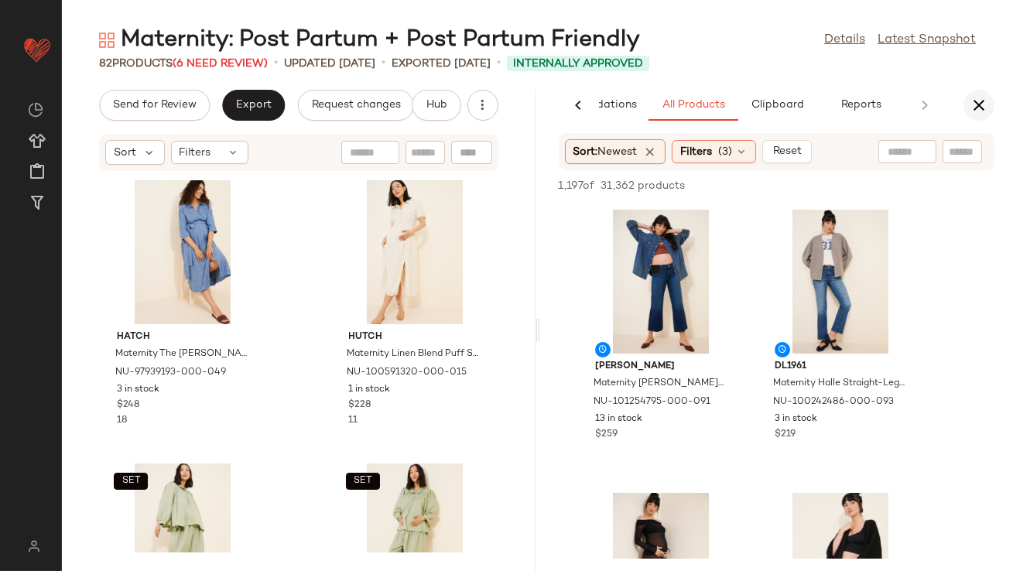
click at [972, 111] on icon "button" at bounding box center [978, 105] width 19 height 19
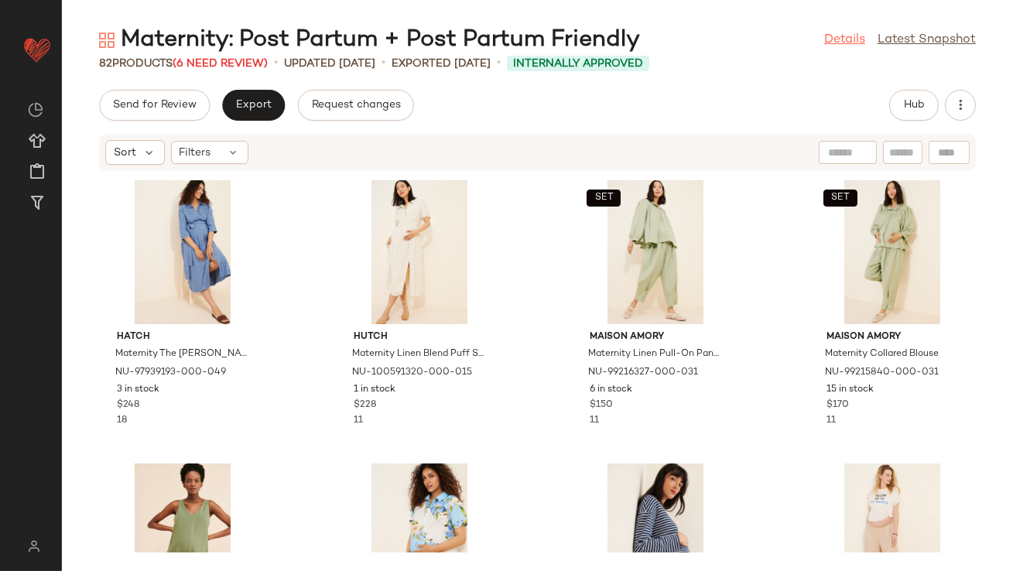
click at [852, 37] on link "Details" at bounding box center [844, 40] width 41 height 19
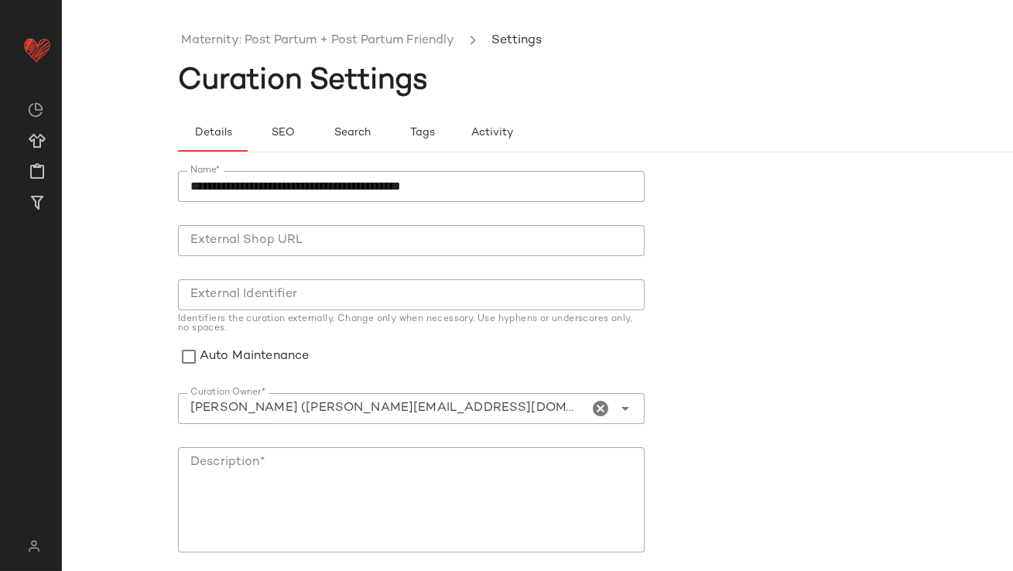
click at [600, 401] on icon "Clear Curation Owner*" at bounding box center [601, 408] width 19 height 19
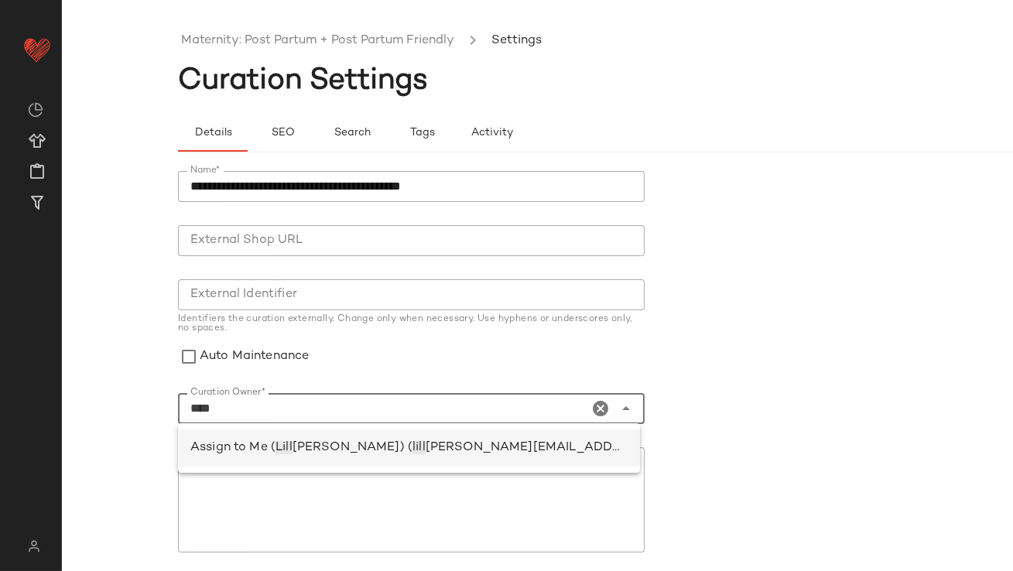
click at [477, 456] on div "Assign to Me ( Lill ian Sisti) ( lill ian.sisti@curatedforyou.io)" at bounding box center [408, 448] width 437 height 19
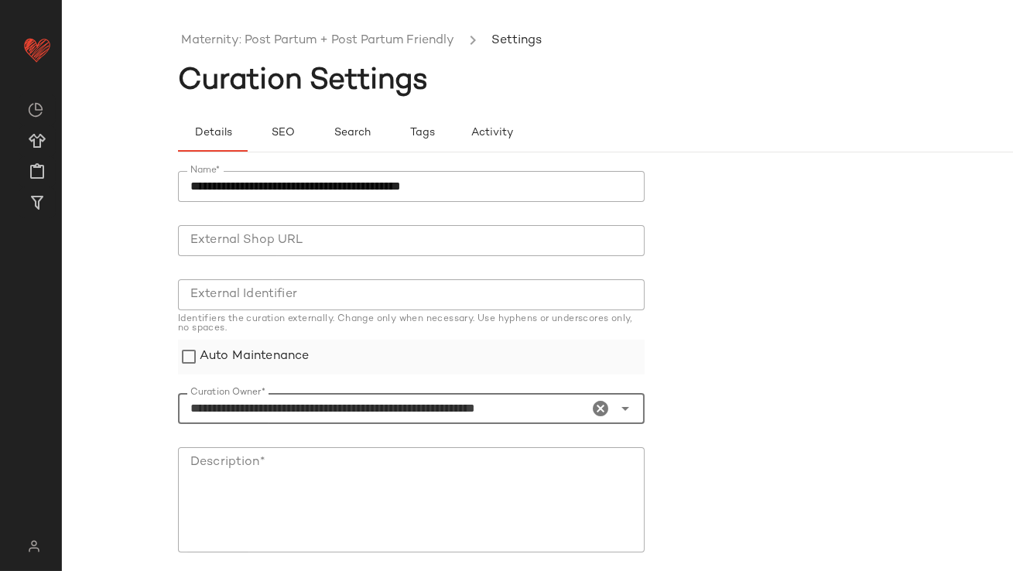
type input "**********"
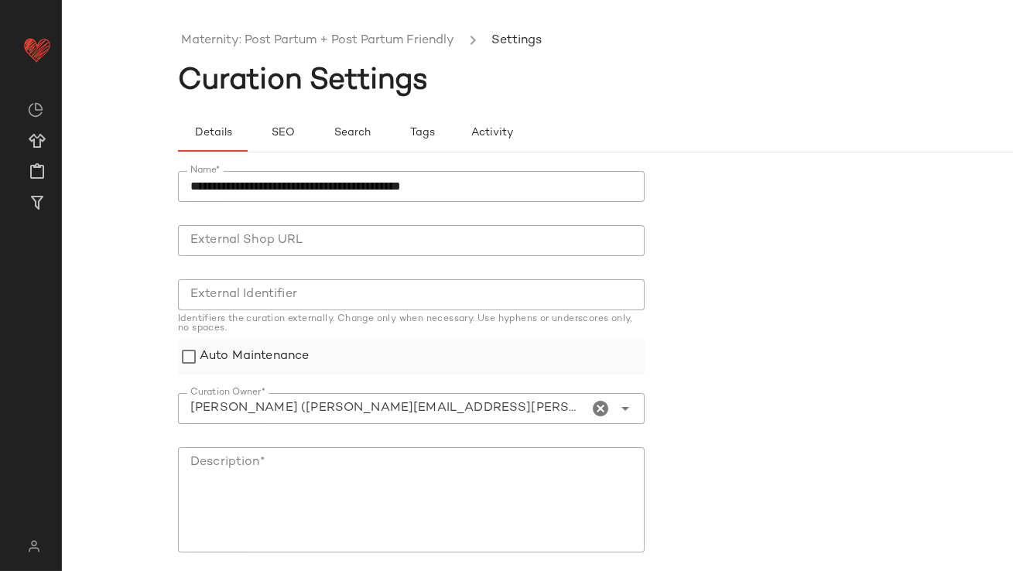
click at [279, 357] on label "Auto Maintenance" at bounding box center [254, 357] width 109 height 35
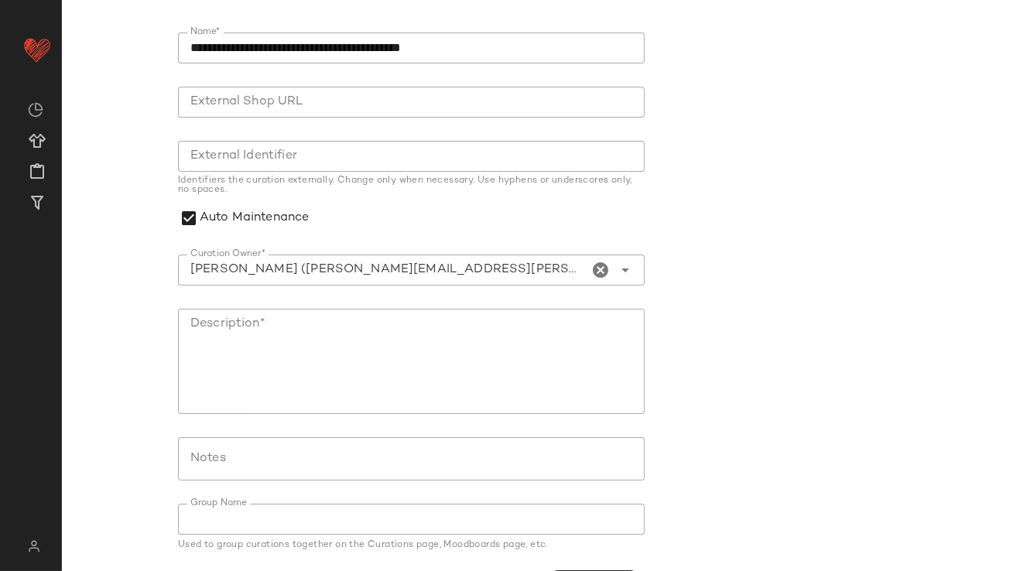
scroll to position [185, 0]
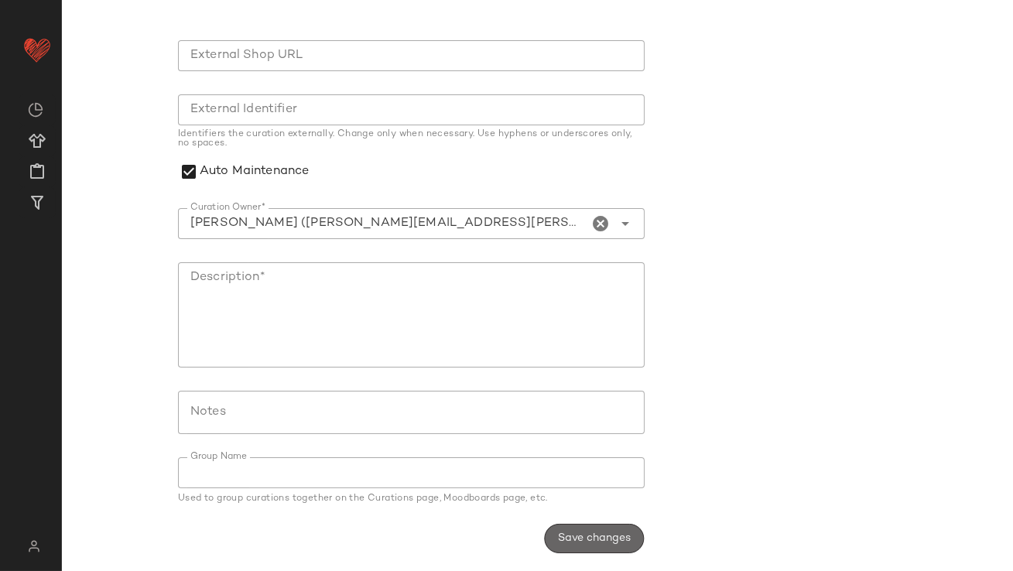
click at [612, 539] on span "Save changes" at bounding box center [594, 538] width 74 height 12
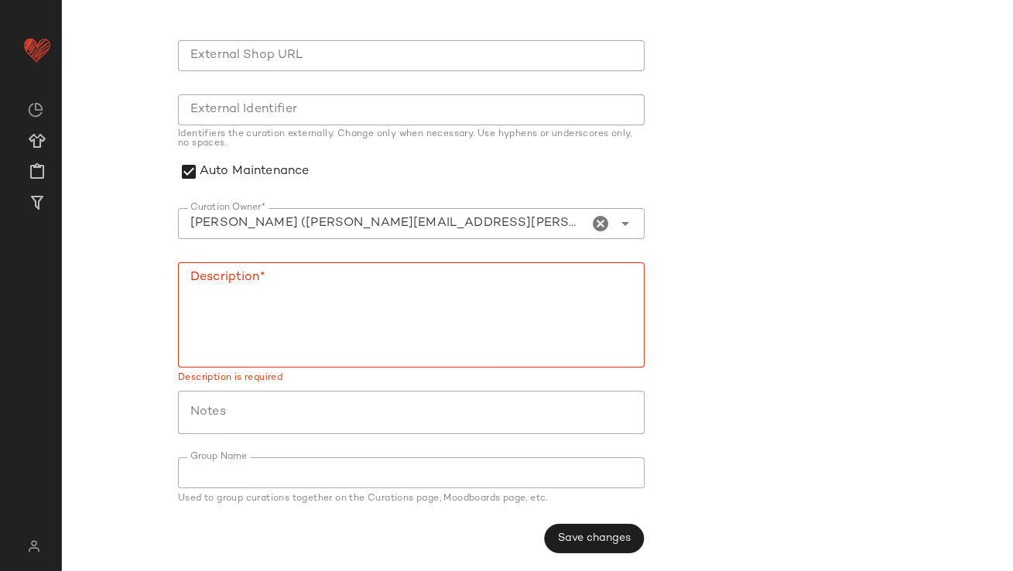
click at [403, 296] on textarea "Description*" at bounding box center [411, 314] width 467 height 105
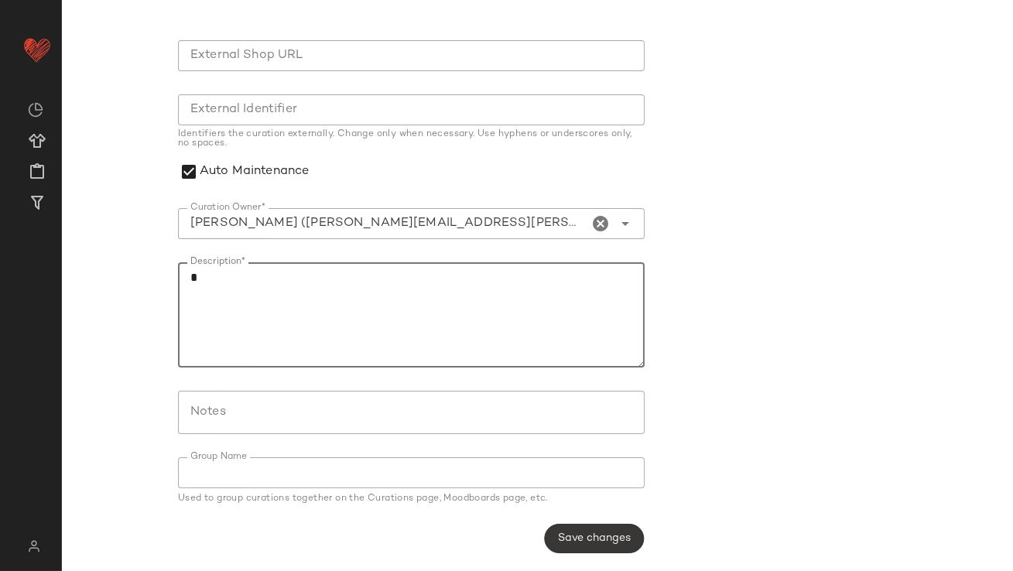
click at [572, 525] on button "Save changes" at bounding box center [594, 538] width 100 height 29
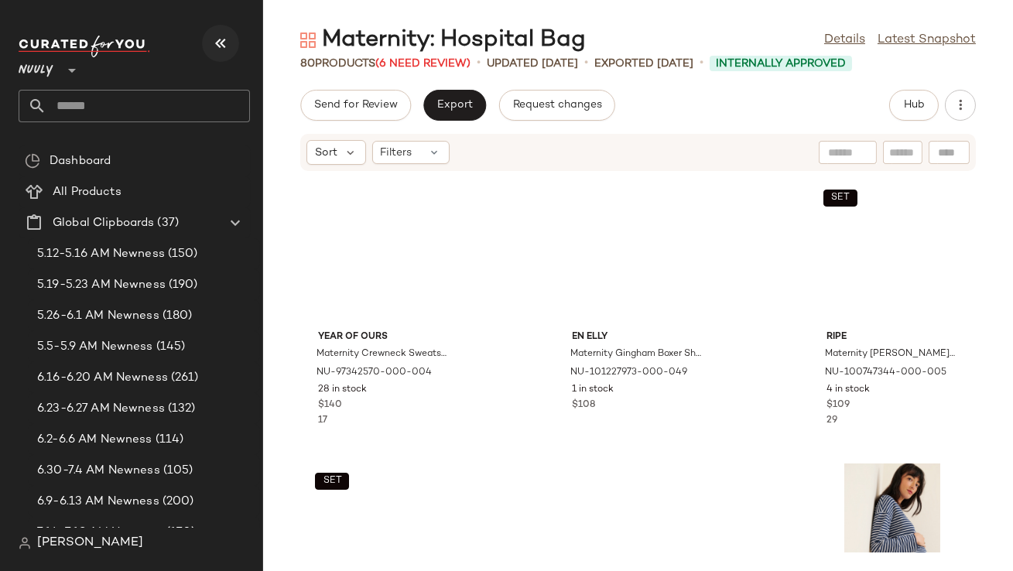
click at [217, 39] on icon "button" at bounding box center [220, 43] width 19 height 19
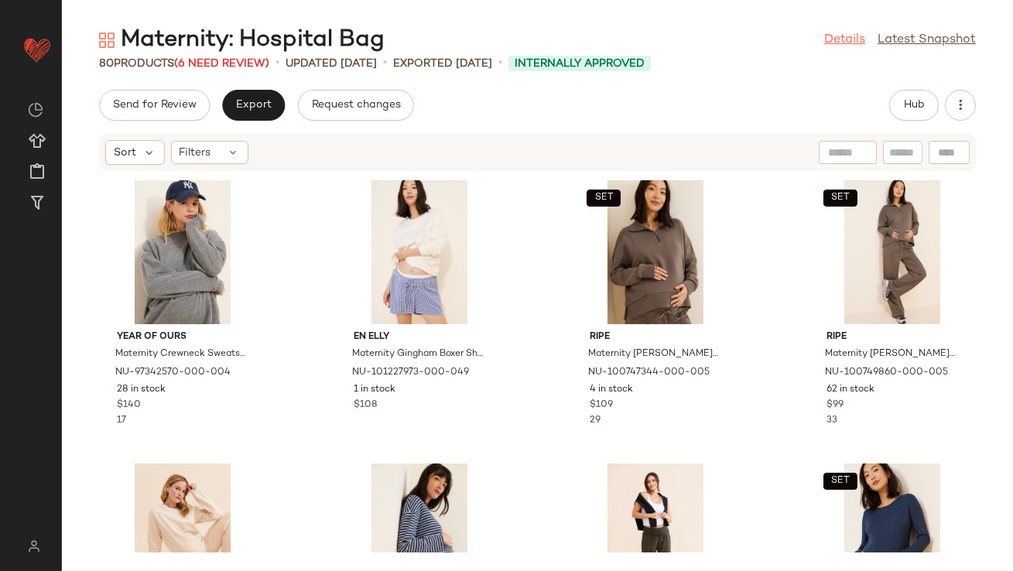
click at [833, 37] on link "Details" at bounding box center [844, 40] width 41 height 19
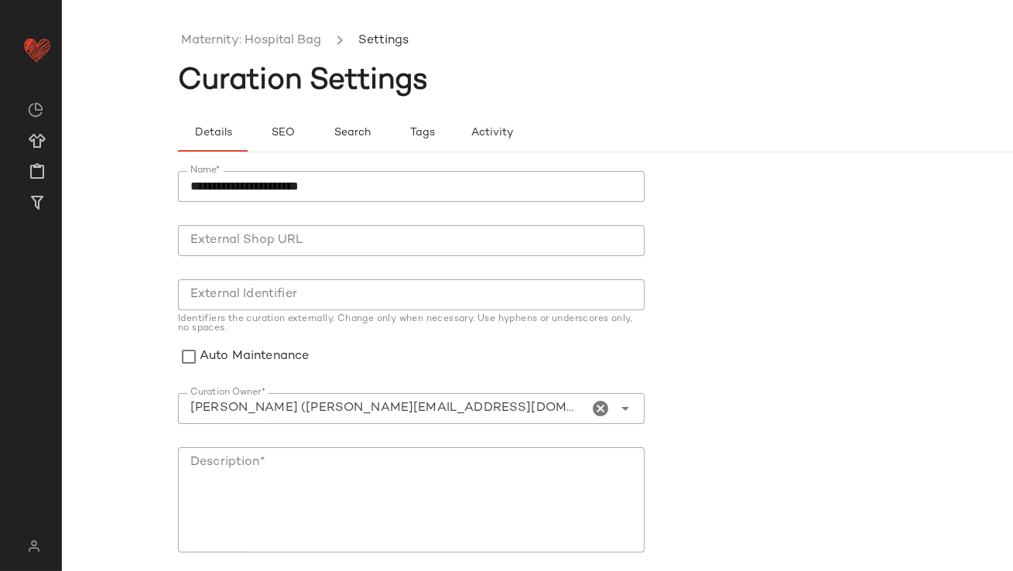
click at [614, 412] on div at bounding box center [625, 408] width 22 height 31
type input "**********"
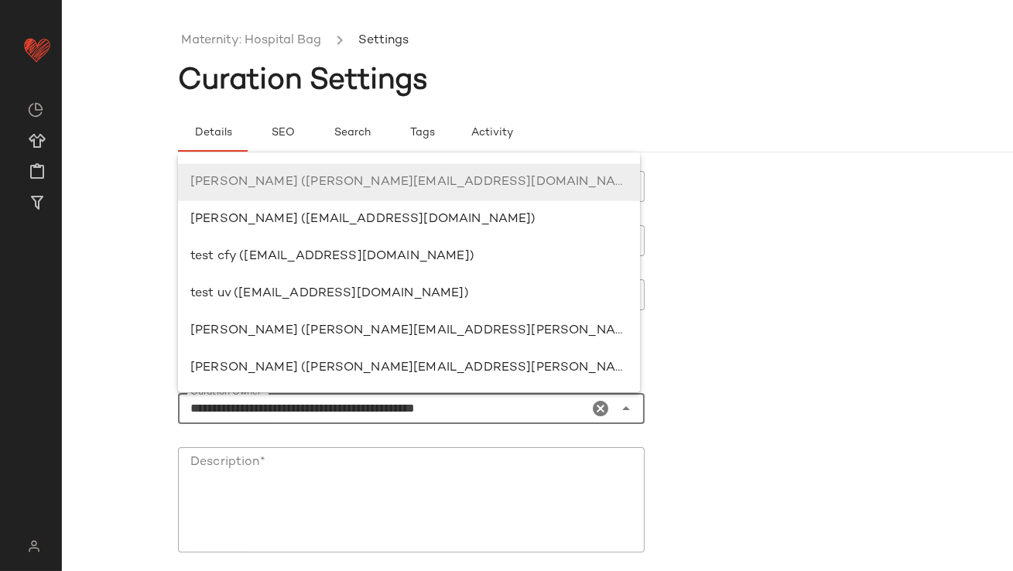
click at [599, 409] on icon "Clear Curation Owner*" at bounding box center [601, 408] width 19 height 19
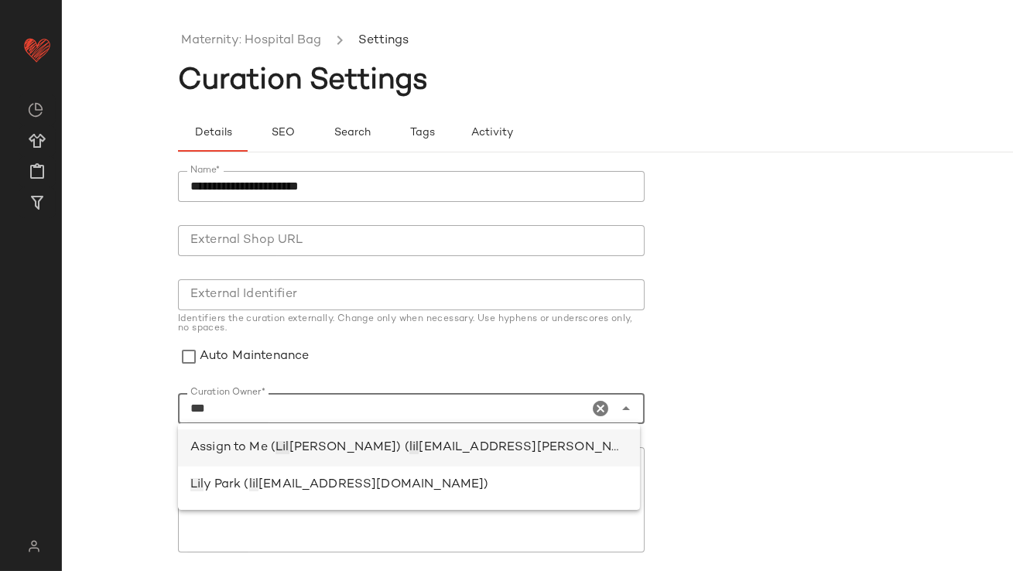
click at [480, 446] on span "[EMAIL_ADDRESS][PERSON_NAME][DOMAIN_NAME])" at bounding box center [587, 447] width 337 height 13
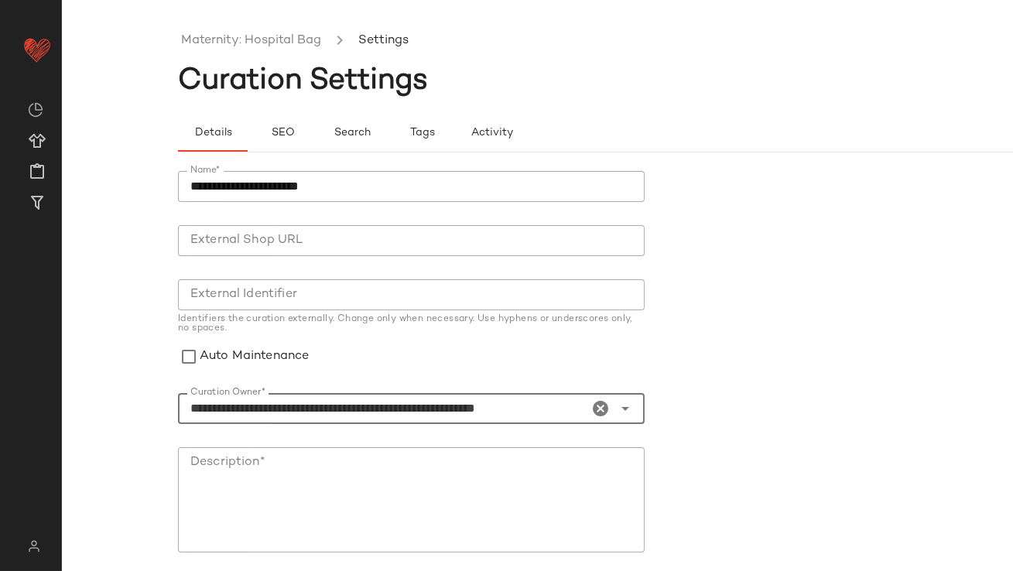
type input "**********"
click at [455, 491] on textarea "Description*" at bounding box center [411, 499] width 467 height 105
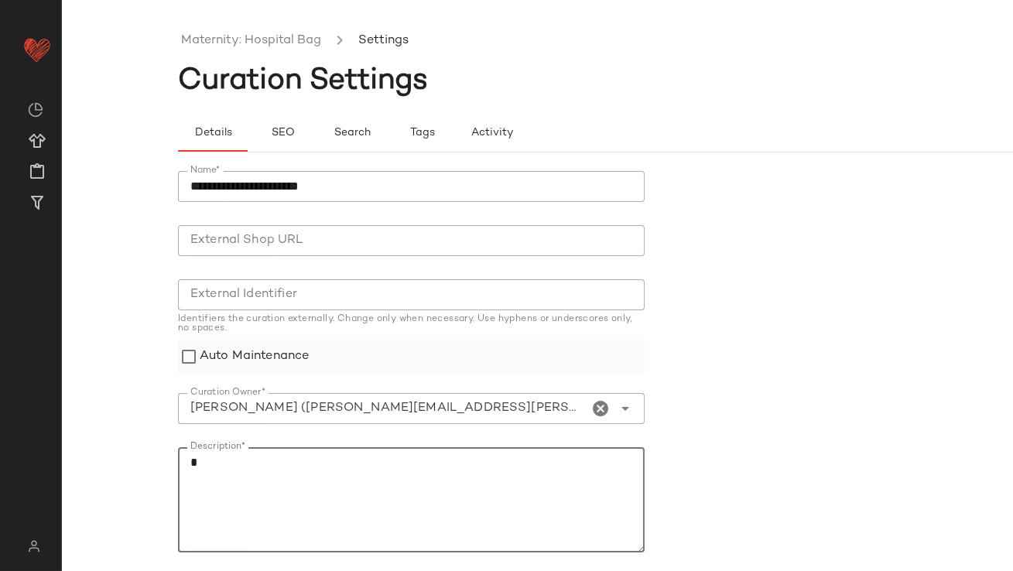
click at [279, 351] on label "Auto Maintenance" at bounding box center [254, 357] width 109 height 35
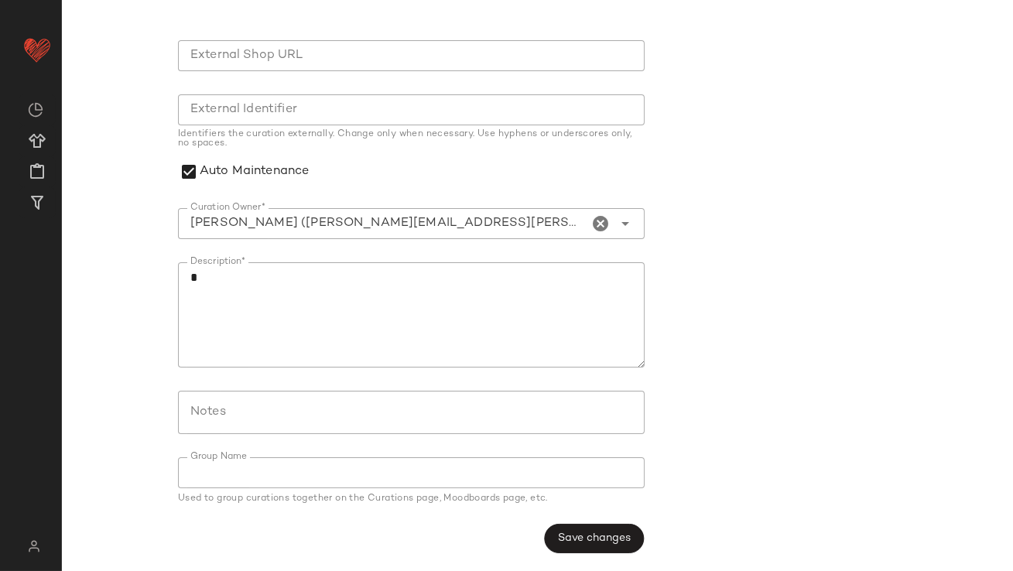
click at [567, 548] on button "Save changes" at bounding box center [594, 538] width 100 height 29
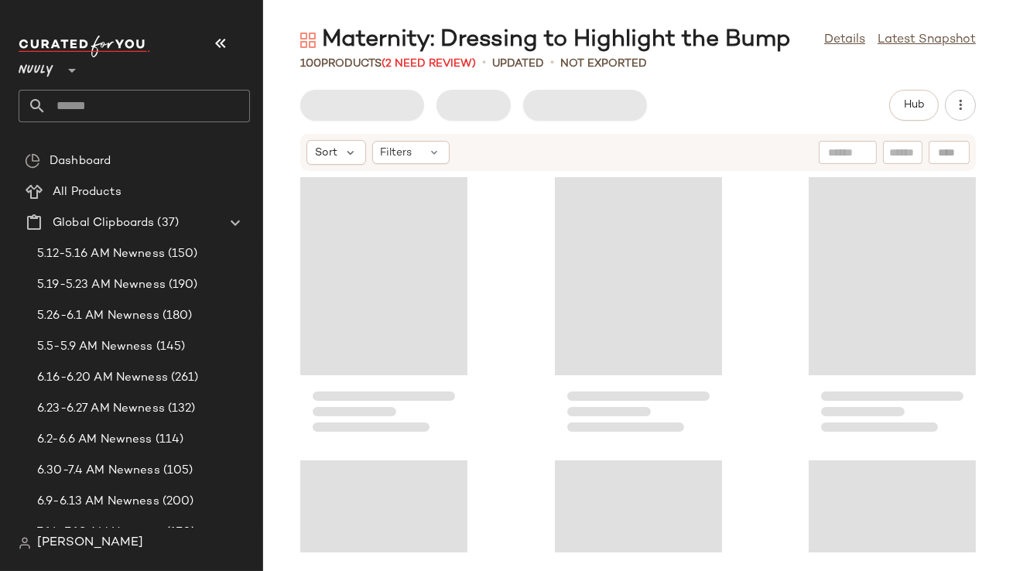
click at [219, 46] on icon "button" at bounding box center [220, 43] width 19 height 19
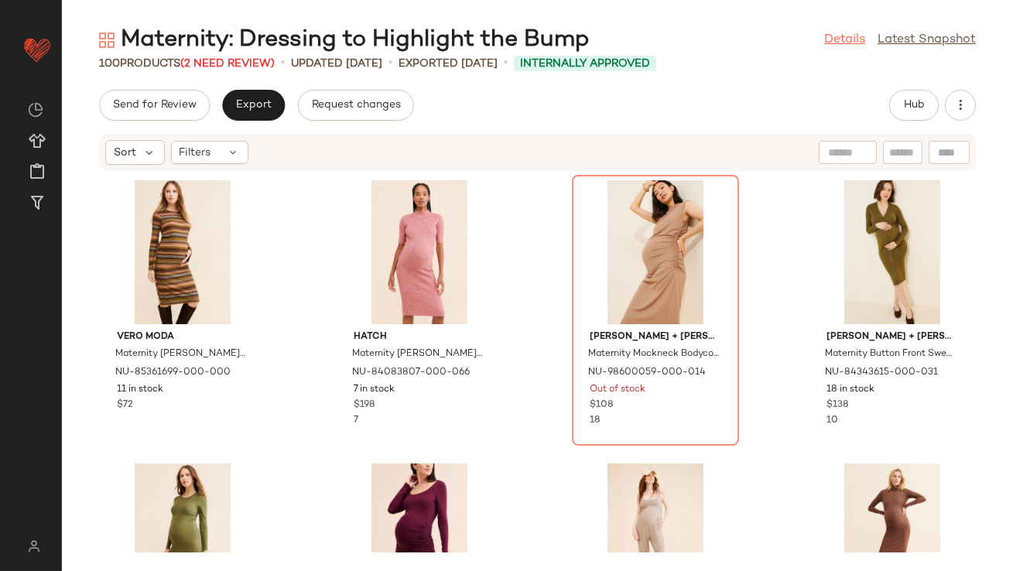
click at [847, 33] on link "Details" at bounding box center [844, 40] width 41 height 19
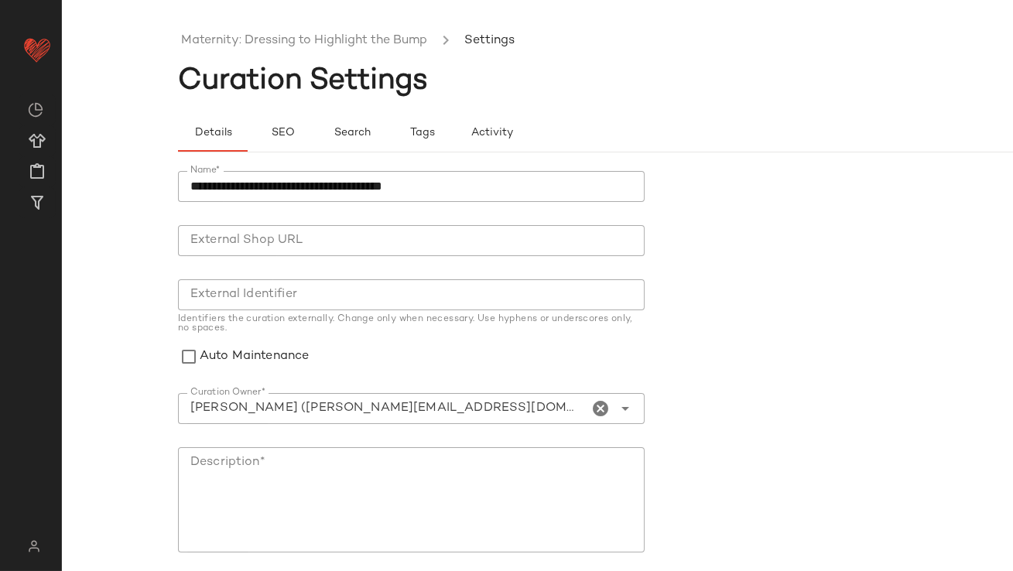
click at [597, 407] on icon "Clear Curation Owner*" at bounding box center [601, 408] width 19 height 19
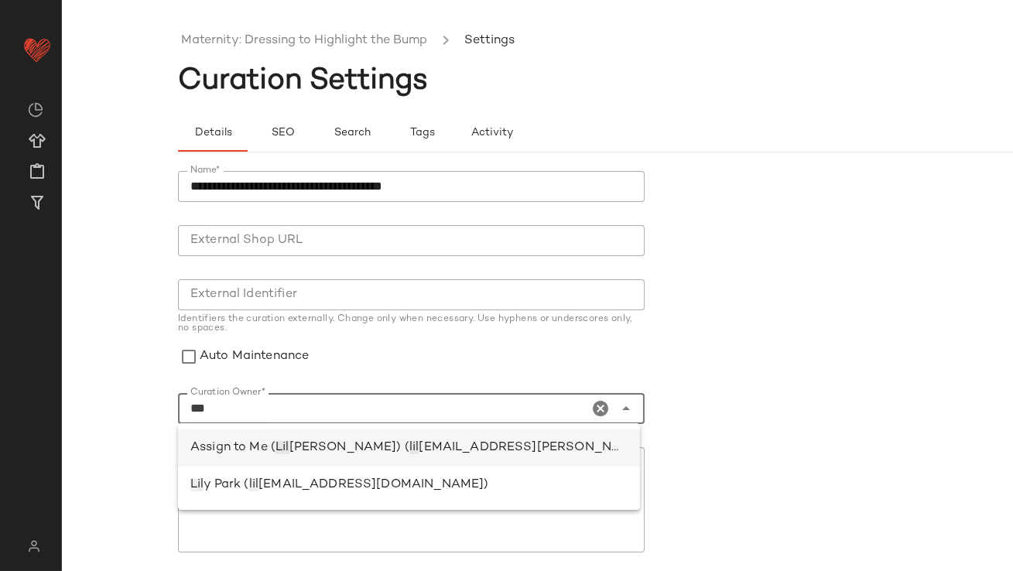
click at [495, 444] on span "[EMAIL_ADDRESS][PERSON_NAME][DOMAIN_NAME])" at bounding box center [587, 447] width 337 height 13
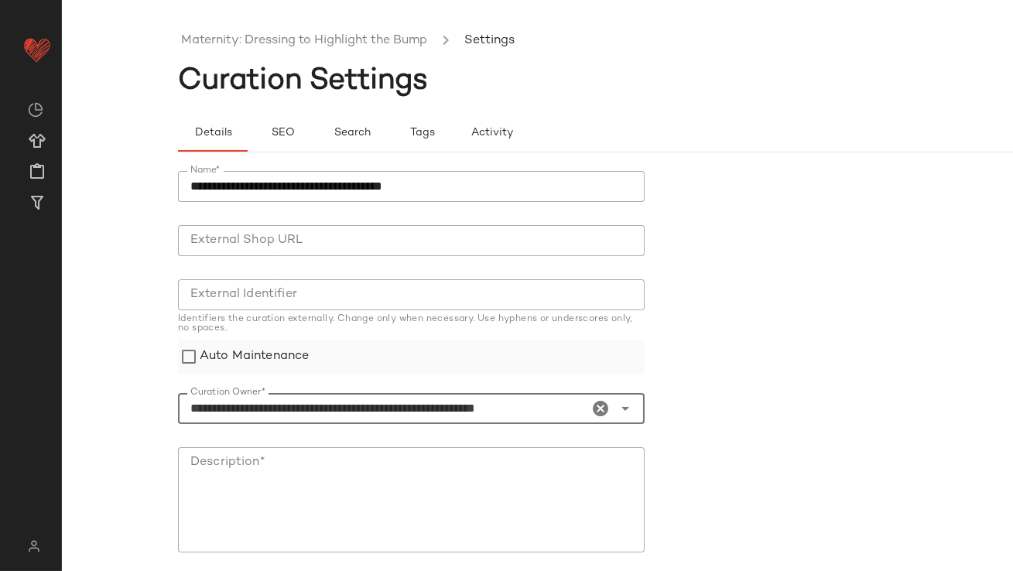
type input "**********"
click at [282, 346] on label "Auto Maintenance" at bounding box center [254, 357] width 109 height 35
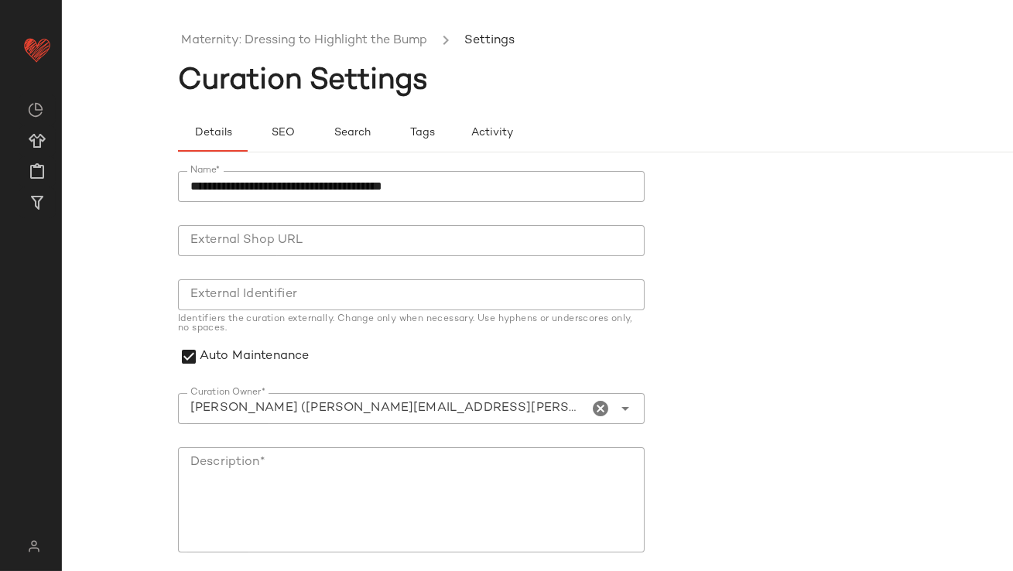
click at [416, 463] on textarea "Description*" at bounding box center [411, 499] width 467 height 105
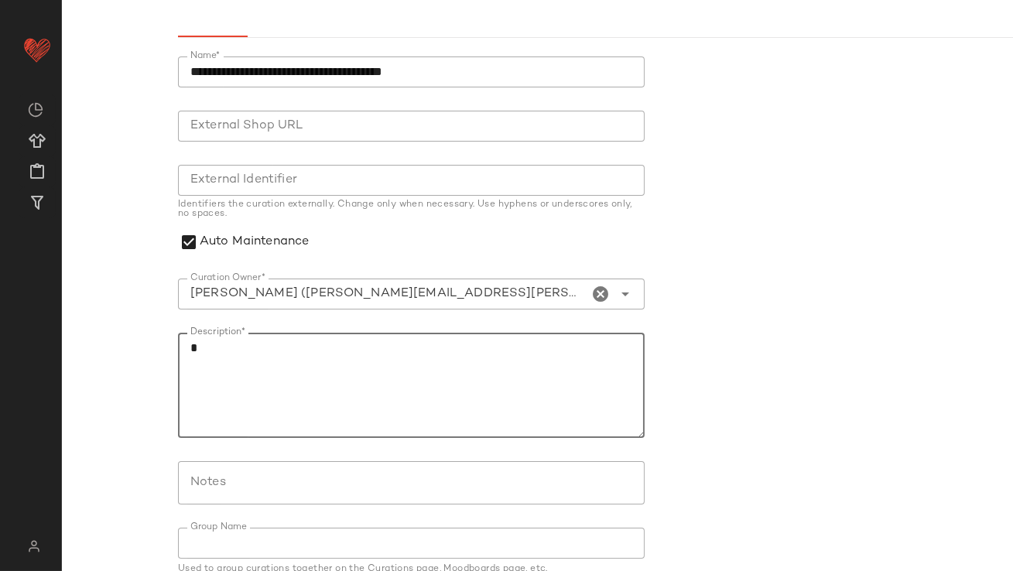
scroll to position [185, 0]
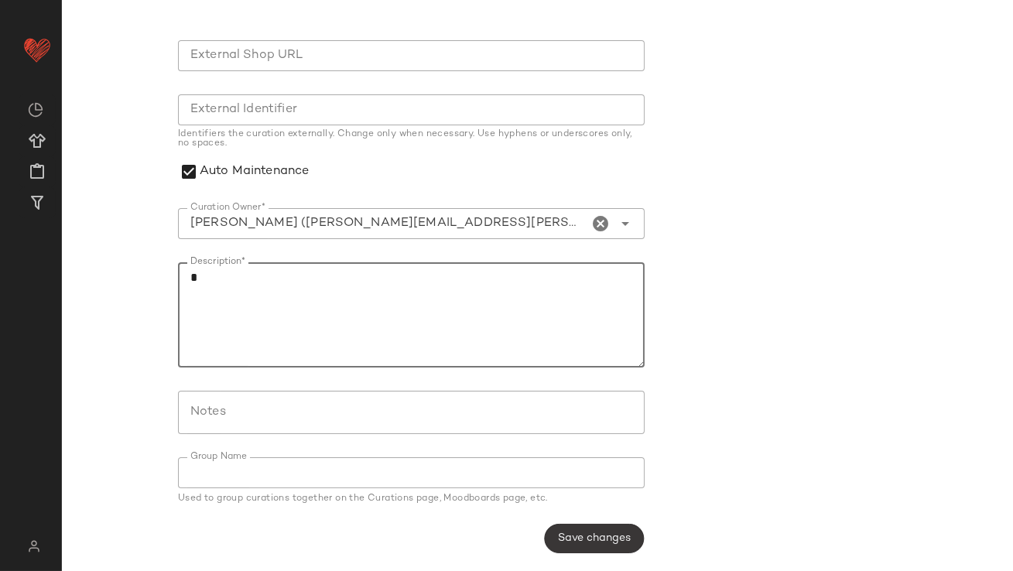
click at [572, 532] on span "Save changes" at bounding box center [594, 538] width 74 height 12
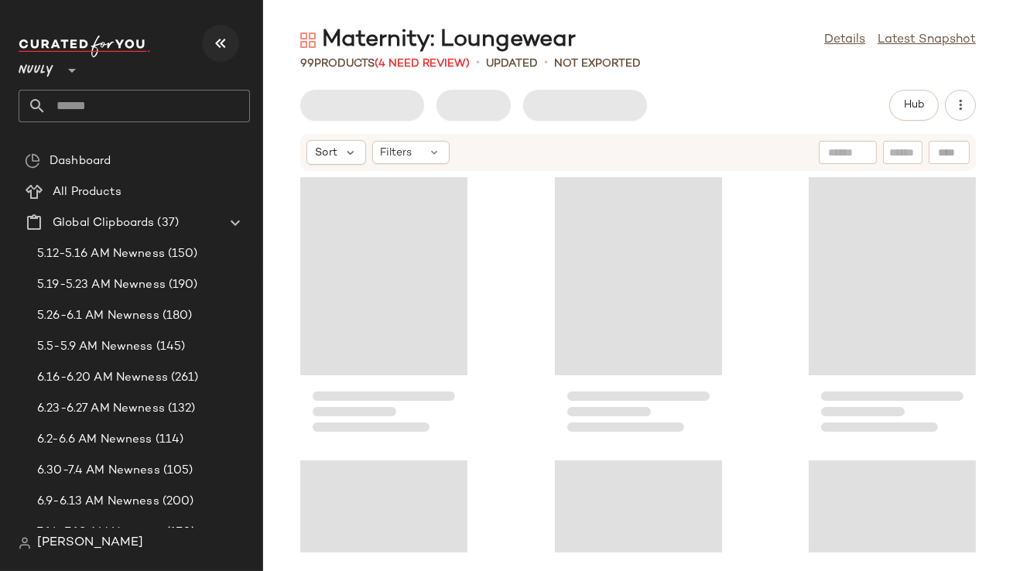
click at [221, 50] on icon "button" at bounding box center [220, 43] width 19 height 19
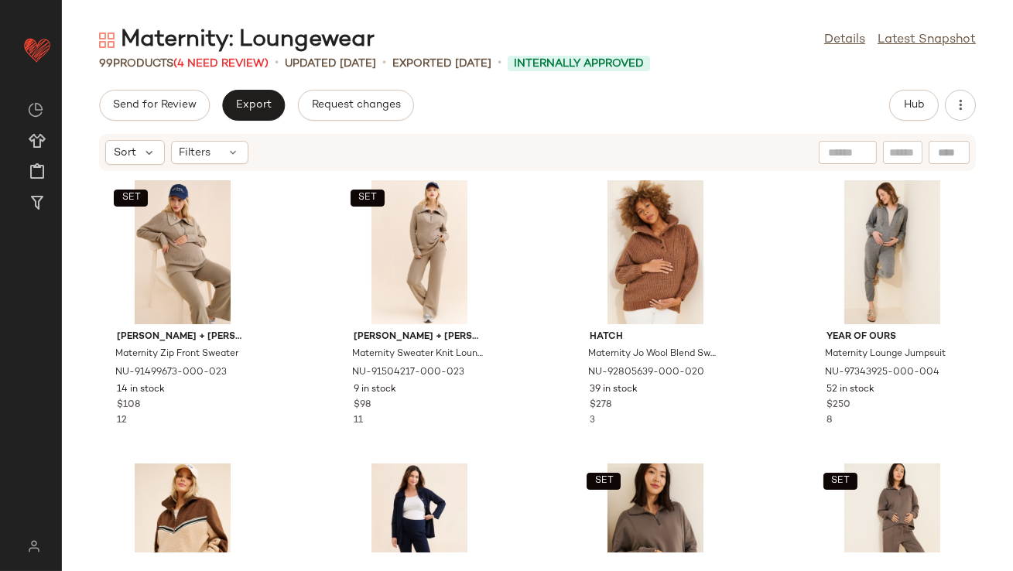
click at [846, 29] on div "Maternity: Loungewear Details Latest Snapshot" at bounding box center [537, 40] width 951 height 31
click at [846, 36] on link "Details" at bounding box center [844, 40] width 41 height 19
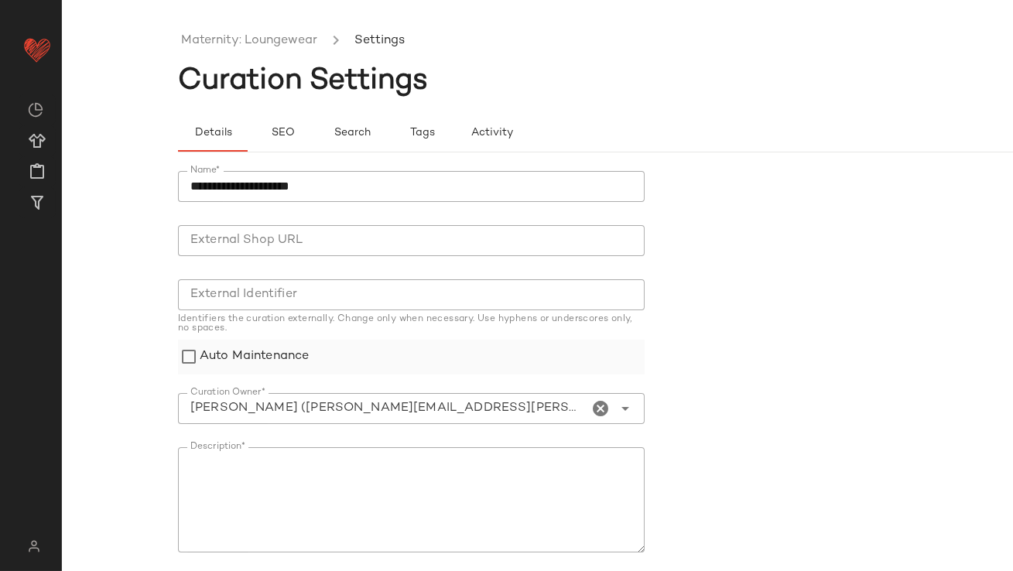
click at [305, 369] on label "Auto Maintenance" at bounding box center [254, 357] width 109 height 35
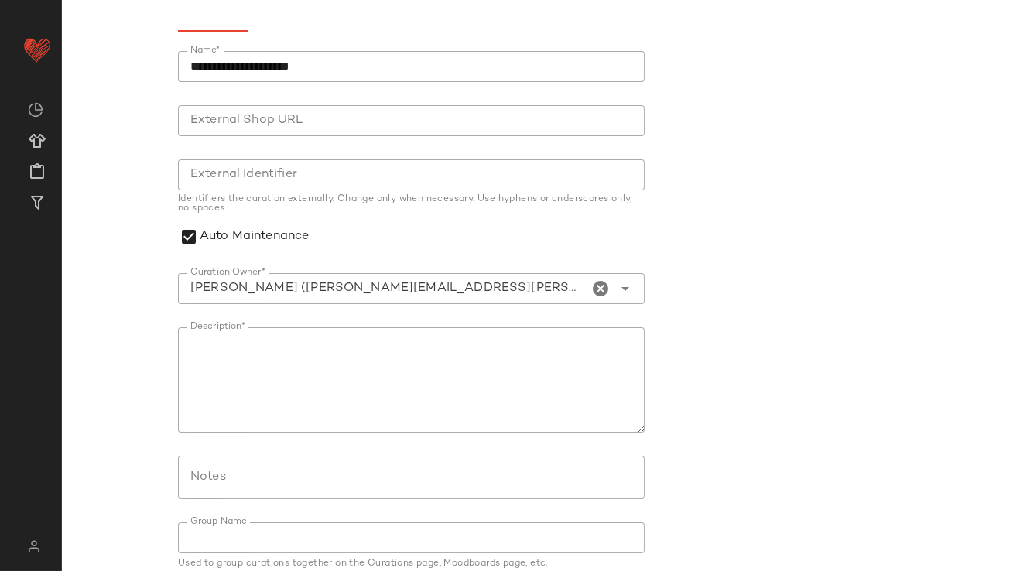
scroll to position [185, 0]
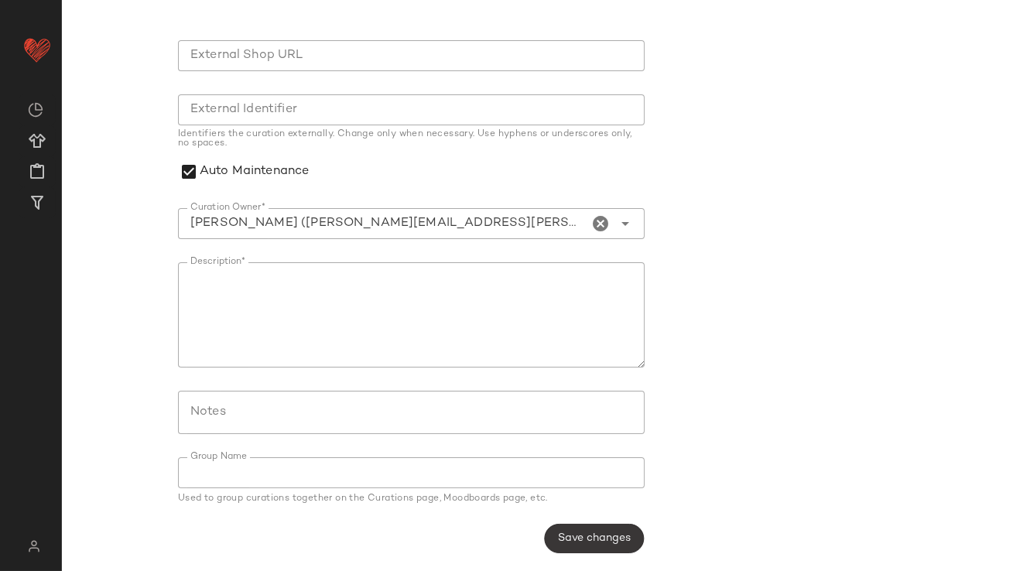
click at [573, 538] on span "Save changes" at bounding box center [594, 538] width 74 height 12
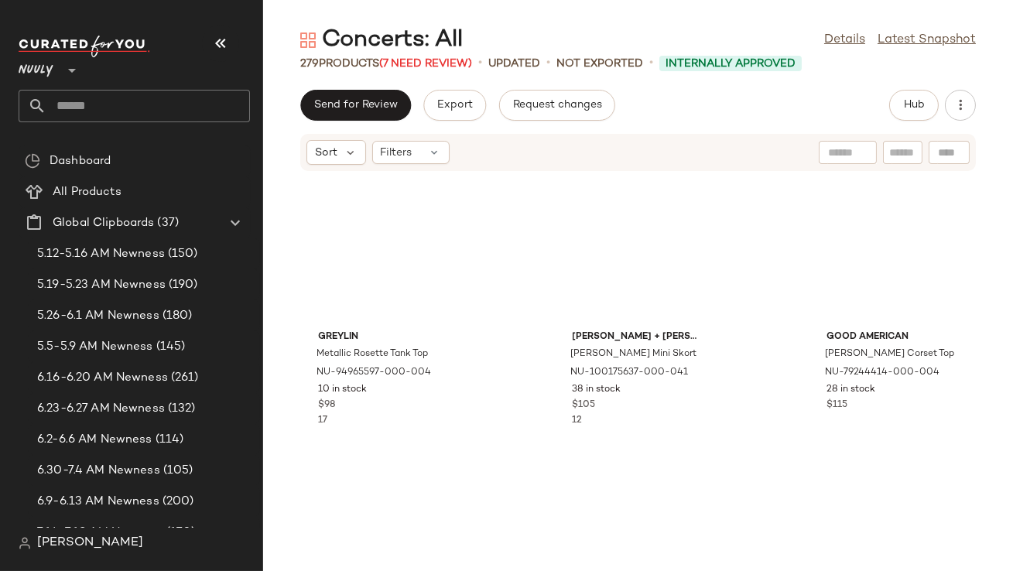
click at [220, 46] on icon "button" at bounding box center [220, 43] width 19 height 19
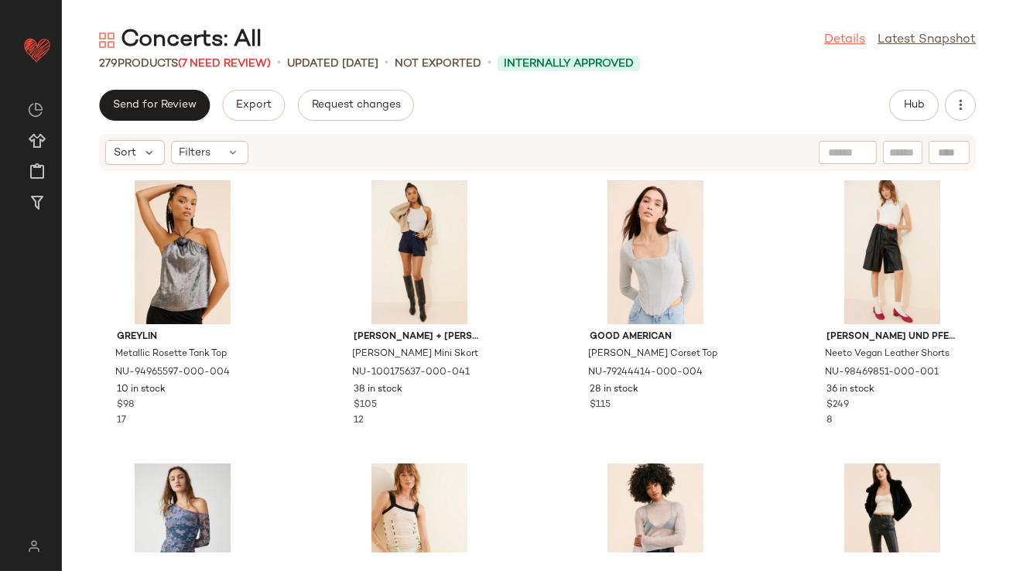
click at [844, 46] on link "Details" at bounding box center [844, 40] width 41 height 19
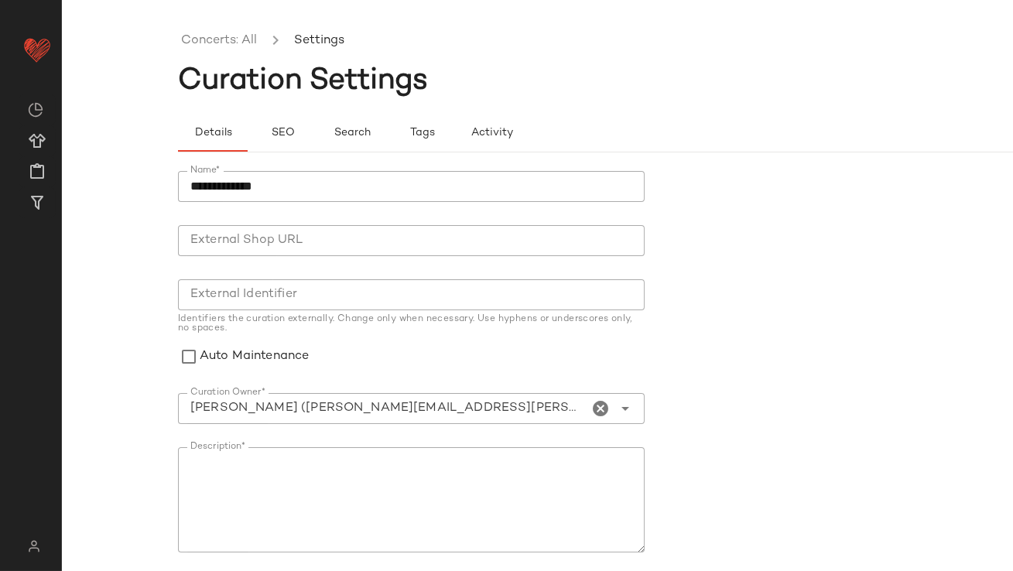
type input "**********"
click at [510, 411] on input "**********" at bounding box center [383, 408] width 411 height 19
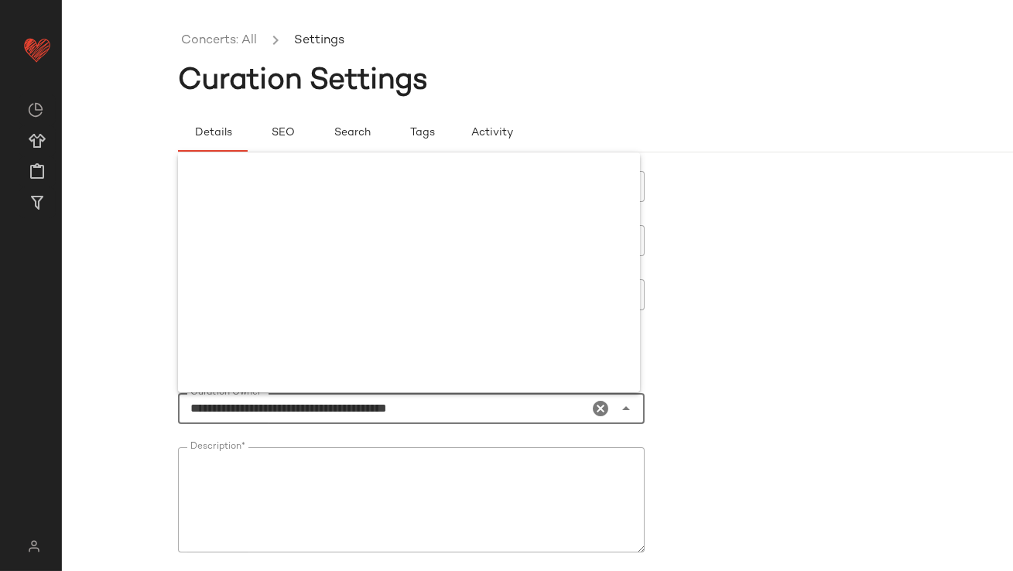
scroll to position [3379, 0]
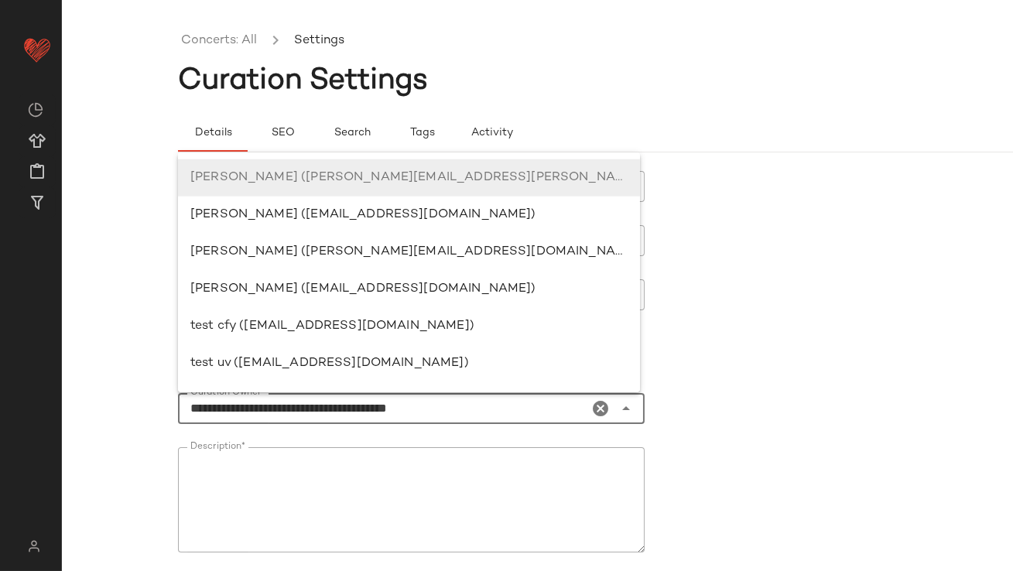
click at [600, 406] on icon "Clear Curation Owner*" at bounding box center [601, 408] width 19 height 19
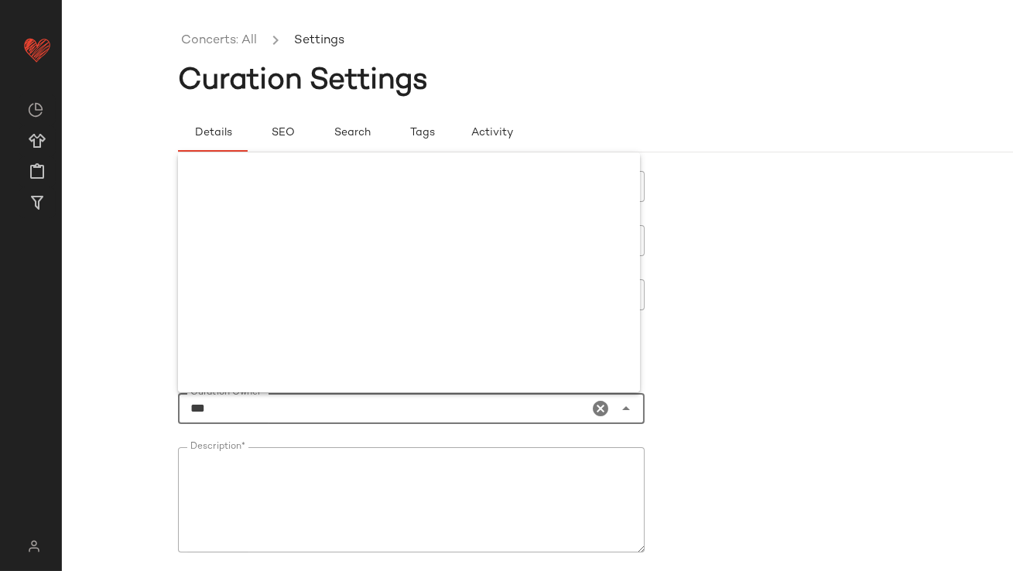
scroll to position [0, 0]
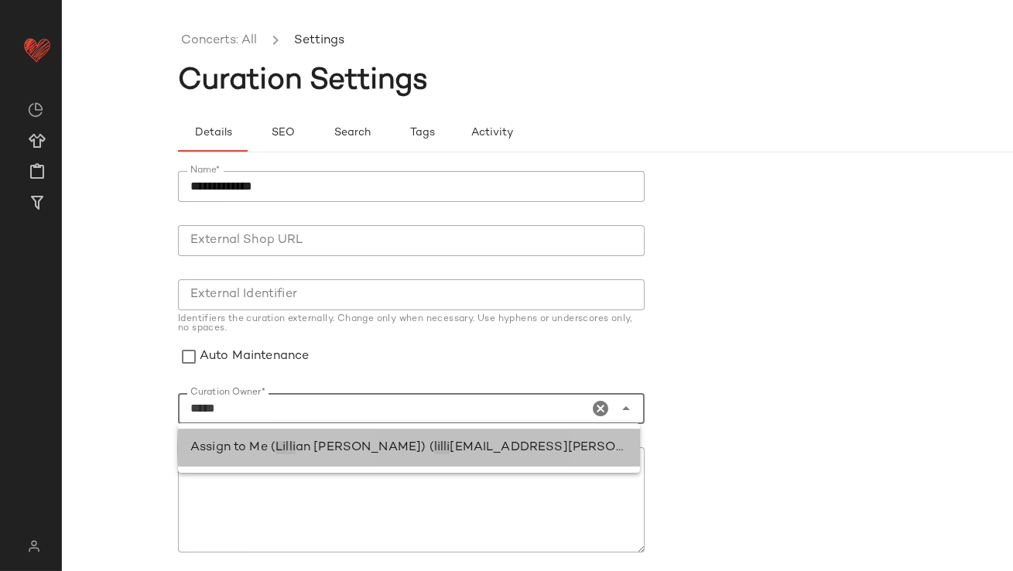
click at [489, 442] on span "an.sisti@curatedforyou.io)" at bounding box center [618, 447] width 337 height 13
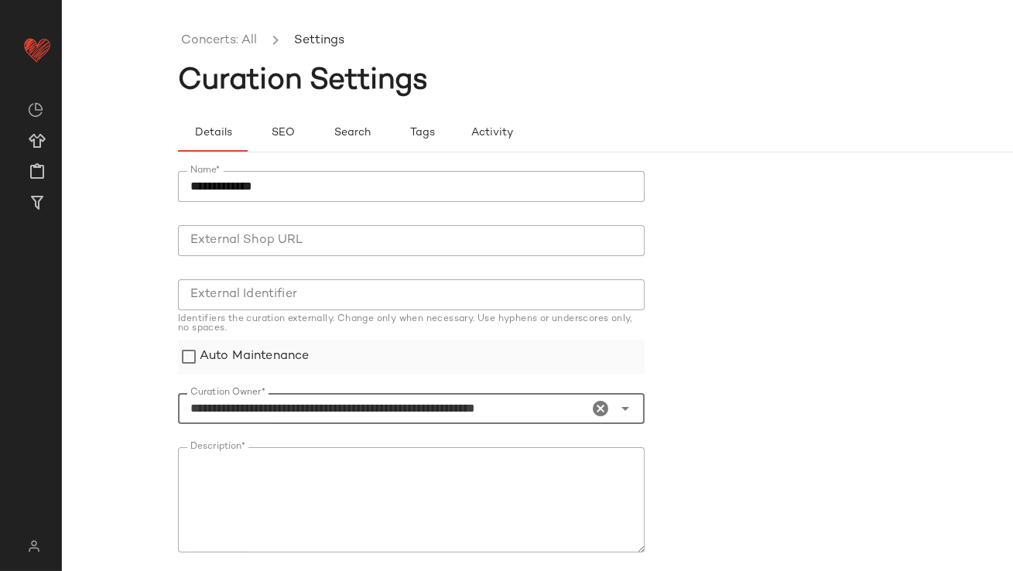
type input "**********"
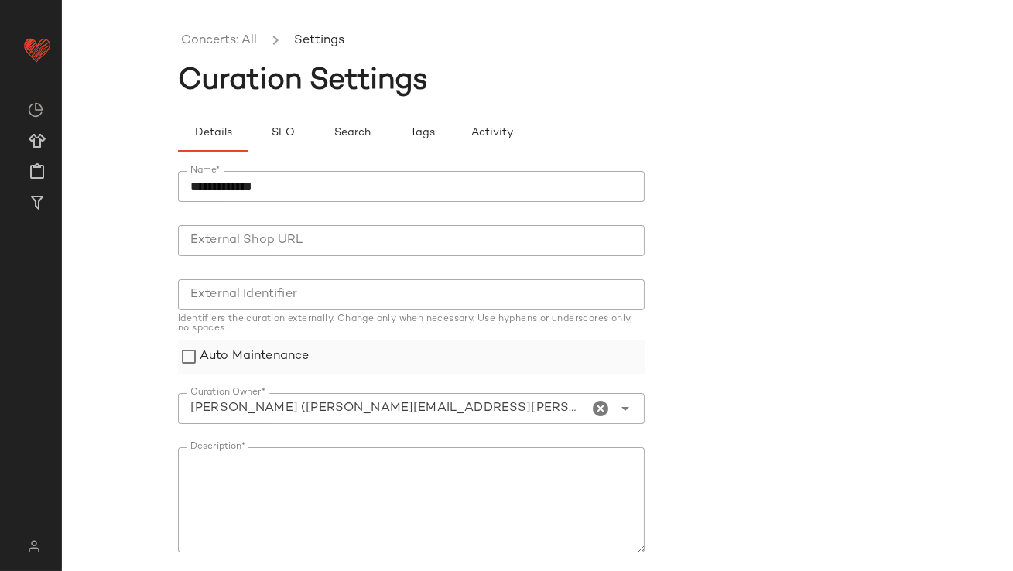
click at [254, 362] on label "Auto Maintenance" at bounding box center [254, 357] width 109 height 35
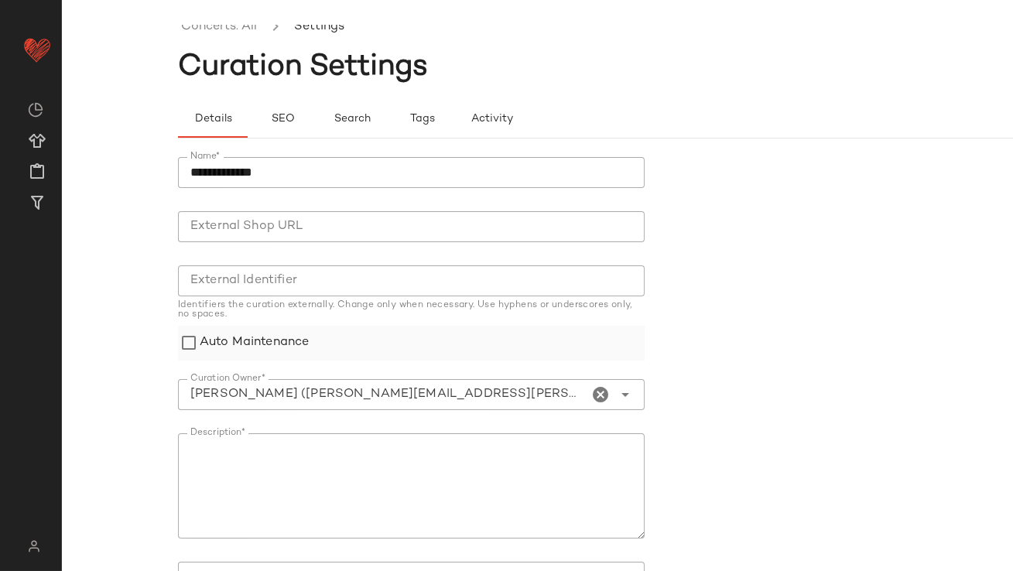
click at [253, 347] on label "Auto Maintenance" at bounding box center [254, 343] width 109 height 35
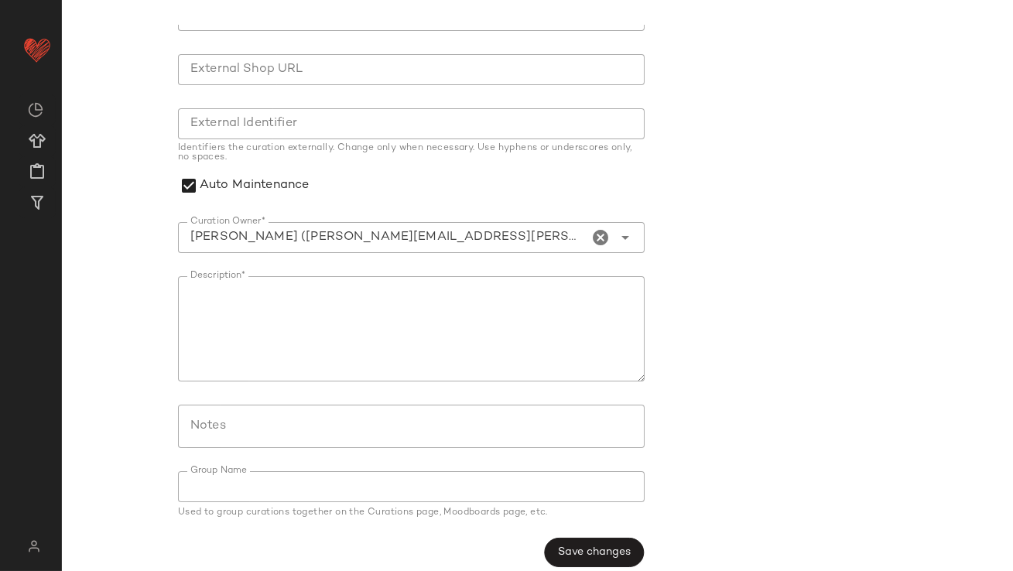
scroll to position [185, 0]
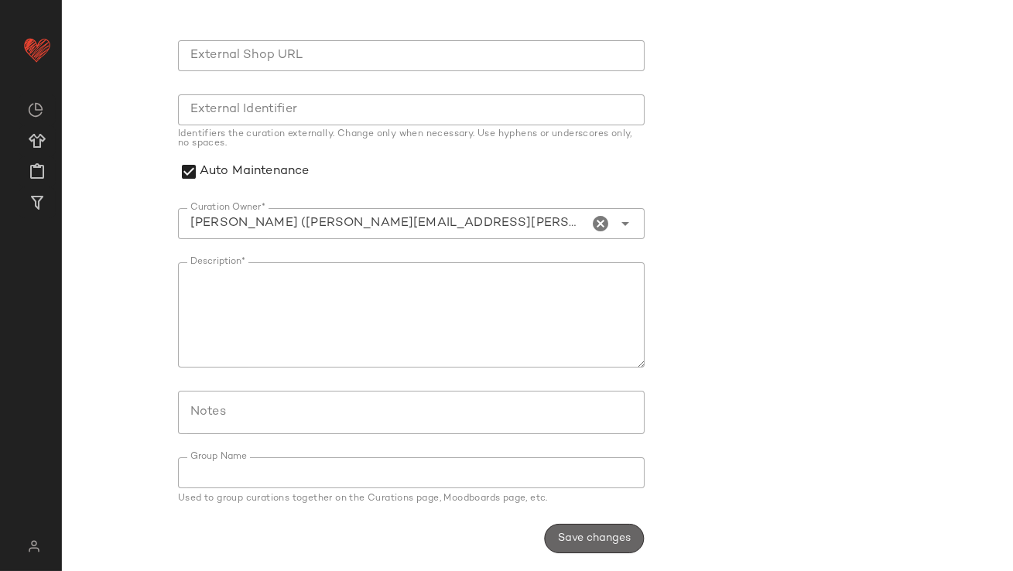
click at [614, 543] on span "Save changes" at bounding box center [594, 538] width 74 height 12
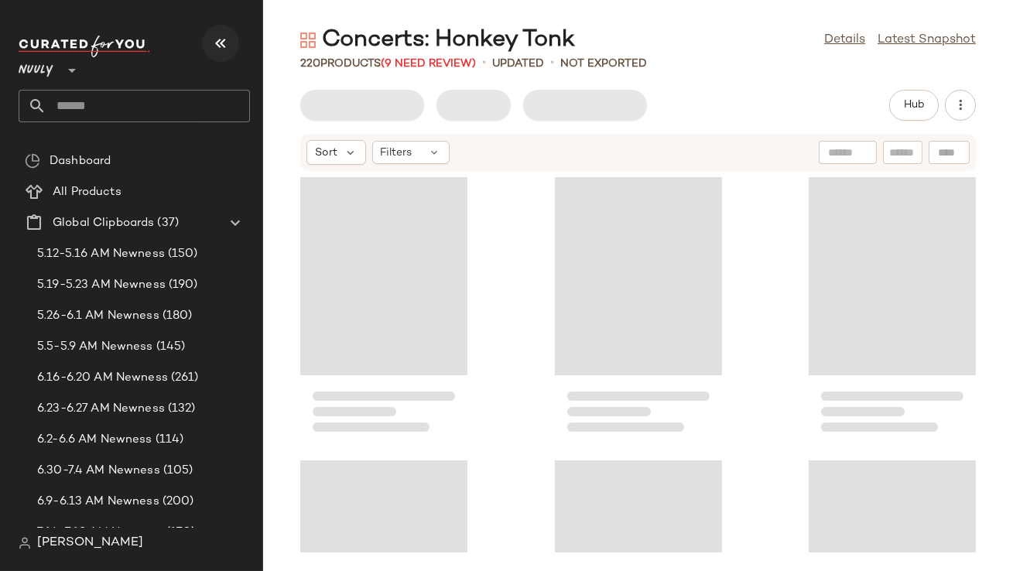
click at [221, 44] on icon "button" at bounding box center [220, 43] width 19 height 19
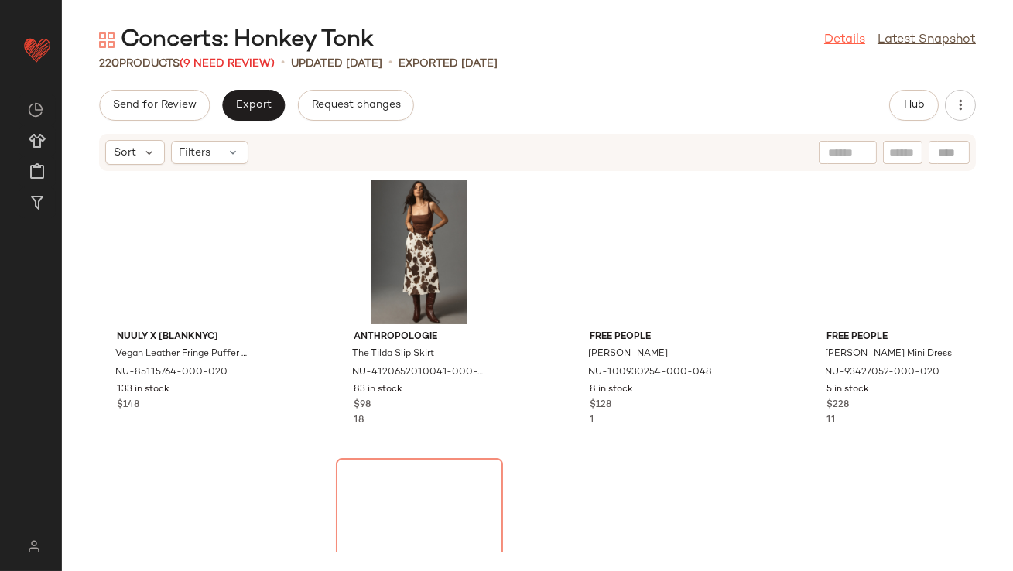
click at [840, 36] on link "Details" at bounding box center [844, 40] width 41 height 19
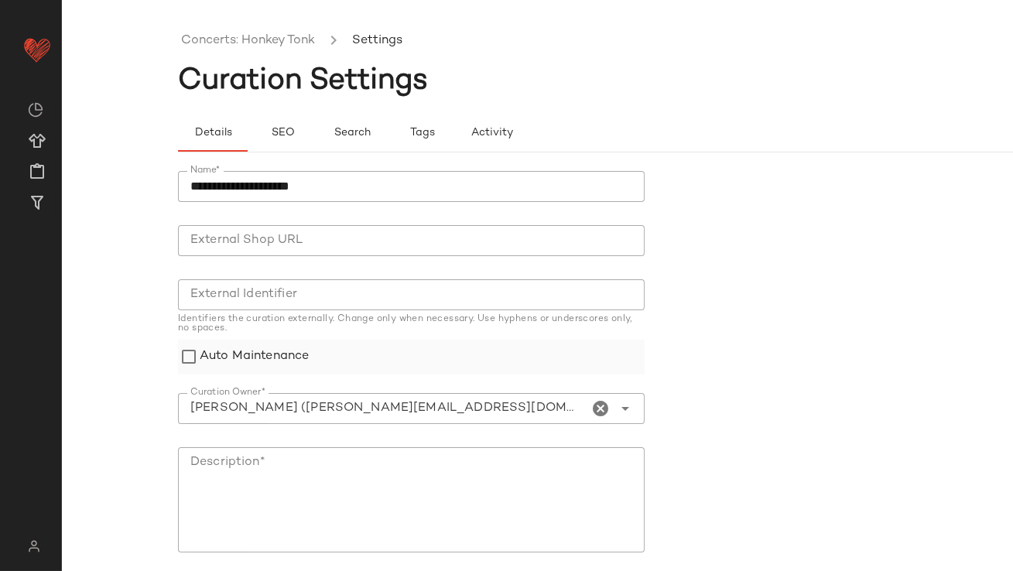
click at [289, 362] on label "Auto Maintenance" at bounding box center [254, 357] width 109 height 35
click at [548, 399] on input "Curation Owner*" at bounding box center [383, 408] width 411 height 19
type input "**********"
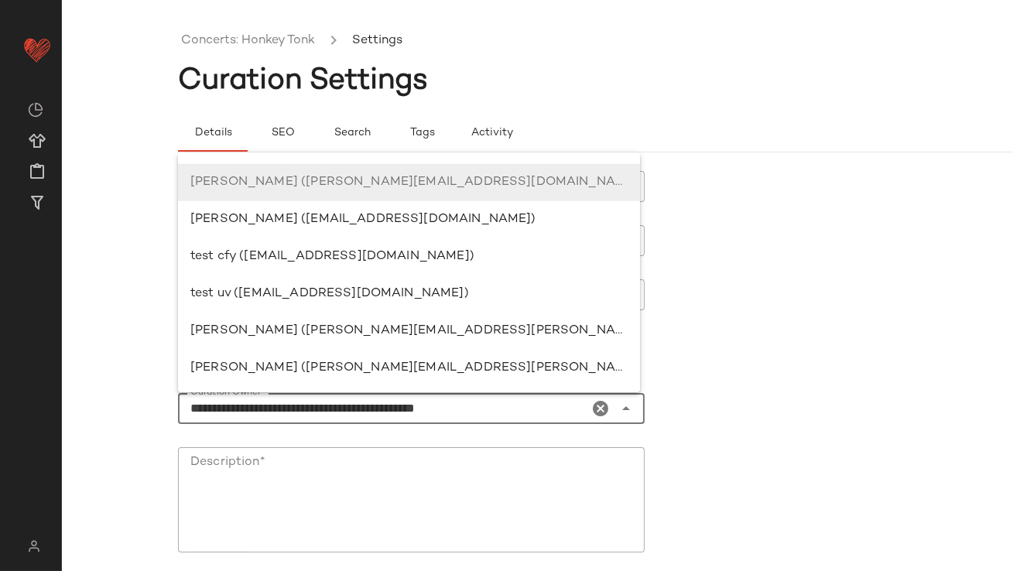
click at [598, 406] on icon "Clear Curation Owner*" at bounding box center [601, 408] width 19 height 19
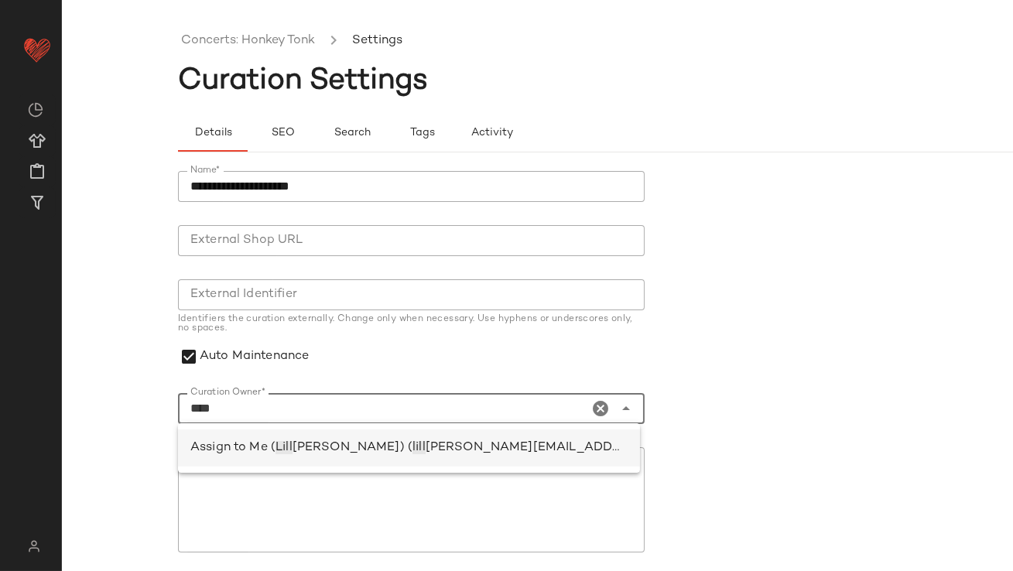
click at [426, 446] on span "[PERSON_NAME][EMAIL_ADDRESS][PERSON_NAME][DOMAIN_NAME])" at bounding box center [648, 447] width 445 height 13
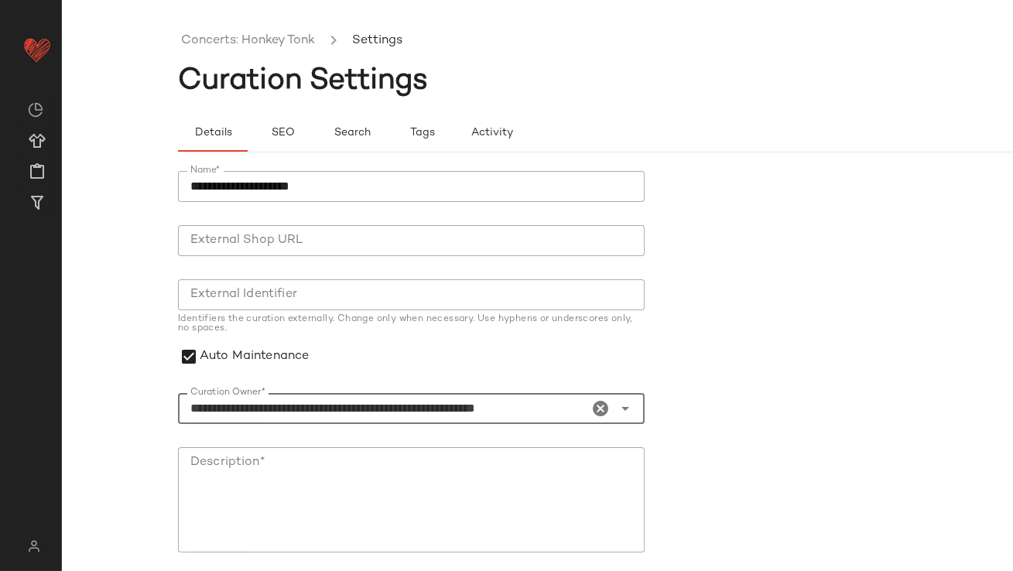
type input "**********"
click at [364, 471] on textarea "Description*" at bounding box center [411, 499] width 467 height 105
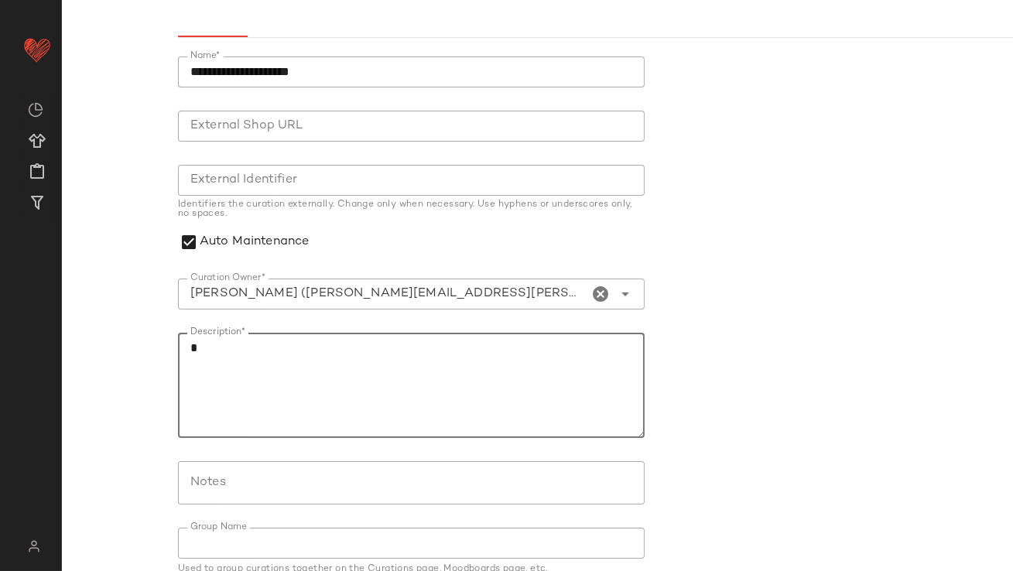
scroll to position [185, 0]
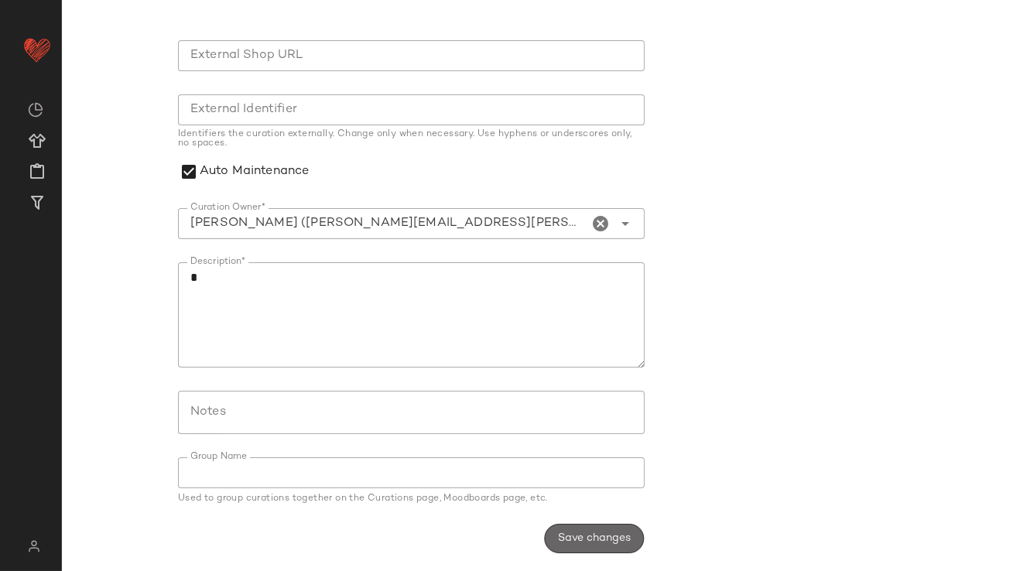
click at [586, 536] on span "Save changes" at bounding box center [594, 538] width 74 height 12
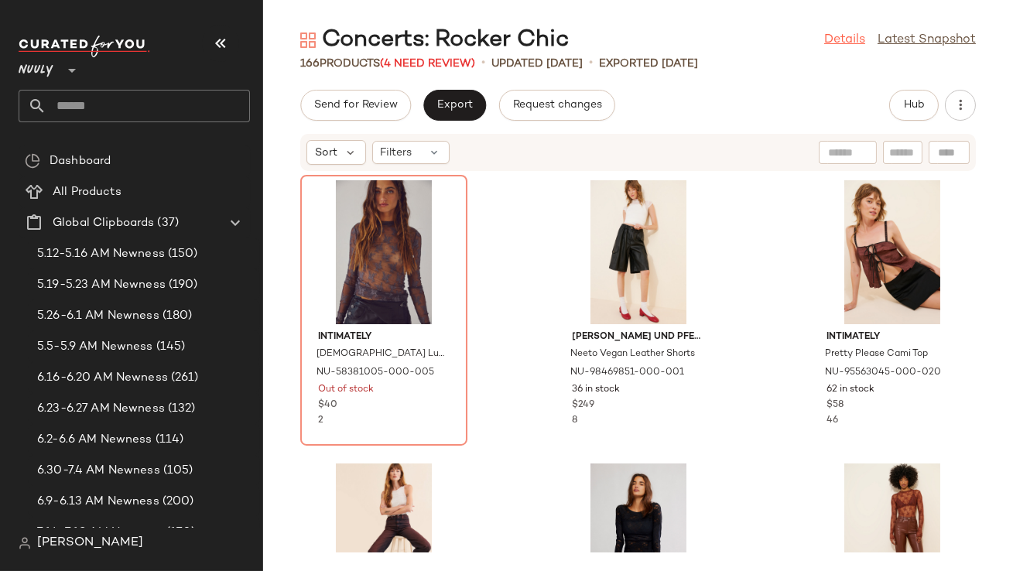
click at [846, 47] on link "Details" at bounding box center [844, 40] width 41 height 19
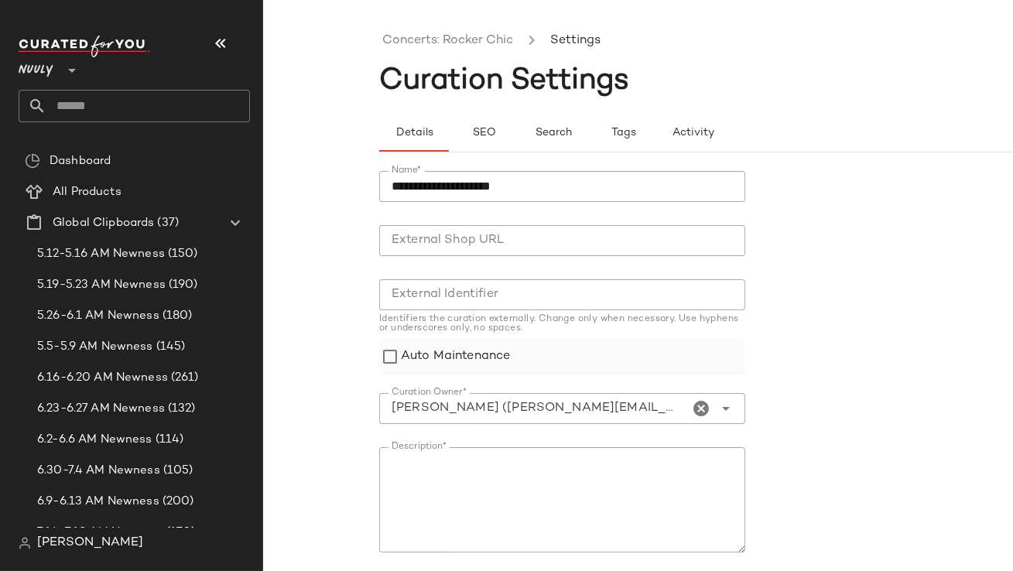
click at [482, 354] on label "Auto Maintenance" at bounding box center [455, 357] width 109 height 35
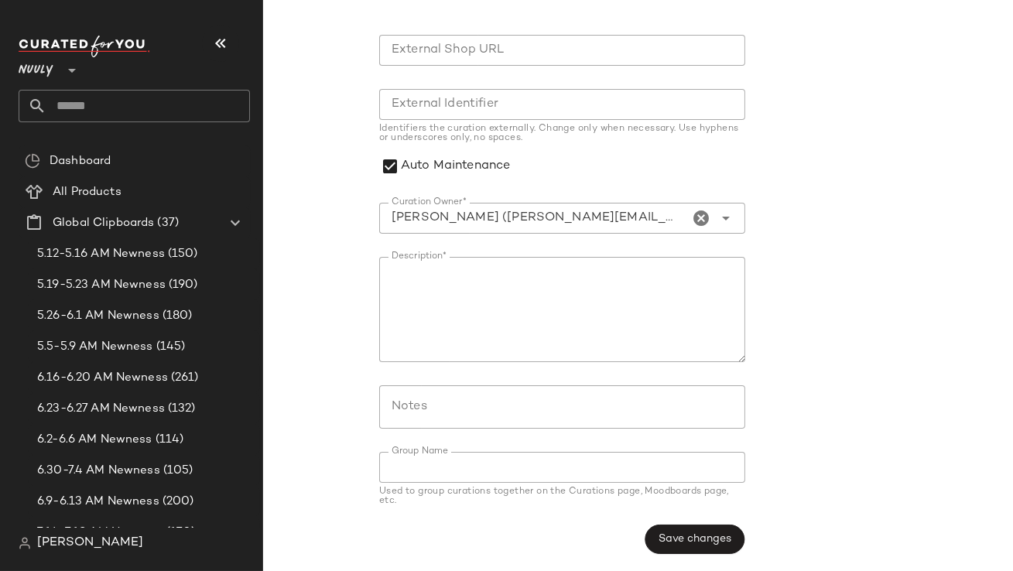
click at [679, 530] on button "Save changes" at bounding box center [694, 539] width 100 height 29
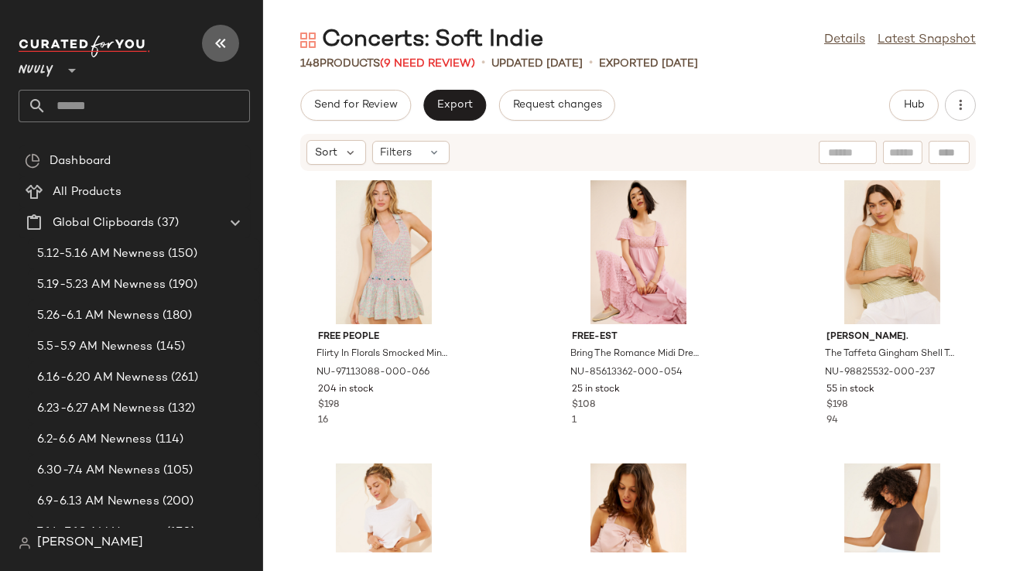
click at [224, 56] on button "button" at bounding box center [220, 43] width 37 height 37
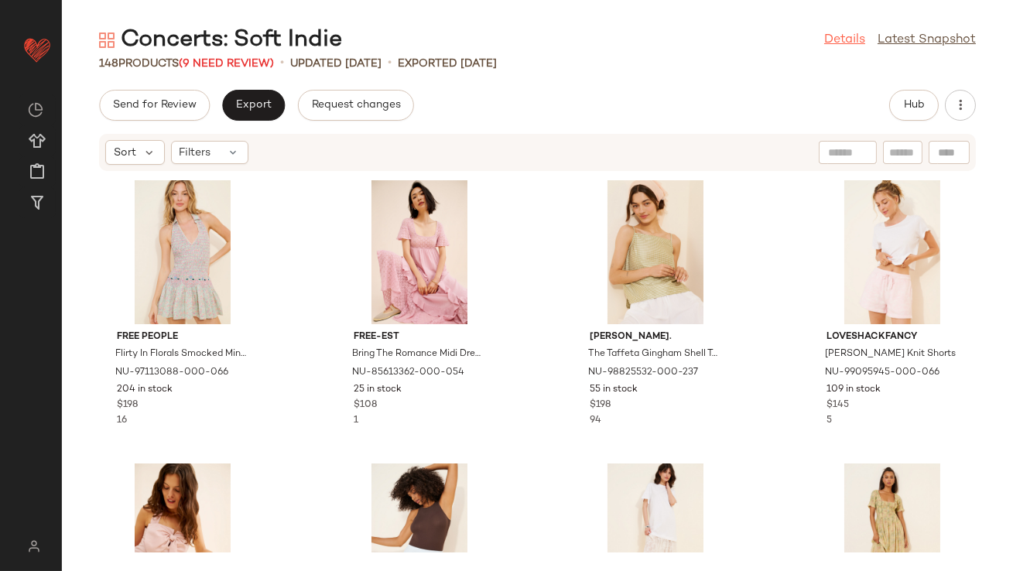
click at [843, 34] on link "Details" at bounding box center [844, 40] width 41 height 19
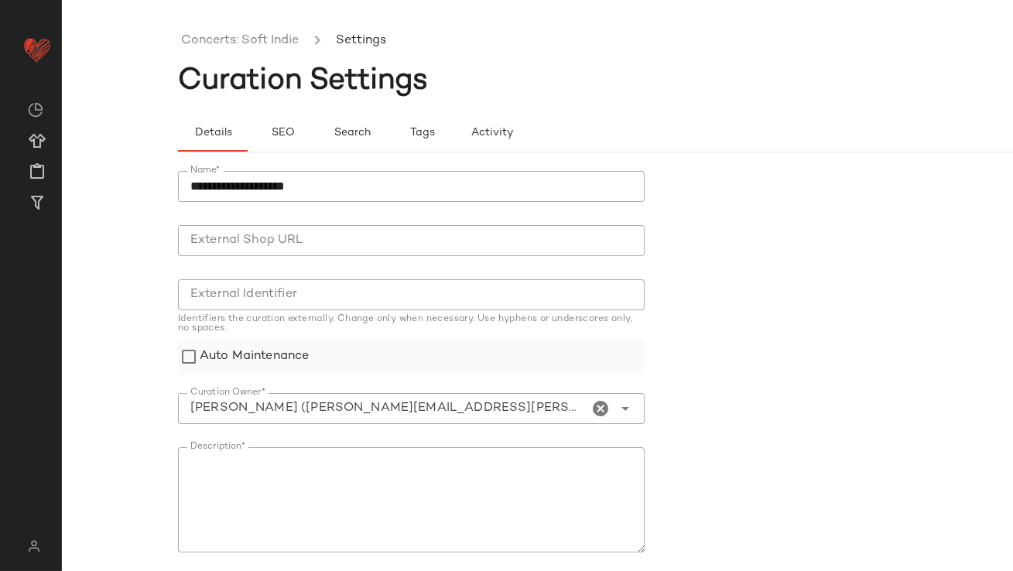
click at [258, 346] on label "Auto Maintenance" at bounding box center [254, 357] width 109 height 35
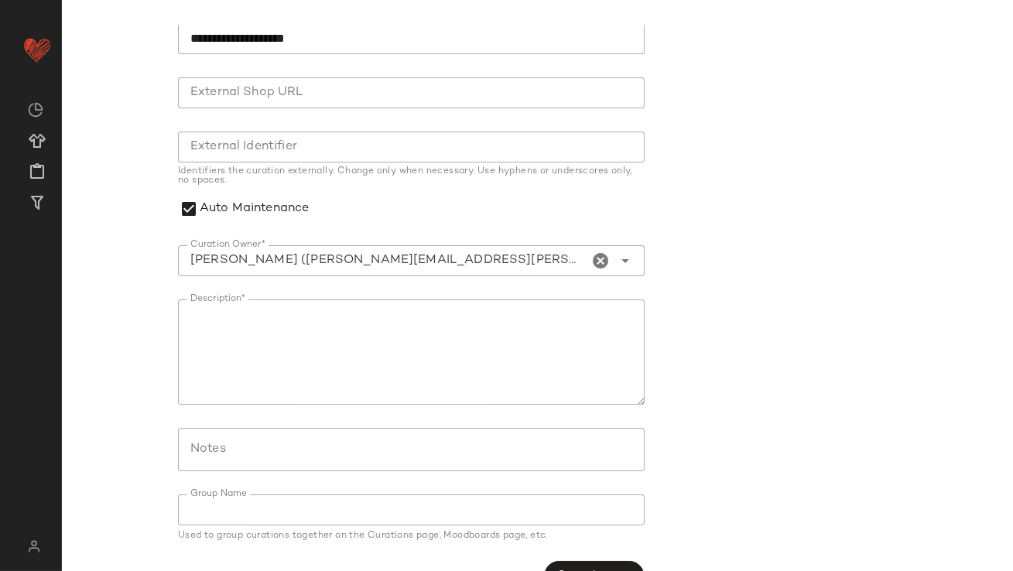
scroll to position [185, 0]
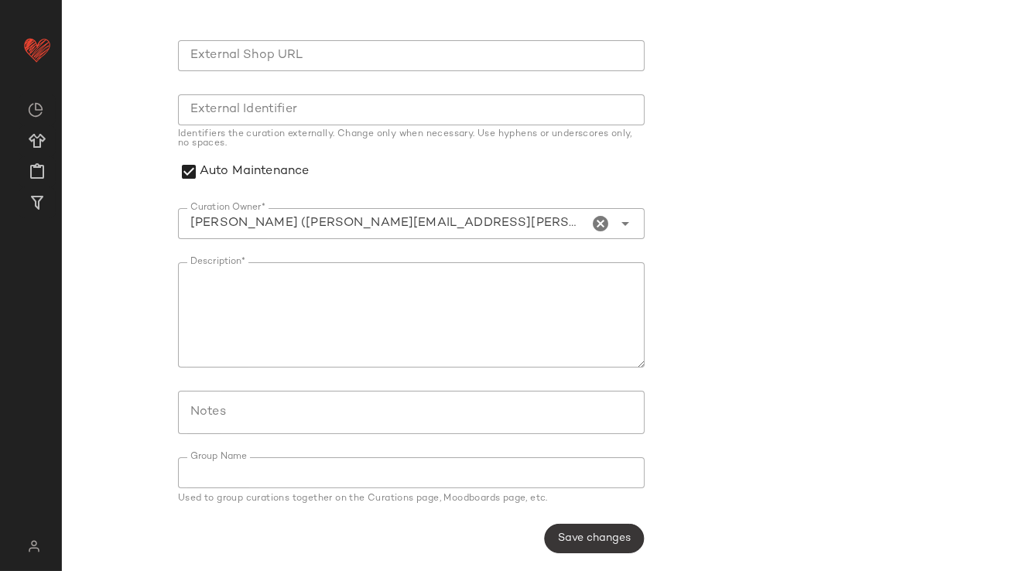
click at [579, 536] on span "Save changes" at bounding box center [594, 538] width 74 height 12
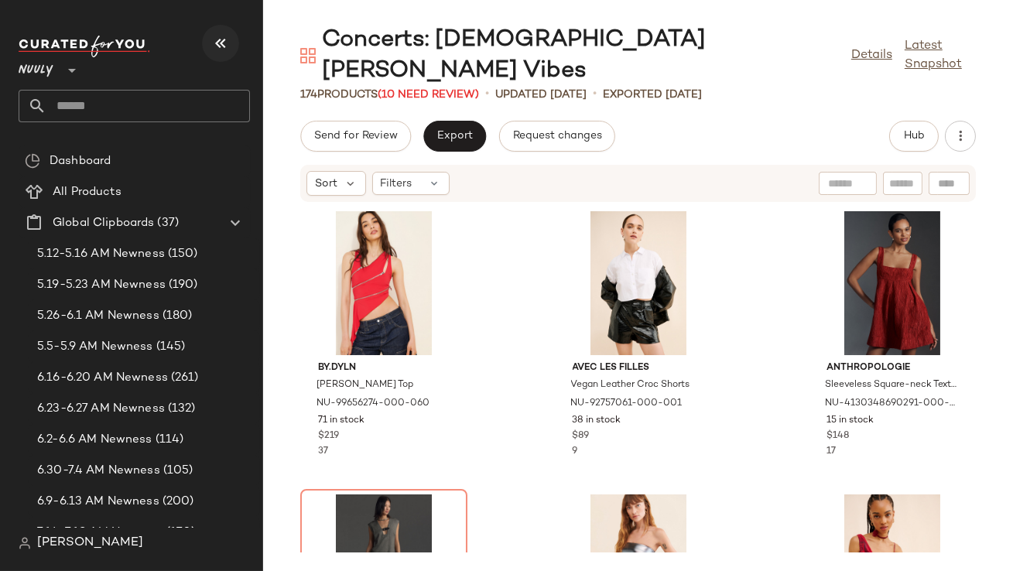
click at [217, 42] on icon "button" at bounding box center [220, 43] width 19 height 19
